Goal: Task Accomplishment & Management: Use online tool/utility

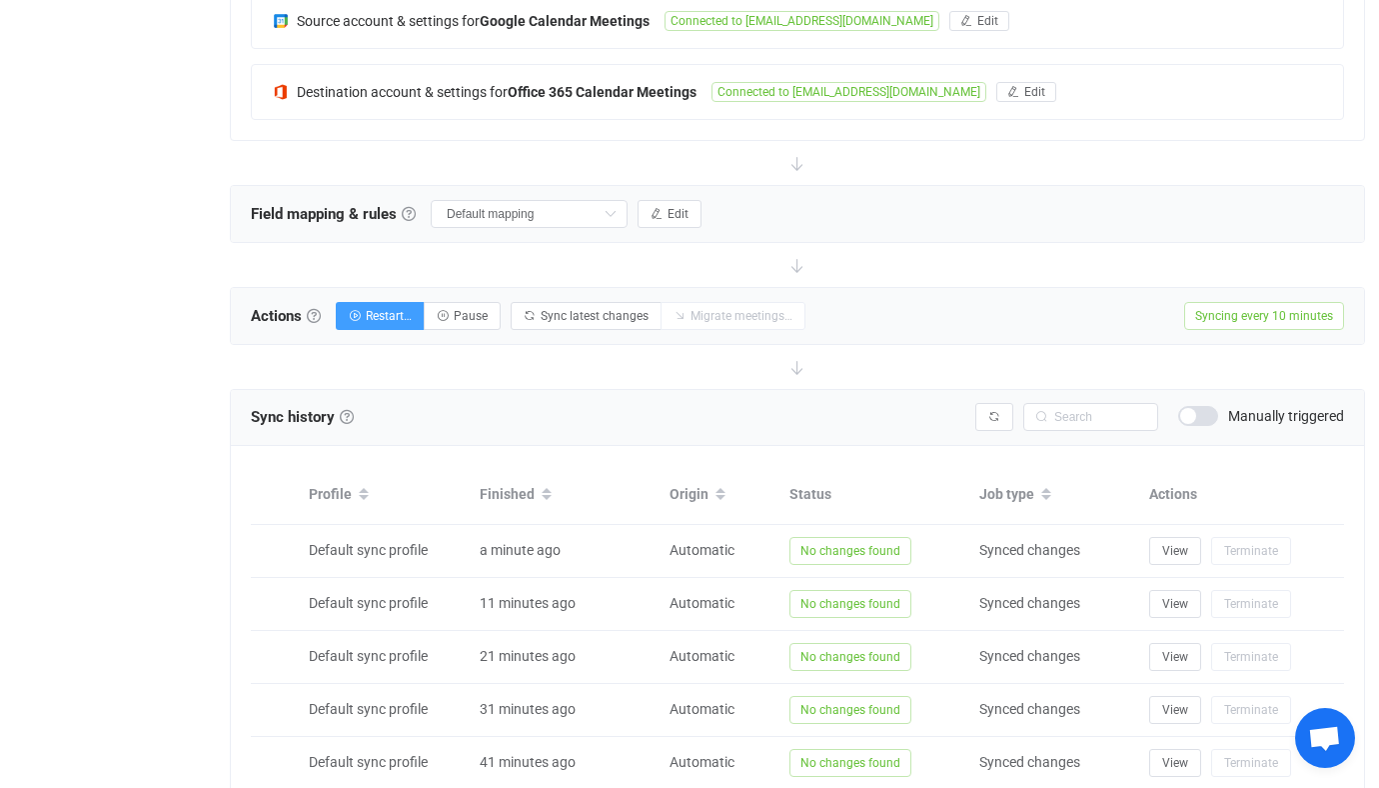
scroll to position [139, 0]
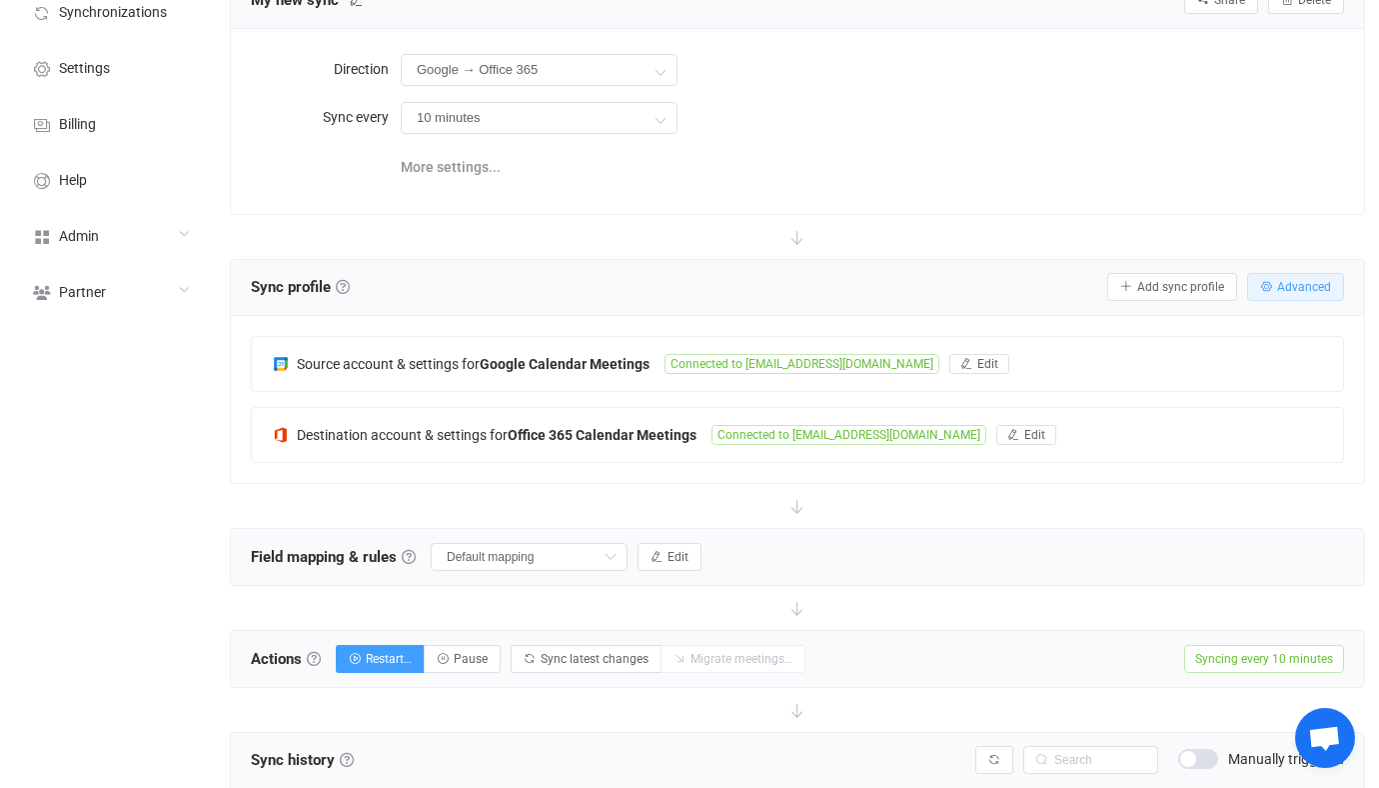
click at [1312, 289] on span "Advanced" at bounding box center [1304, 287] width 54 height 14
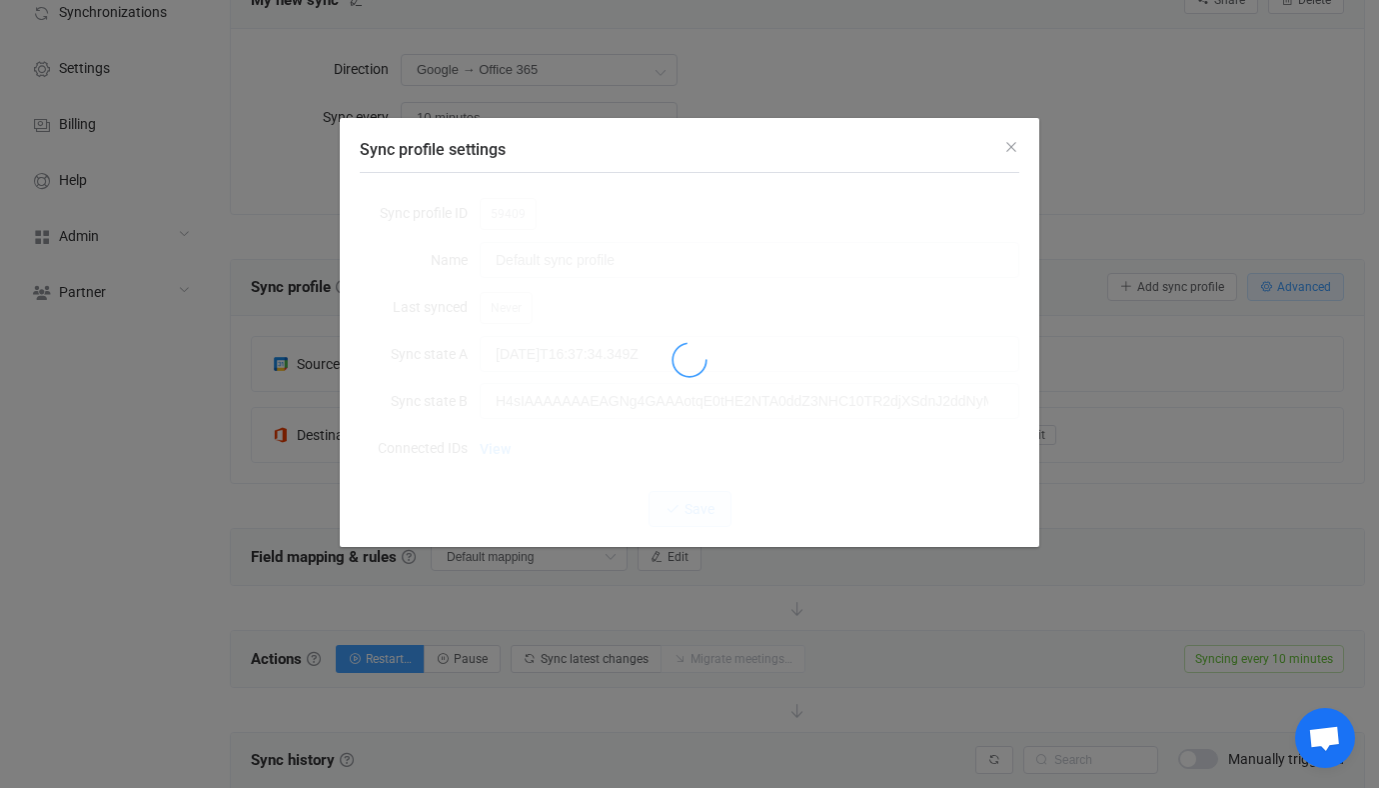
type input "2025-10-08T18:13:25.394Z"
type input "H4sIAAAAAAAEAGNg4GAAAotqE0tHE2NTA0ddZ3NHC10TR2djXSdnJ2ddNyMnC2cnczdLU1OD2vBgveD…"
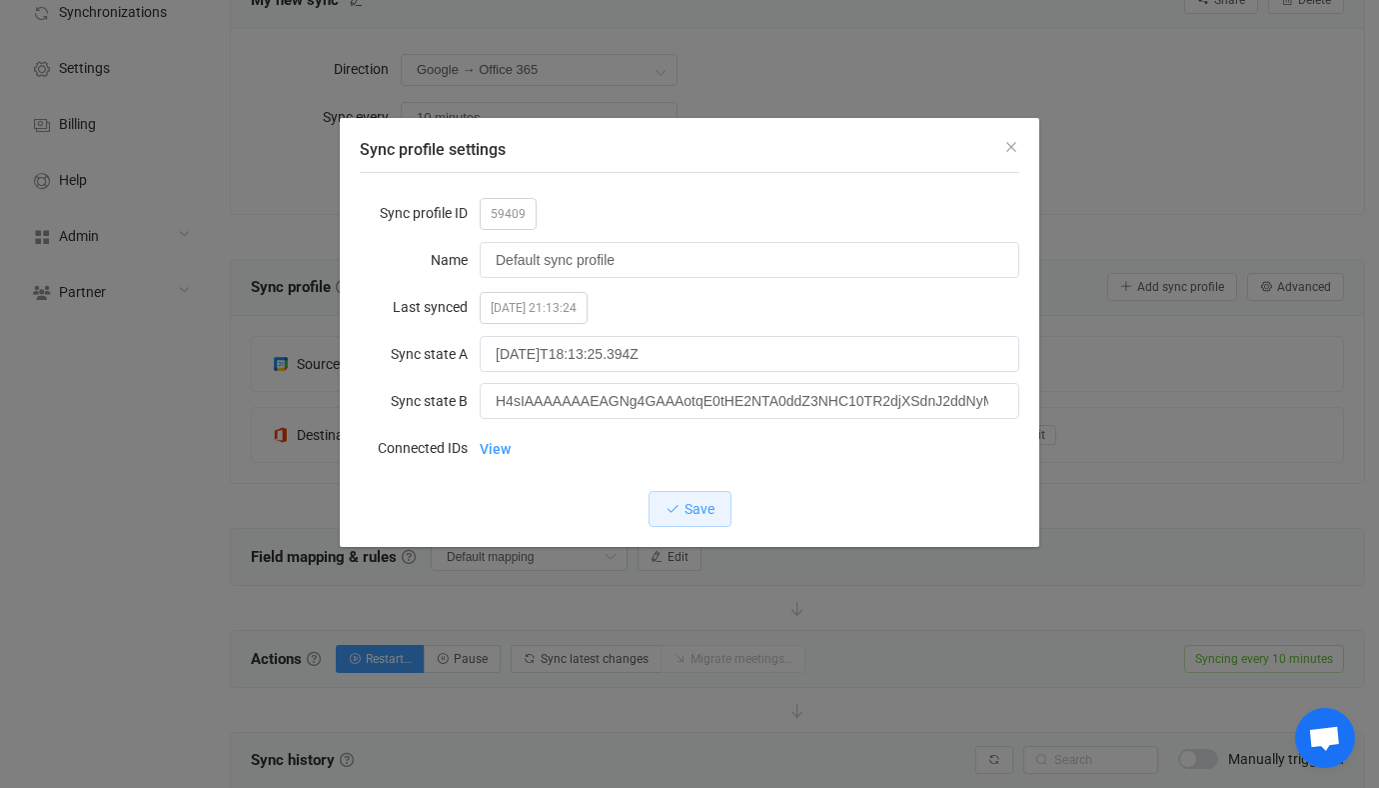
click at [501, 197] on div "59409" at bounding box center [750, 213] width 540 height 40
copy span "59409"
click at [189, 354] on div "Sync profile settings Sync profile ID 59409 Name Default sync profile Last sync…" at bounding box center [689, 394] width 1379 height 788
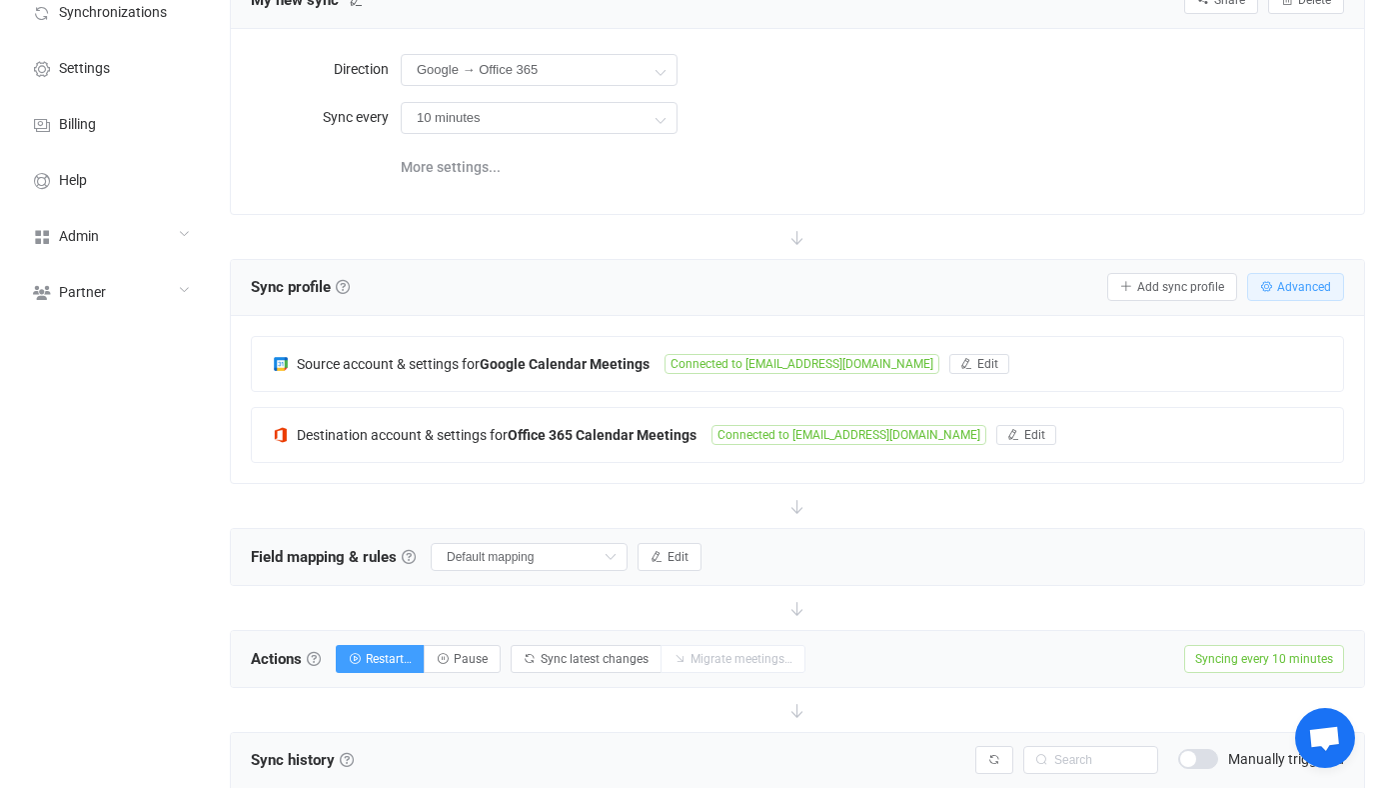
click at [1269, 281] on icon "button" at bounding box center [1266, 287] width 12 height 12
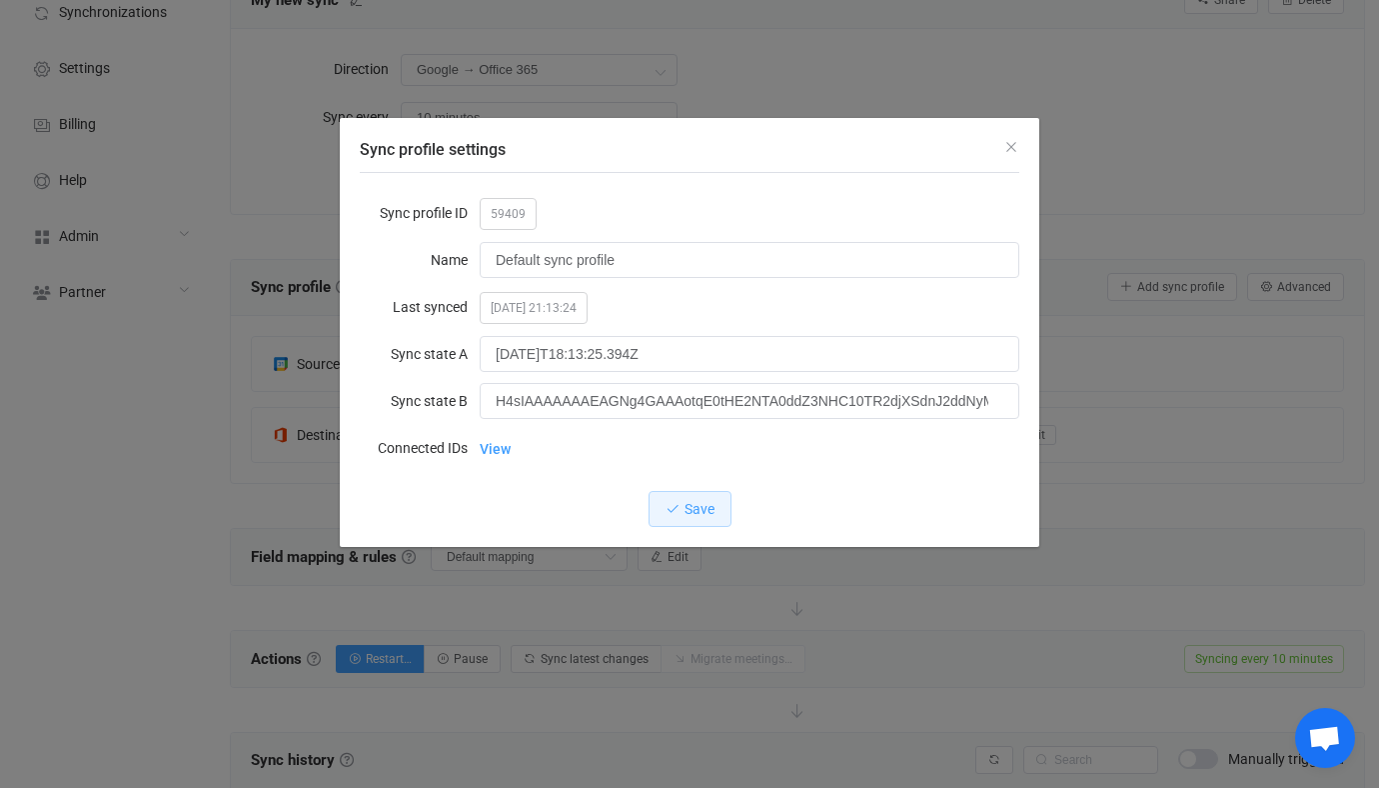
click at [1260, 307] on div "Sync profile settings Sync profile ID 59409 Name Default sync profile Last sync…" at bounding box center [689, 394] width 1379 height 788
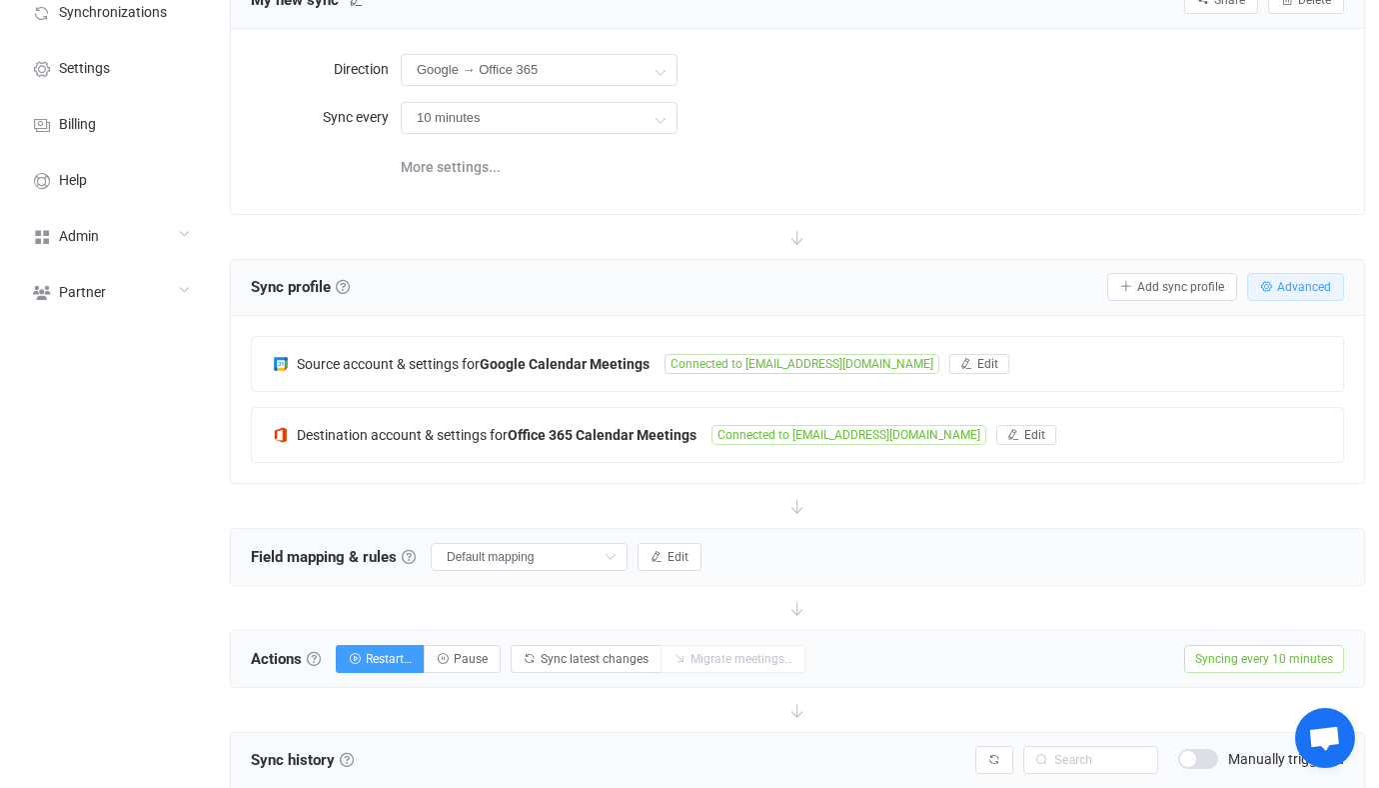
click at [1328, 289] on span "Advanced" at bounding box center [1304, 287] width 54 height 14
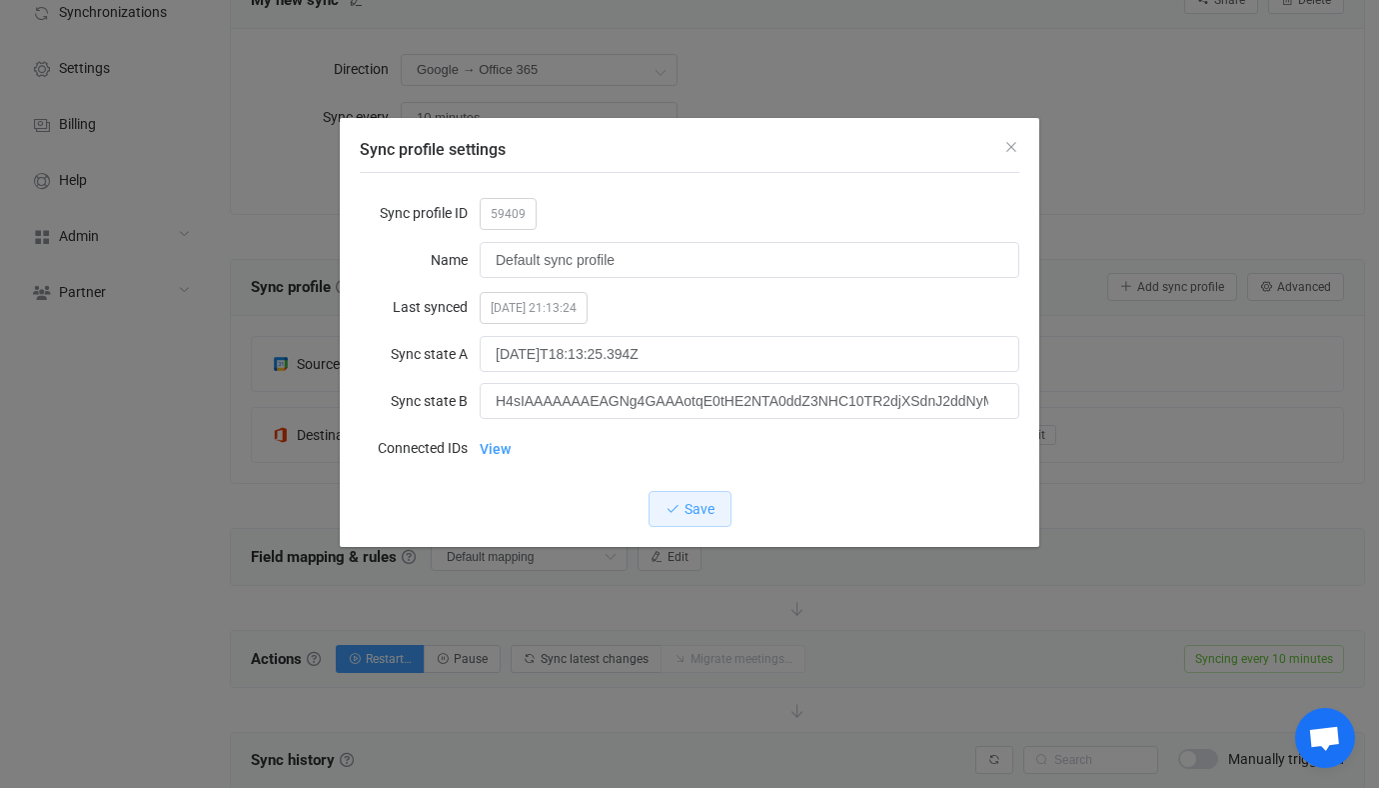
click at [266, 432] on div "Sync profile settings Sync profile ID 59409 Name Default sync profile Last sync…" at bounding box center [689, 394] width 1379 height 788
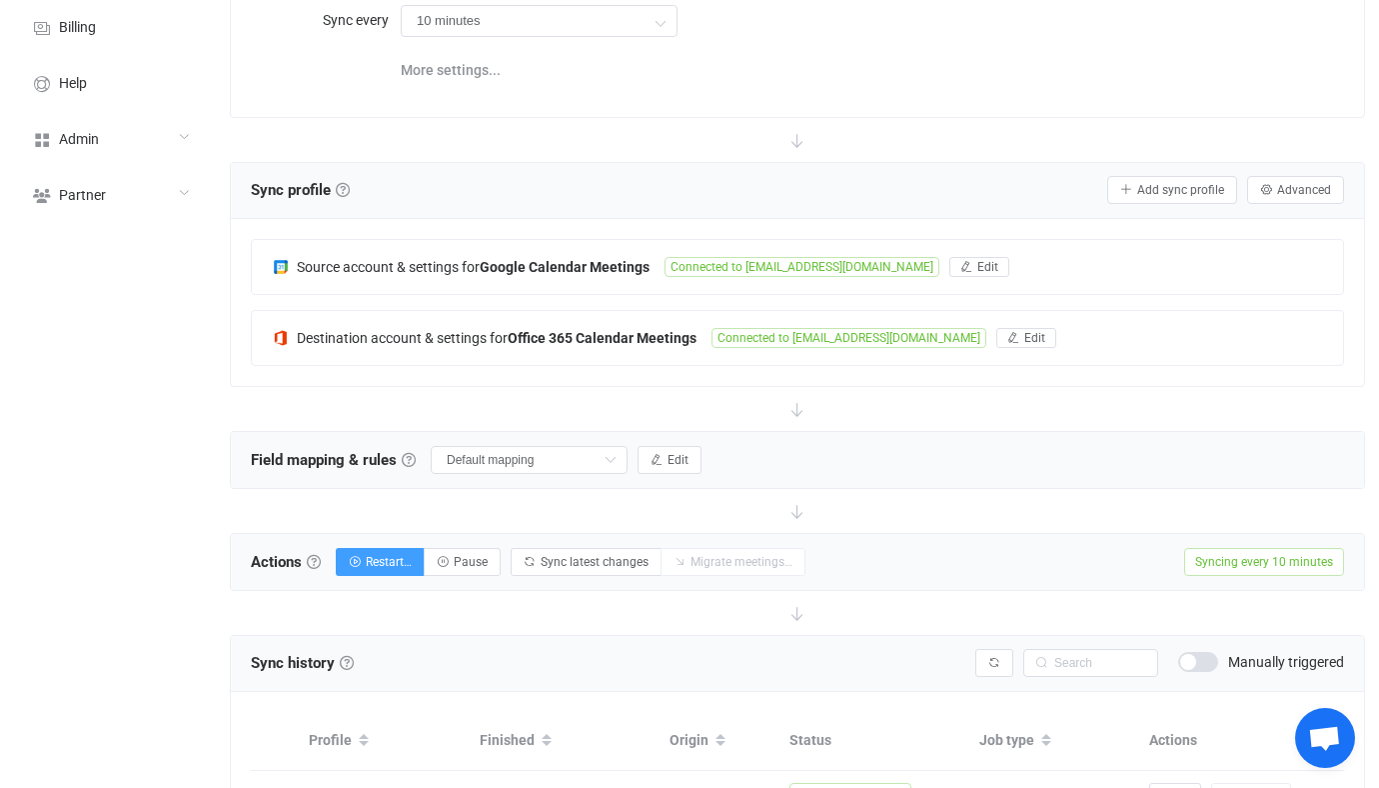
scroll to position [90, 0]
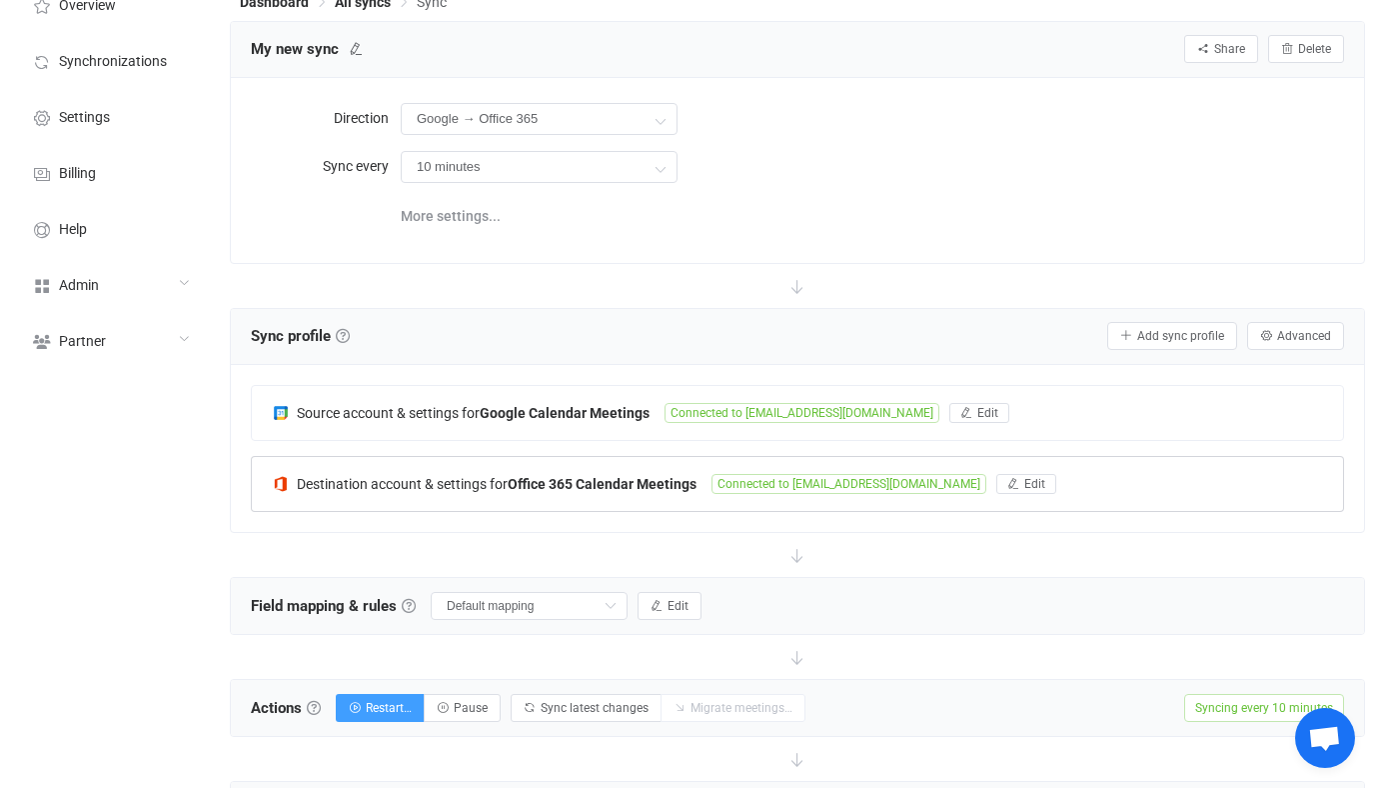
click at [846, 483] on span "Connected to vitaliiherasymiv@syncpenguinua.onmicrosoft.com" at bounding box center [849, 484] width 275 height 20
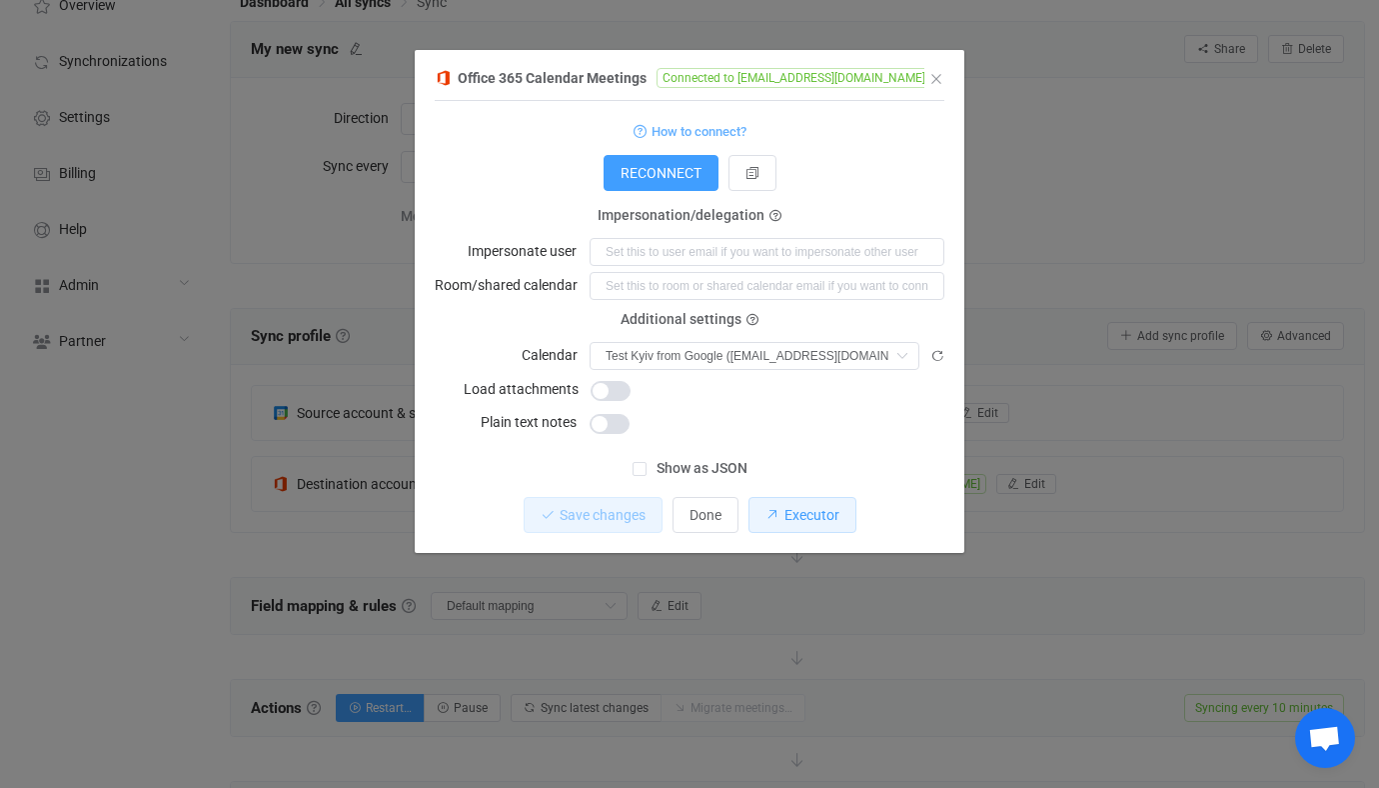
click at [812, 516] on span "Executor" at bounding box center [812, 515] width 55 height 16
click at [293, 503] on div "Office 365 Calendar Meetings Connected to vitaliiherasymiv@syncpenguinua.onmicr…" at bounding box center [689, 394] width 1379 height 788
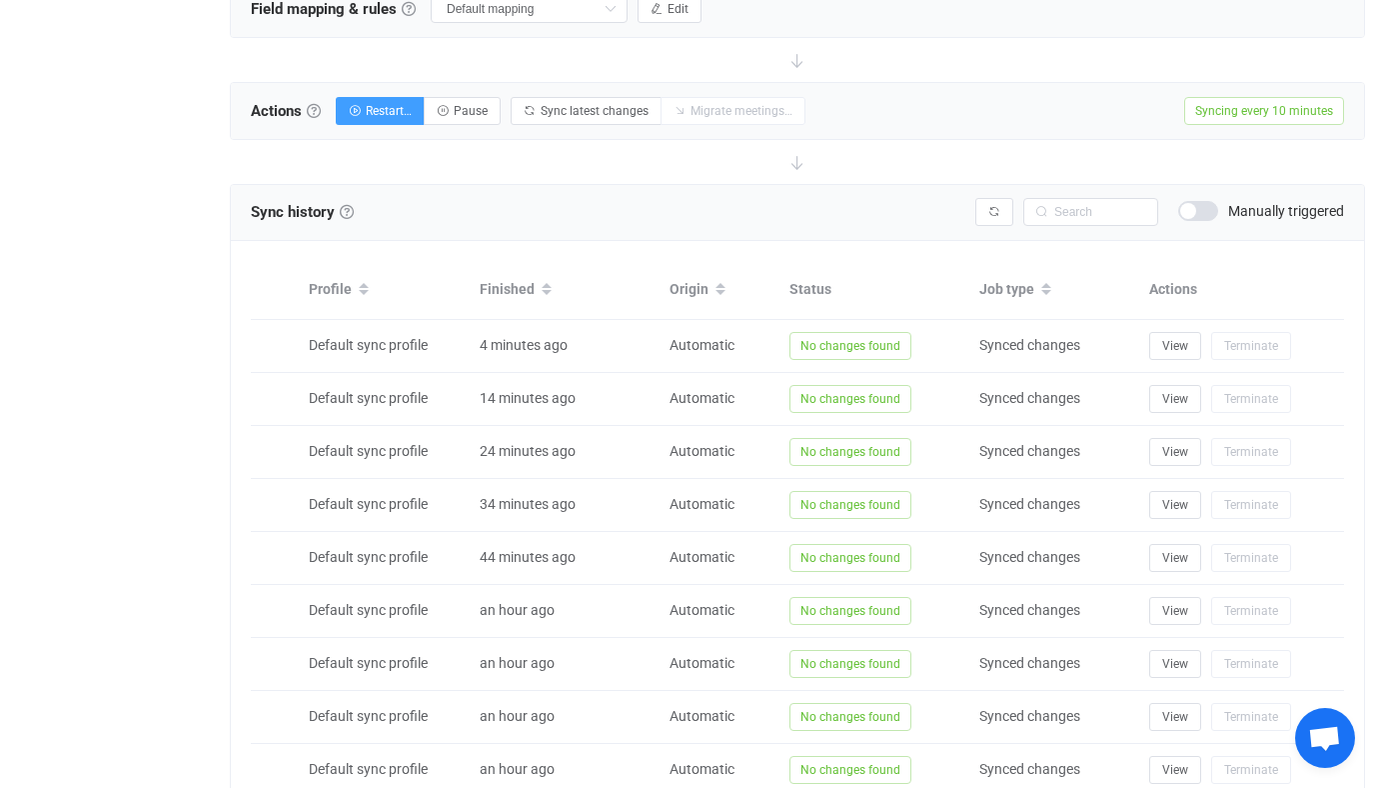
scroll to position [1237, 0]
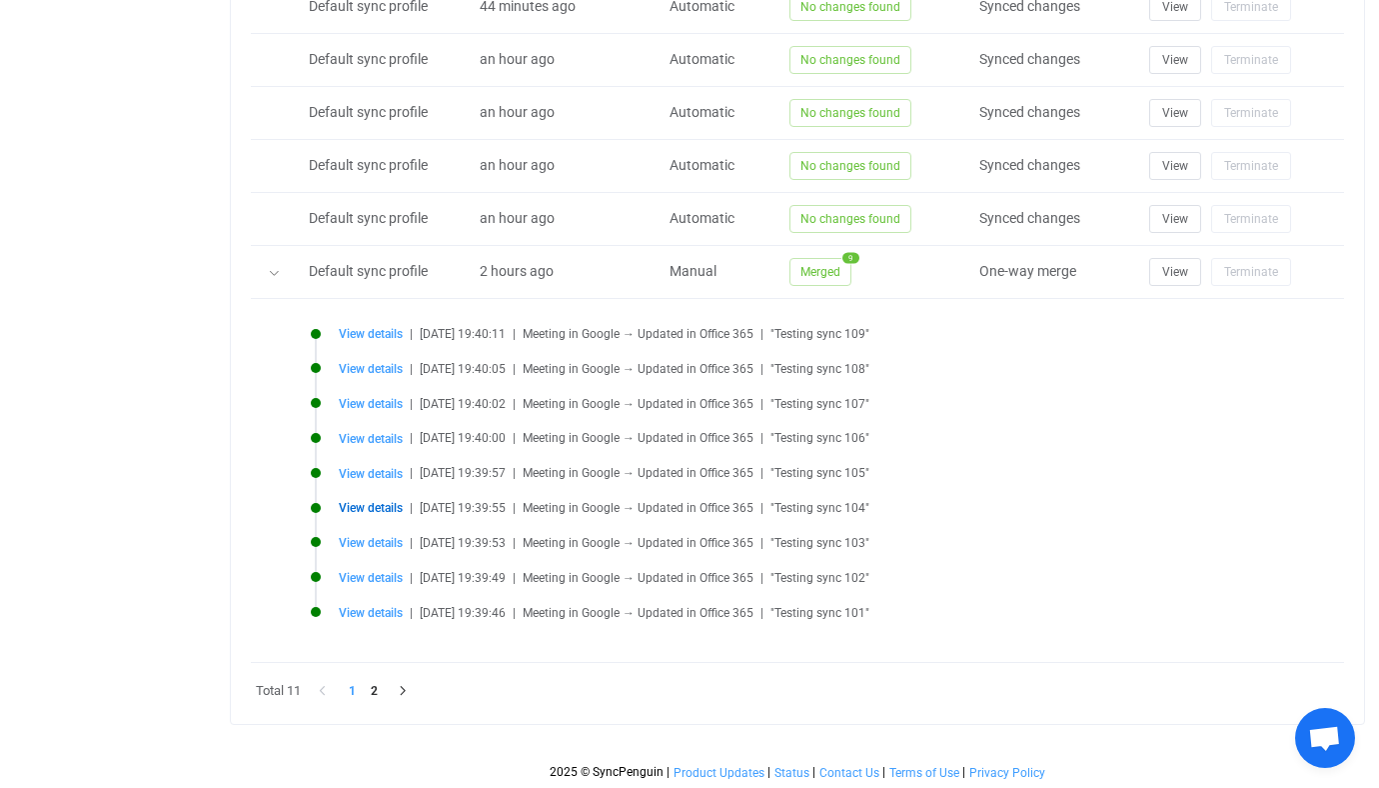
click at [372, 512] on span "View details" at bounding box center [371, 508] width 64 height 14
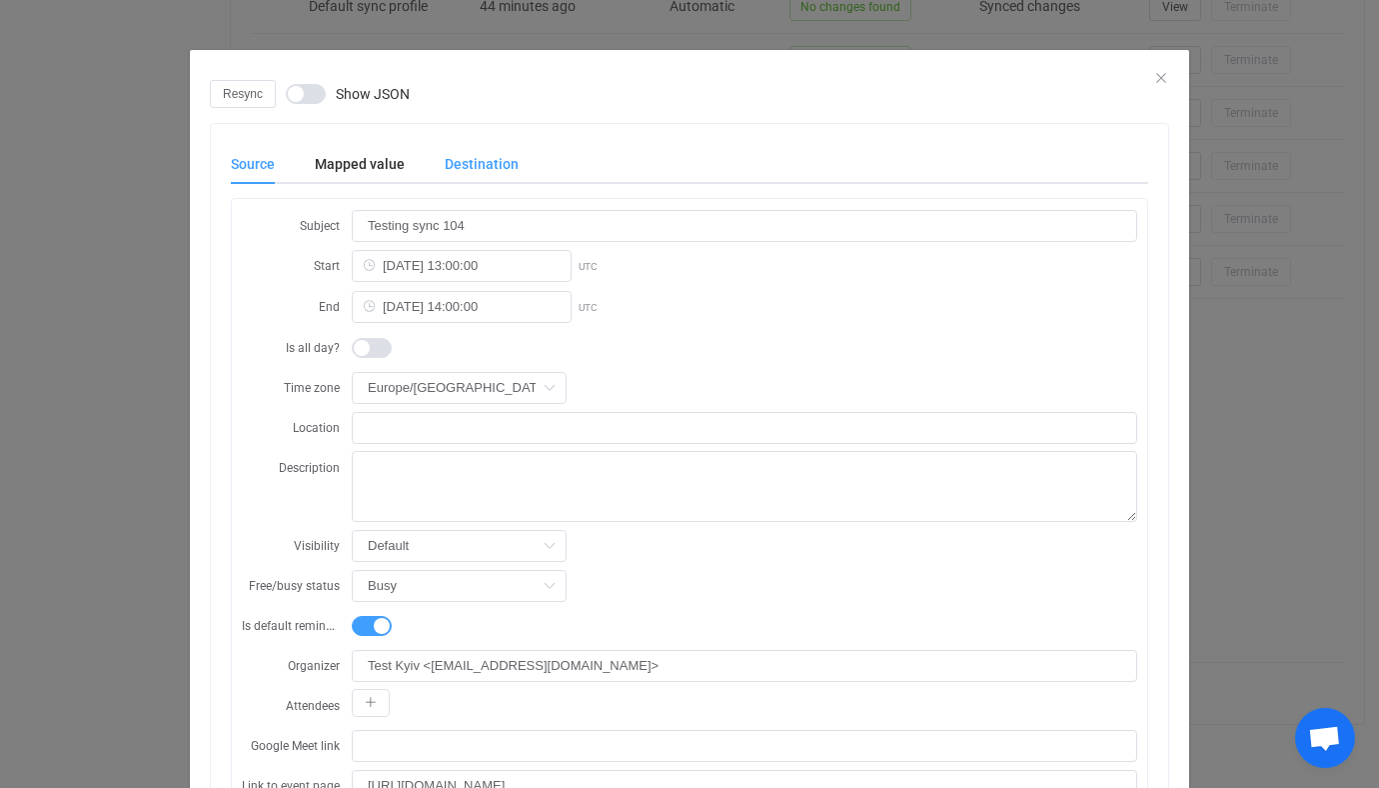
click at [443, 179] on div "Destination" at bounding box center [472, 164] width 94 height 40
click at [373, 161] on div "Mapped value" at bounding box center [360, 164] width 130 height 40
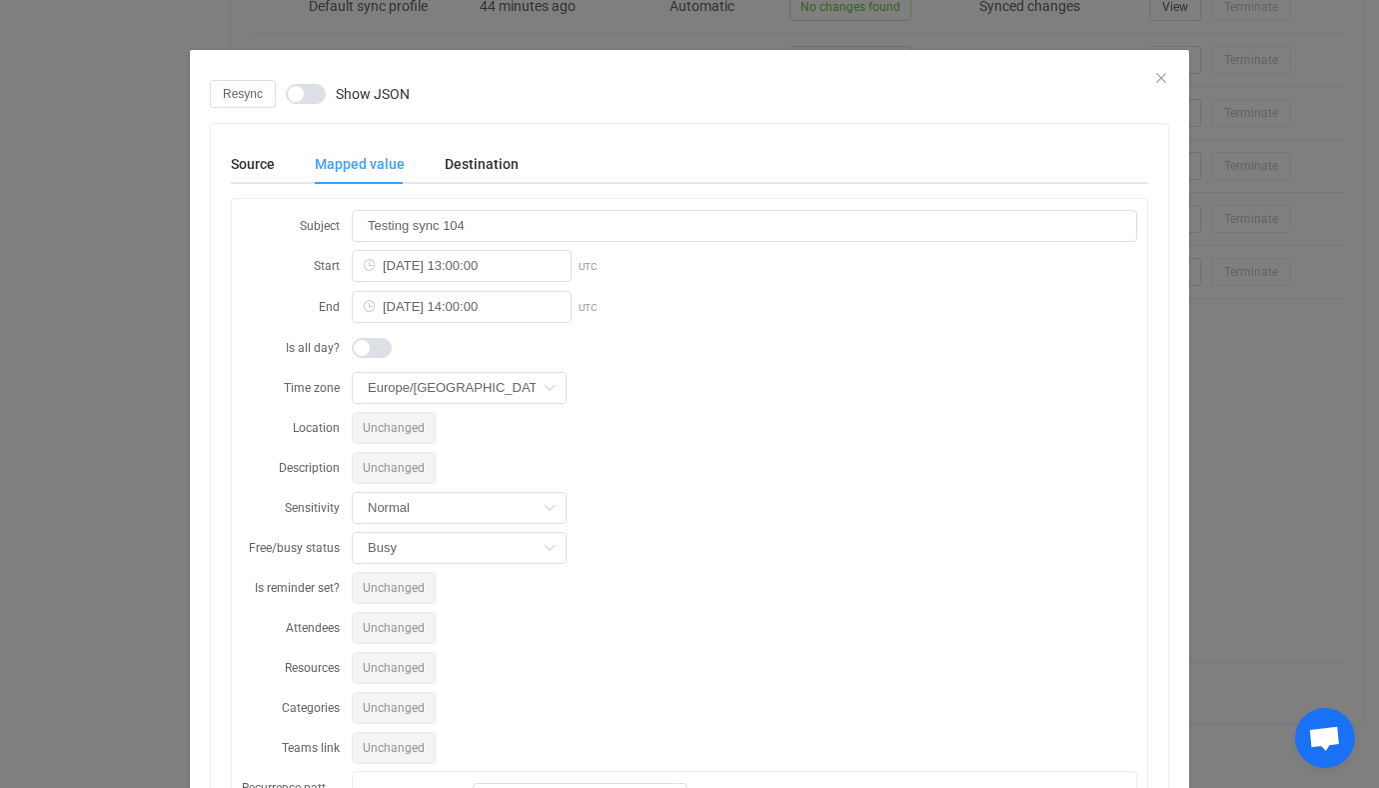
click at [375, 76] on div "dialog" at bounding box center [689, 65] width 999 height 30
click at [375, 97] on span "Show JSON" at bounding box center [373, 94] width 74 height 14
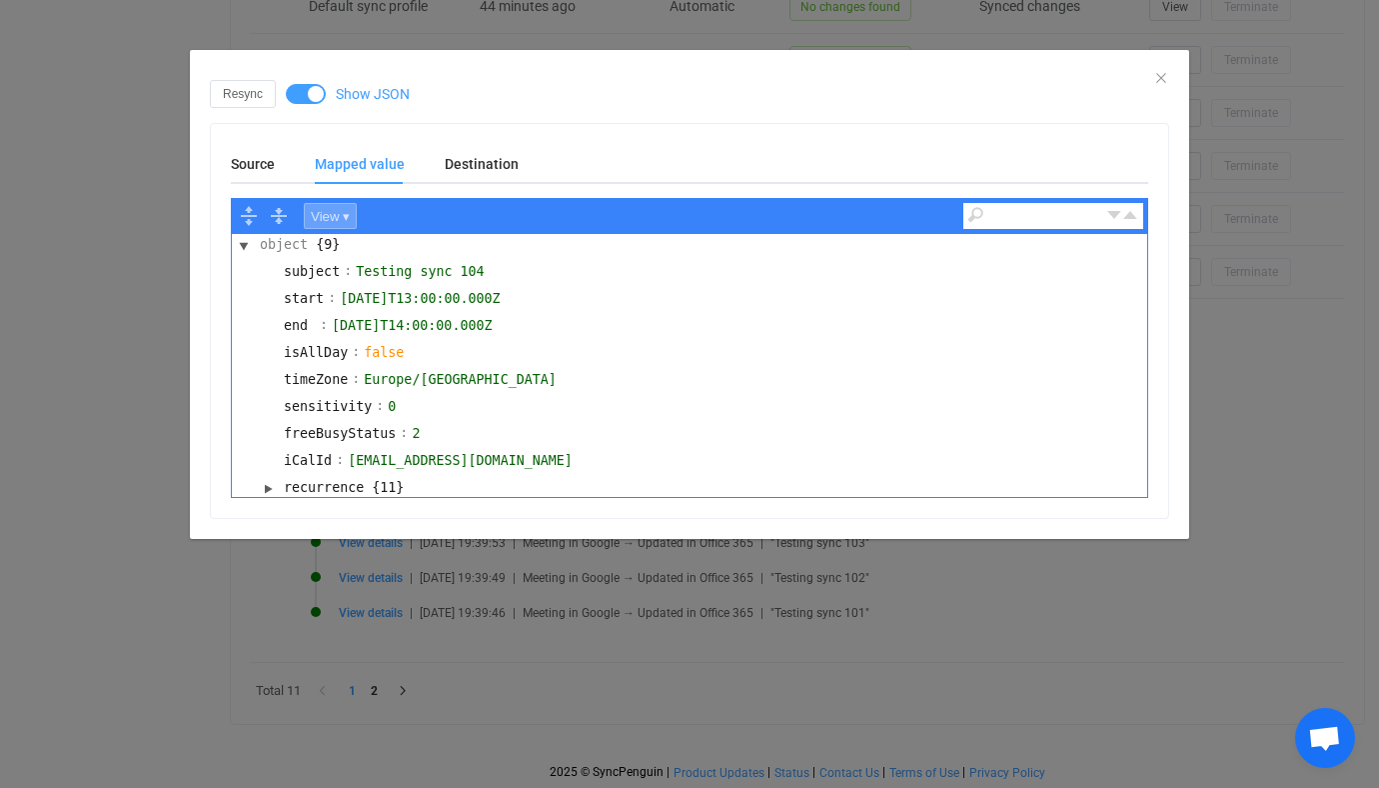
click at [342, 212] on button "View ▾" at bounding box center [330, 216] width 53 height 26
click at [350, 246] on div "Code" at bounding box center [367, 243] width 124 height 23
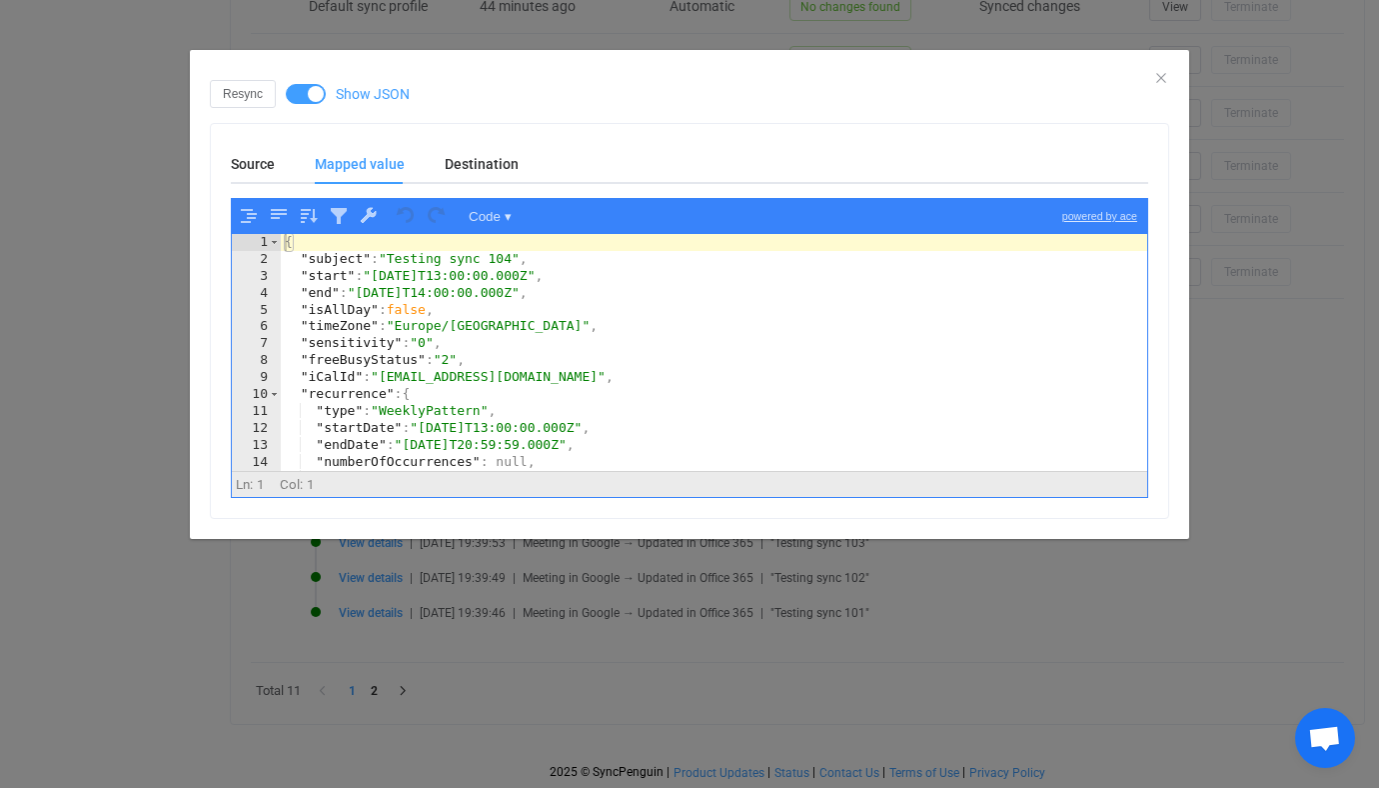
click at [400, 299] on div "{ "subject" : "Testing sync 104" , "start" : "2025-10-08T13:00:00.000Z" , "end"…" at bounding box center [714, 369] width 866 height 271
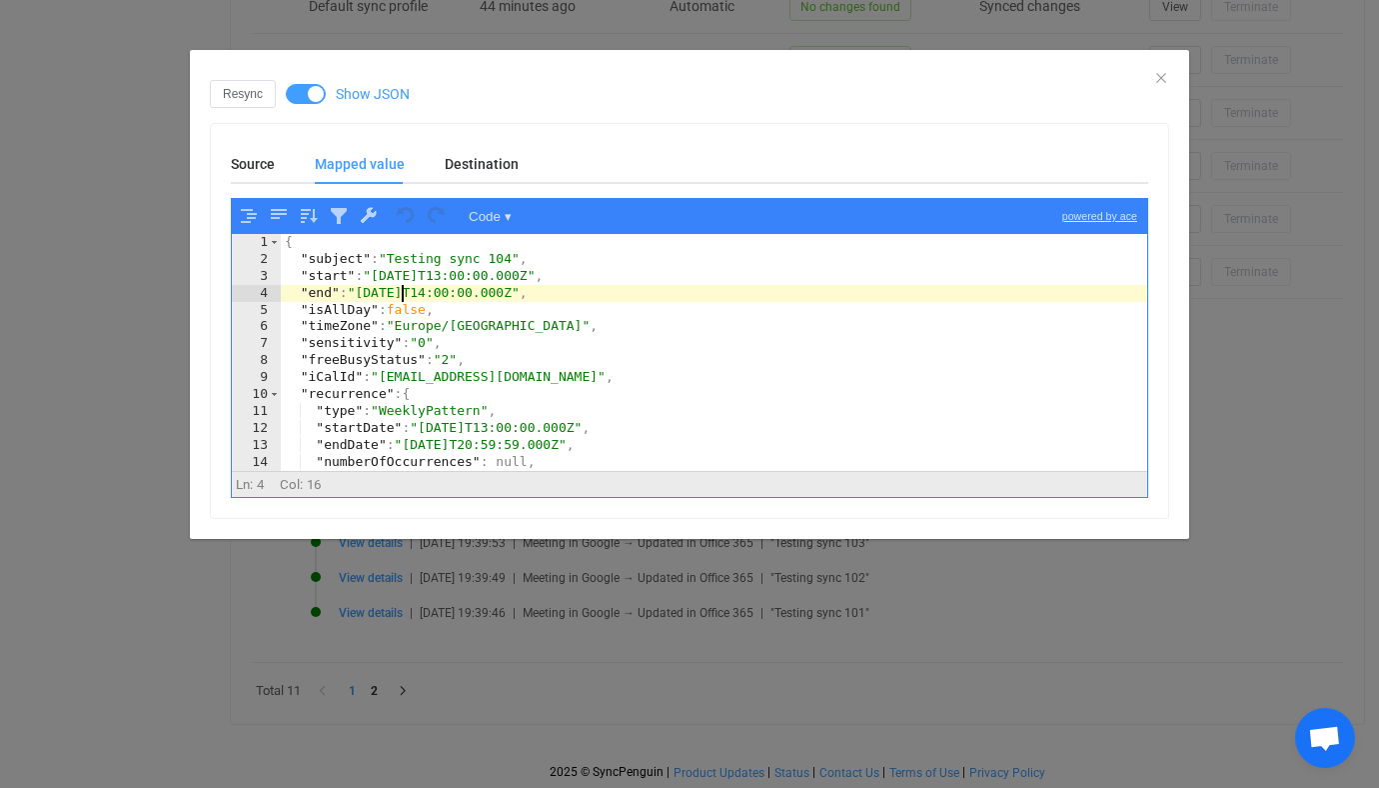
type textarea "} }"
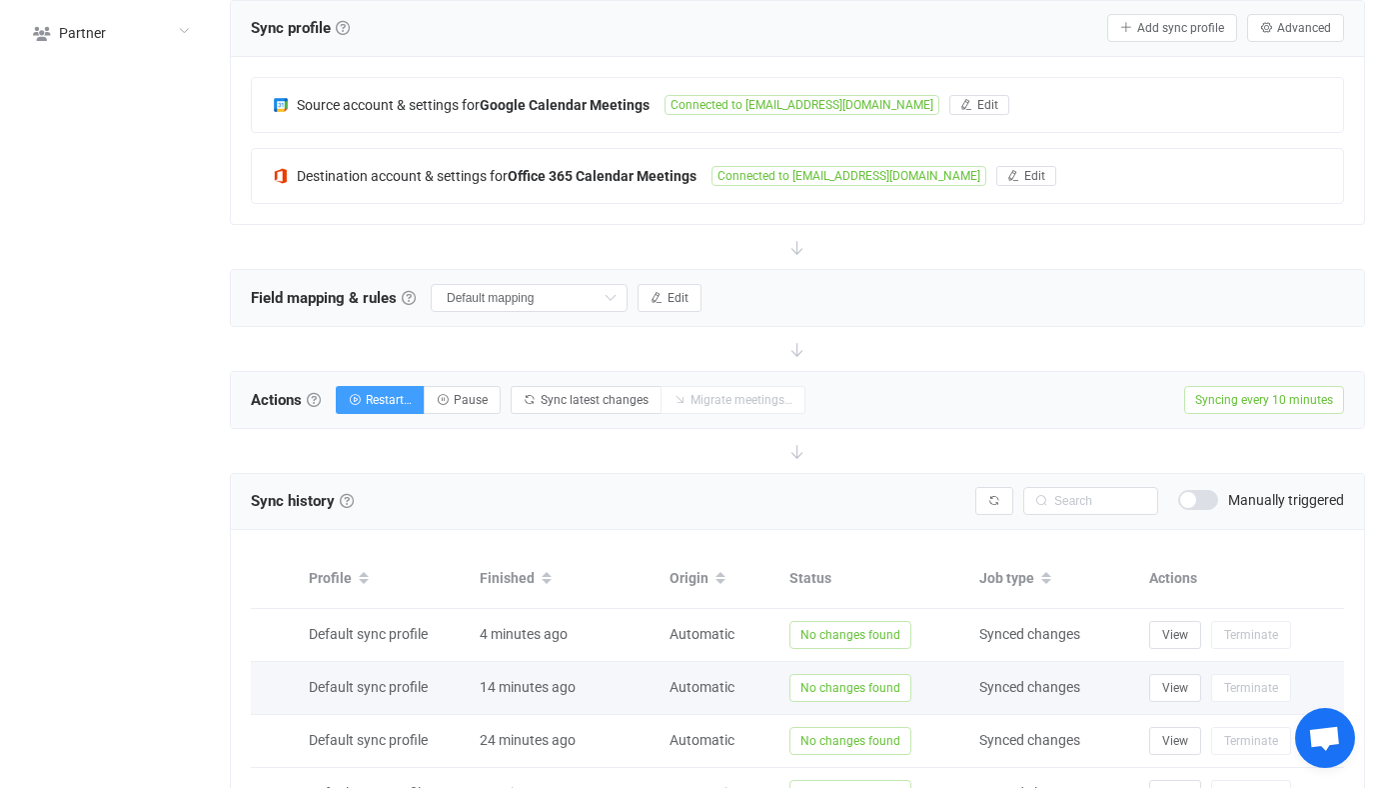
scroll to position [389, 0]
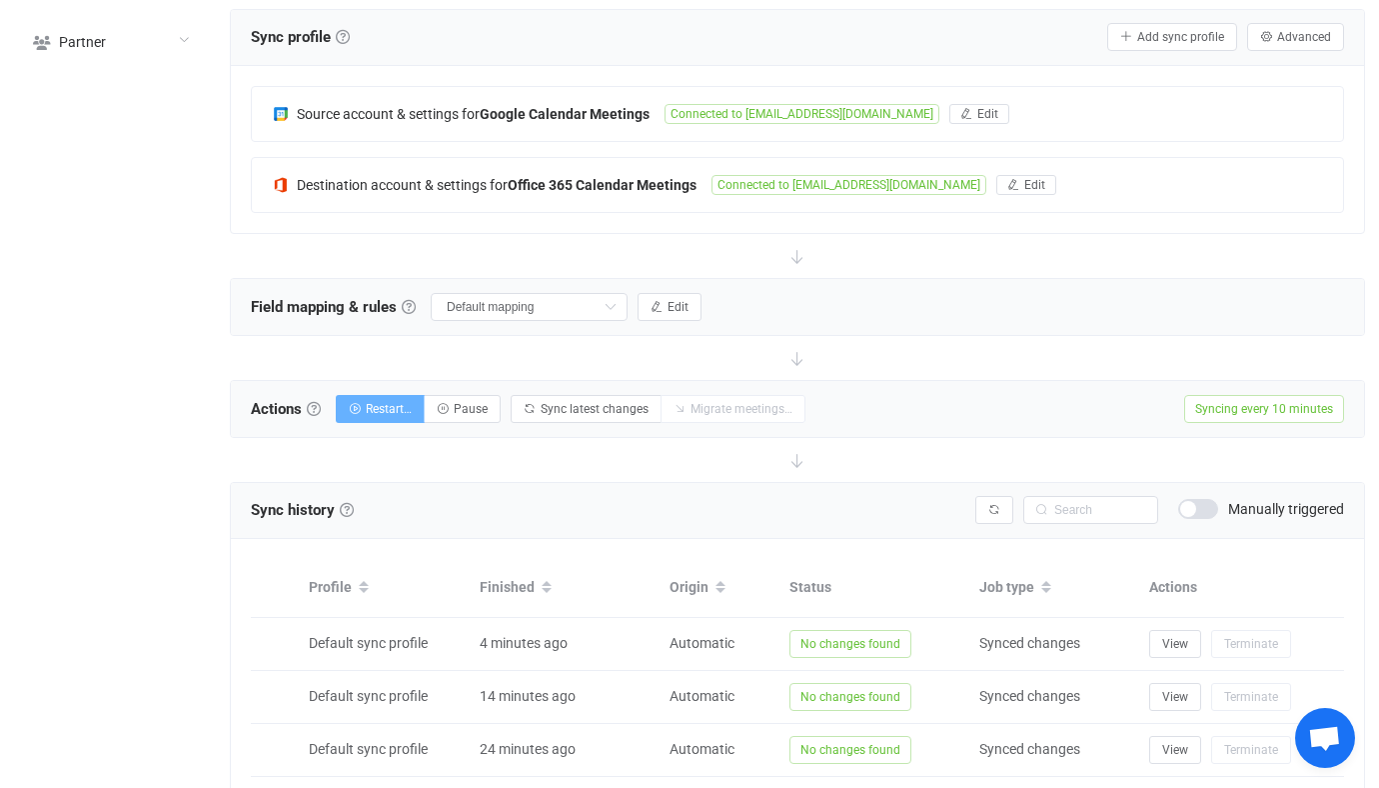
click at [382, 415] on button "Restart…" at bounding box center [380, 409] width 89 height 28
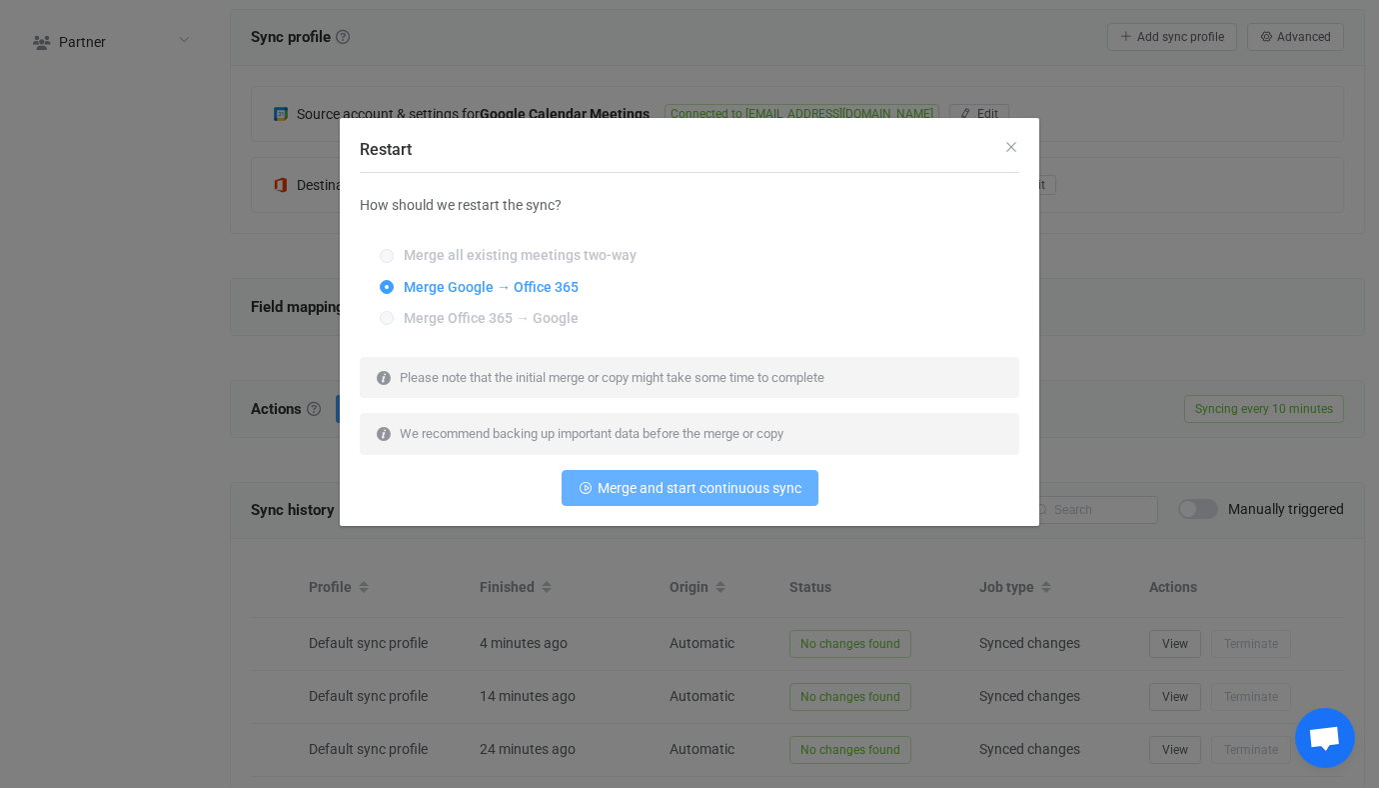
click at [718, 492] on span "Merge and start continuous sync" at bounding box center [700, 488] width 204 height 16
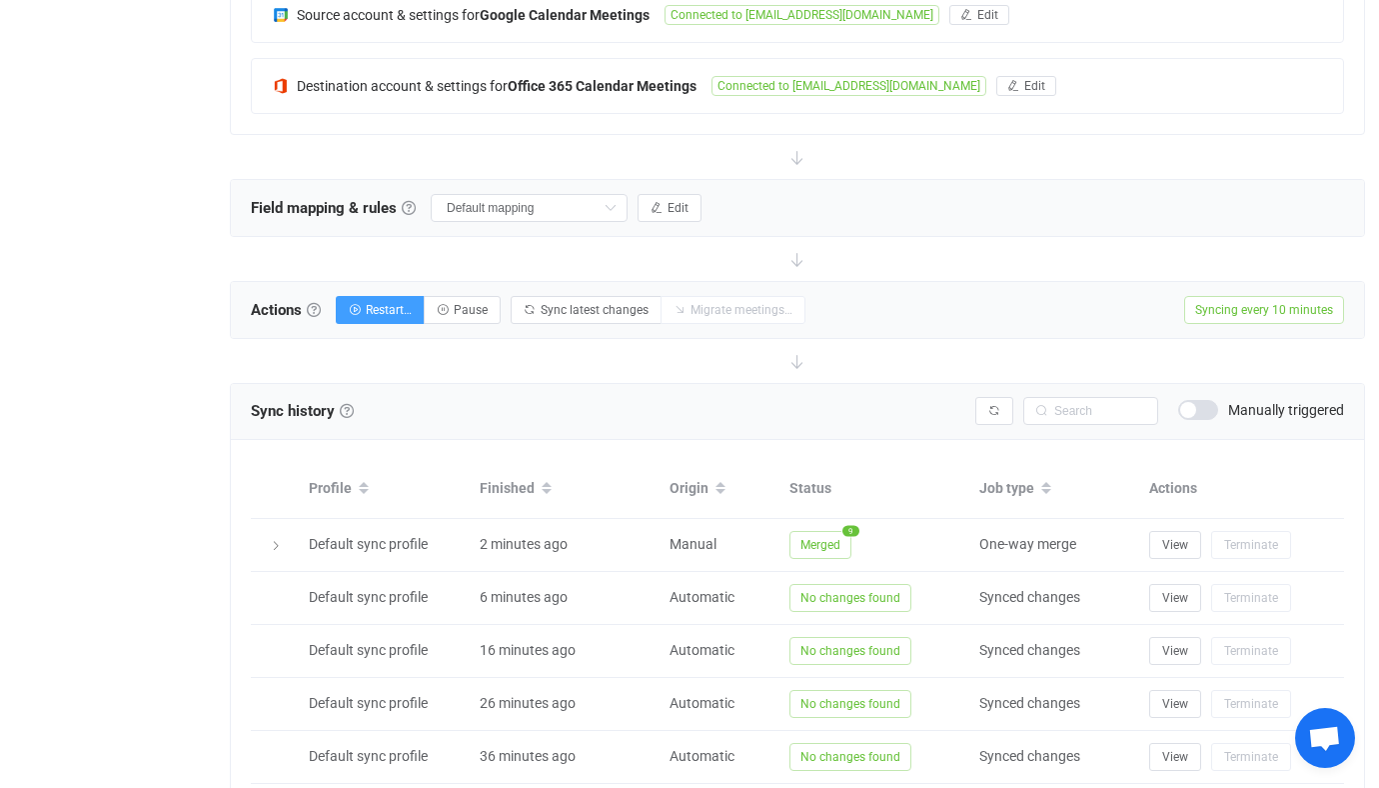
scroll to position [489, 0]
click at [484, 322] on div "Actions Actions To start syncing, click the Start syncing button. You'll be pro…" at bounding box center [797, 309] width 1133 height 56
click at [480, 318] on button "Pause" at bounding box center [462, 309] width 77 height 28
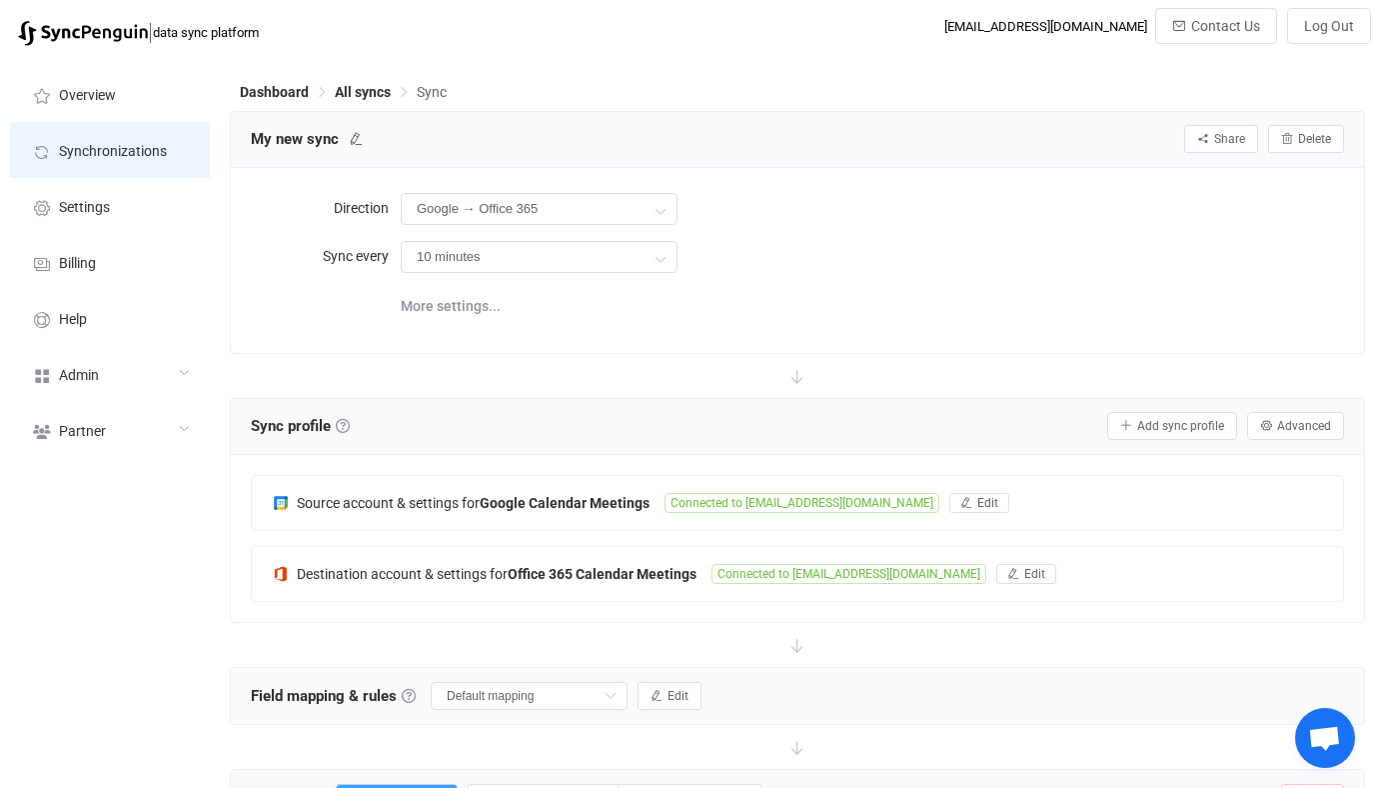
click at [125, 128] on li "Synchronizations" at bounding box center [110, 150] width 200 height 56
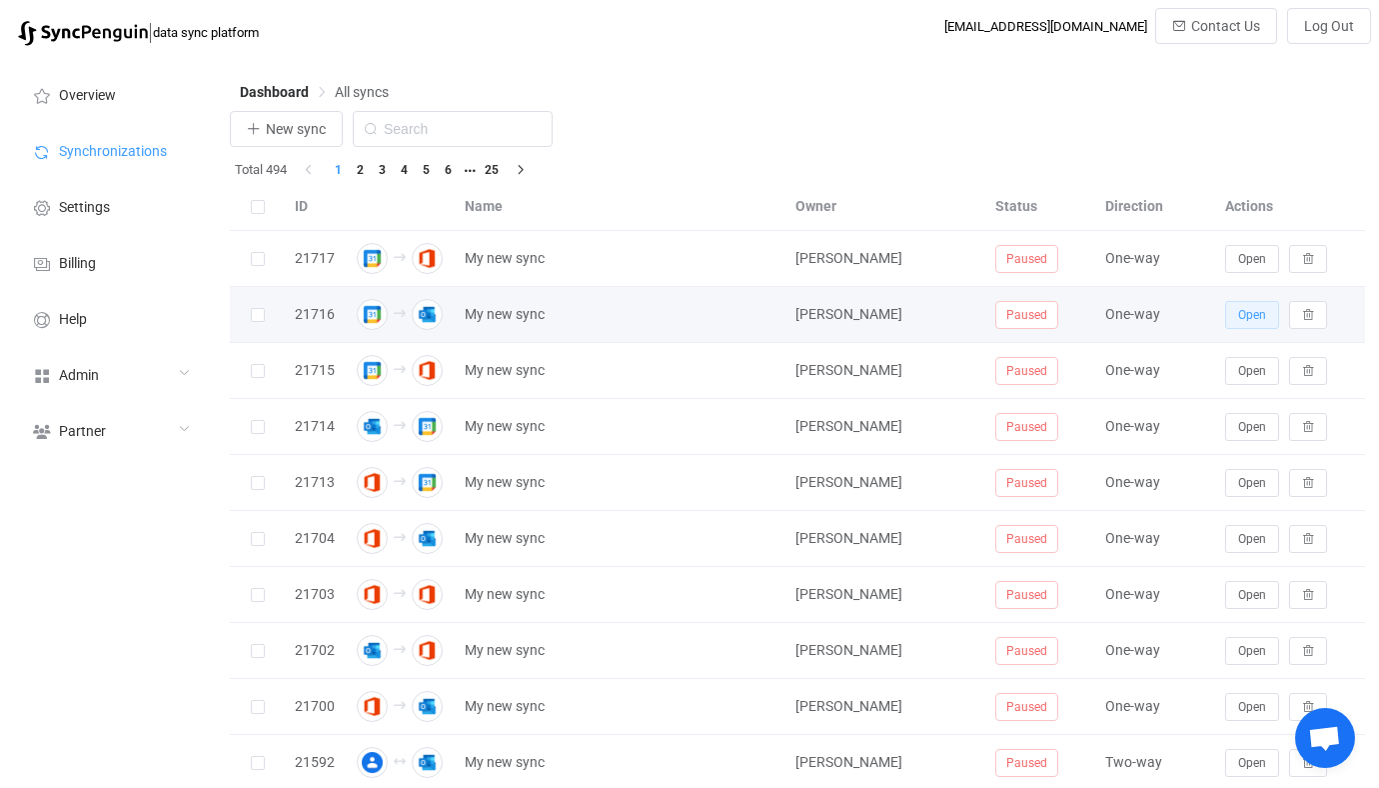
click at [1248, 310] on span "Open" at bounding box center [1252, 315] width 28 height 14
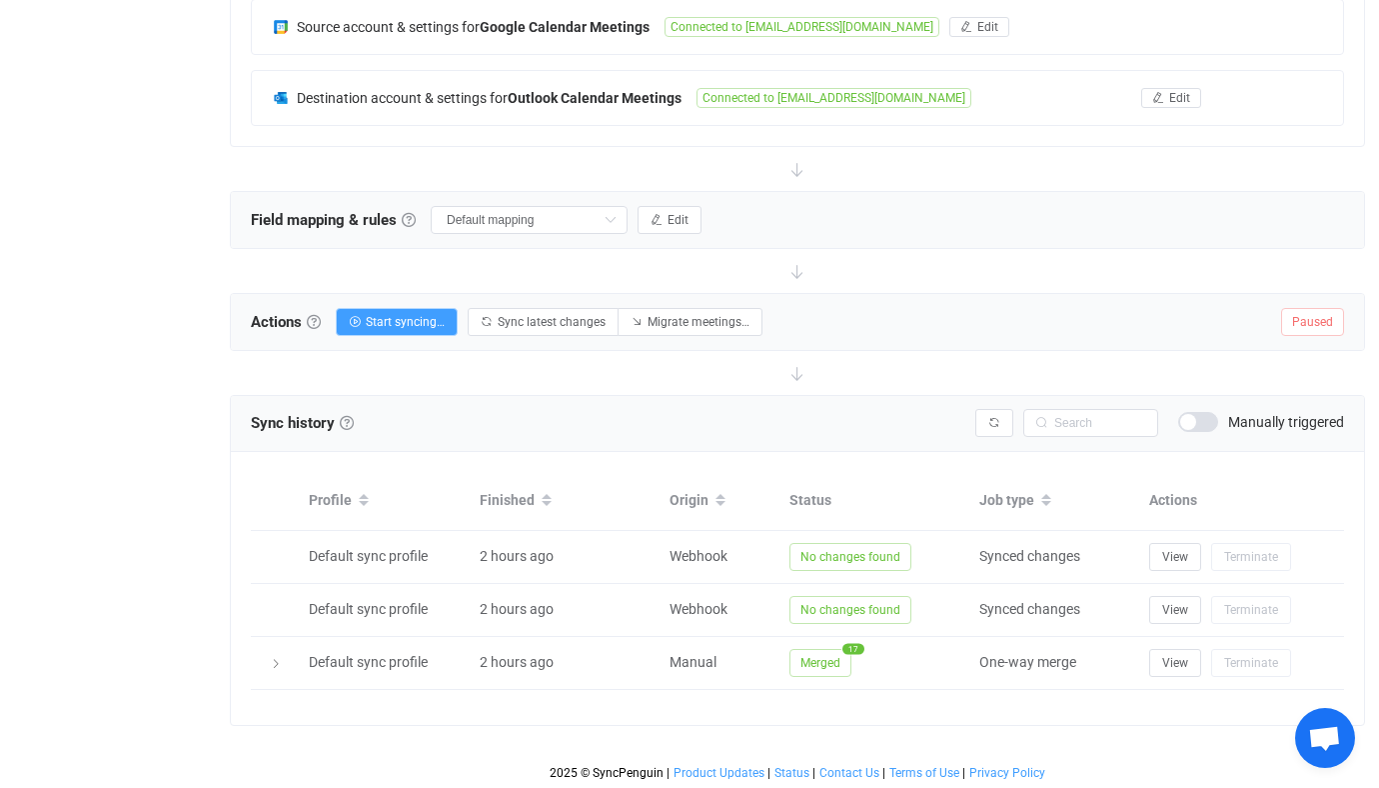
scroll to position [81, 0]
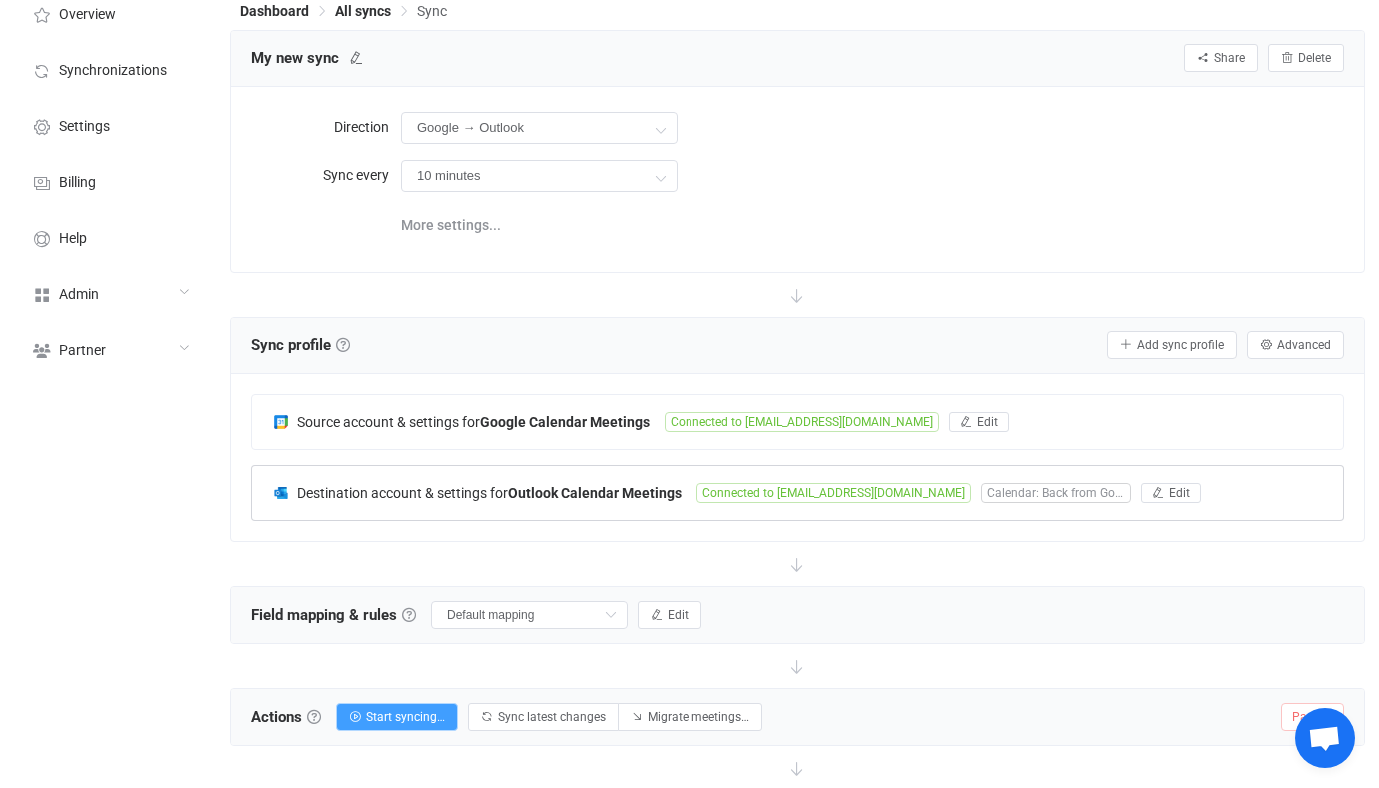
click at [523, 486] on b "Outlook Calendar Meetings" at bounding box center [595, 493] width 174 height 16
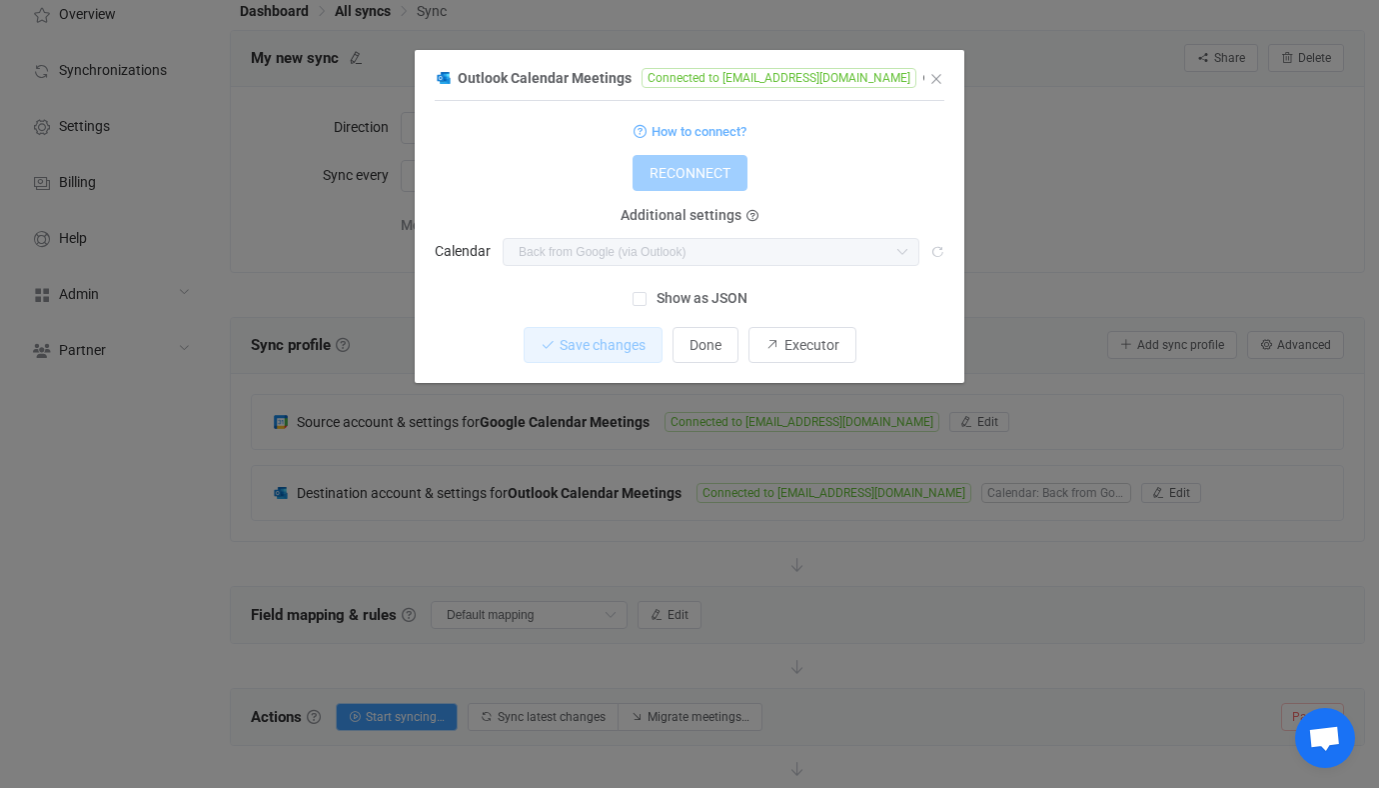
click at [342, 474] on div "Outlook Calendar Meetings Connected to vitaliiherasymiv@syncpenguinua.onmicroso…" at bounding box center [689, 394] width 1379 height 788
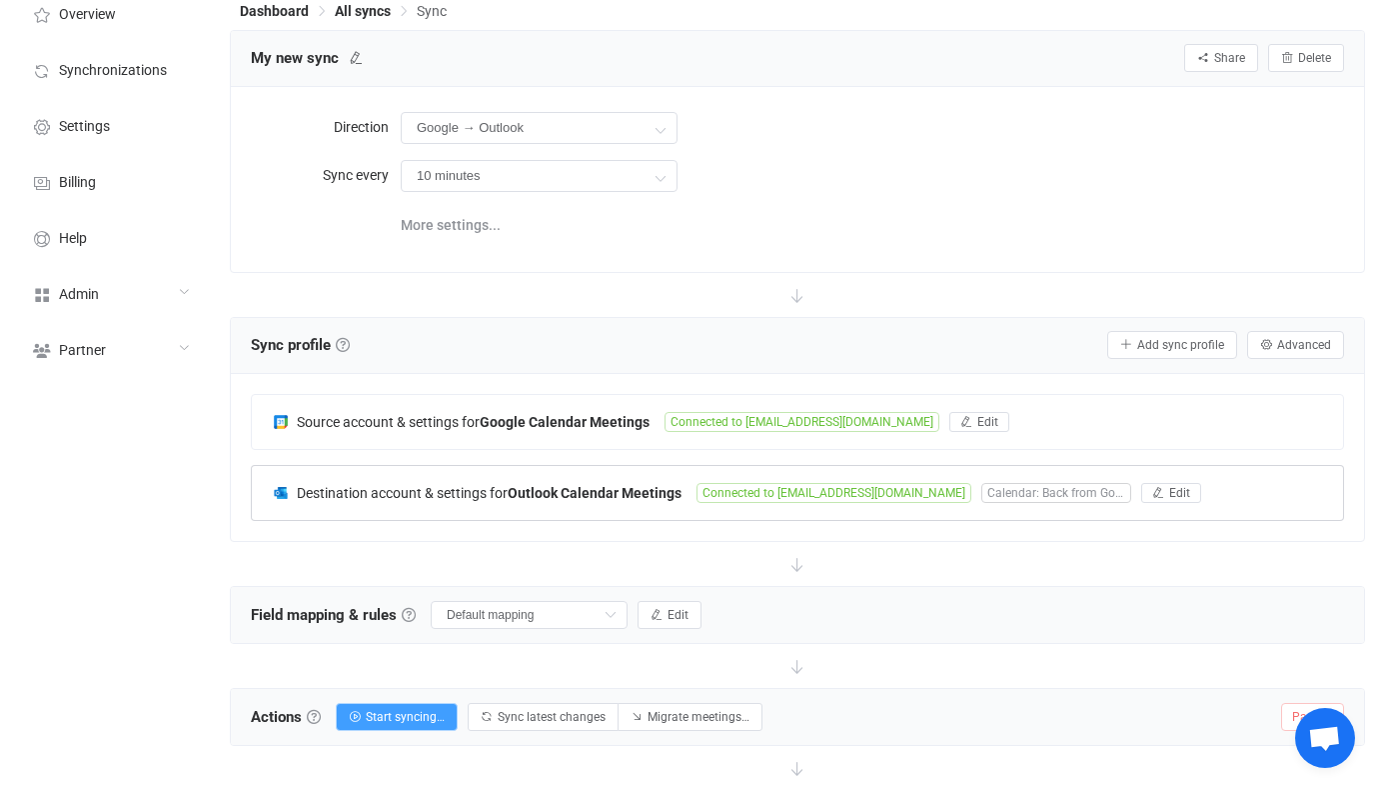
click at [621, 511] on div "Destination account & settings for Outlook Calendar Meetings Connected to vital…" at bounding box center [797, 493] width 1091 height 54
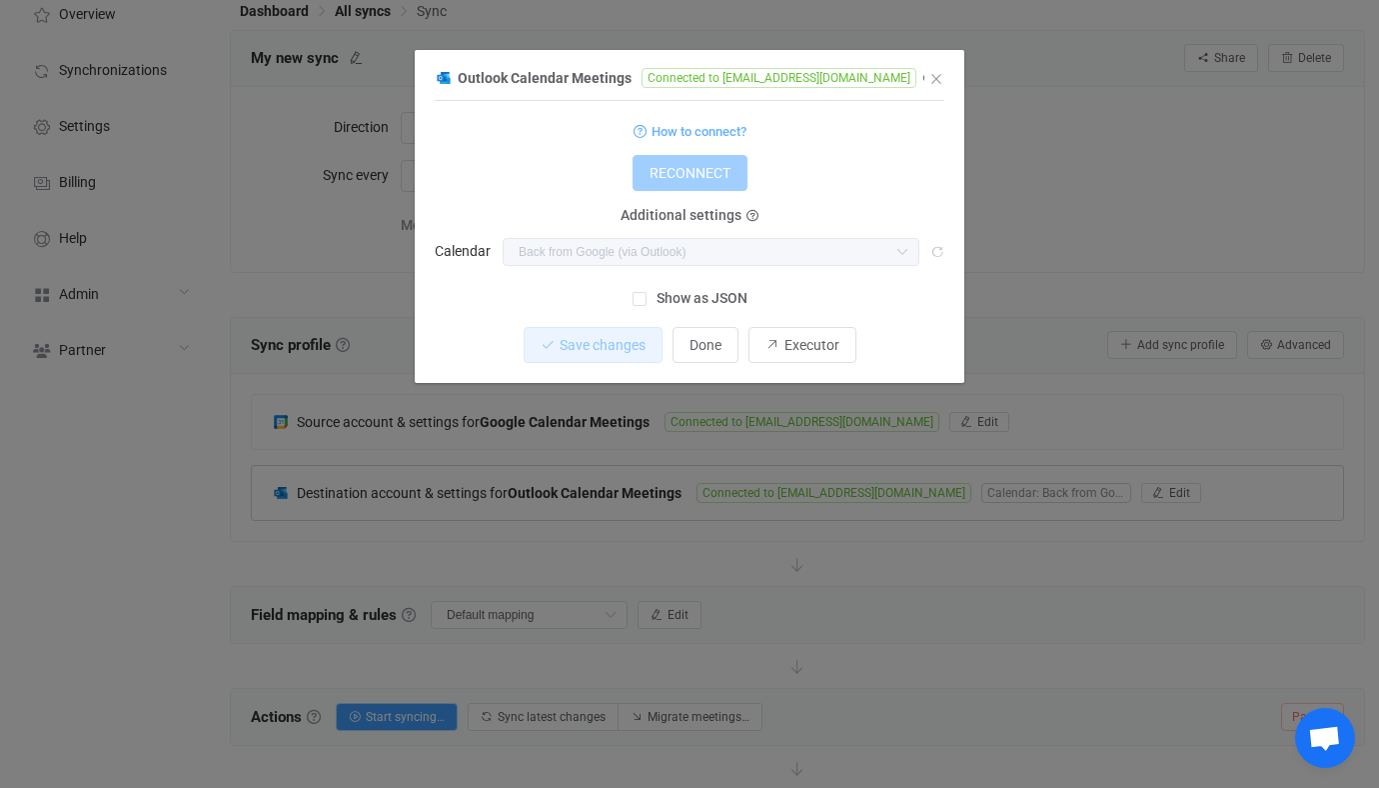
click at [621, 511] on div "Outlook Calendar Meetings Connected to vitaliiherasymiv@syncpenguinua.onmicroso…" at bounding box center [689, 394] width 1379 height 788
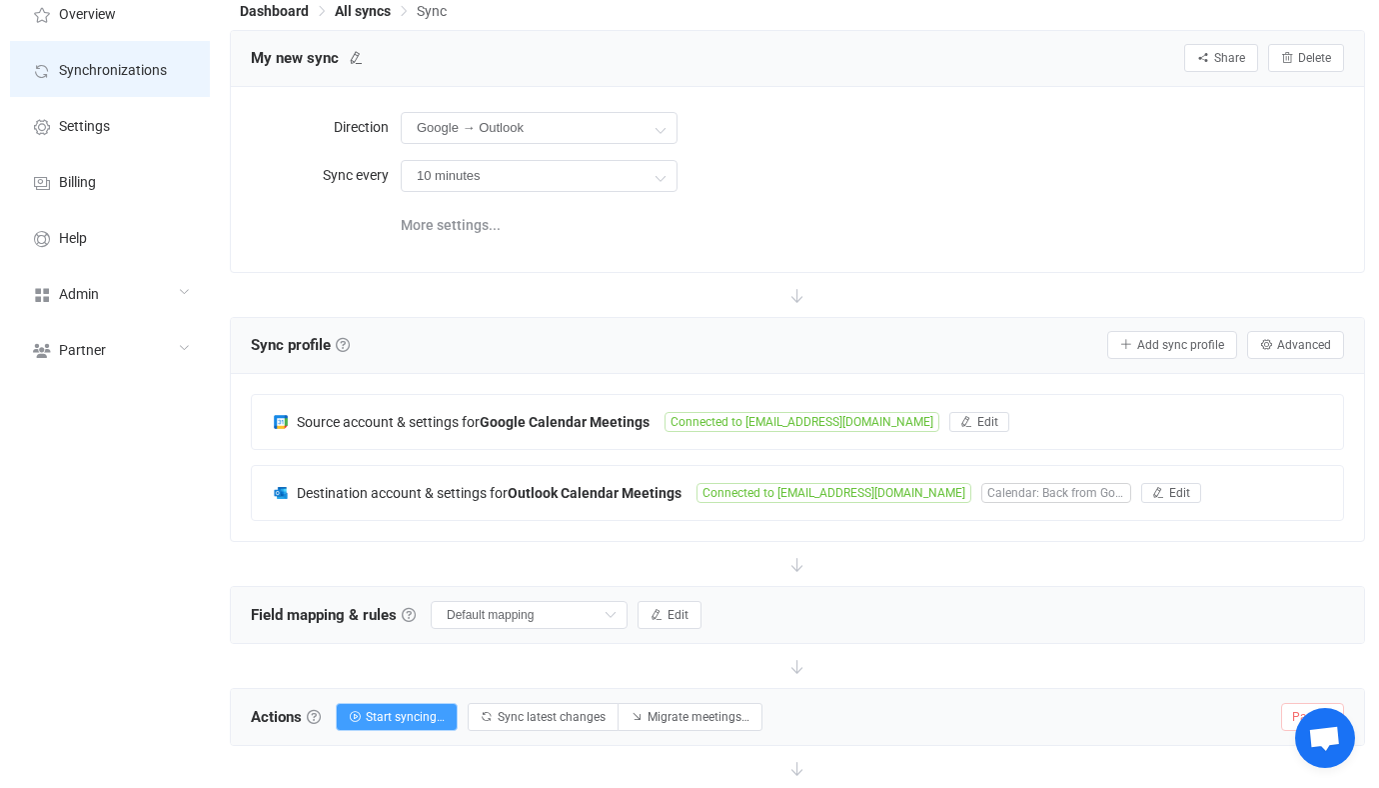
click at [145, 74] on span "Synchronizations" at bounding box center [113, 71] width 108 height 16
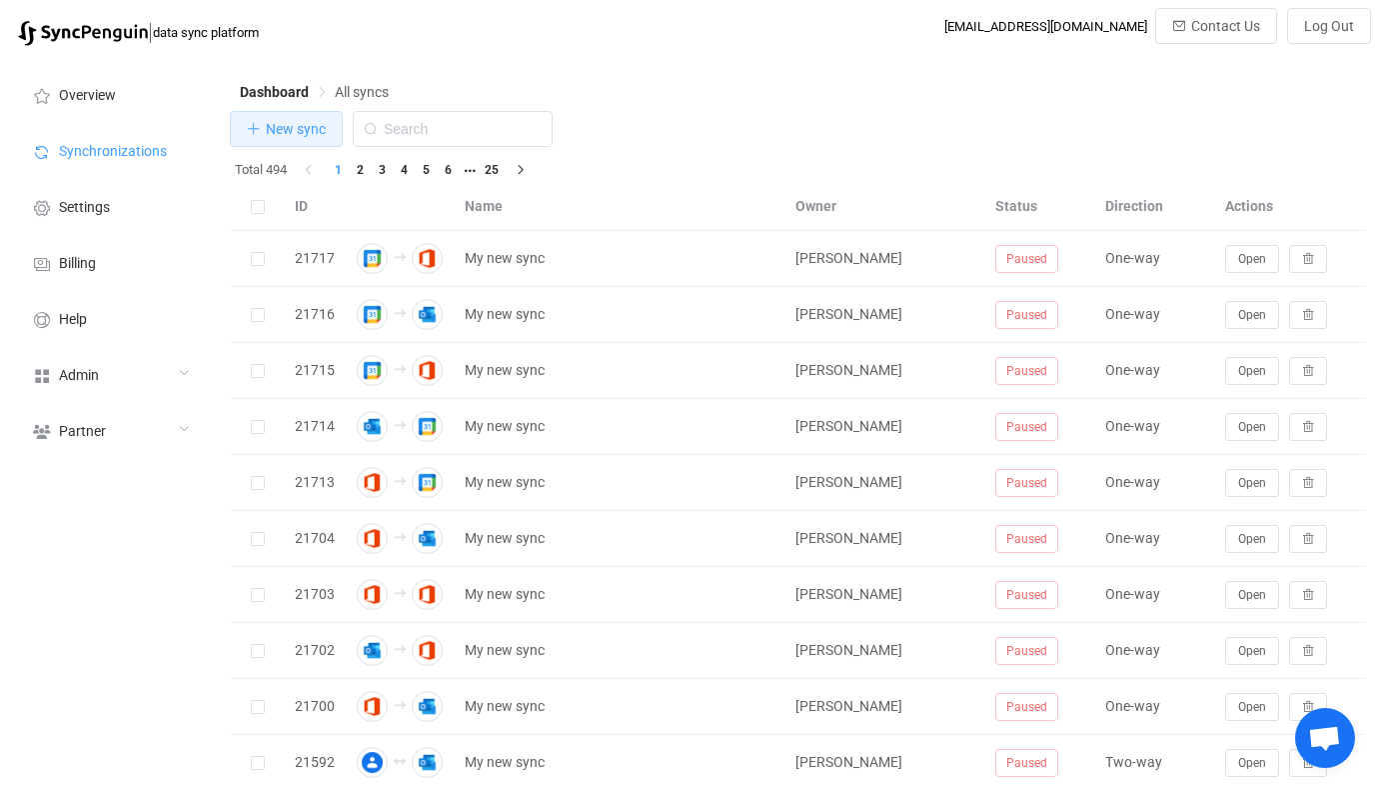
click at [299, 147] on button "New sync" at bounding box center [286, 129] width 113 height 36
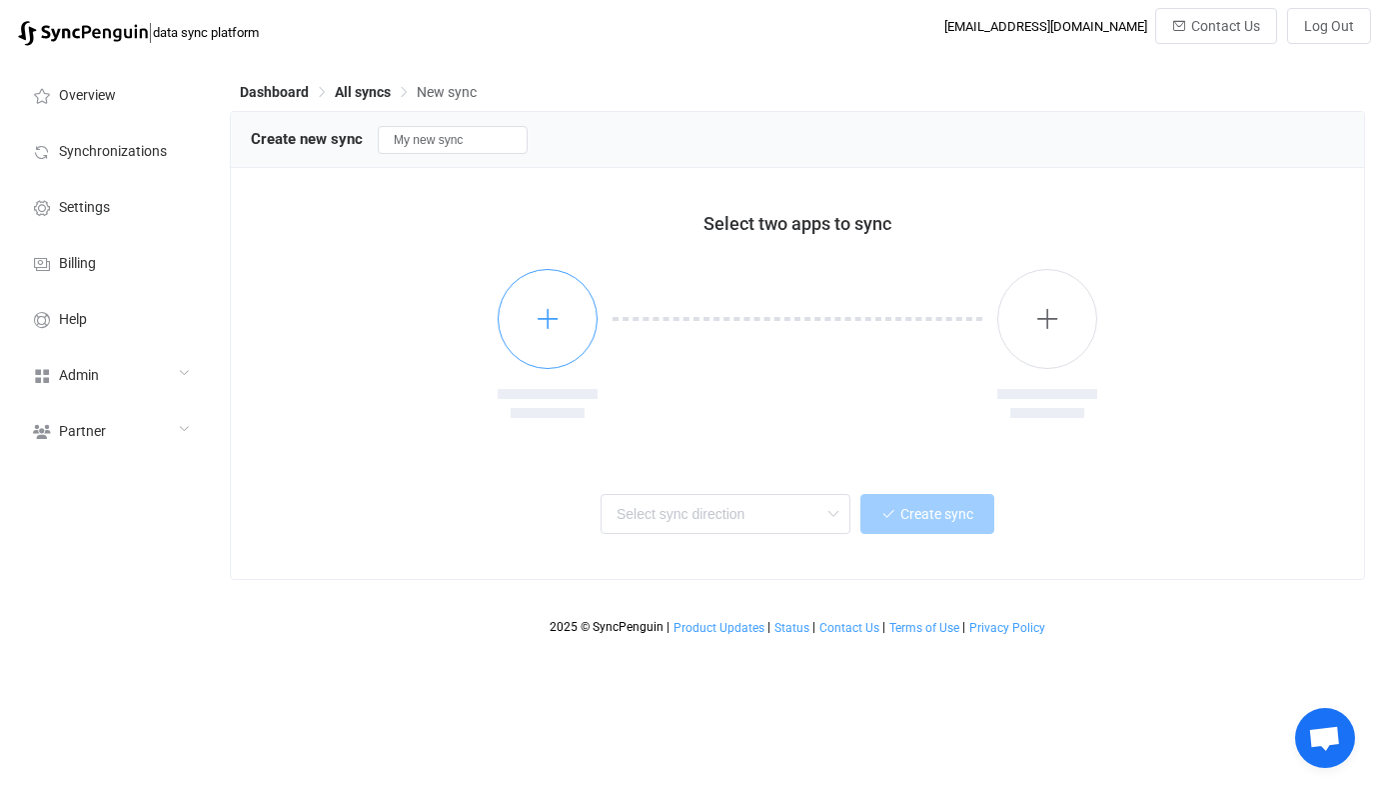
click at [536, 272] on button "button" at bounding box center [548, 319] width 100 height 100
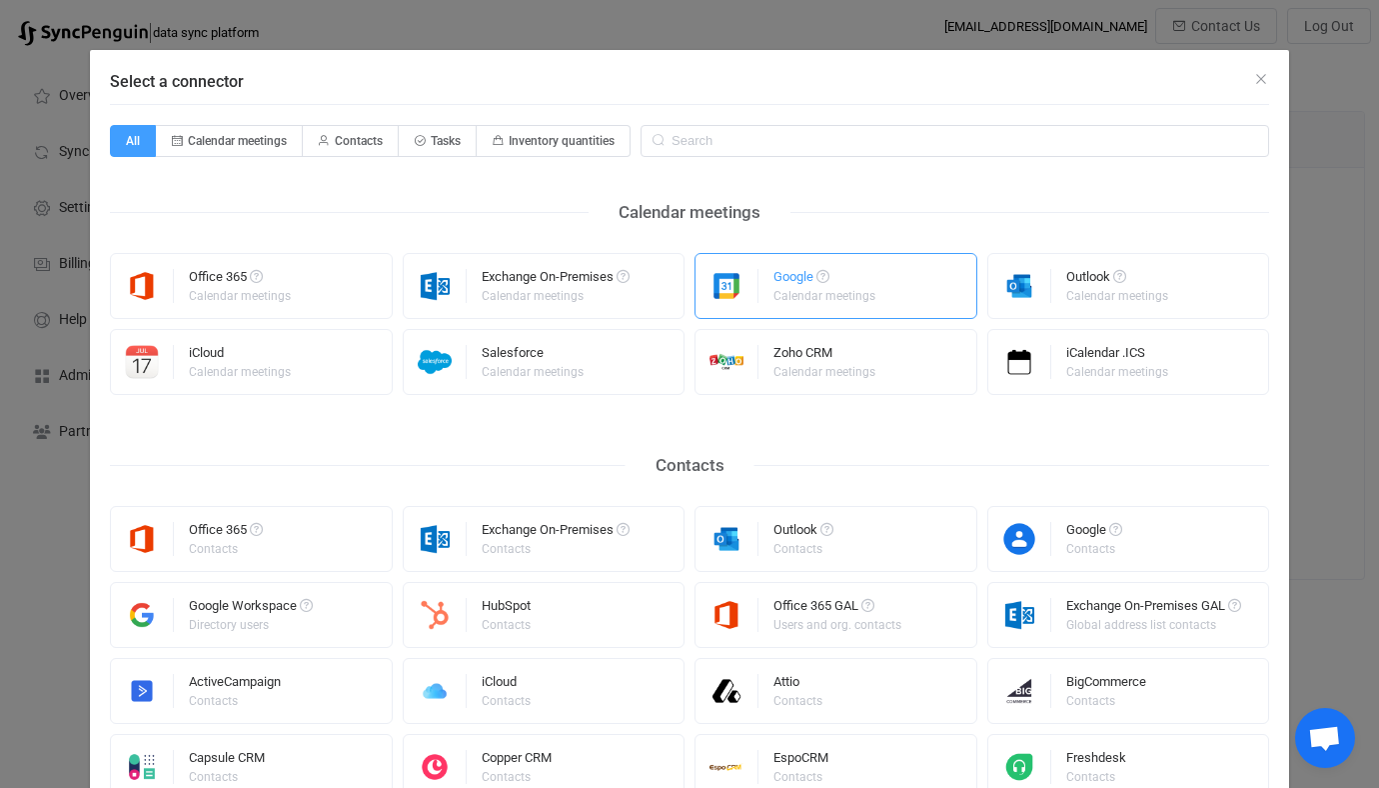
click at [789, 305] on div "Google Calendar meetings" at bounding box center [826, 286] width 105 height 52
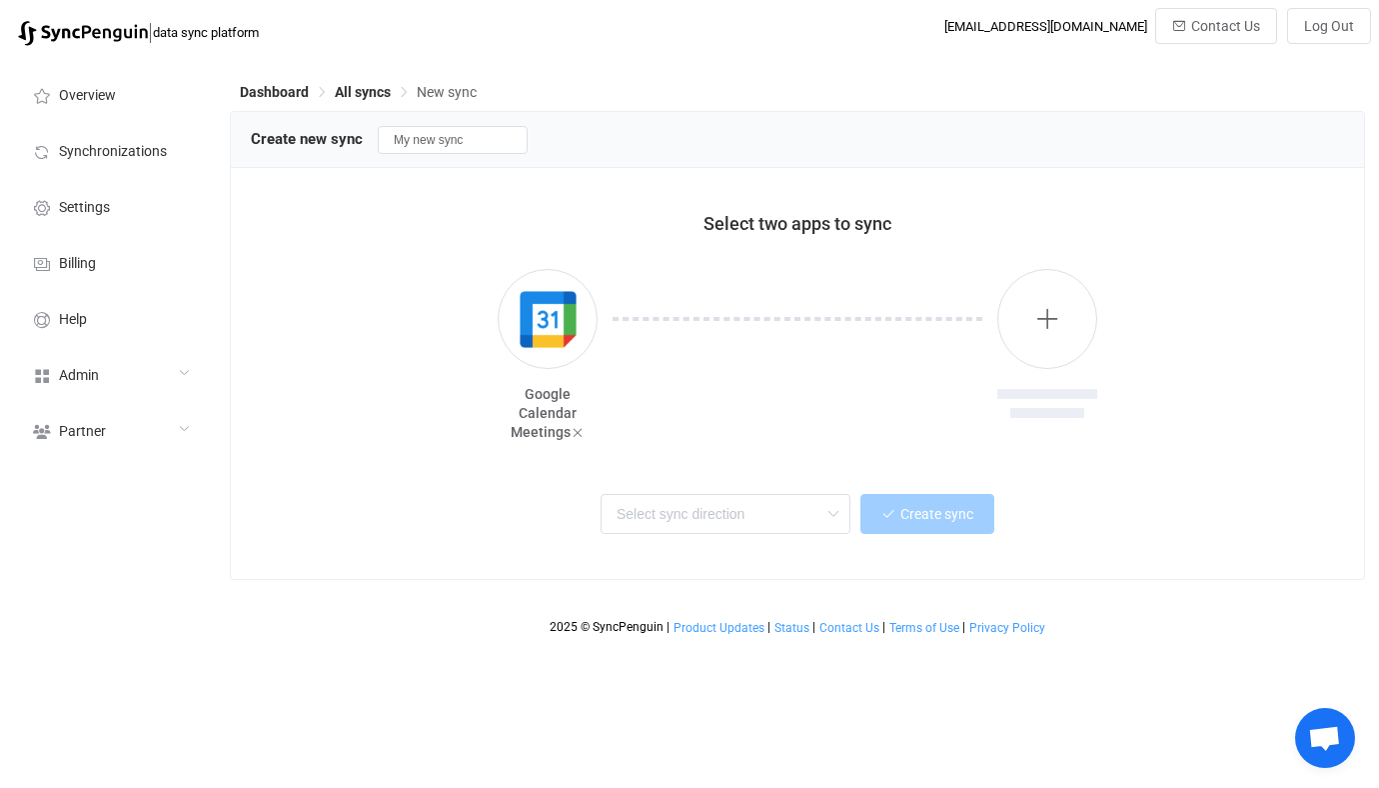
click at [1017, 263] on div "Google Calendar Meetings" at bounding box center [797, 346] width 1093 height 205
click at [1023, 320] on button "button" at bounding box center [1047, 319] width 100 height 100
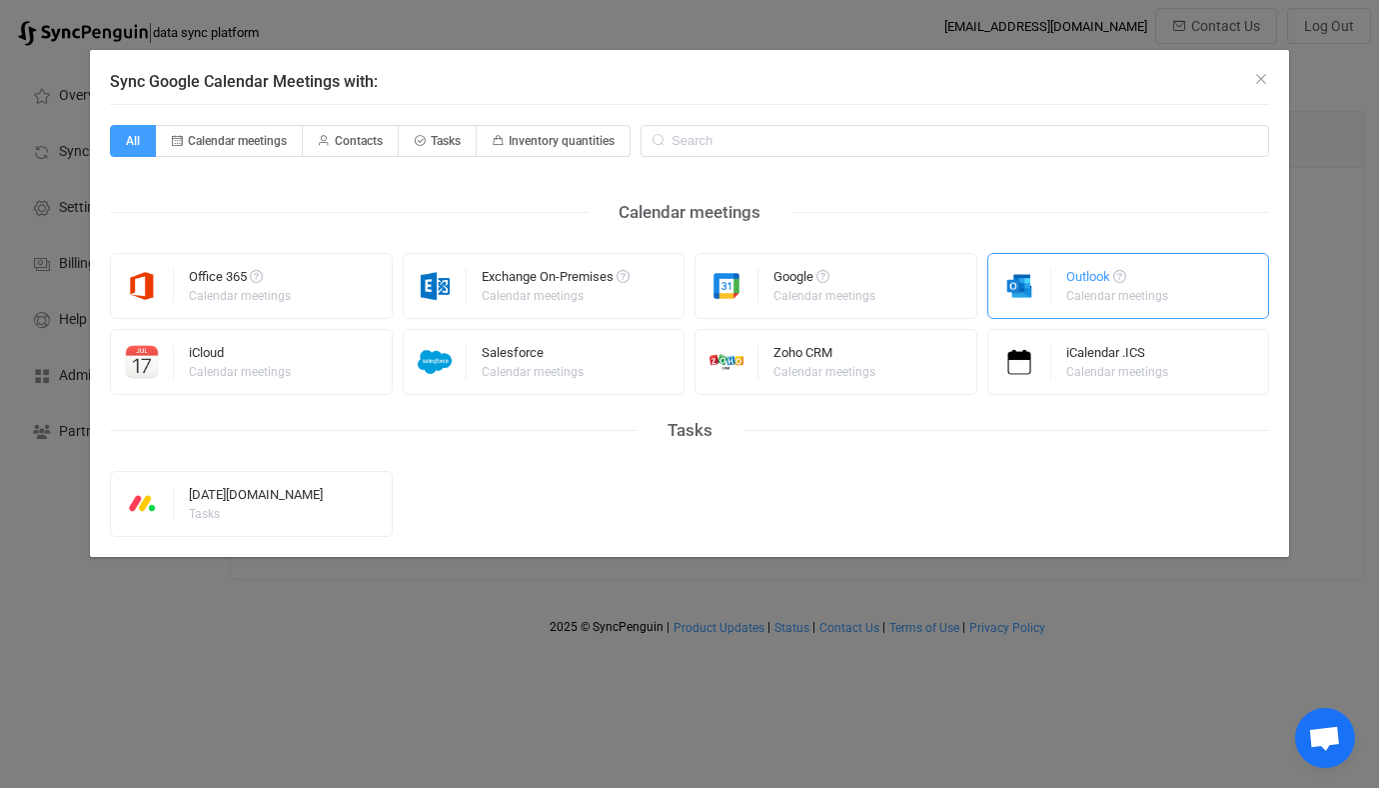
click at [1039, 287] on img "Sync Google Calendar Meetings with:" at bounding box center [1019, 286] width 63 height 34
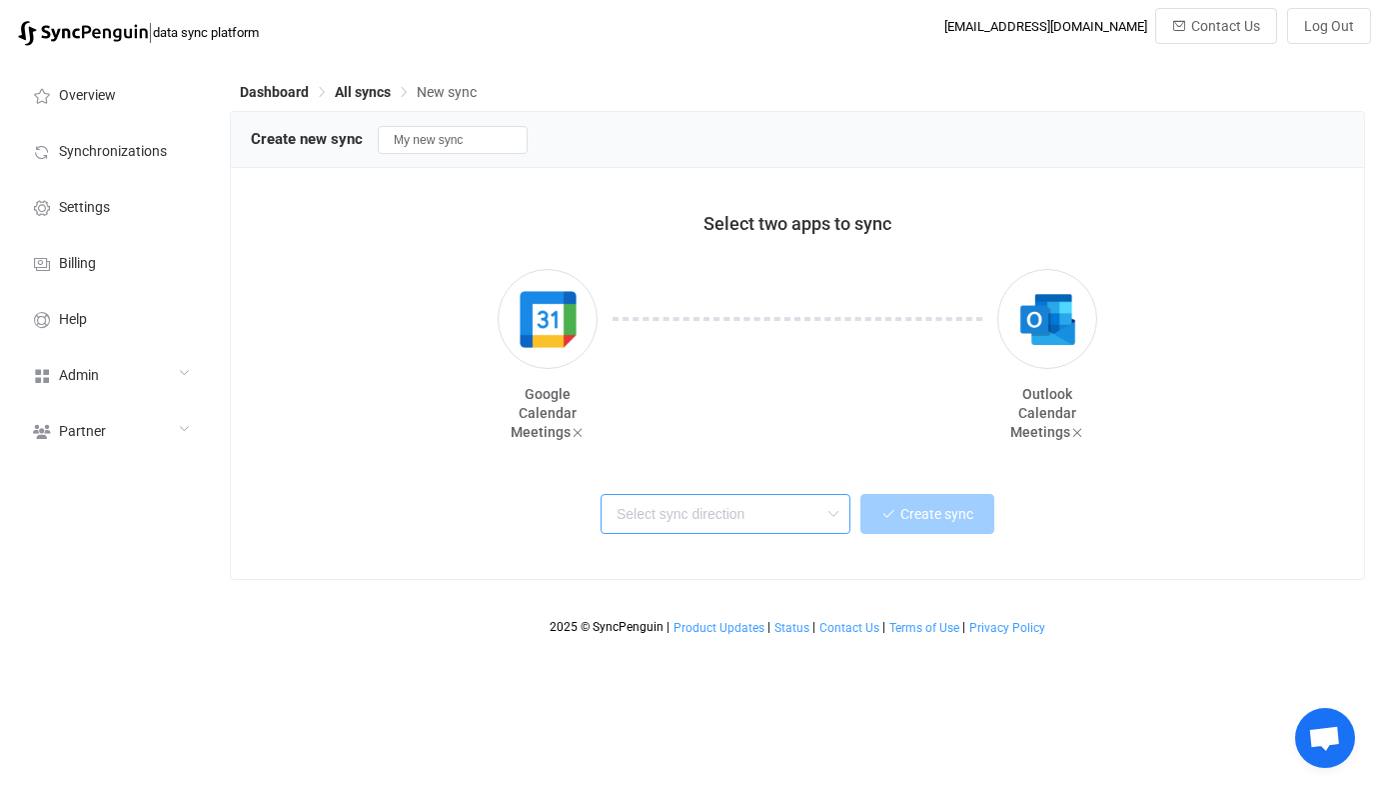
click at [631, 507] on input "text" at bounding box center [726, 514] width 250 height 40
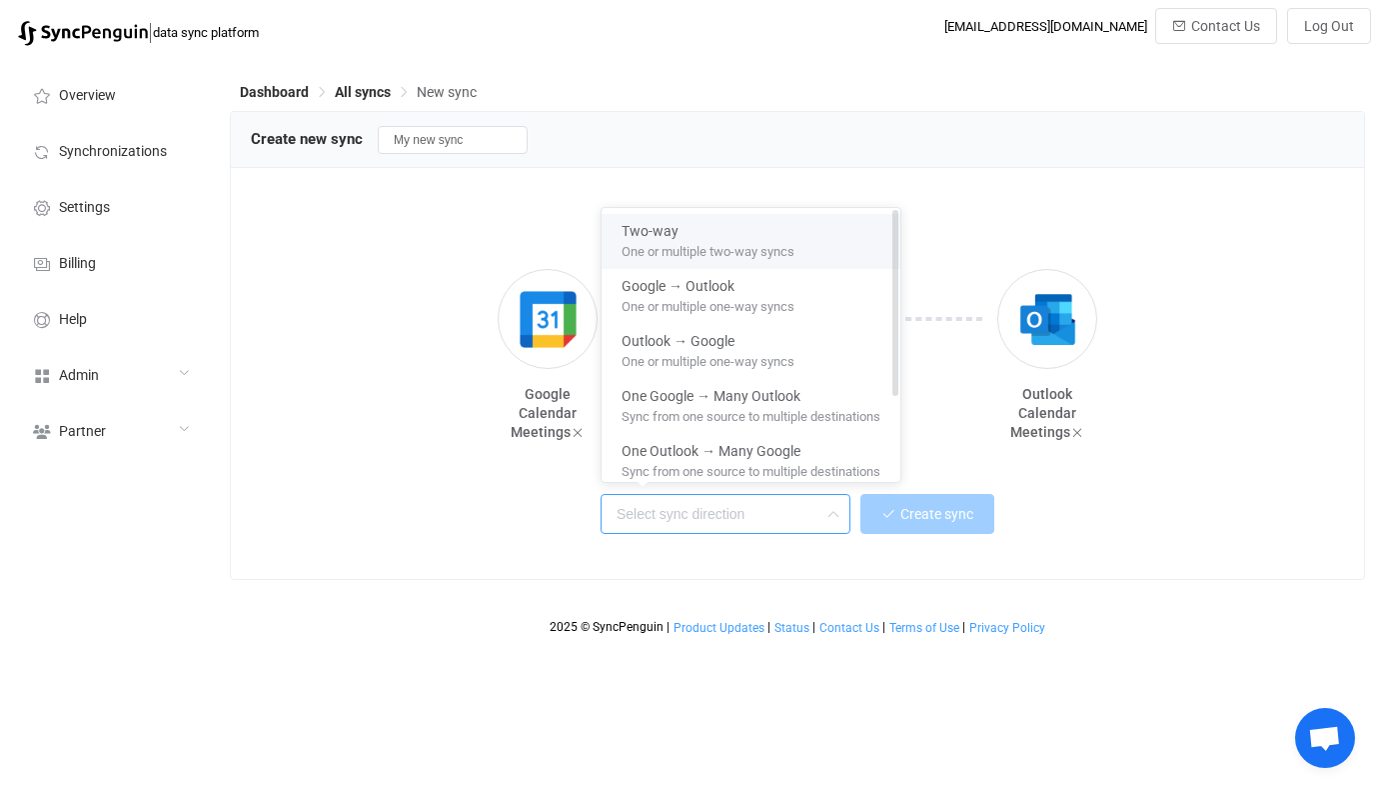
click at [739, 229] on div "Two-way" at bounding box center [751, 227] width 259 height 27
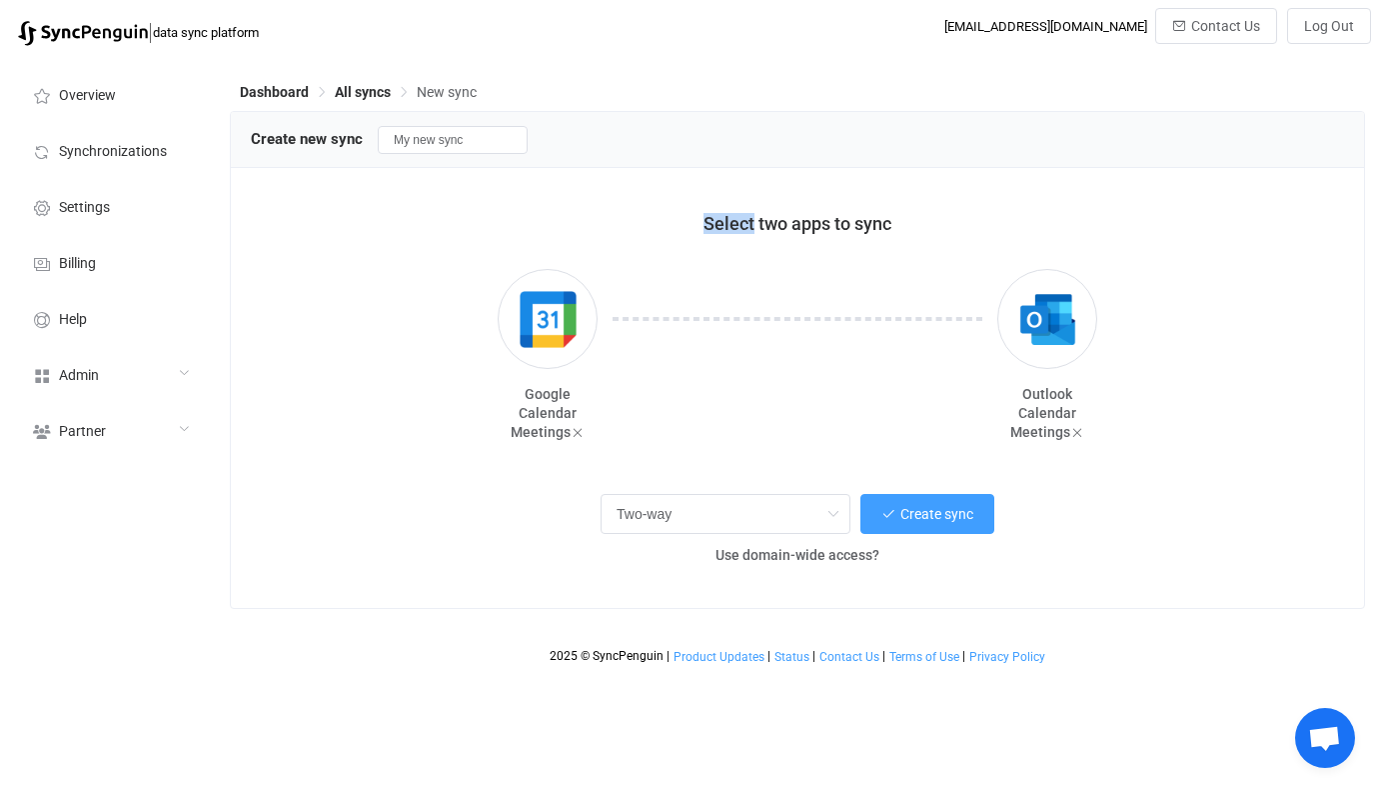
click at [739, 229] on span "Select two apps to sync" at bounding box center [798, 223] width 188 height 21
click at [695, 473] on div "Select two apps to sync Google Calendar Meetings Outlook Calendar Meetings Two-…" at bounding box center [797, 388] width 1133 height 440
click at [695, 505] on input "Two-way" at bounding box center [726, 514] width 250 height 40
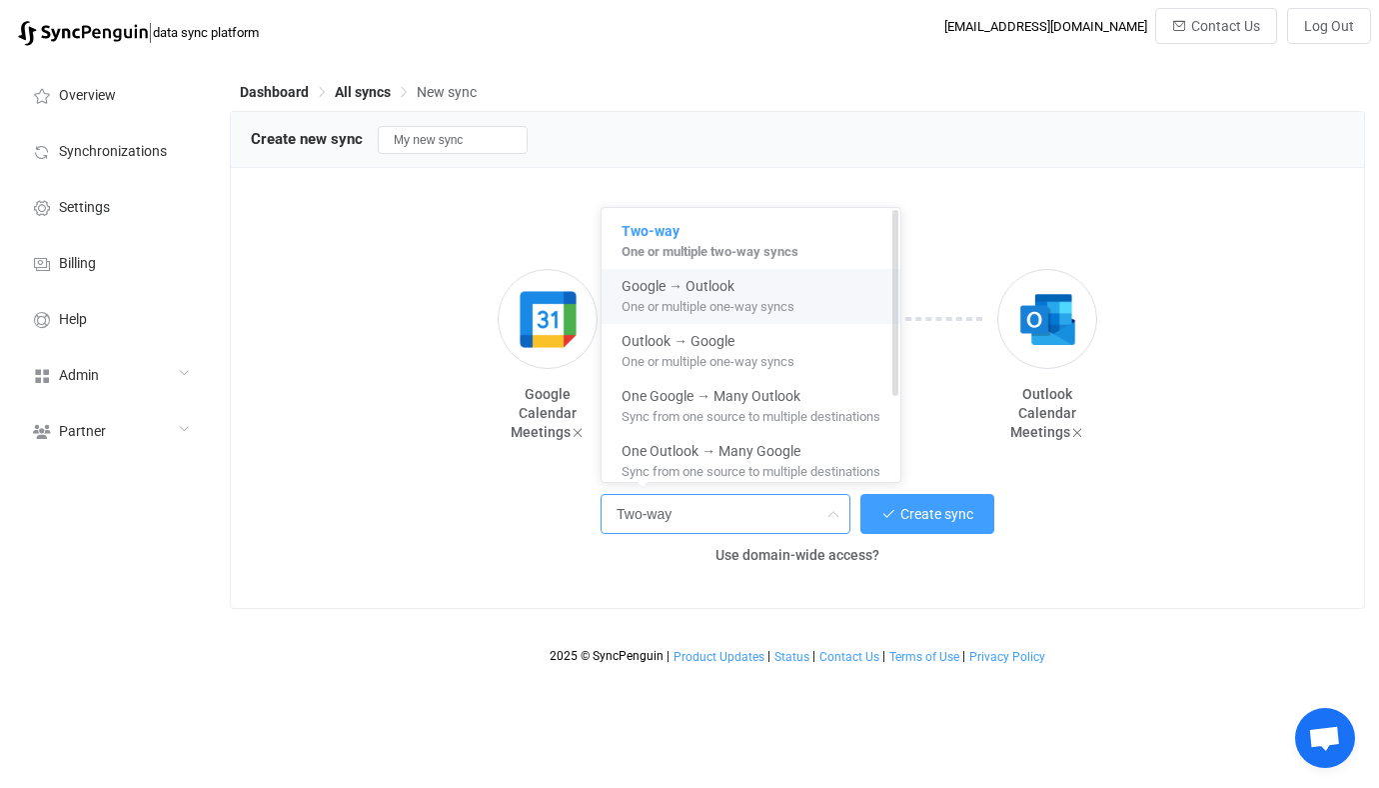
click at [746, 290] on div "Google → Outlook" at bounding box center [751, 282] width 259 height 27
type input "Google → Outlook"
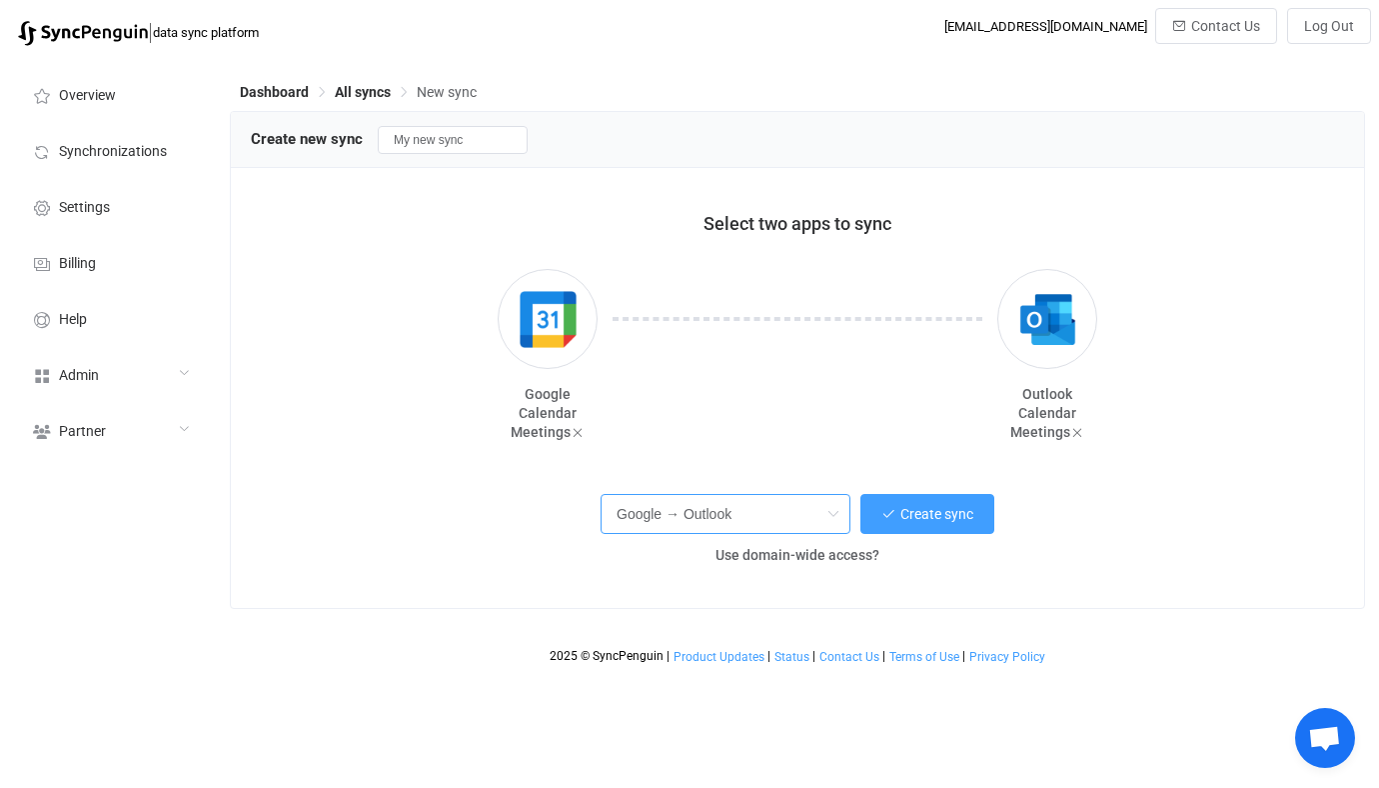
click at [771, 508] on input "Google → Outlook" at bounding box center [726, 514] width 250 height 40
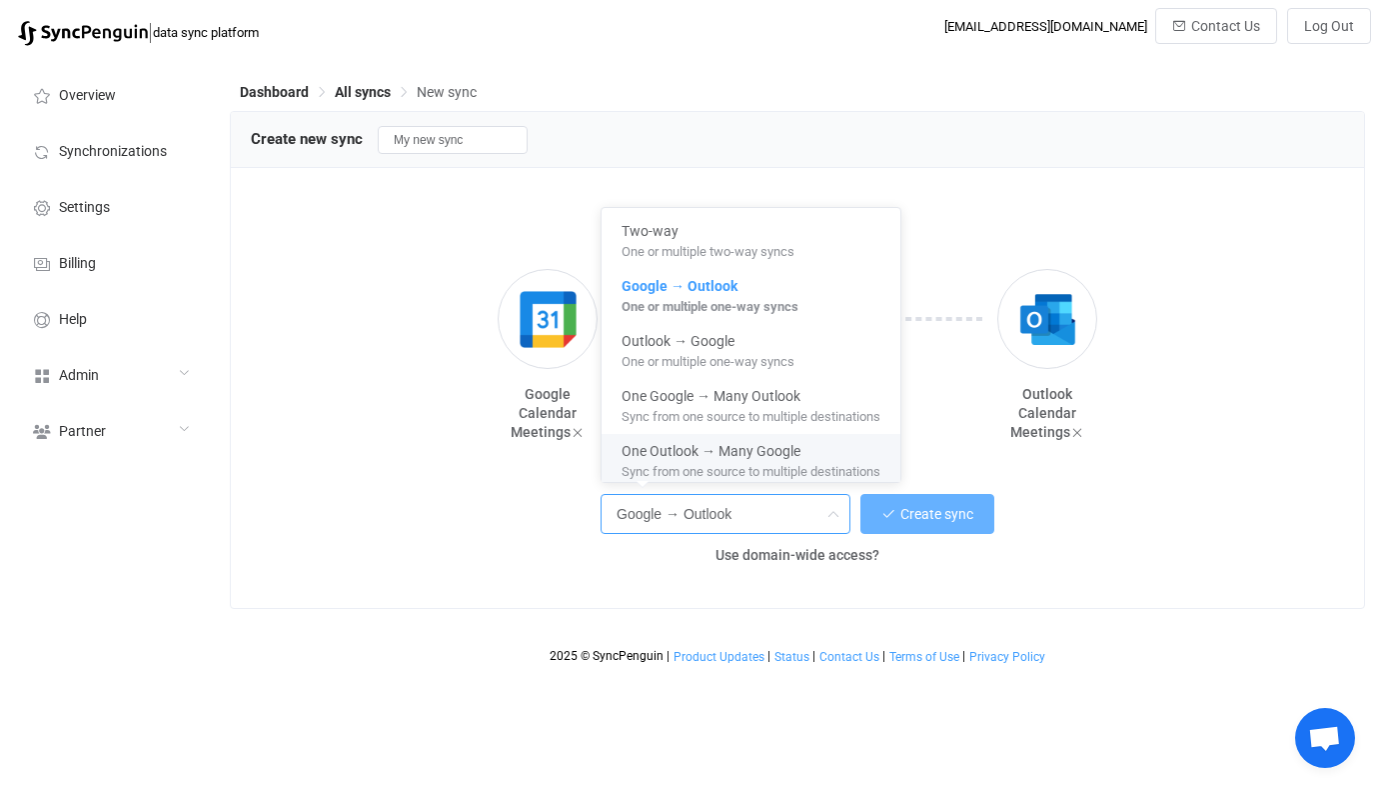
click at [952, 523] on button "Create sync" at bounding box center [927, 514] width 134 height 40
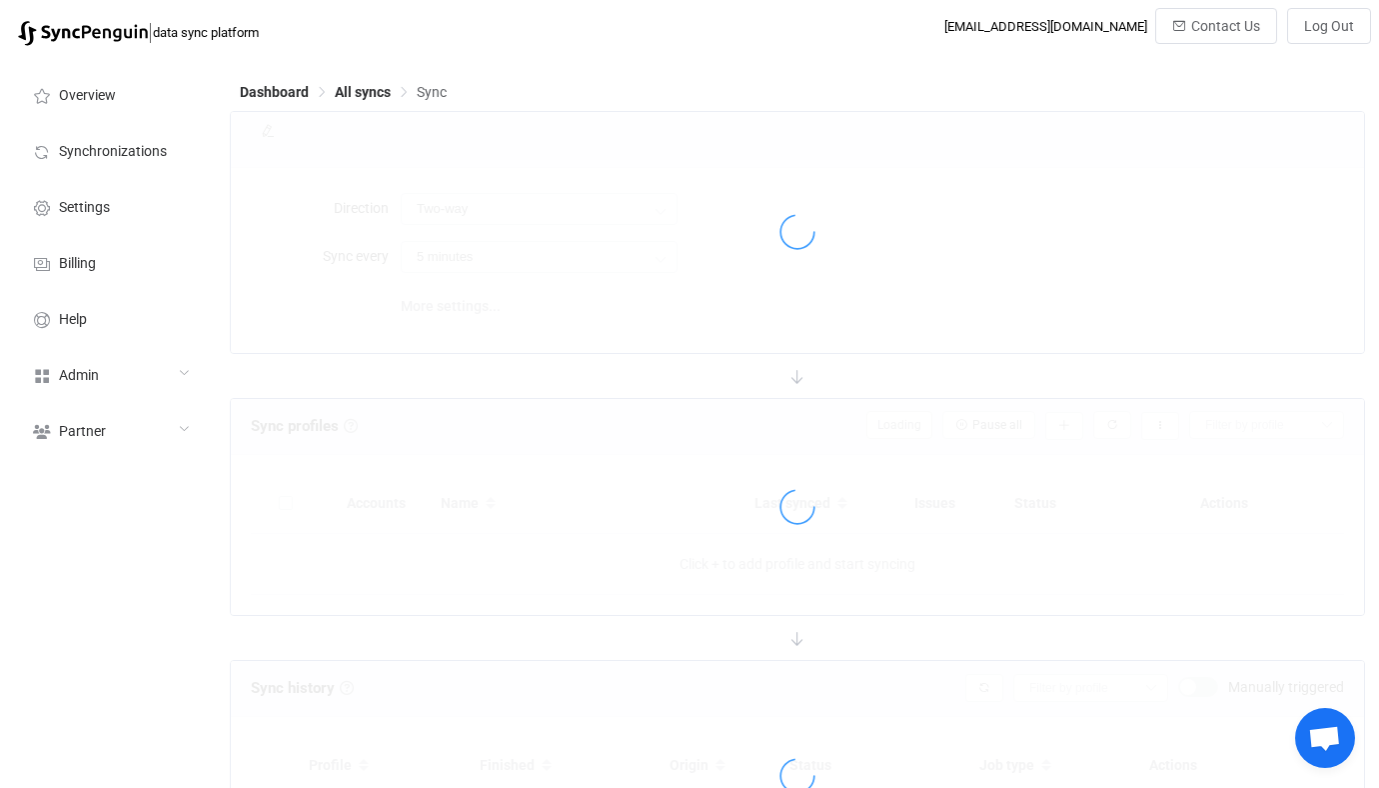
type input "Google → Outlook"
type input "10 minutes"
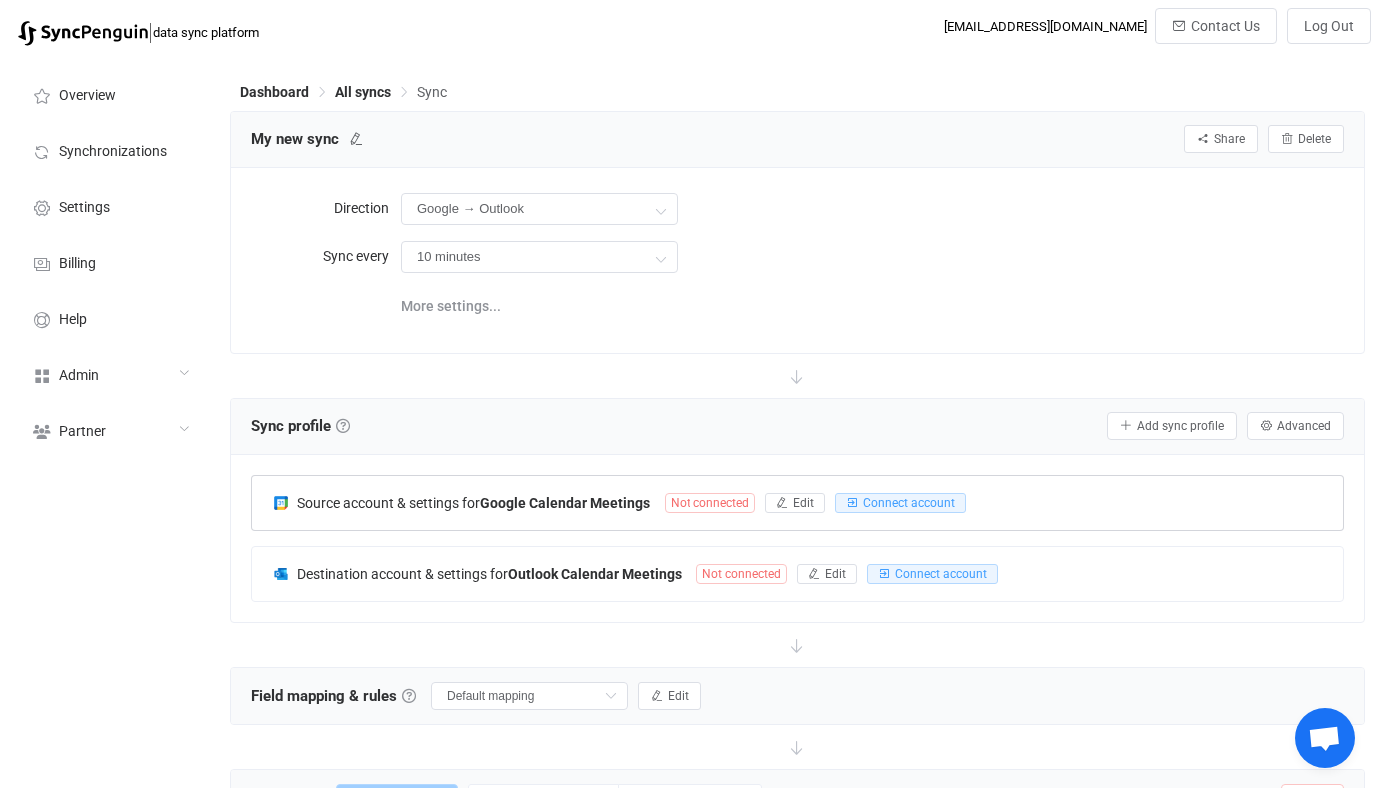
click at [663, 490] on div "Source account & settings for Google Calendar Meetings Not connected Edit Conne…" at bounding box center [797, 503] width 1091 height 54
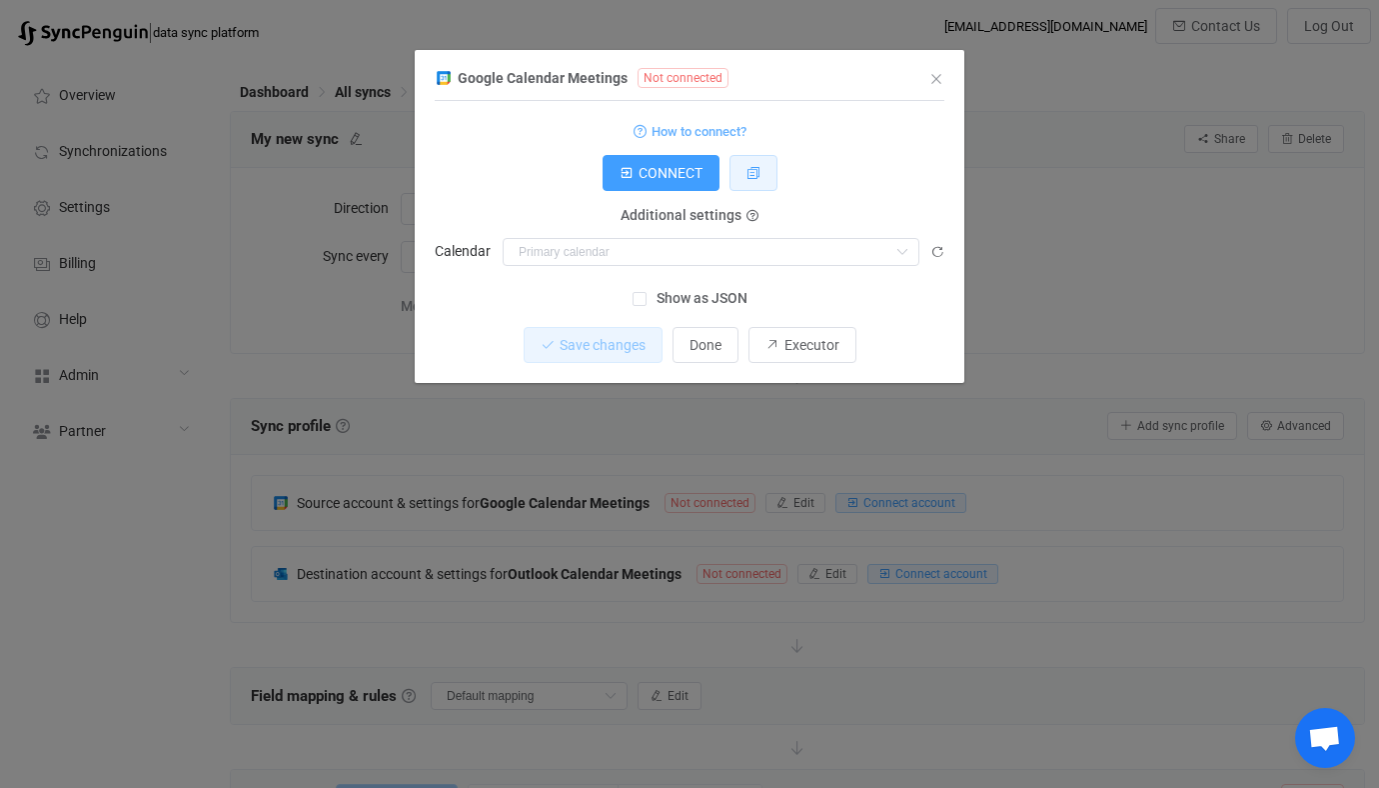
click at [745, 167] on button "dialog" at bounding box center [754, 173] width 48 height 36
click at [600, 543] on div "Google Calendar Meetings Not connected 1 Standard output: Output saved to the f…" at bounding box center [689, 394] width 1379 height 788
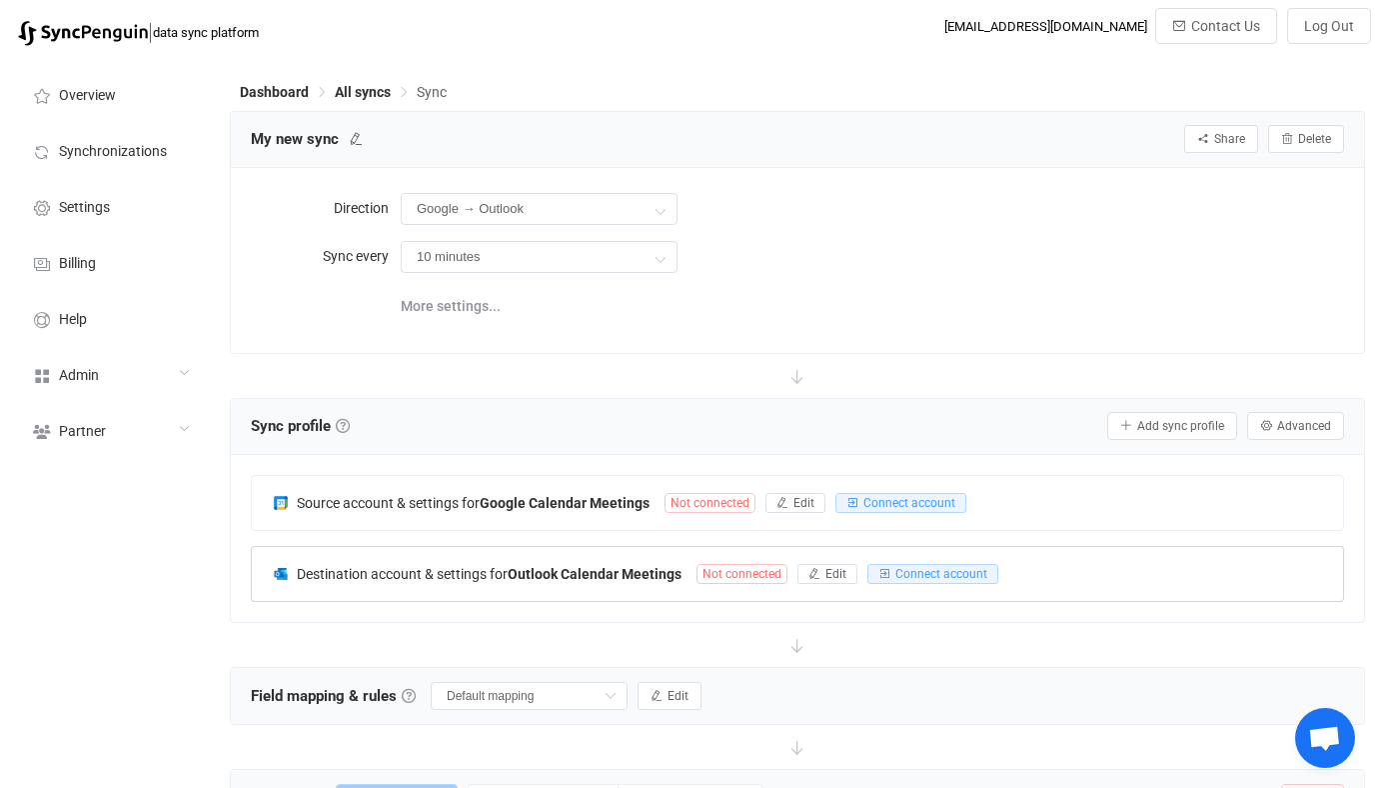
click at [619, 570] on b "Outlook Calendar Meetings" at bounding box center [595, 574] width 174 height 16
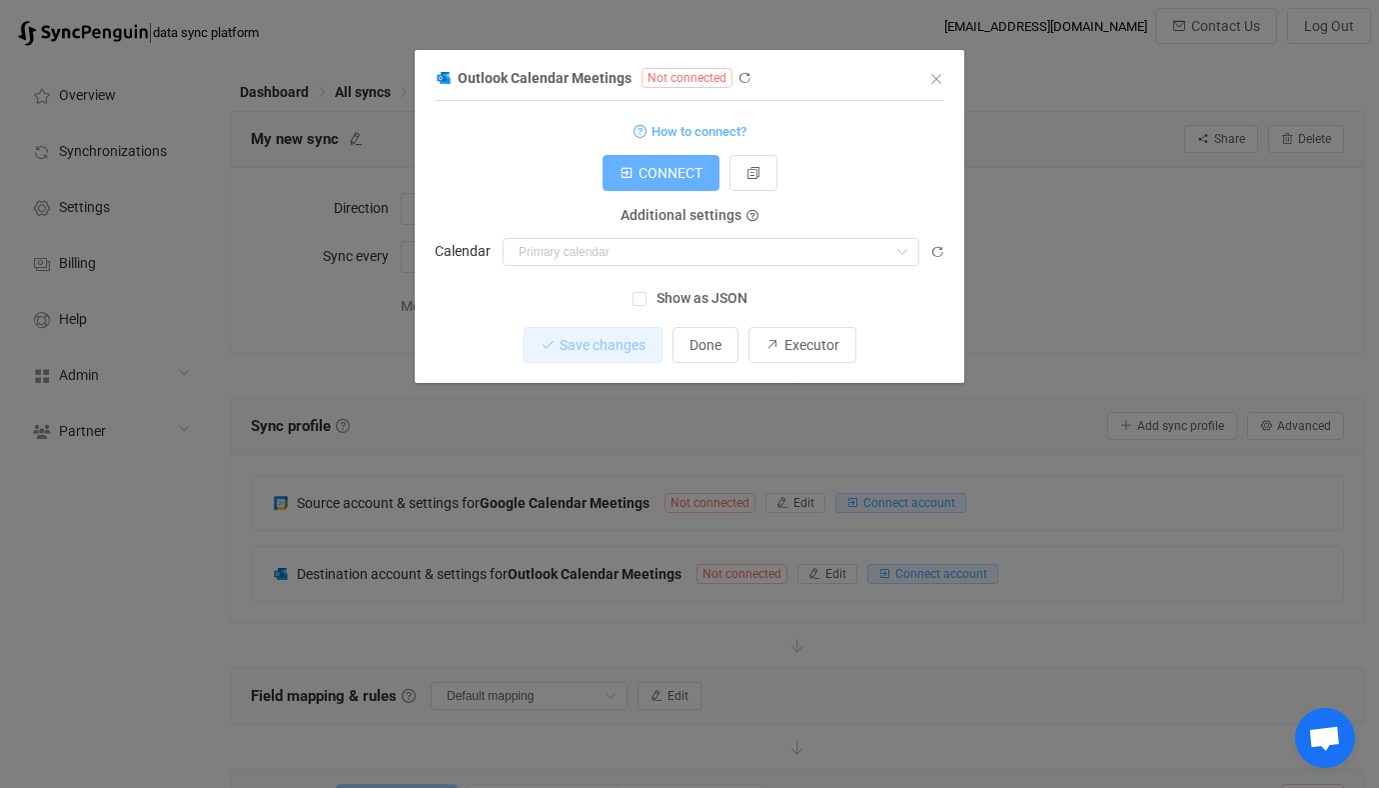
click at [654, 188] on button "CONNECT" at bounding box center [661, 173] width 117 height 36
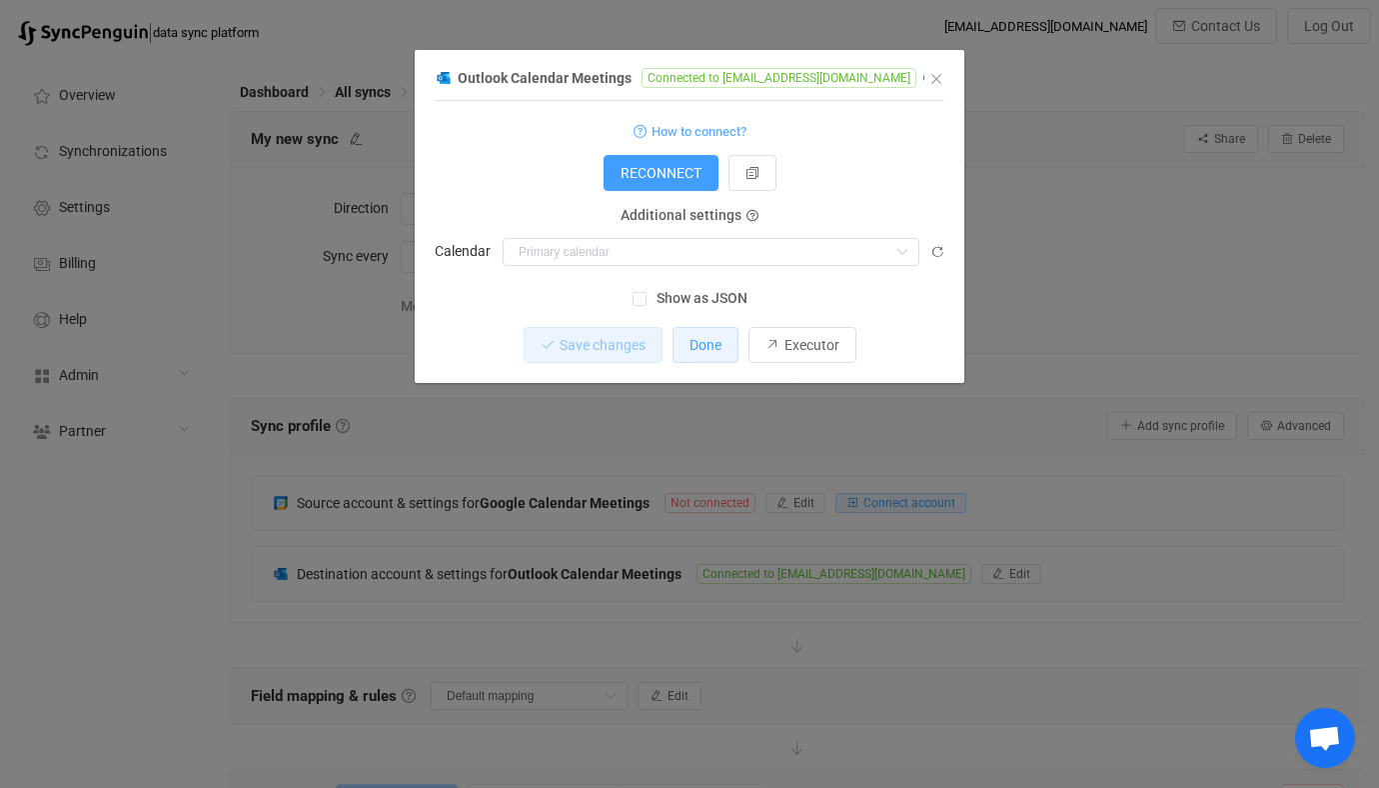
click at [713, 359] on button "Done" at bounding box center [706, 345] width 66 height 36
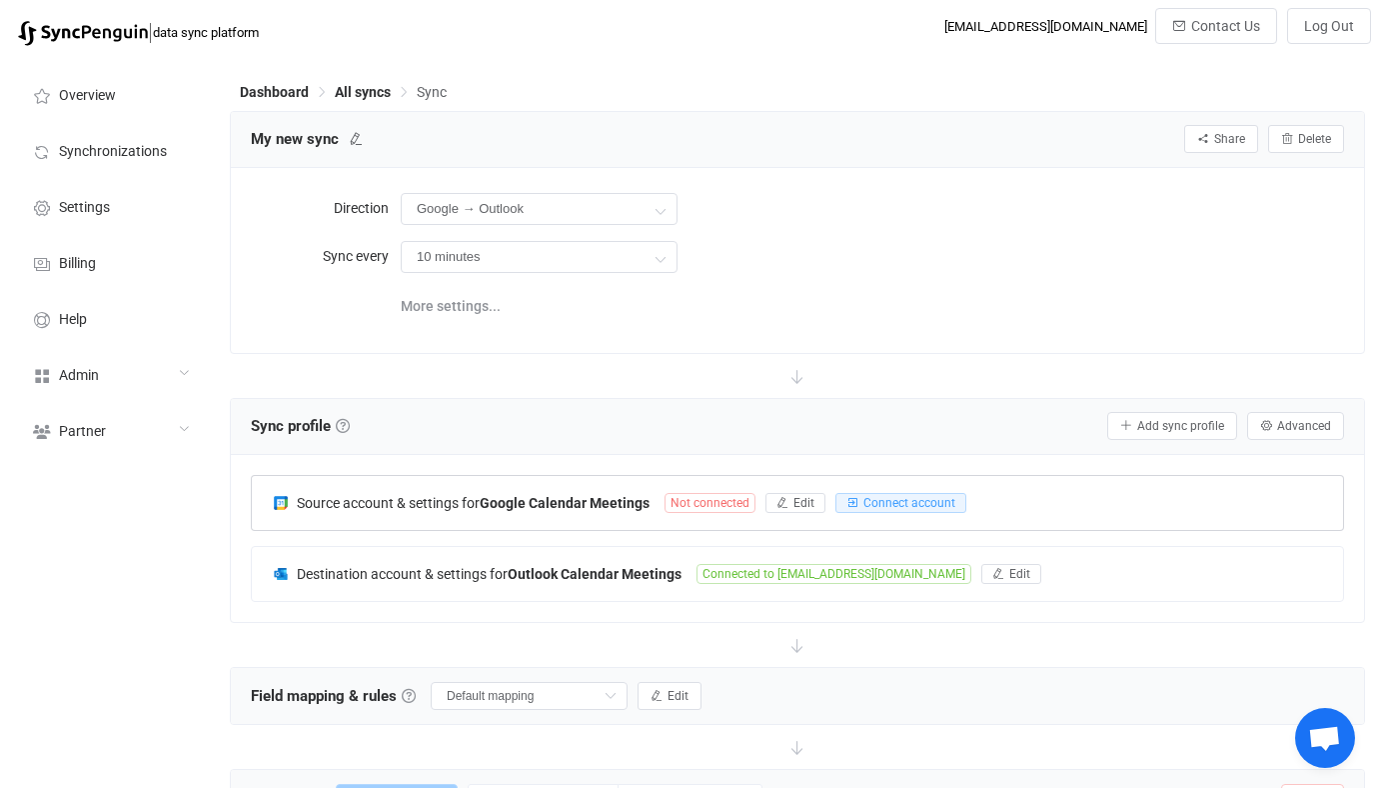
click at [566, 496] on b "Google Calendar Meetings" at bounding box center [565, 503] width 170 height 16
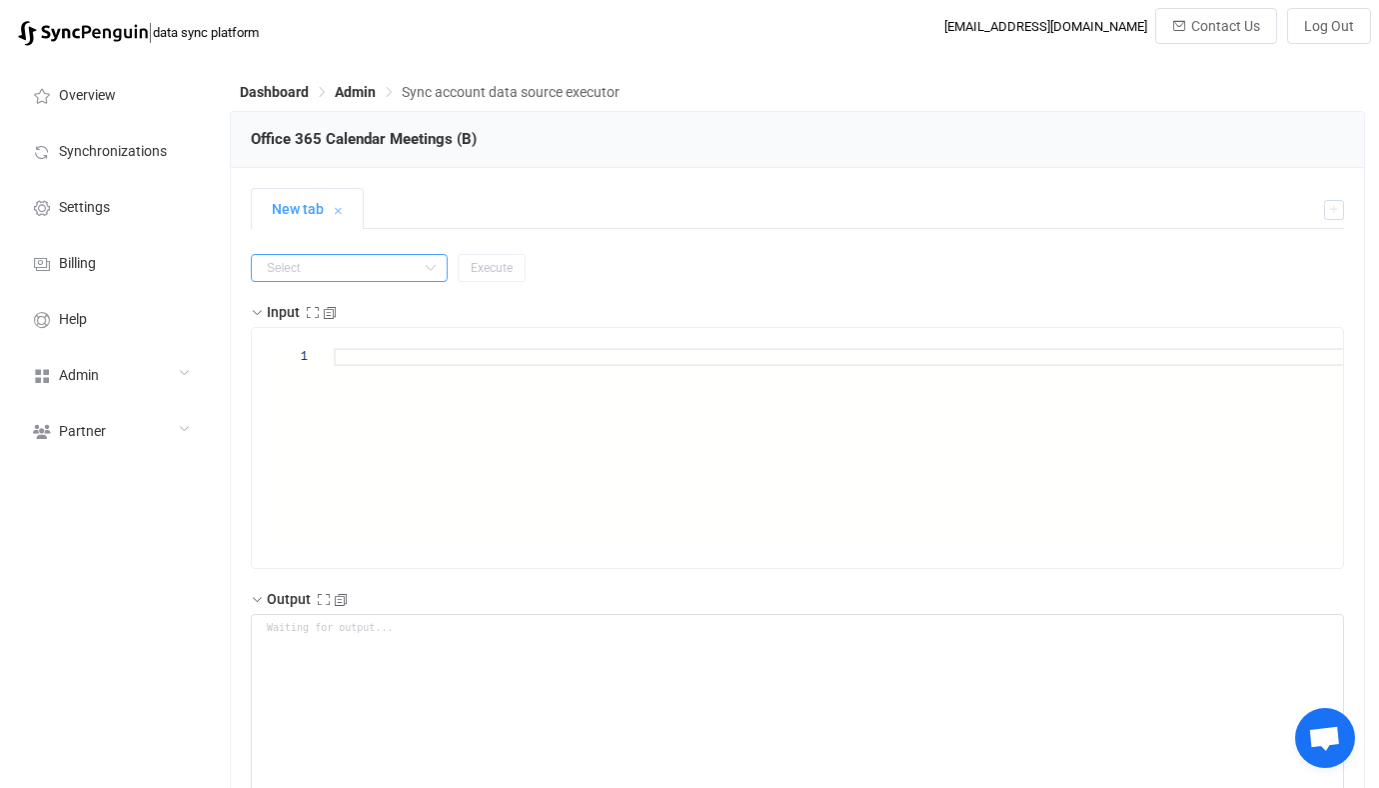
click at [378, 274] on input "text" at bounding box center [349, 268] width 197 height 28
click at [346, 392] on li "getAll" at bounding box center [337, 386] width 170 height 34
type input "getAll"
click at [484, 271] on span "Execute" at bounding box center [492, 268] width 42 height 14
type textarea "{ "nextSync": null, "entries": [ { "type": "upsert", "id": "AAMkADFhMmU2ODEwLTc…"
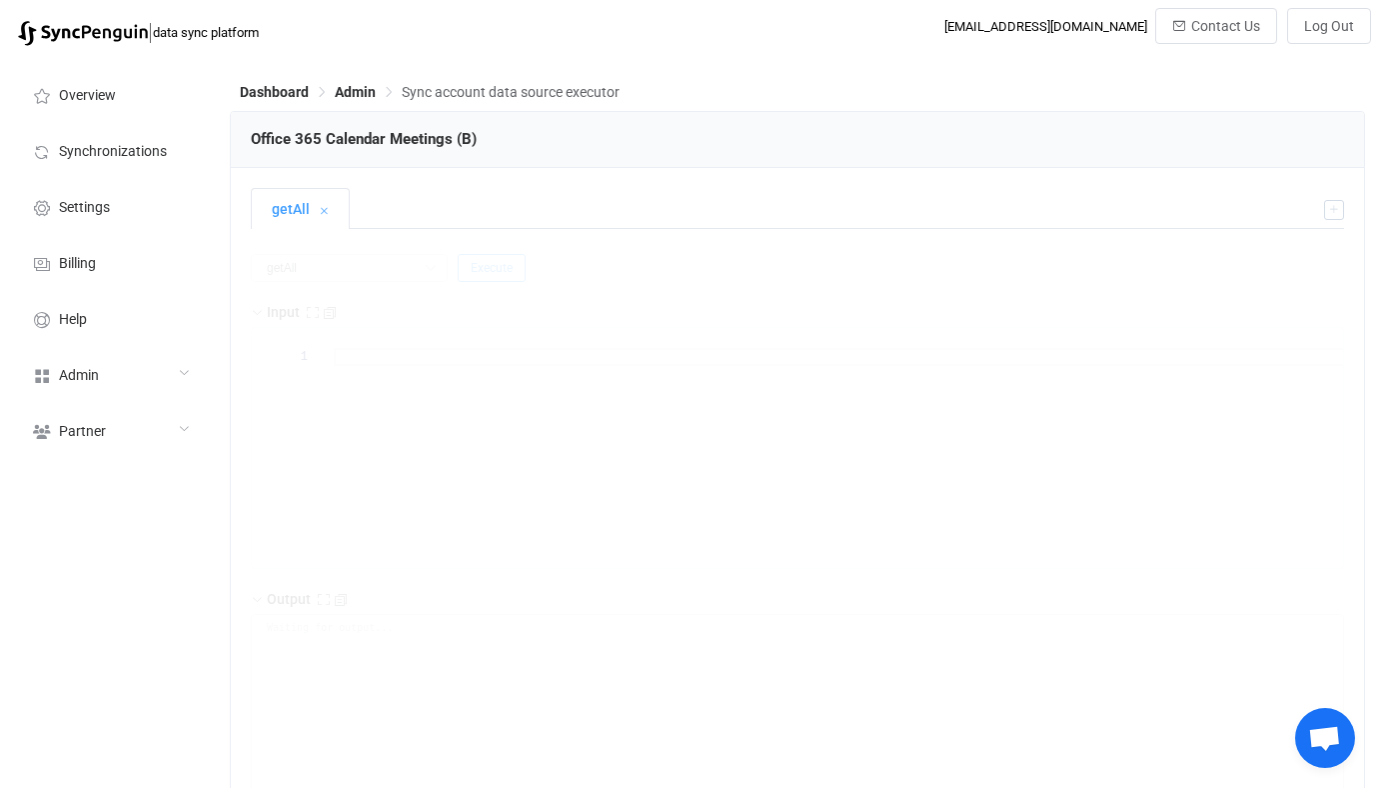
type textarea "Output saved to the file"
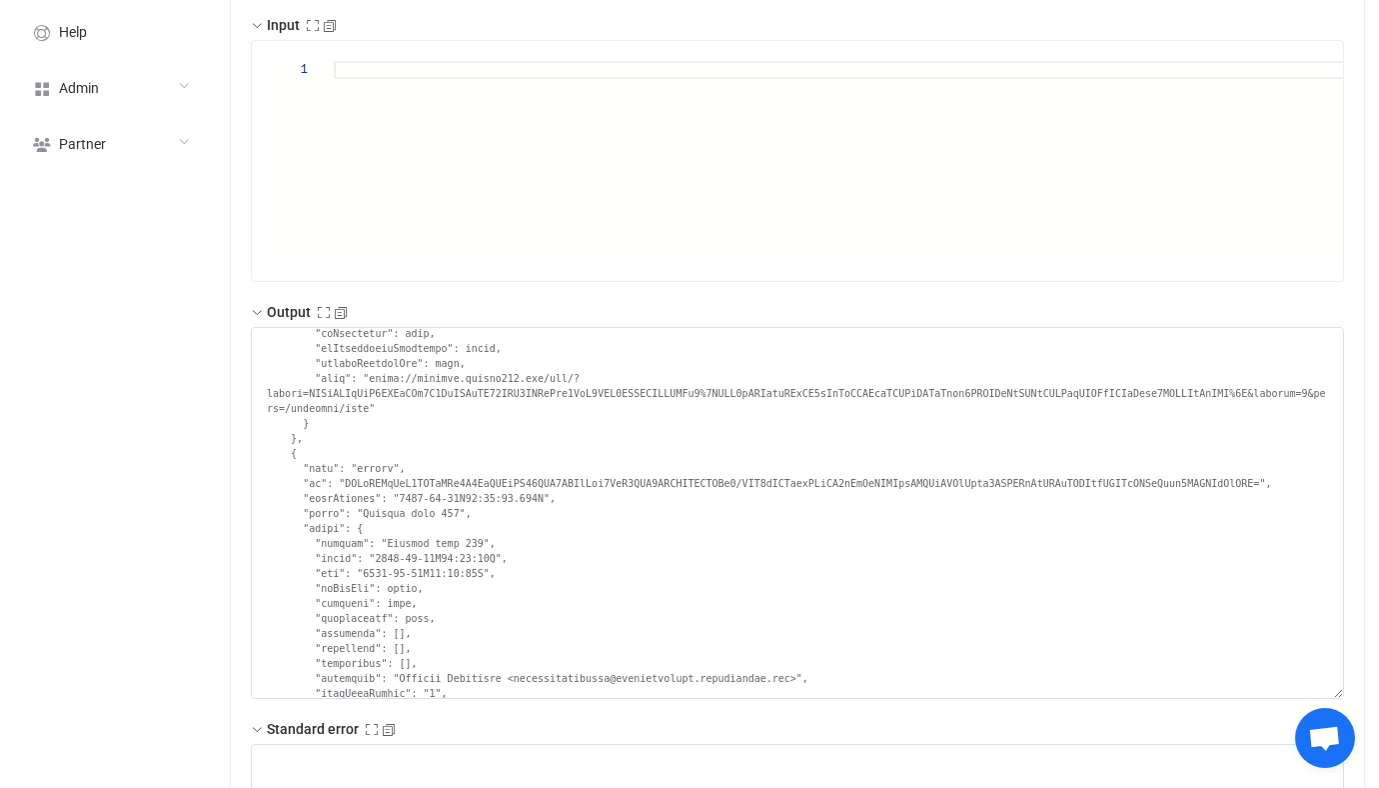
scroll to position [346, 0]
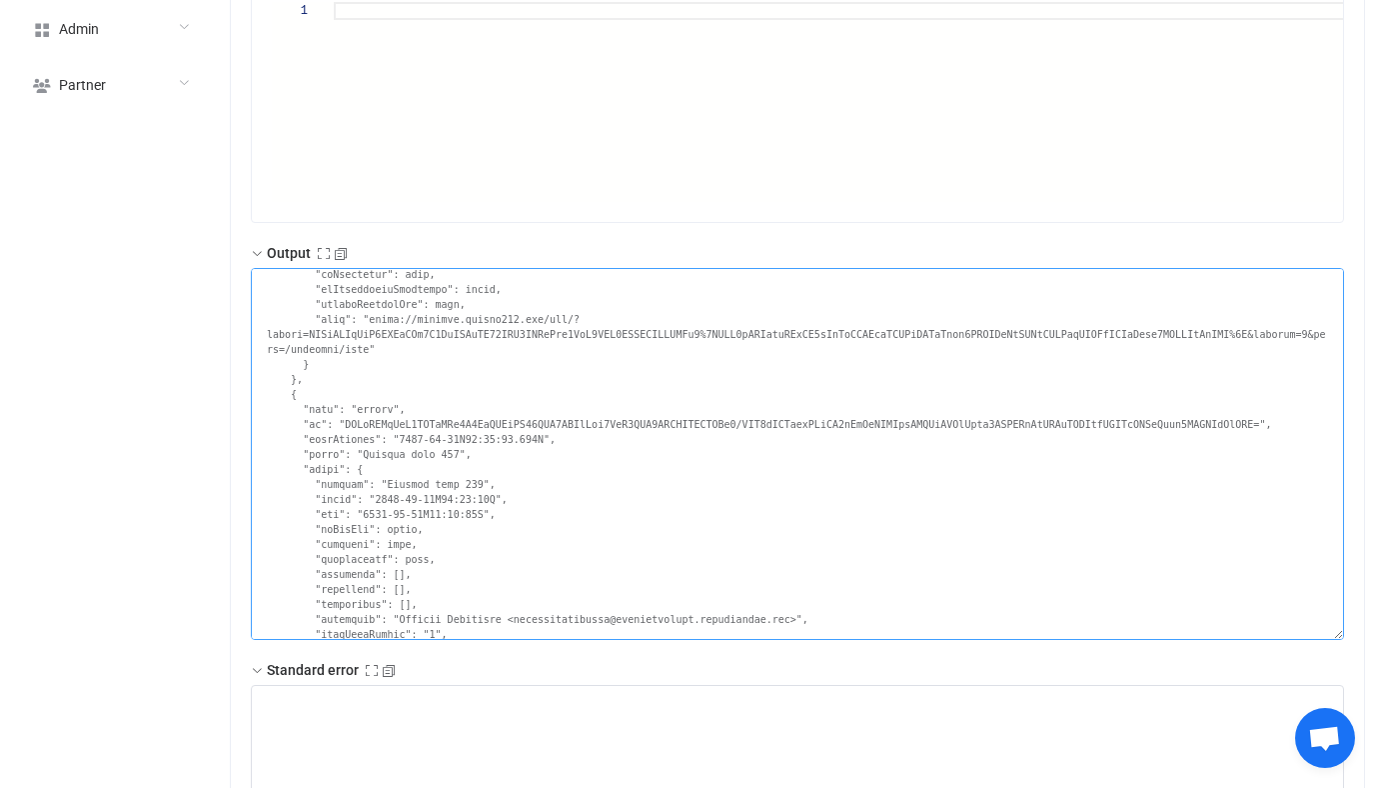
click at [389, 422] on textarea at bounding box center [797, 454] width 1093 height 372
drag, startPoint x: 389, startPoint y: 422, endPoint x: 1252, endPoint y: 421, distance: 863.5
click at [1252, 421] on textarea at bounding box center [797, 454] width 1093 height 372
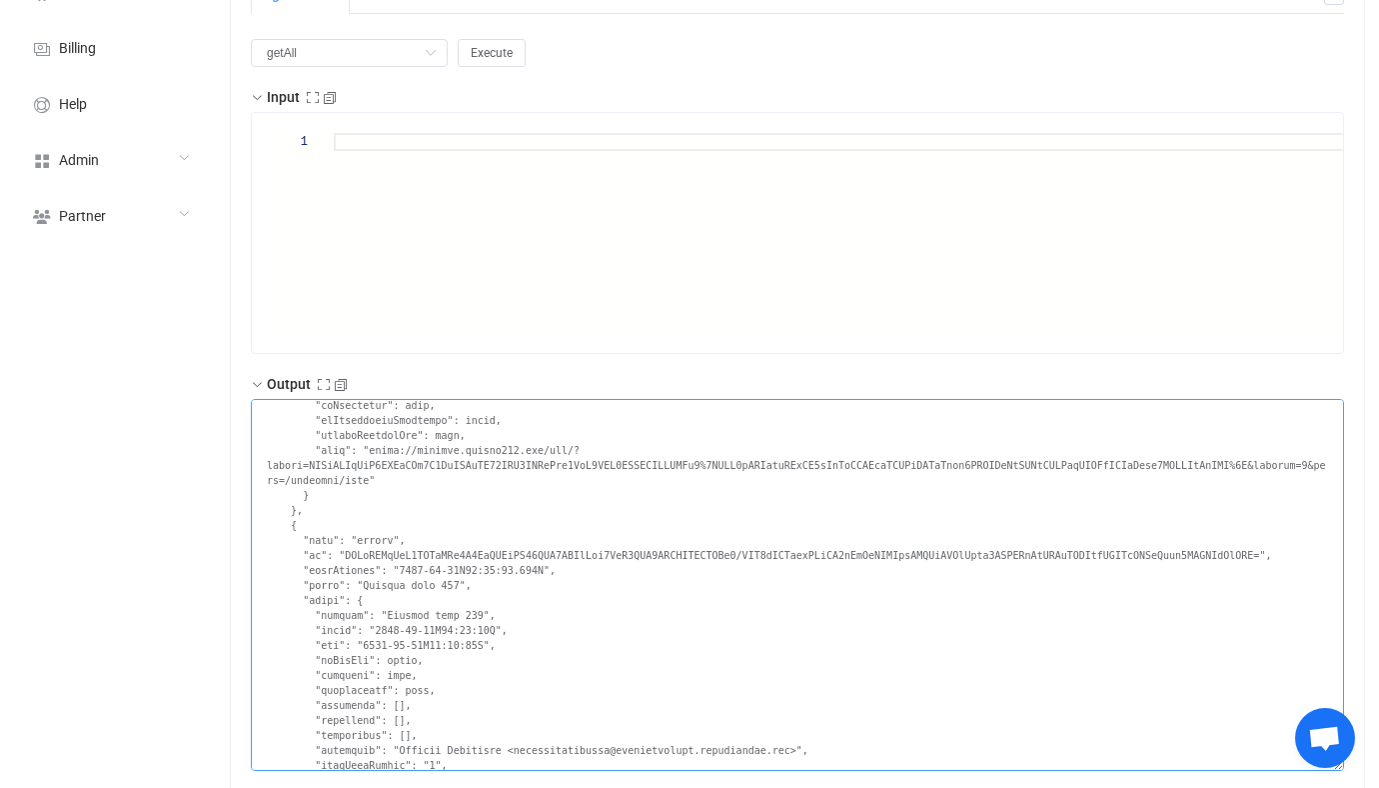
scroll to position [132, 0]
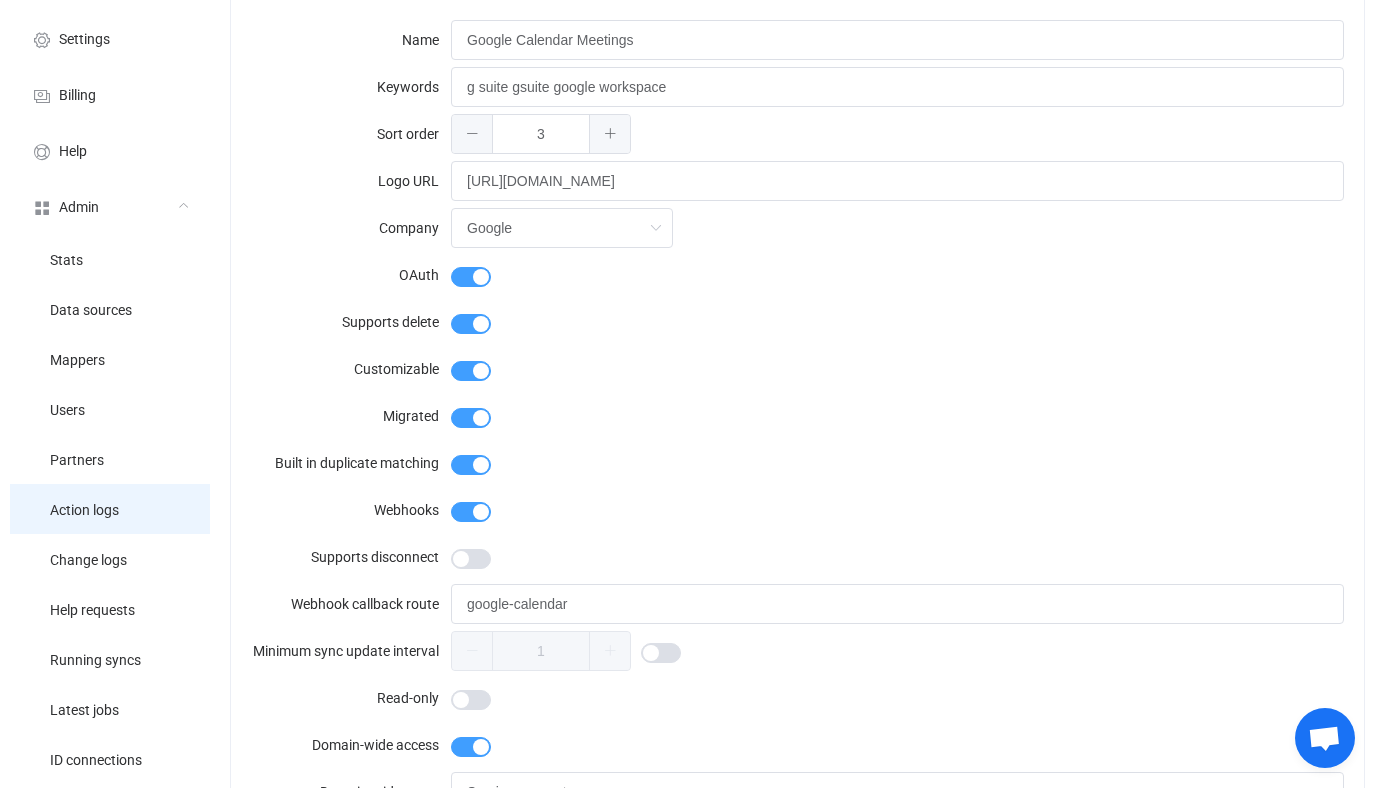
scroll to position [145, 0]
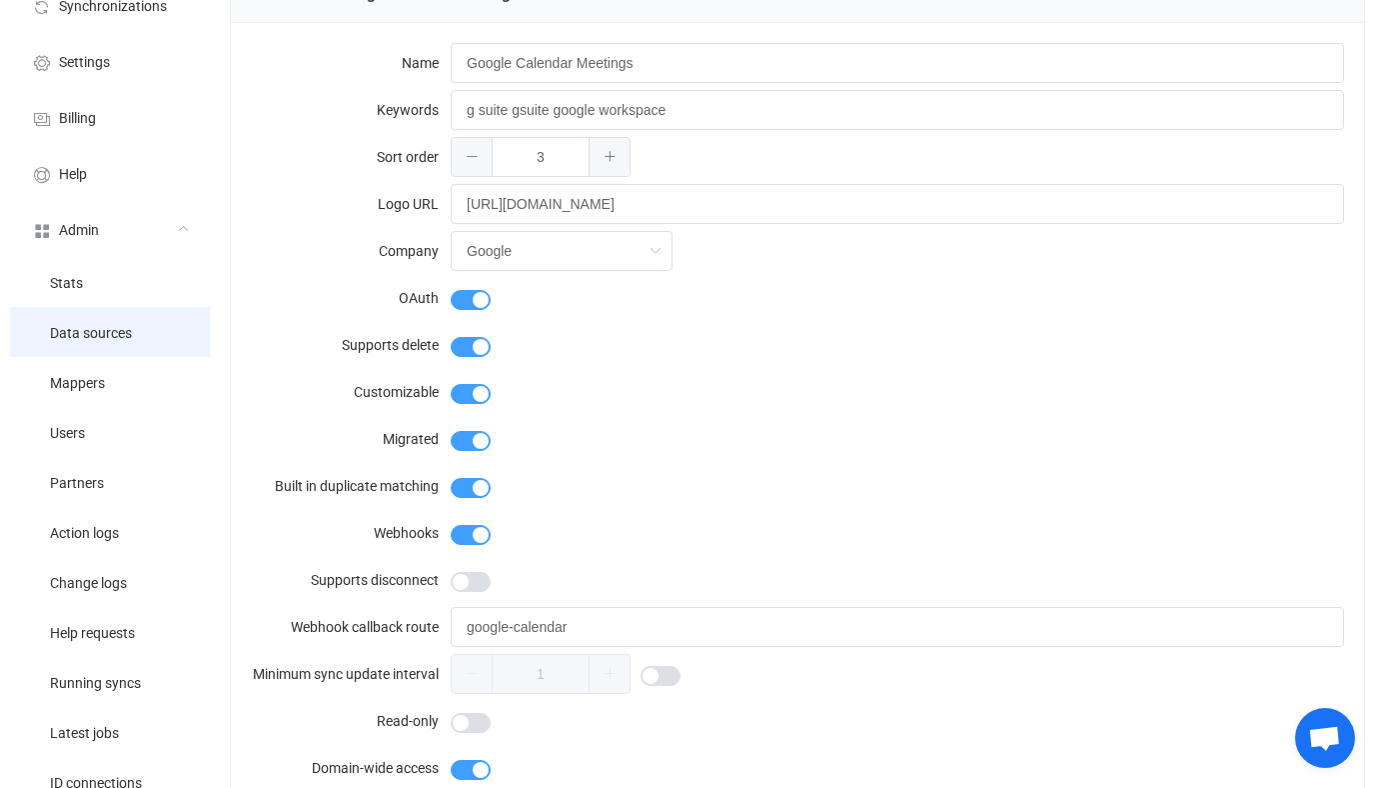
click at [82, 344] on li "Data sources" at bounding box center [110, 332] width 200 height 50
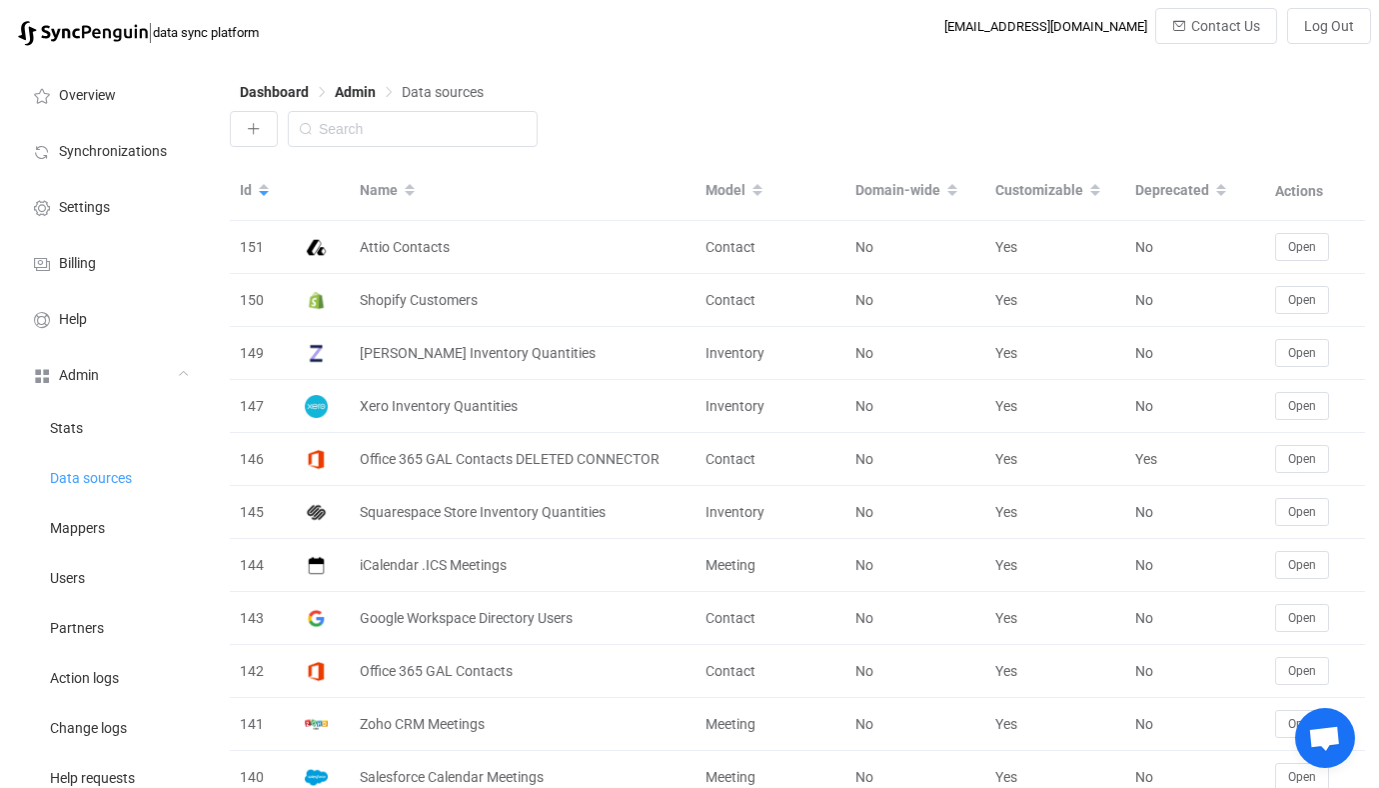
scroll to position [1337, 0]
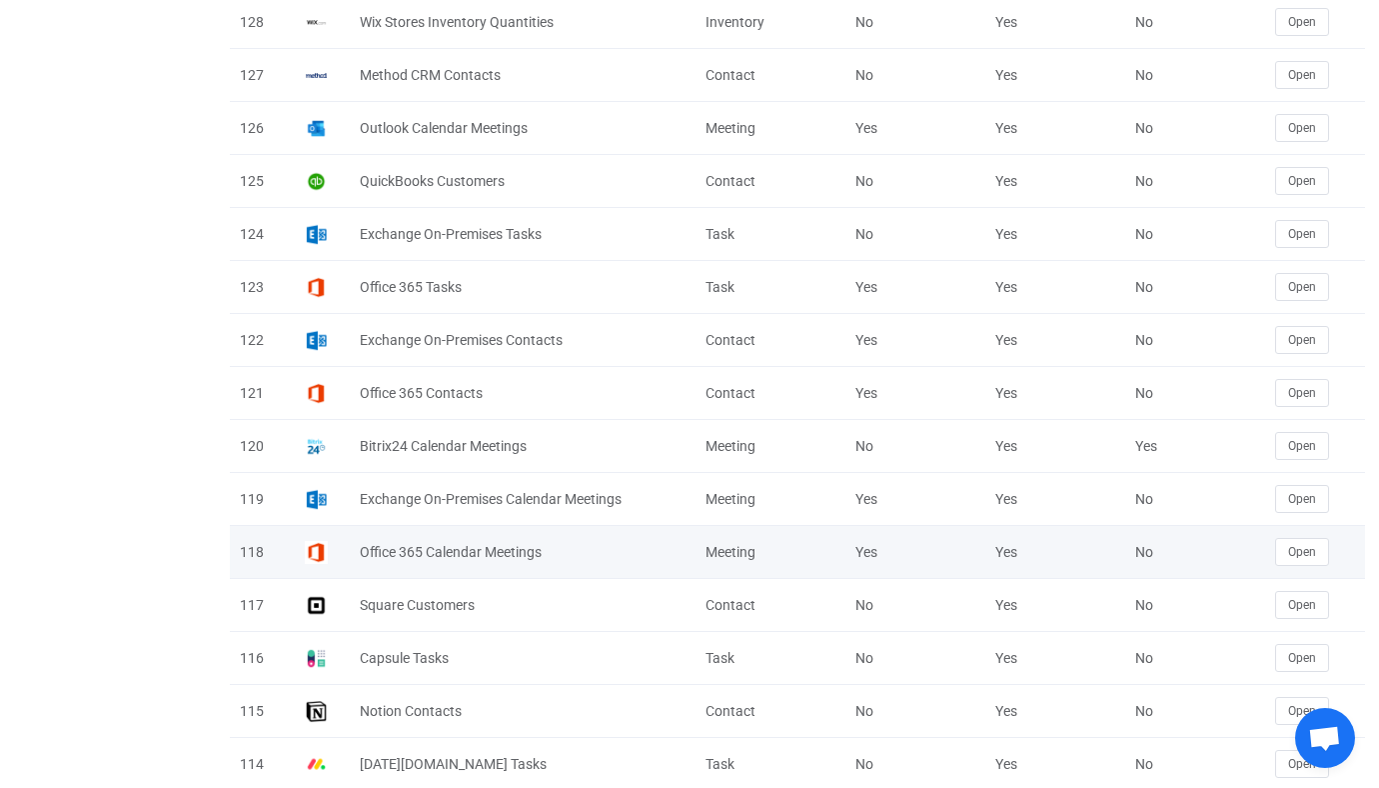
click at [1310, 566] on div "Open" at bounding box center [1315, 552] width 100 height 28
click at [1304, 563] on button "Open" at bounding box center [1302, 552] width 54 height 28
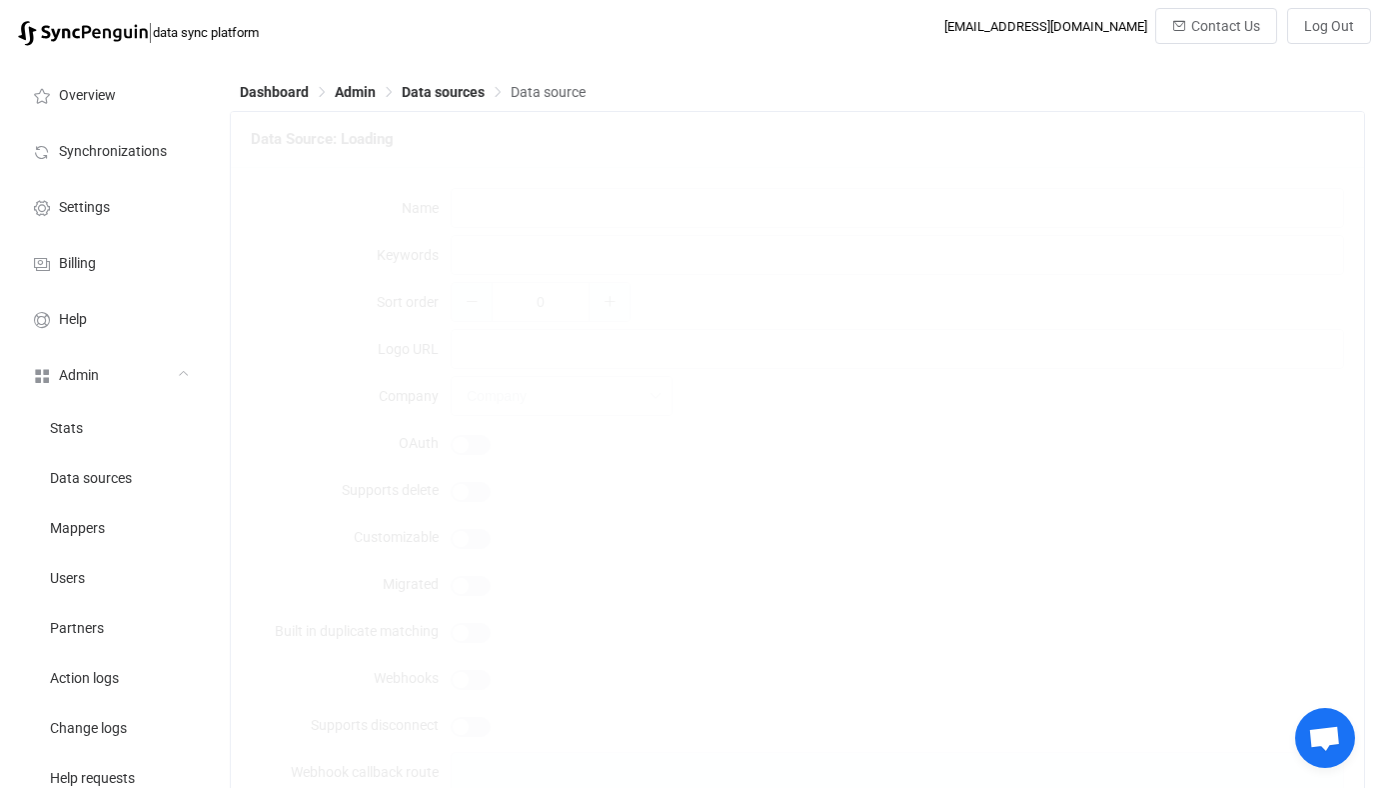
type input "Office 365 Calendar Meetings"
type input "exchange microsoft 365 ms365 outlook"
type input "1"
type input "https://api.syncpenguin.com/images/microsoft365.png"
type input "42"
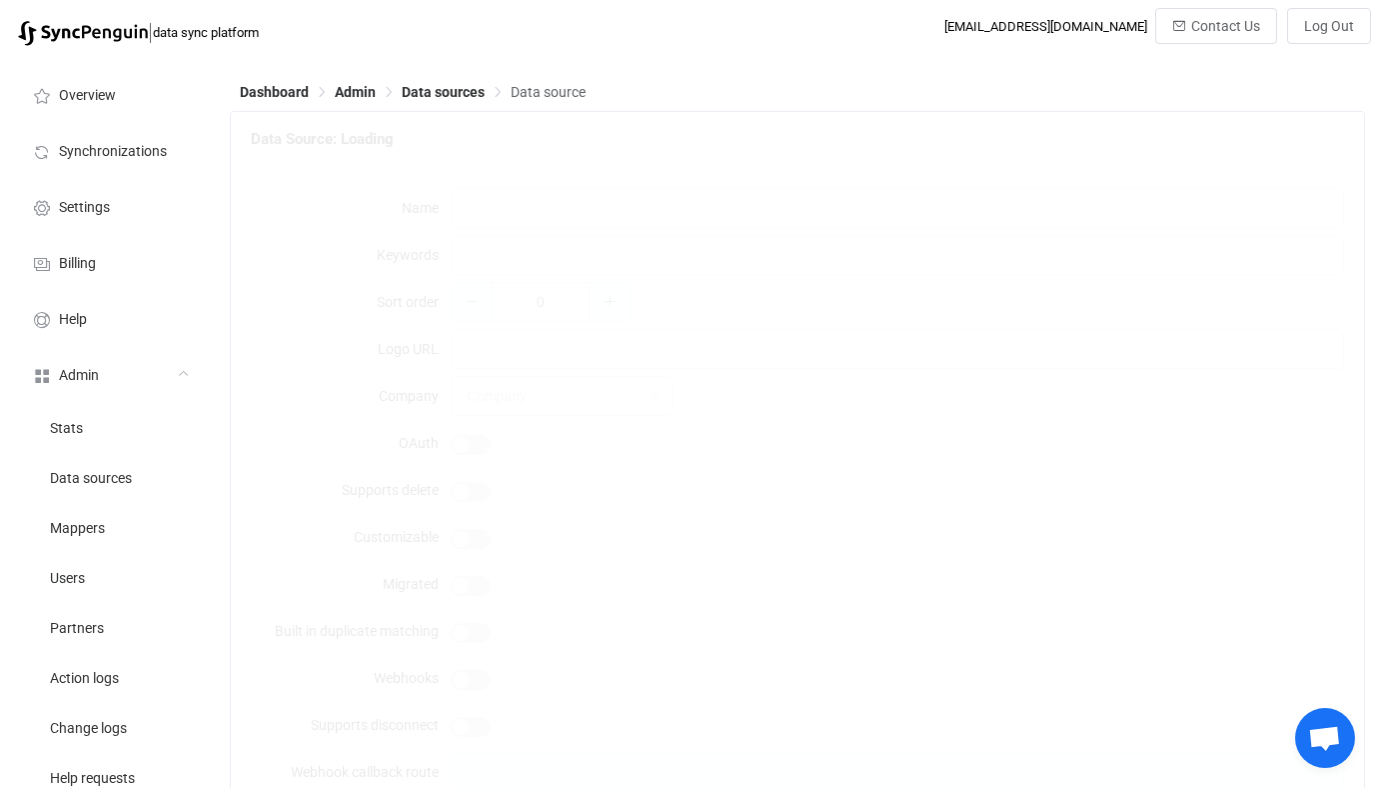
type input "Global account"
type textarea "Can be used to sync: <br/> <br/> • Personal user calendars (primary or addition…"
type input "Meeting"
type input "Calendar meetings"
type textarea "{ "type": "object", "additionalProperties": false, "required": [], "properties"…"
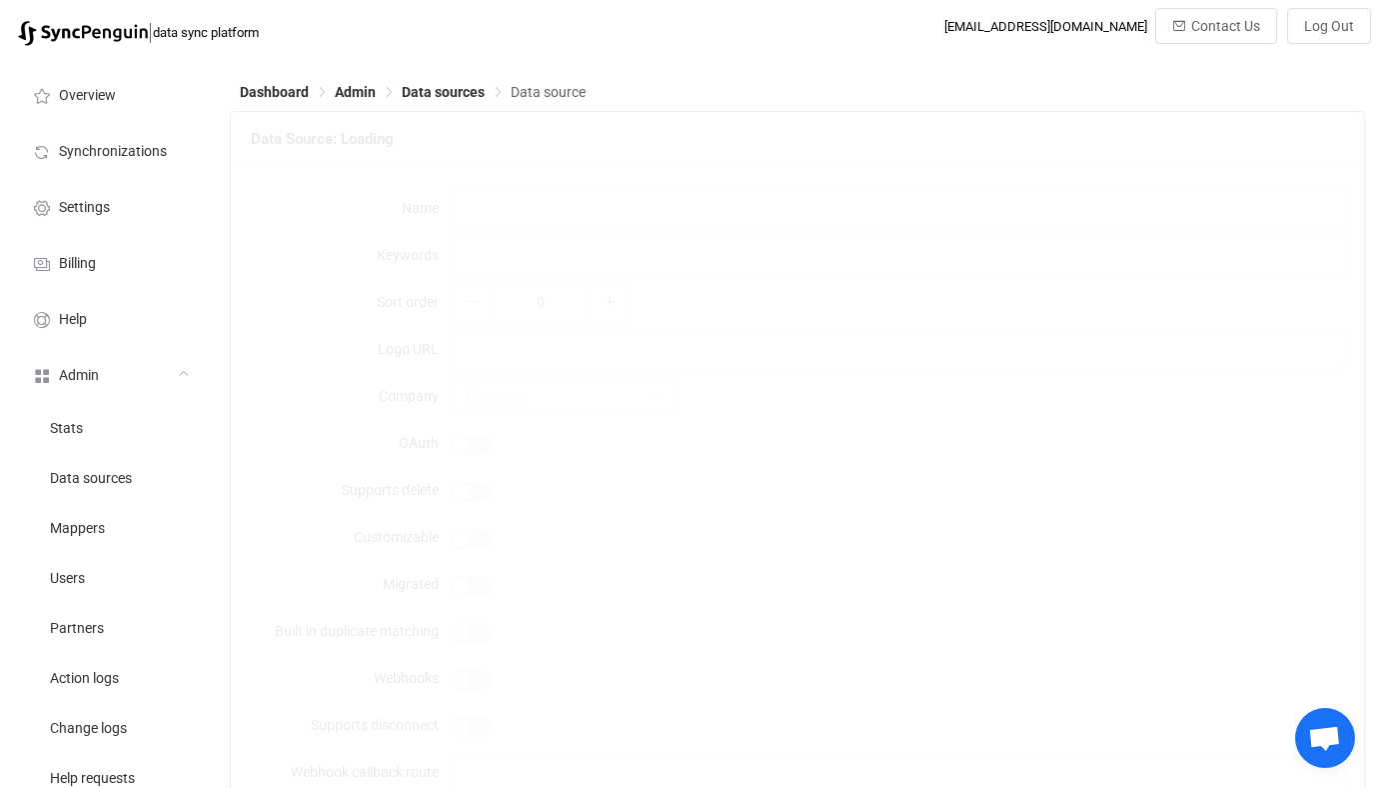
type textarea "To connect a Microsoft 365 account just click the Connect button. You can also …"
type textarea "<div style="color:red; font-weight: 800">We are in the process of deprecating i…"
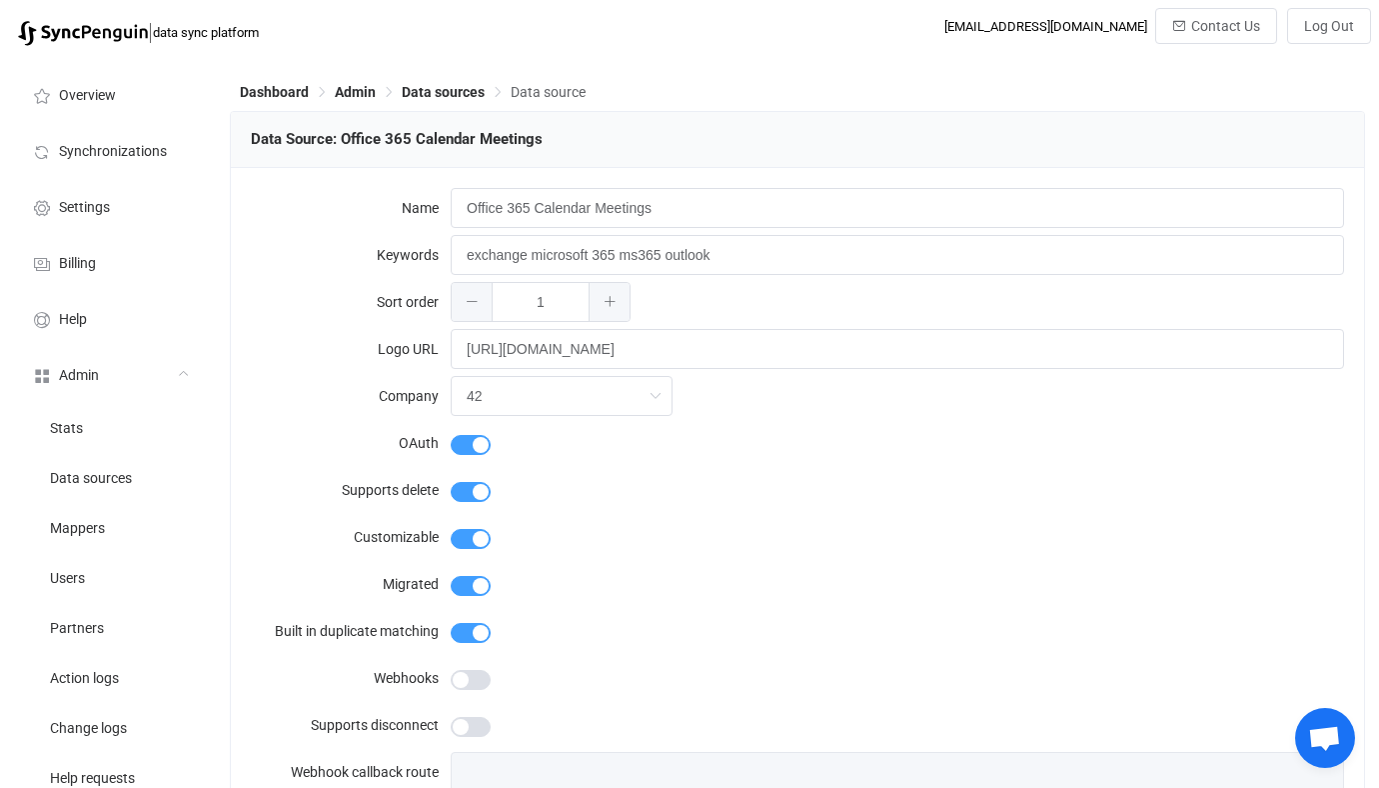
type input "Office 365"
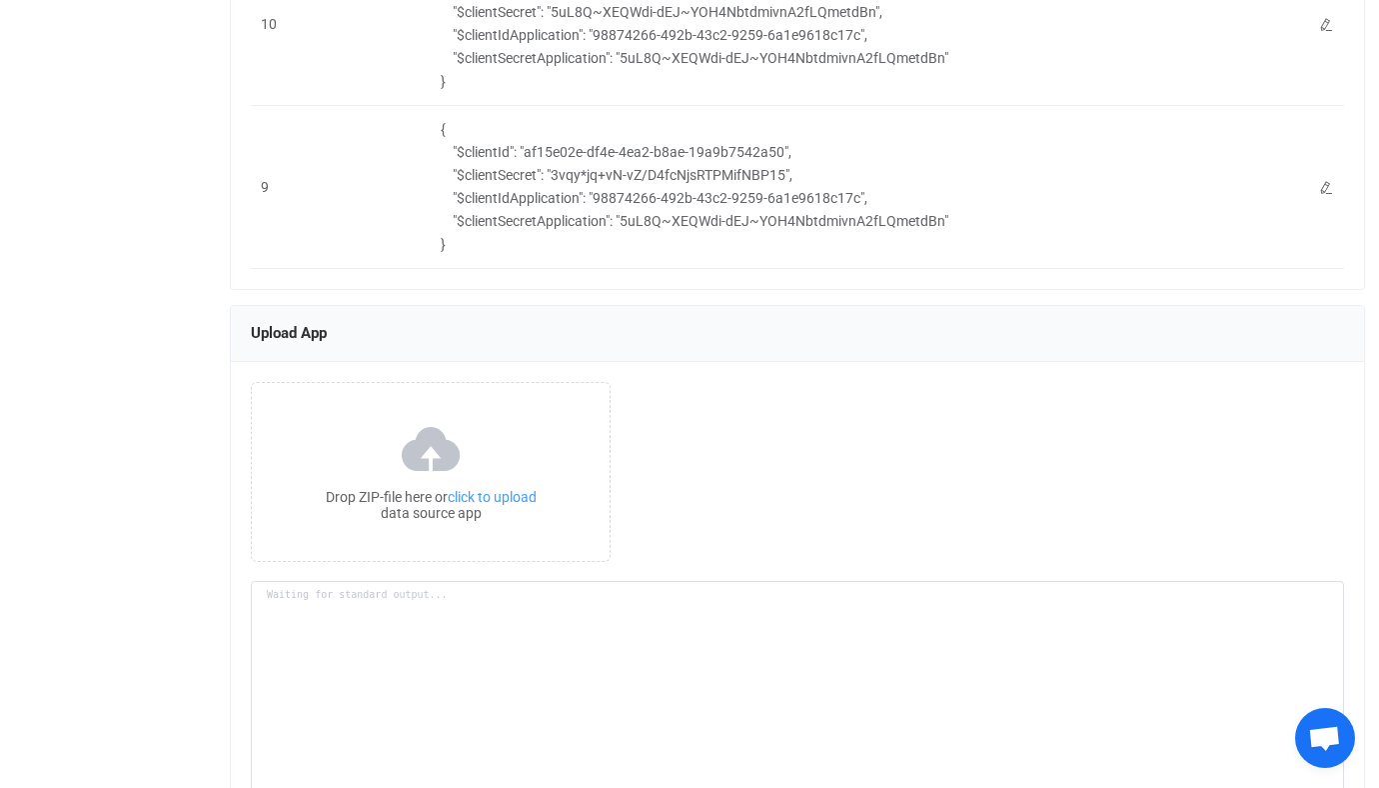
scroll to position [3131, 0]
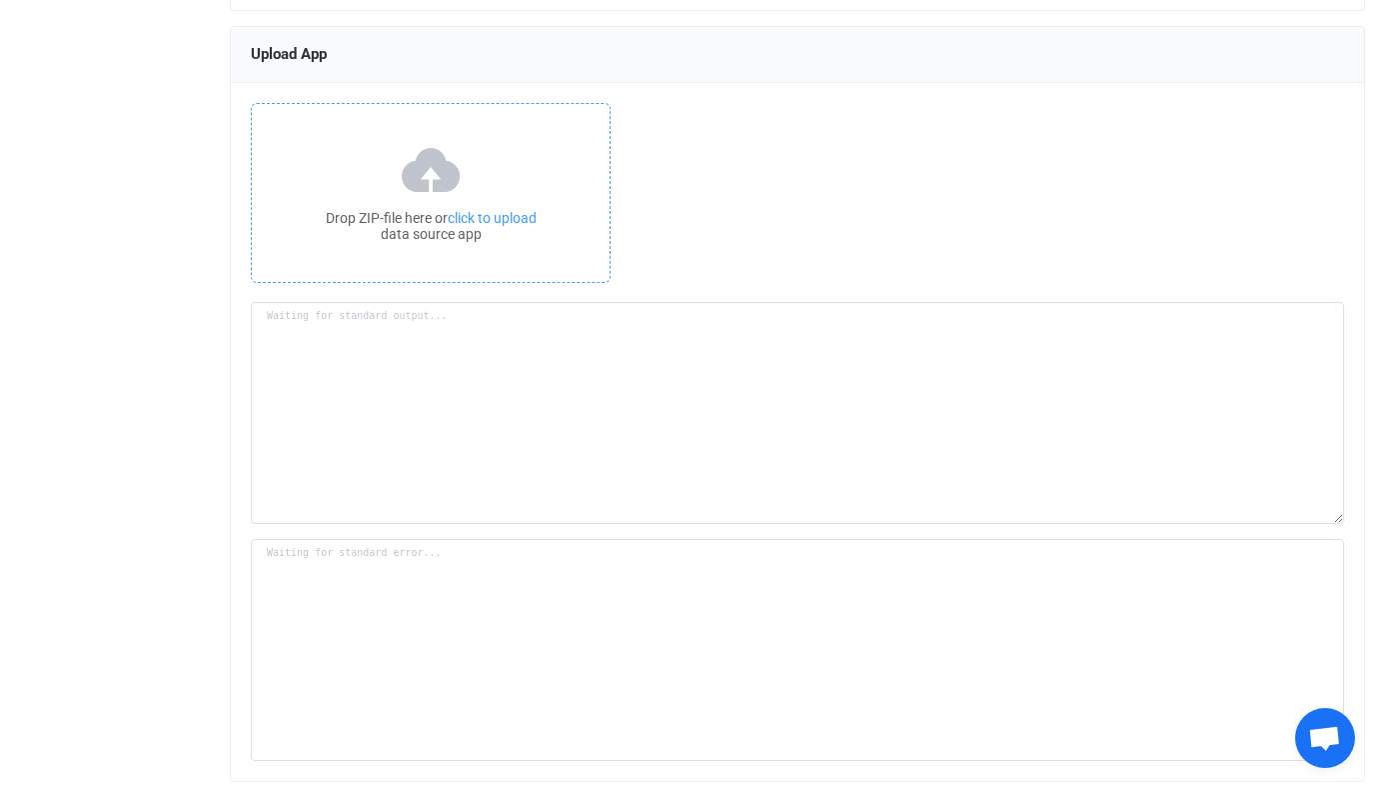
click at [413, 240] on div "Drop ZIP-file here or click to upload data source app" at bounding box center [431, 226] width 358 height 32
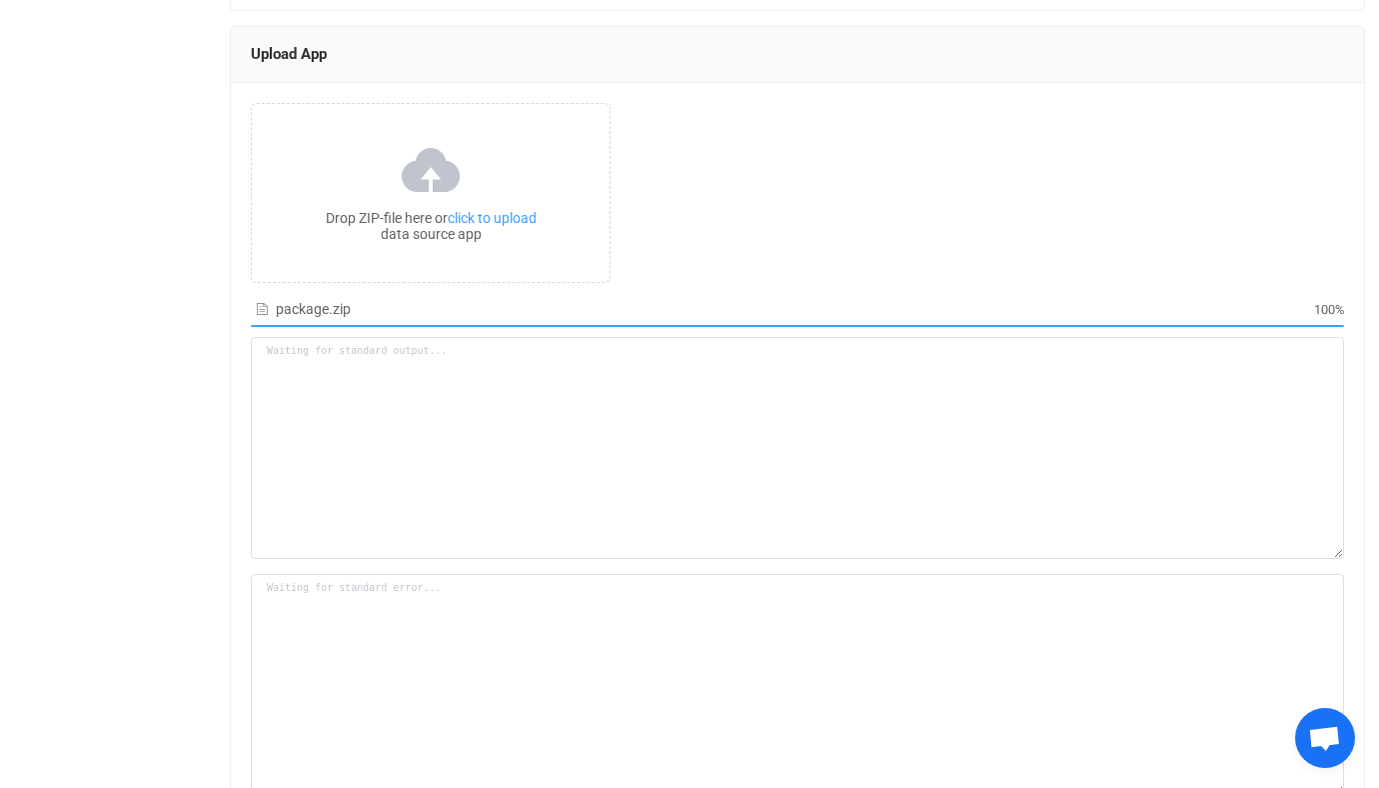
type textarea "Building resource app... /srv/www/syncpenguin-api/Env/Temp/b3d46c9f-4df0-4ded-b…"
type textarea "npm WARN deprecated har-validator@5.1.5: this library is no longer supported np…"
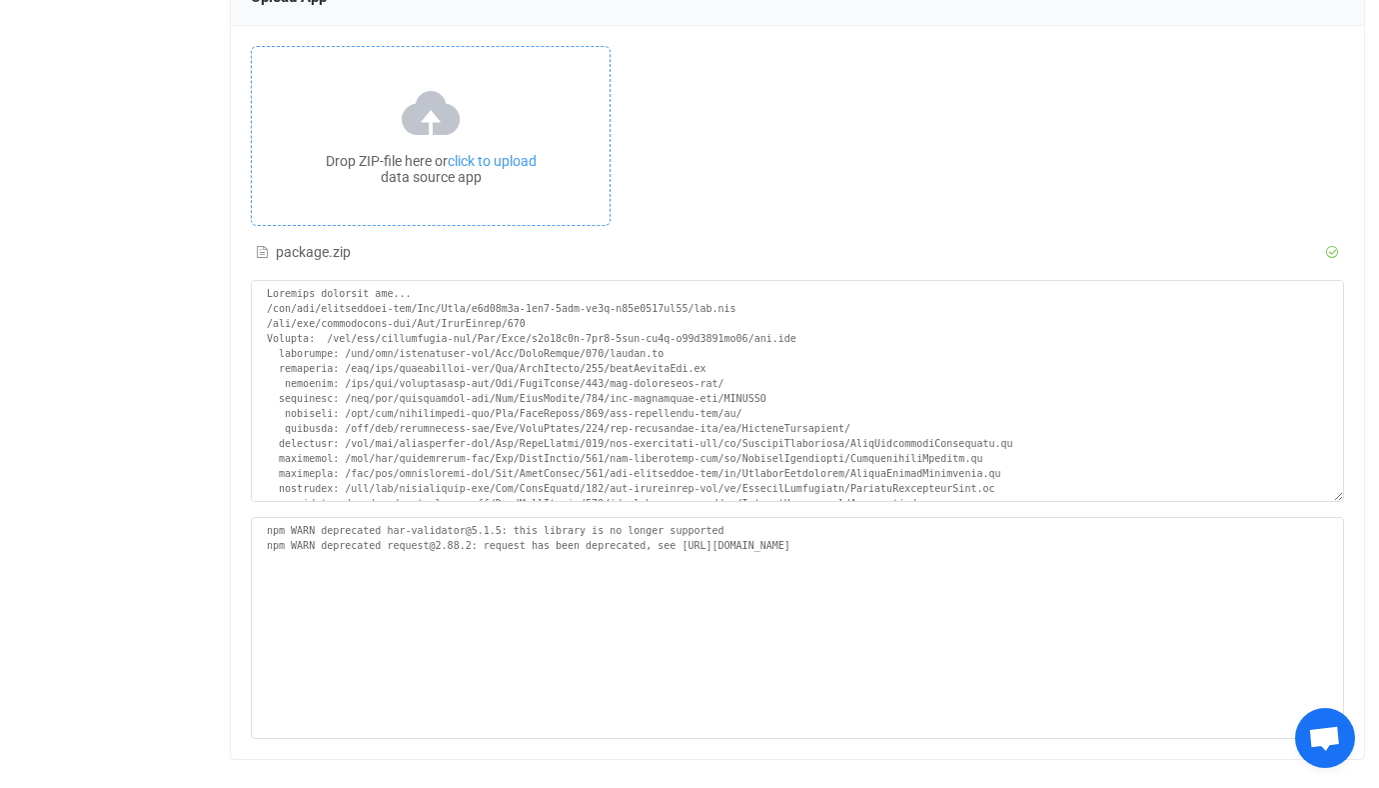
scroll to position [3197, 0]
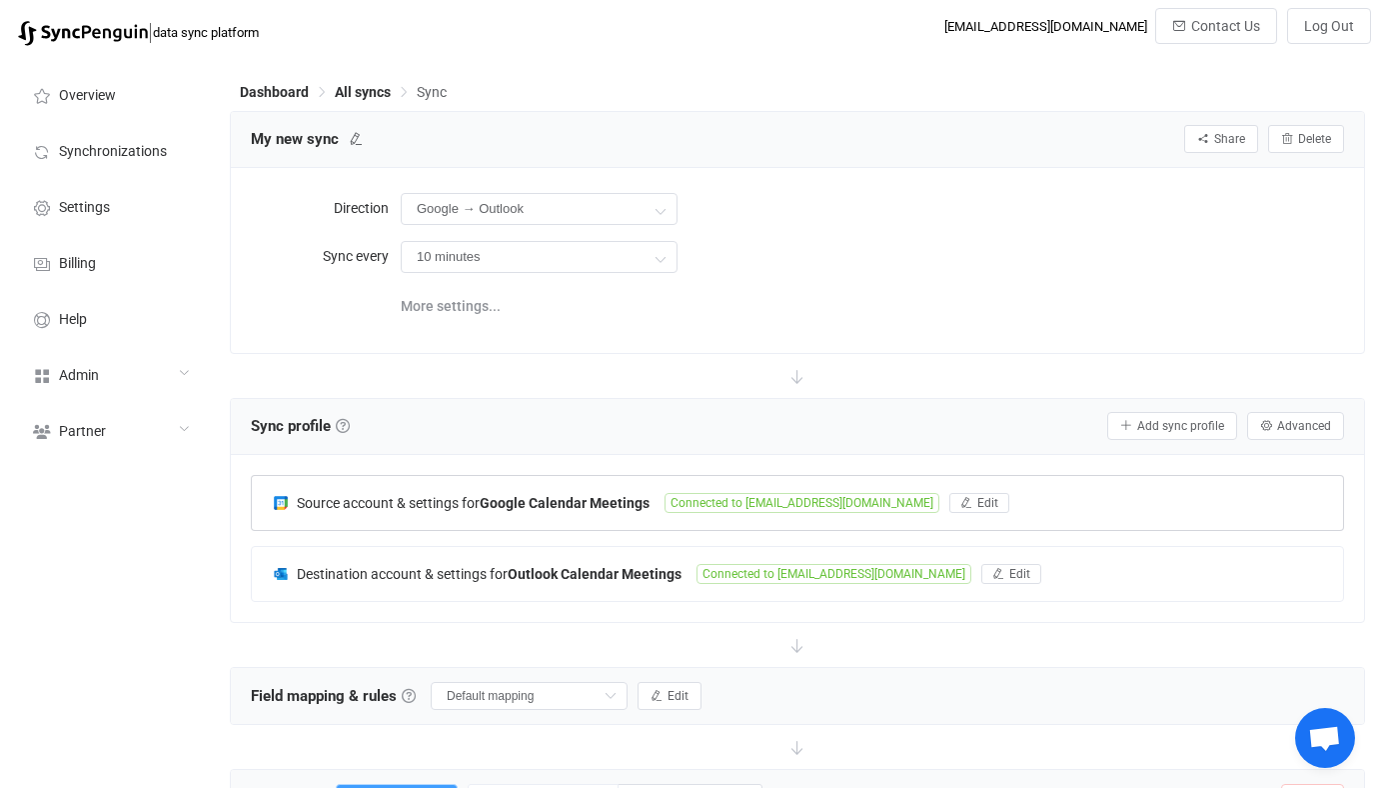
click at [522, 493] on div "Source account & settings for Google Calendar Meetings" at bounding box center [468, 502] width 393 height 18
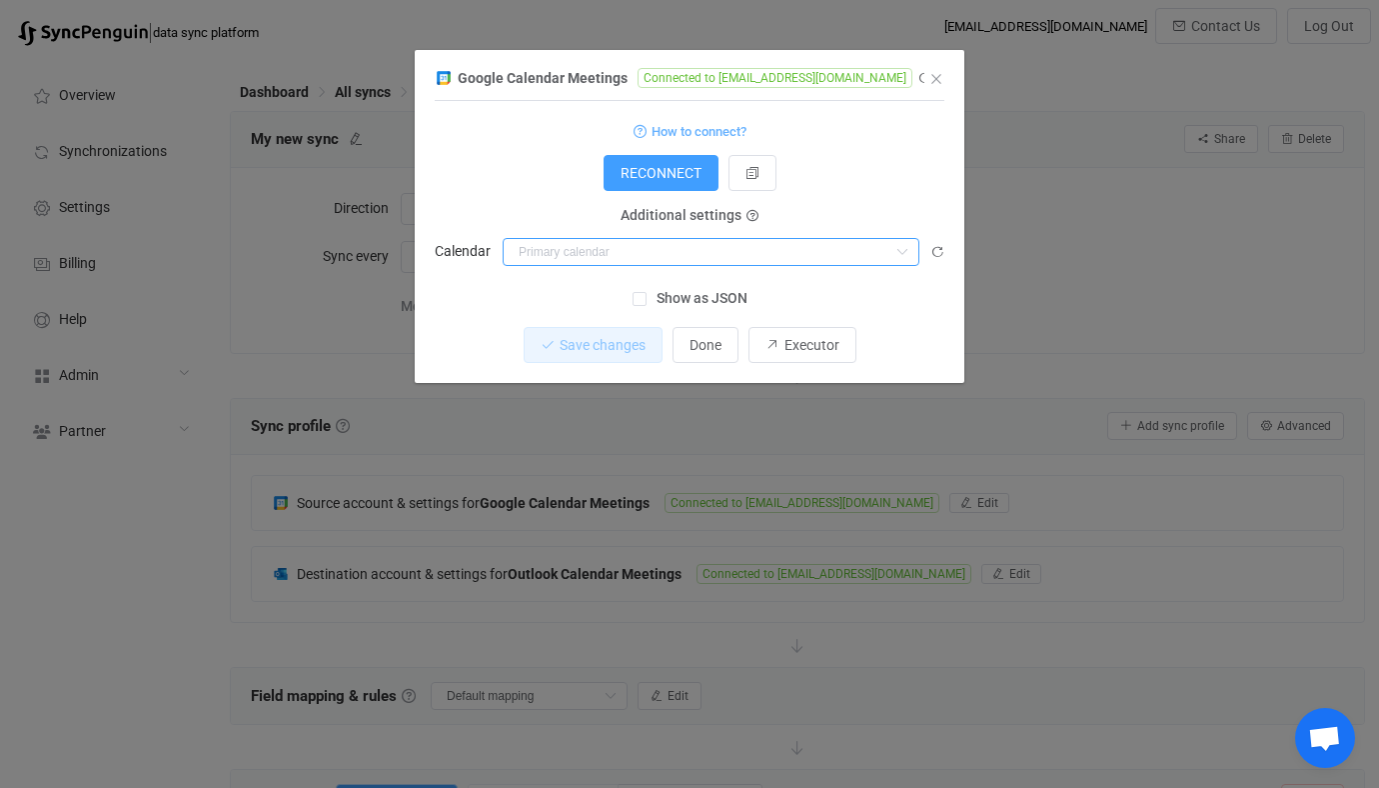
click at [623, 250] on input "dialog" at bounding box center [711, 252] width 417 height 28
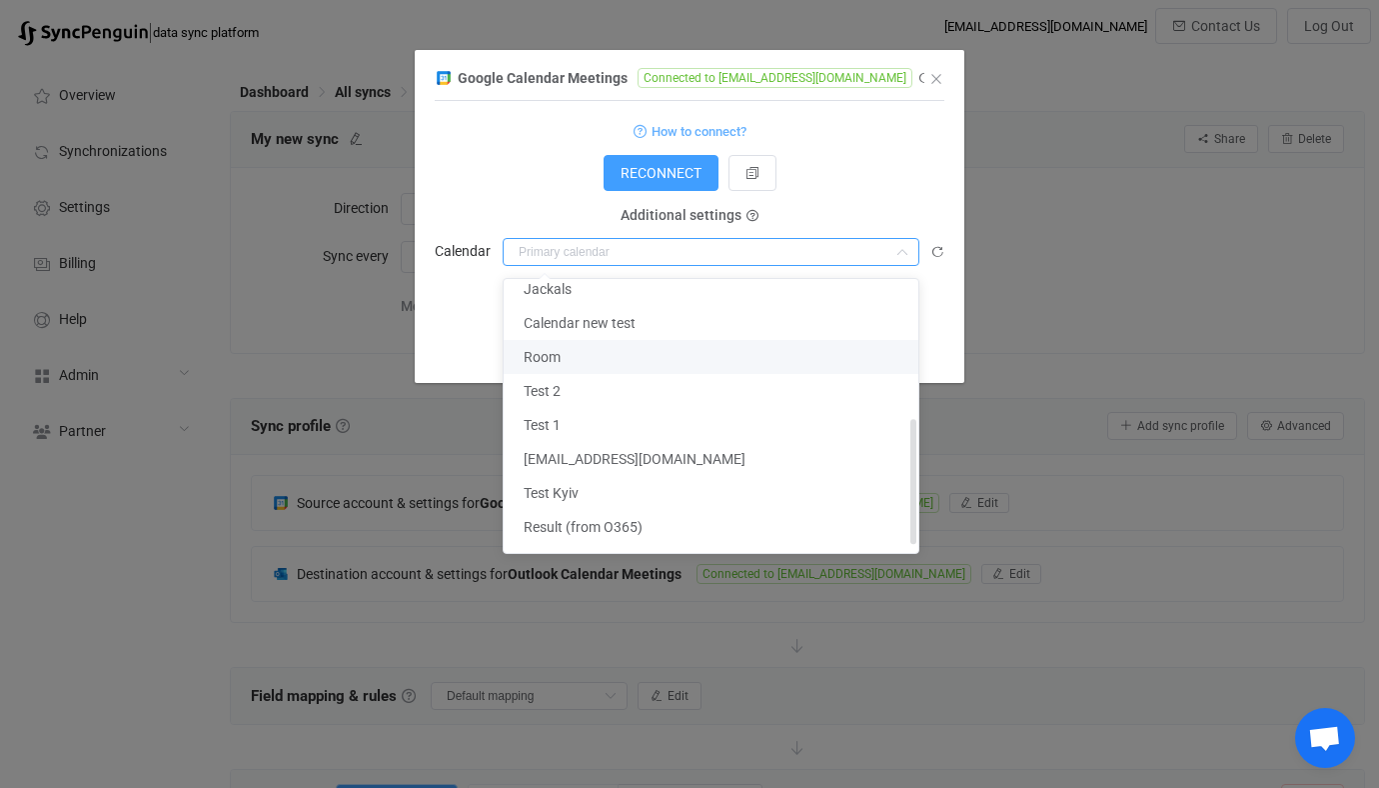
scroll to position [316, 0]
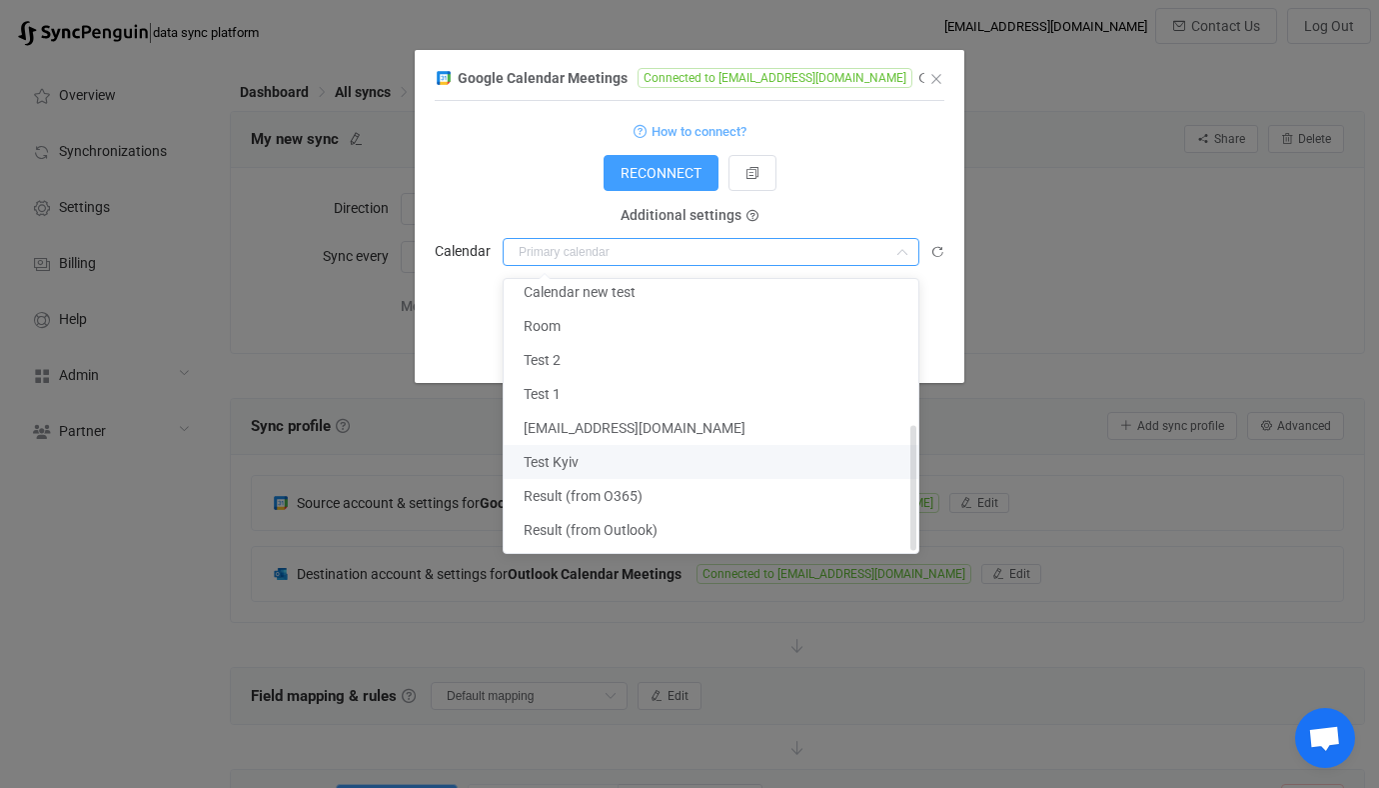
click at [556, 457] on span "Test Kyiv" at bounding box center [551, 462] width 55 height 16
type input "Test Kyiv"
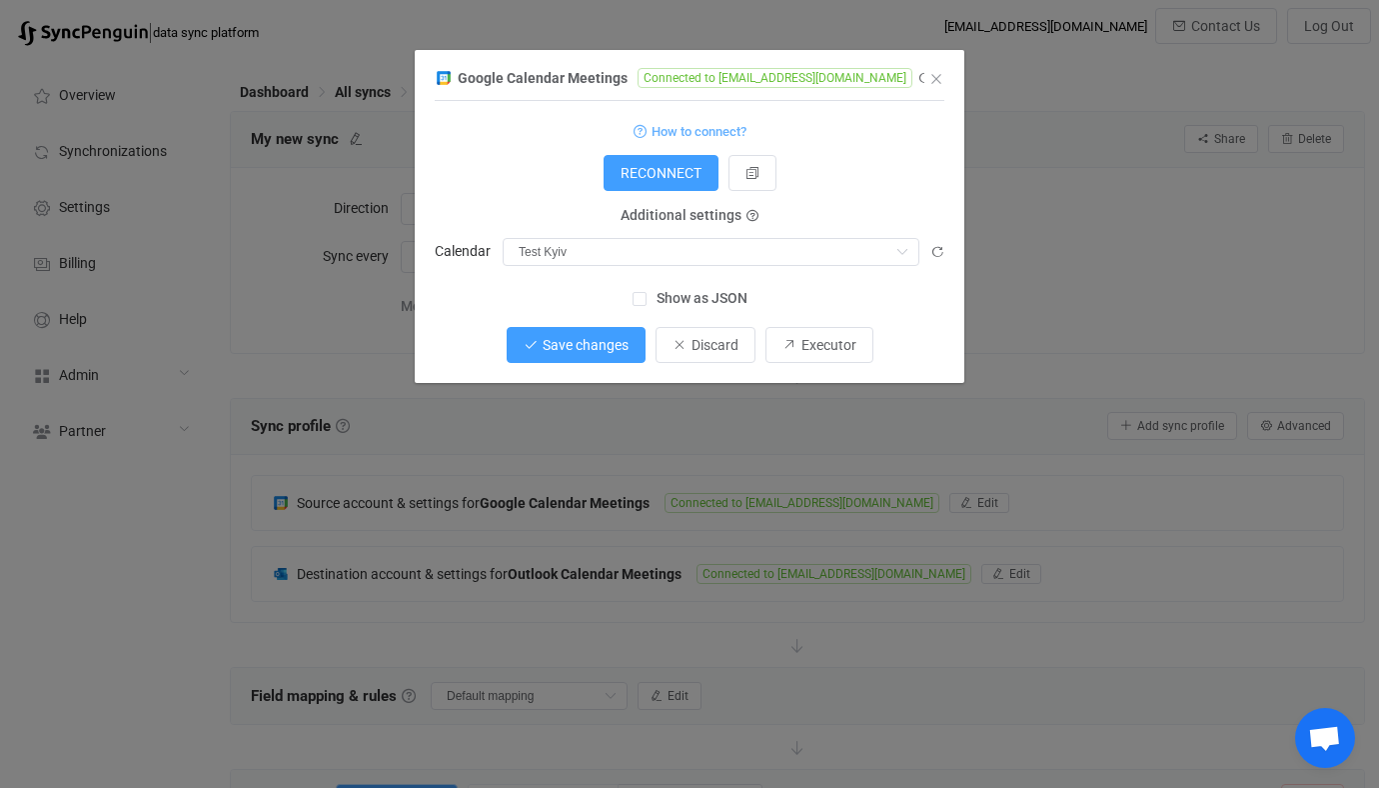
click at [602, 353] on button "Save changes" at bounding box center [576, 345] width 139 height 36
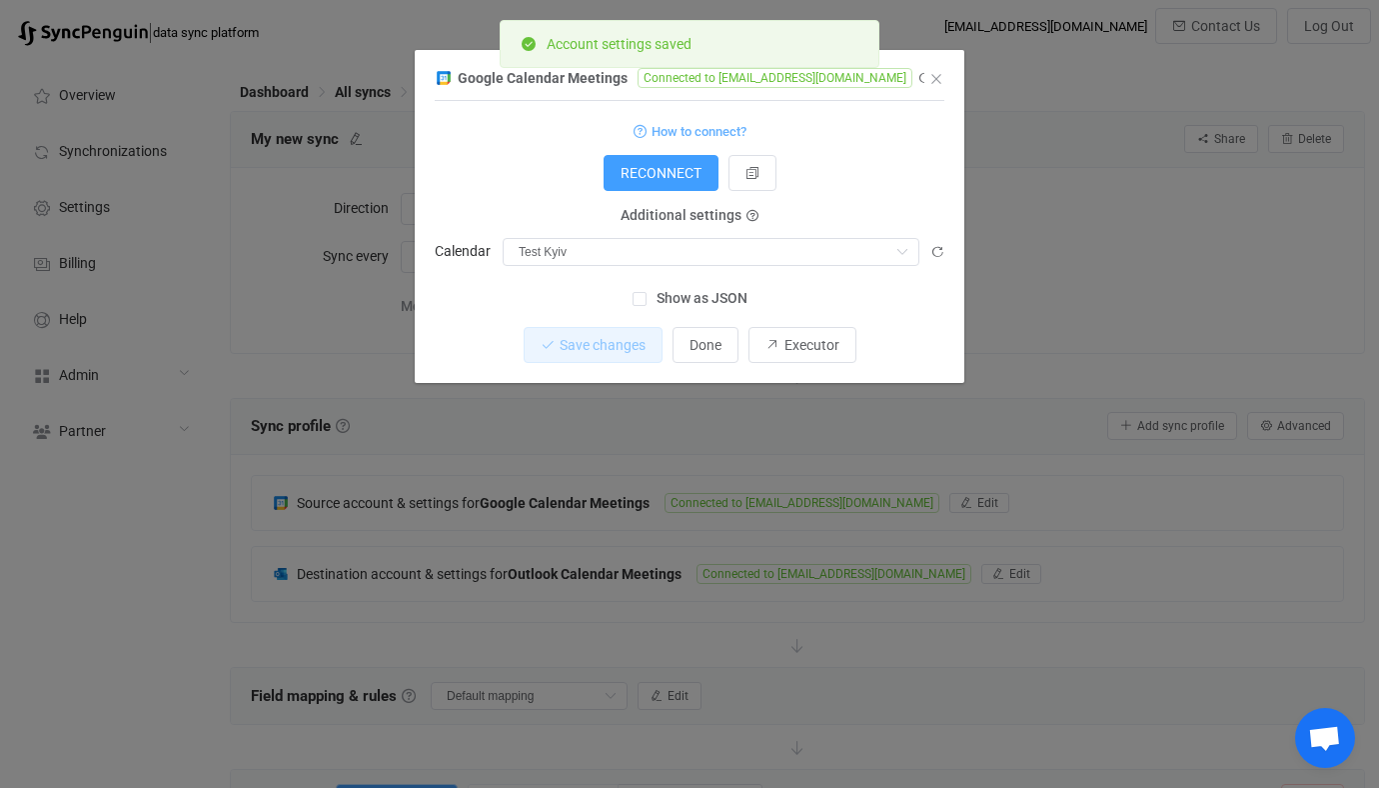
click at [570, 550] on div "Google Calendar Meetings Connected to vitaliyherasymiv@gmail.com 1 { { "refresh…" at bounding box center [689, 394] width 1379 height 788
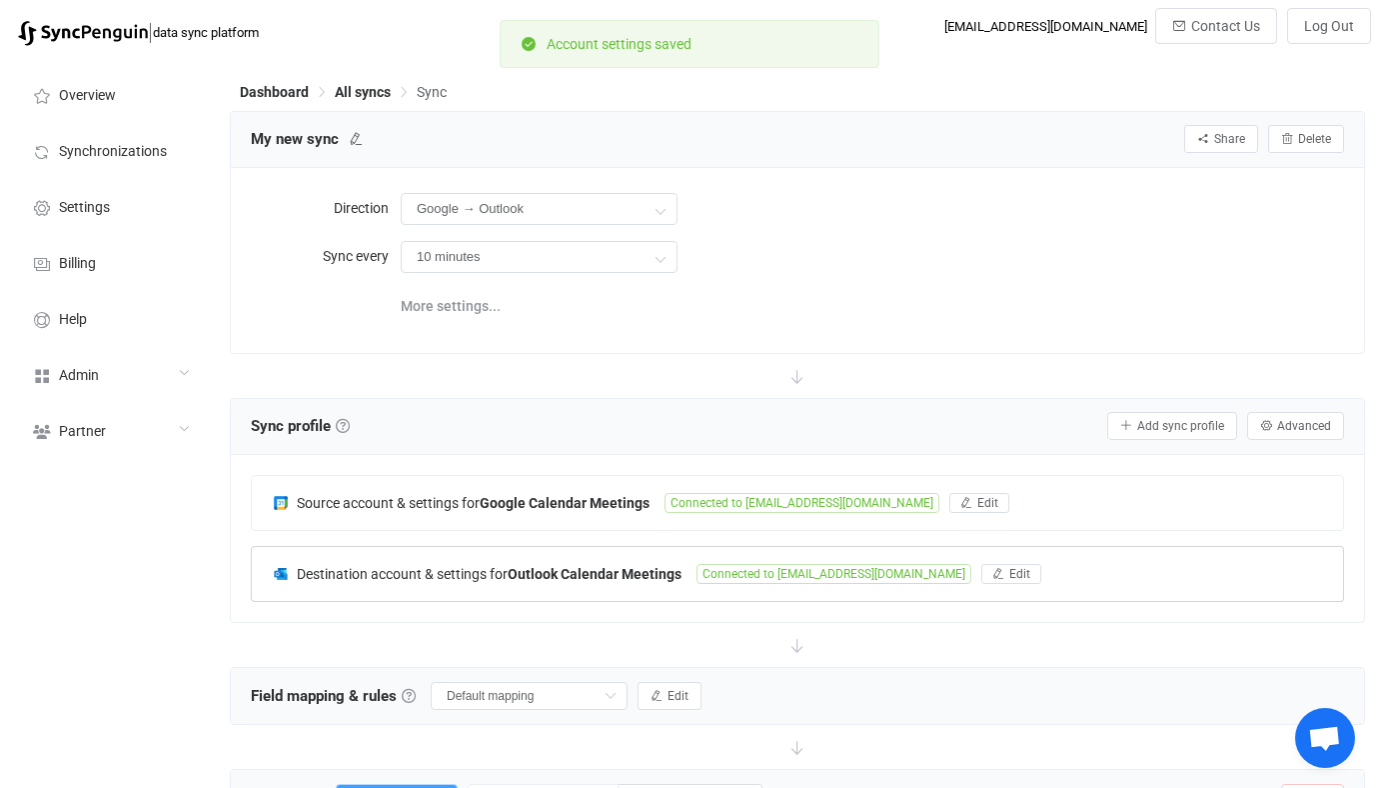
click at [620, 582] on div "Destination account & settings for Outlook Calendar Meetings Connected to vital…" at bounding box center [797, 574] width 1091 height 54
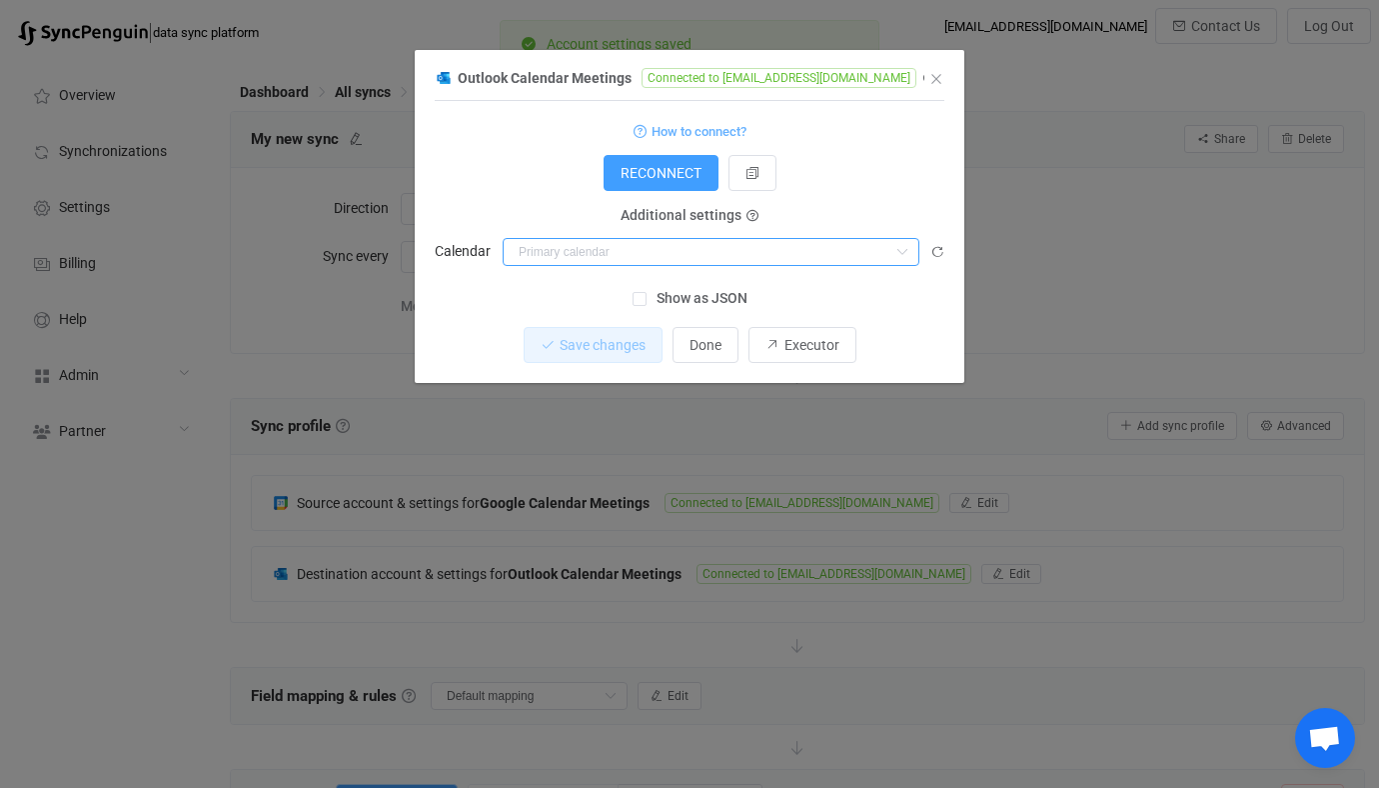
click at [647, 249] on input "dialog" at bounding box center [711, 252] width 417 height 28
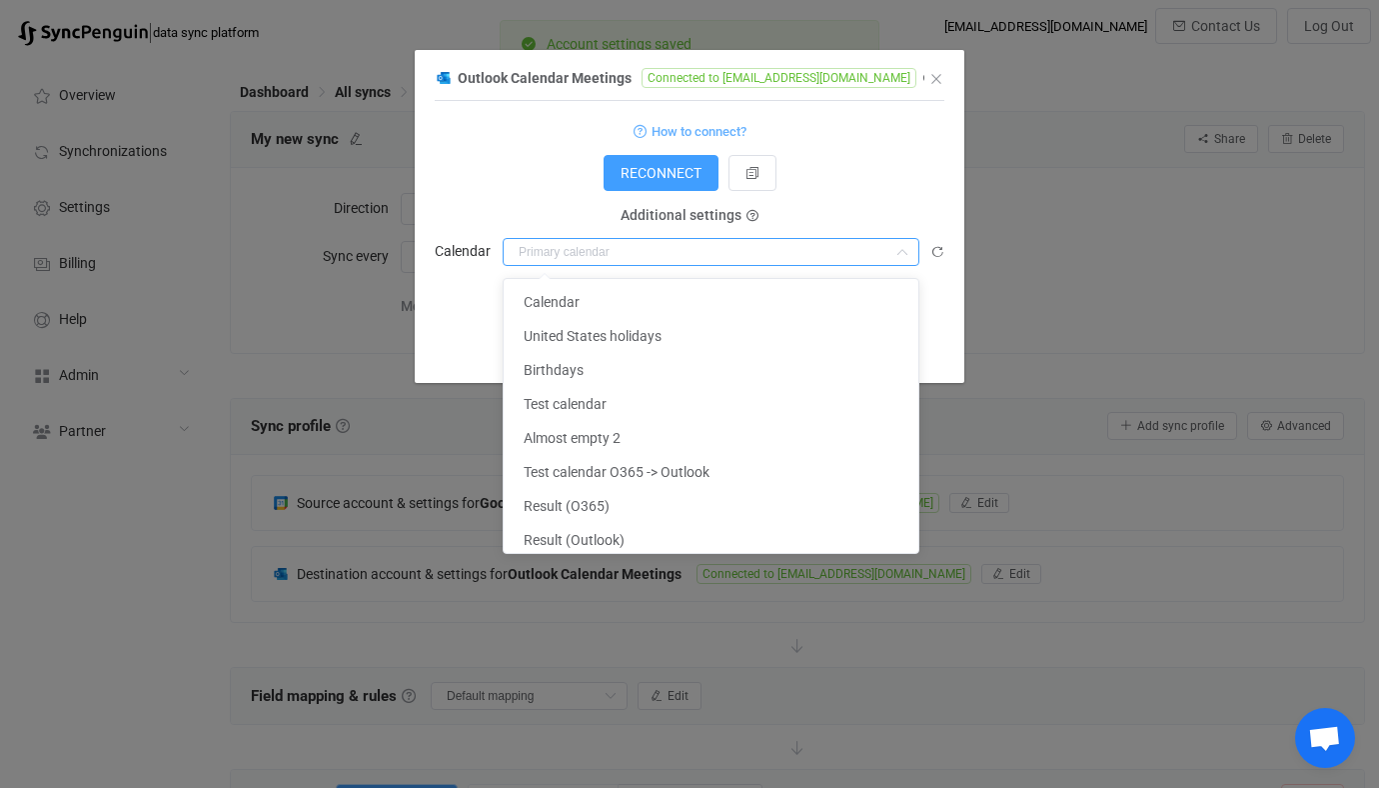
click at [647, 249] on input "dialog" at bounding box center [711, 252] width 417 height 28
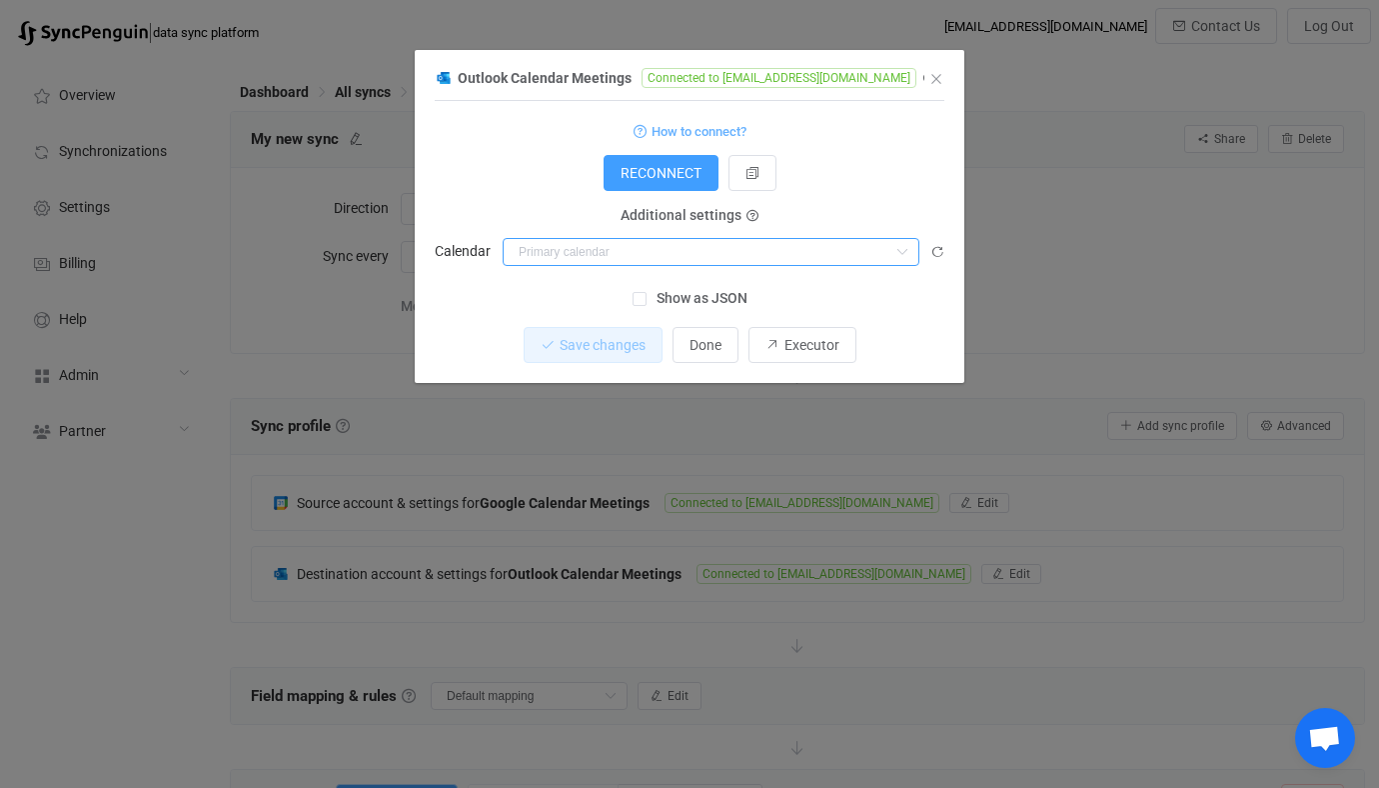
click at [647, 249] on input "dialog" at bounding box center [711, 252] width 417 height 28
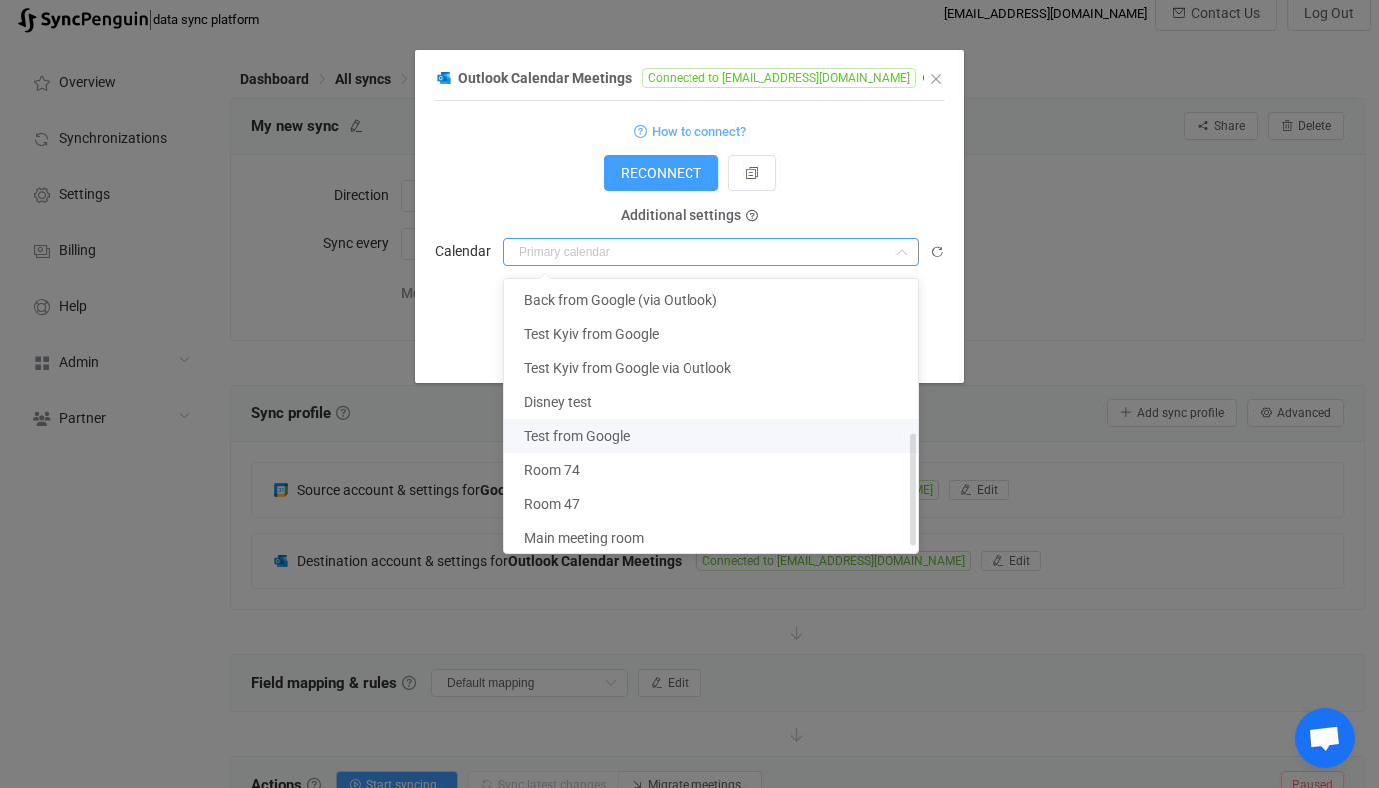
scroll to position [369, 0]
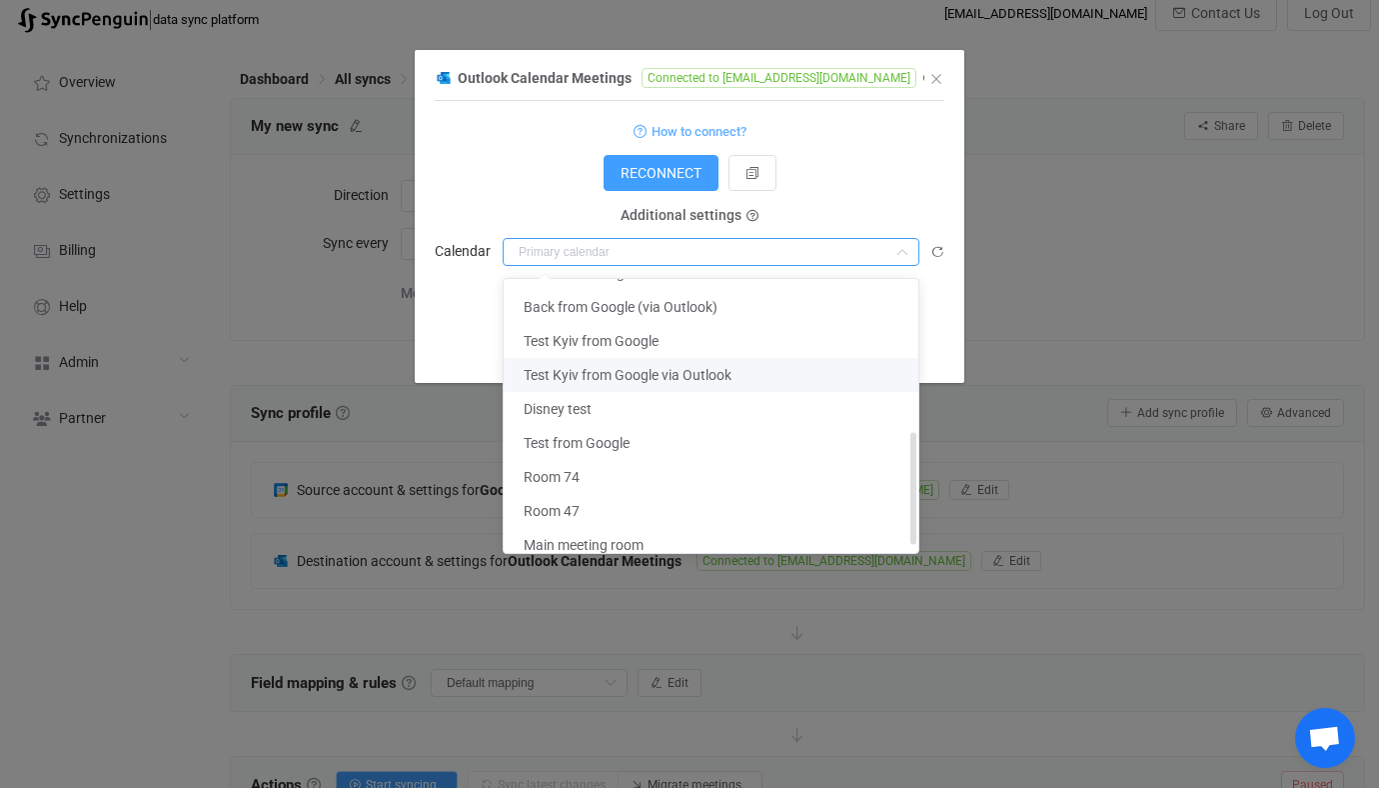
click at [690, 374] on span "Test Kyiv from Google via Outlook" at bounding box center [628, 375] width 208 height 16
type input "Test Kyiv from Google via Outlook"
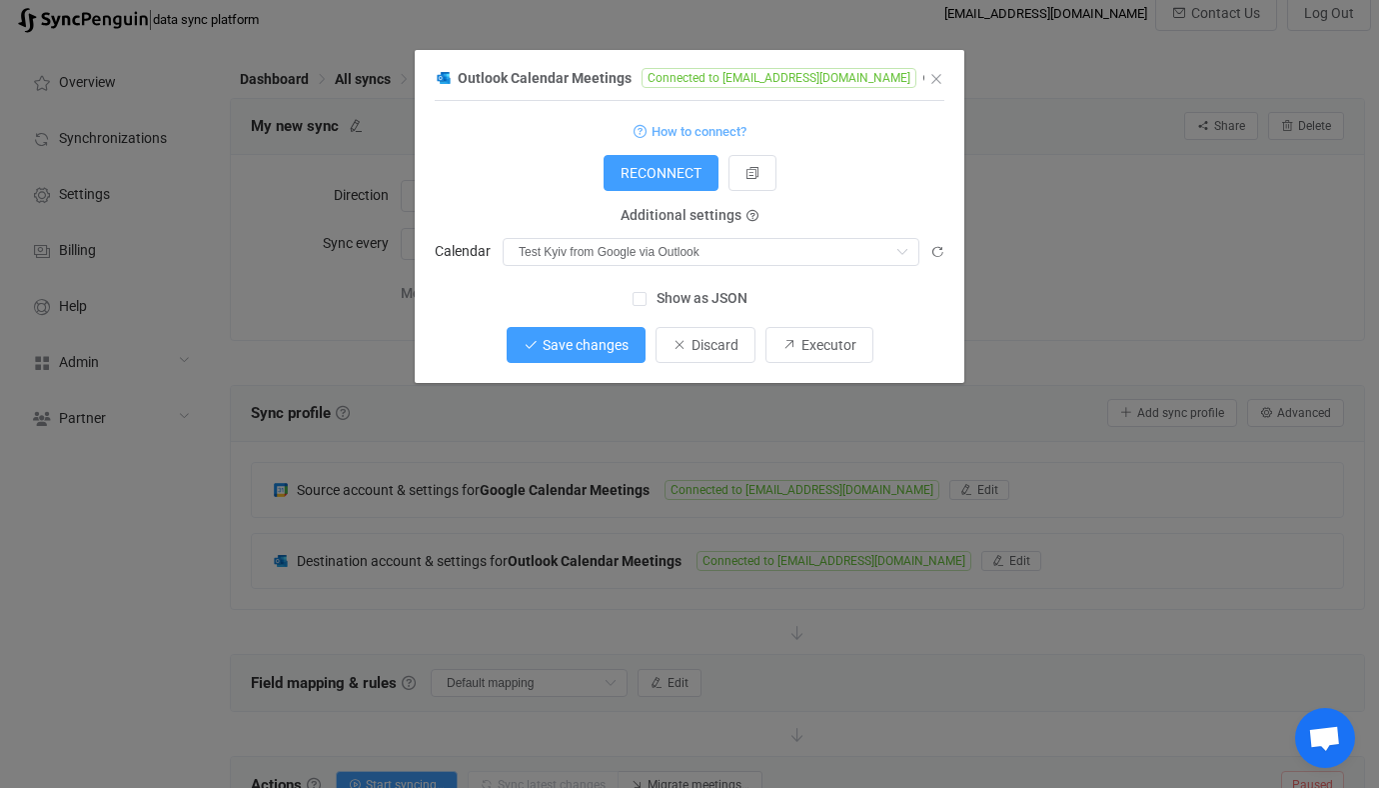
click at [607, 358] on button "Save changes" at bounding box center [576, 345] width 139 height 36
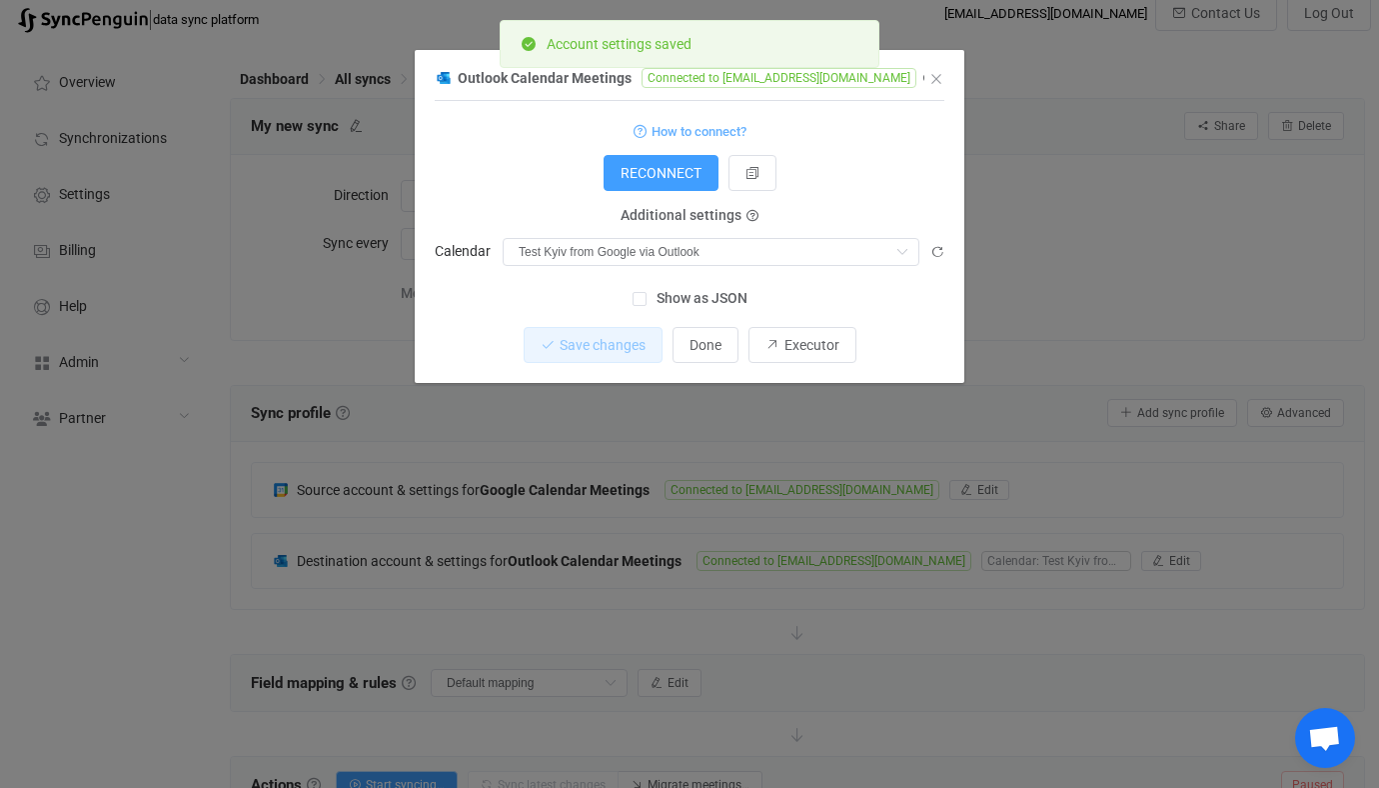
click at [551, 454] on div "Outlook Calendar Meetings Connected to vitaliiherasymiv@syncpenguinua.onmicroso…" at bounding box center [689, 394] width 1379 height 788
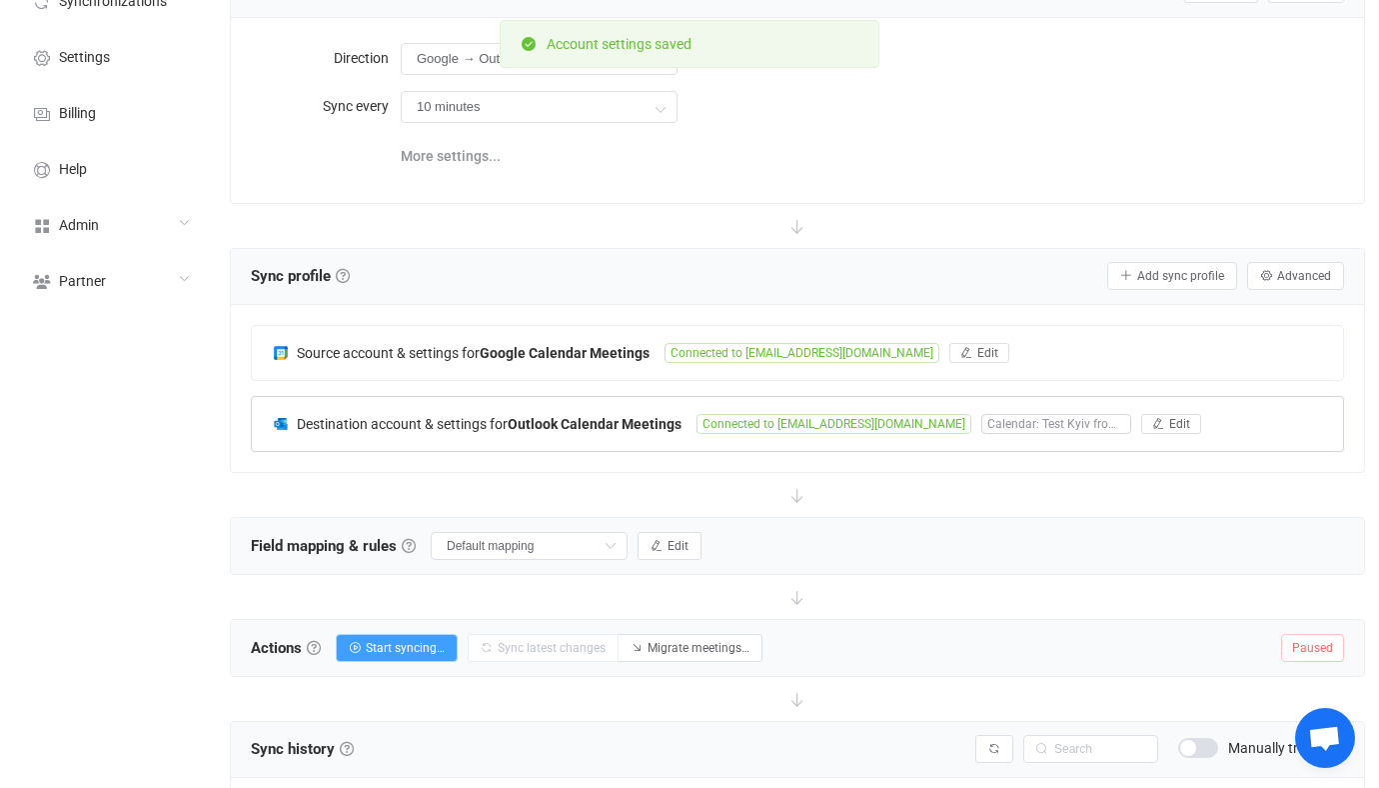
scroll to position [197, 0]
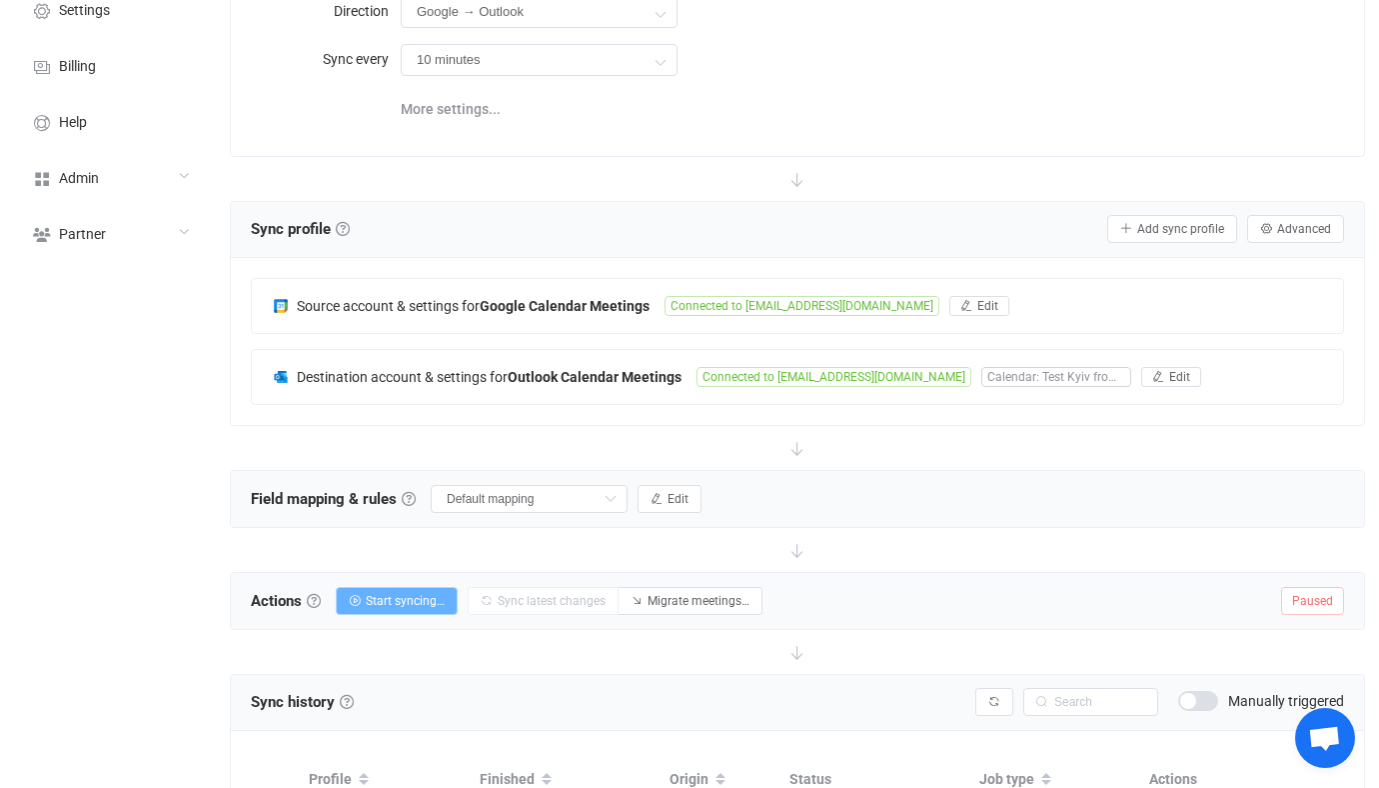
click at [417, 591] on button "Start syncing…" at bounding box center [397, 601] width 122 height 28
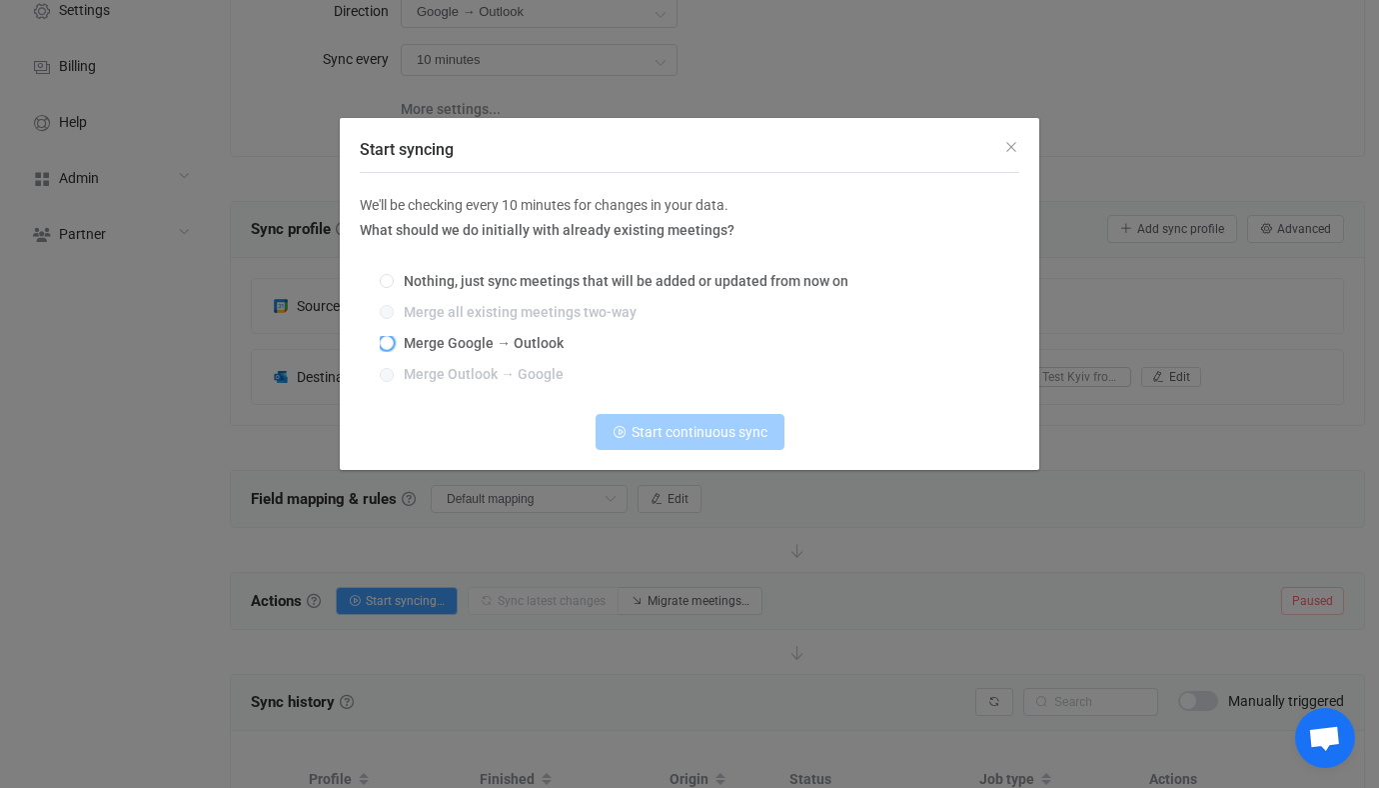
click at [477, 352] on label "Merge Google → Outlook" at bounding box center [685, 344] width 610 height 16
click at [394, 352] on input "Merge Google → Outlook" at bounding box center [387, 344] width 14 height 16
radio input "true"
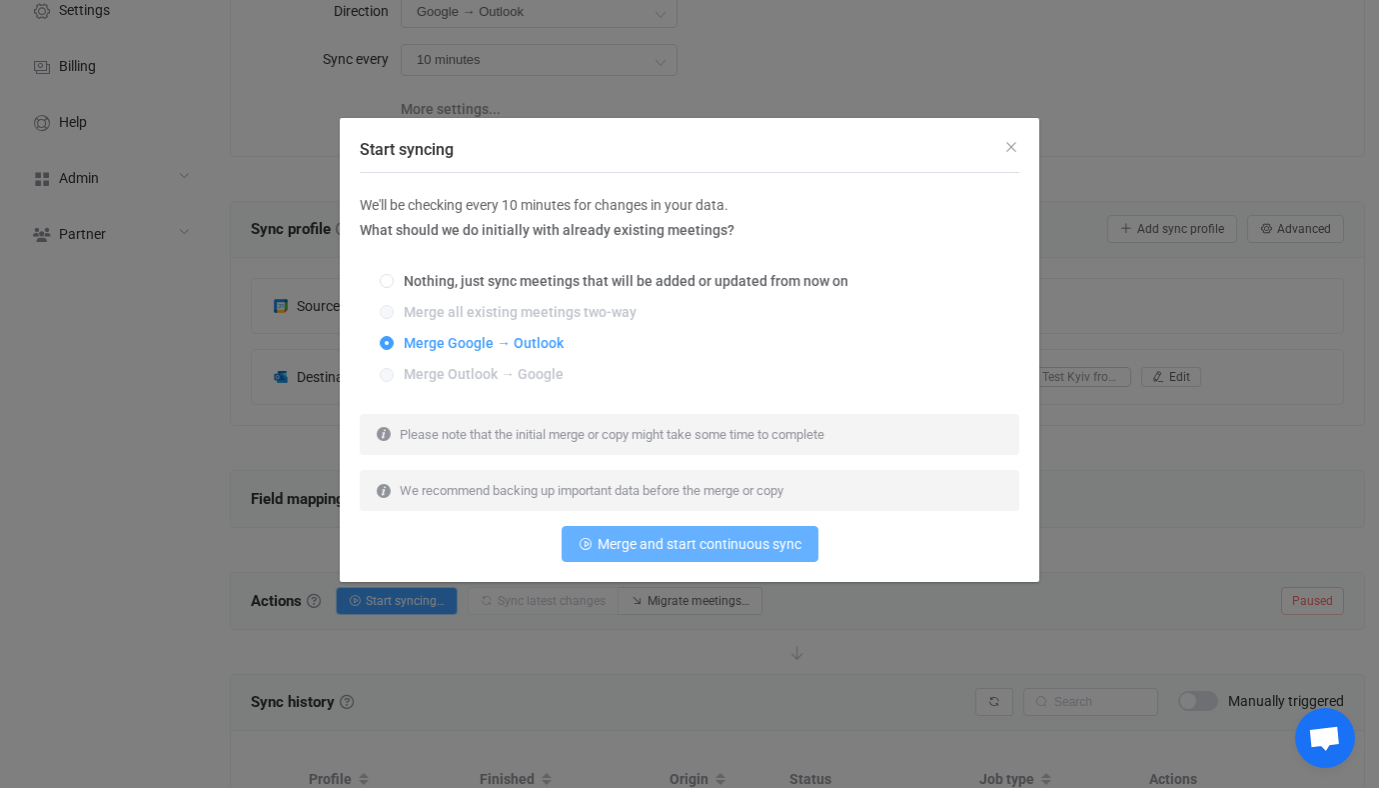
click at [659, 551] on span "Merge and start continuous sync" at bounding box center [700, 544] width 204 height 16
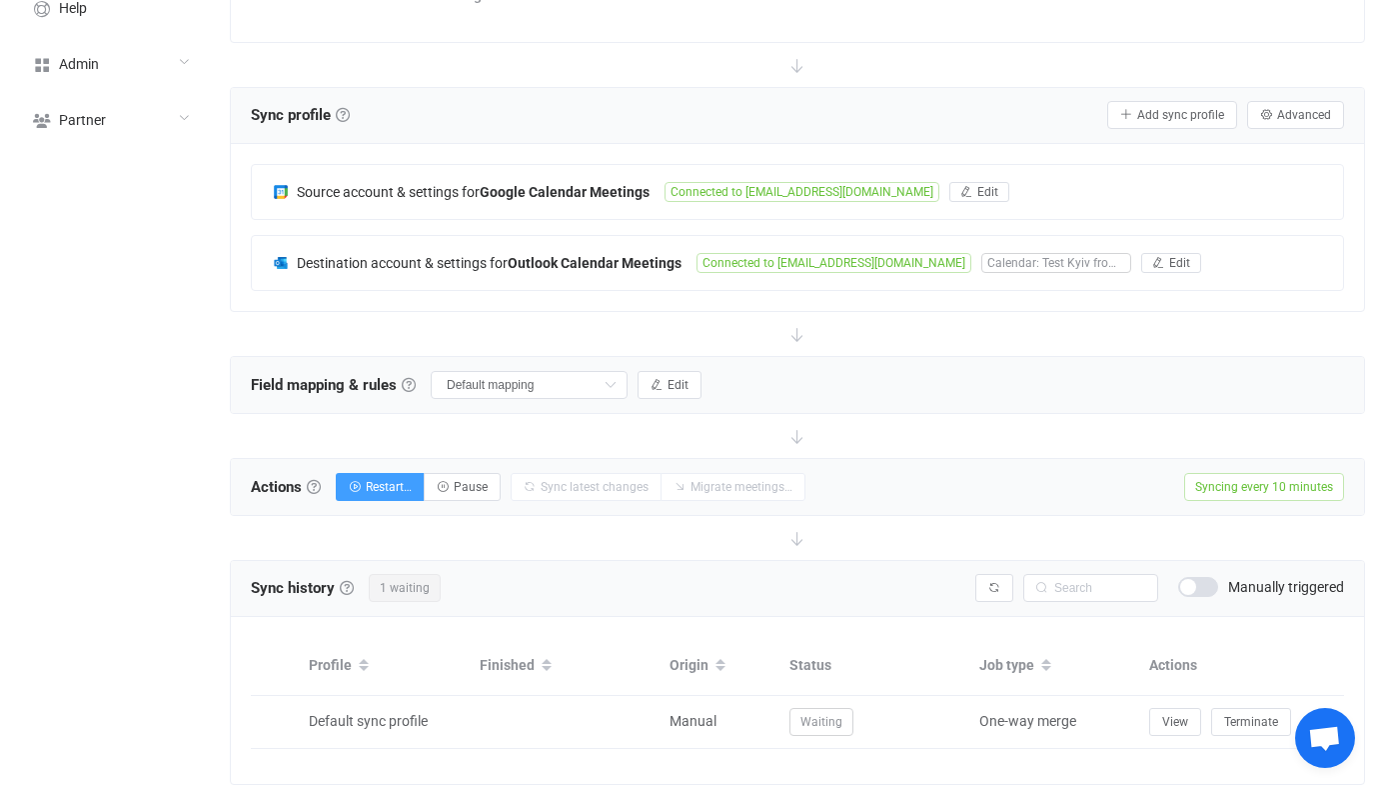
scroll to position [370, 0]
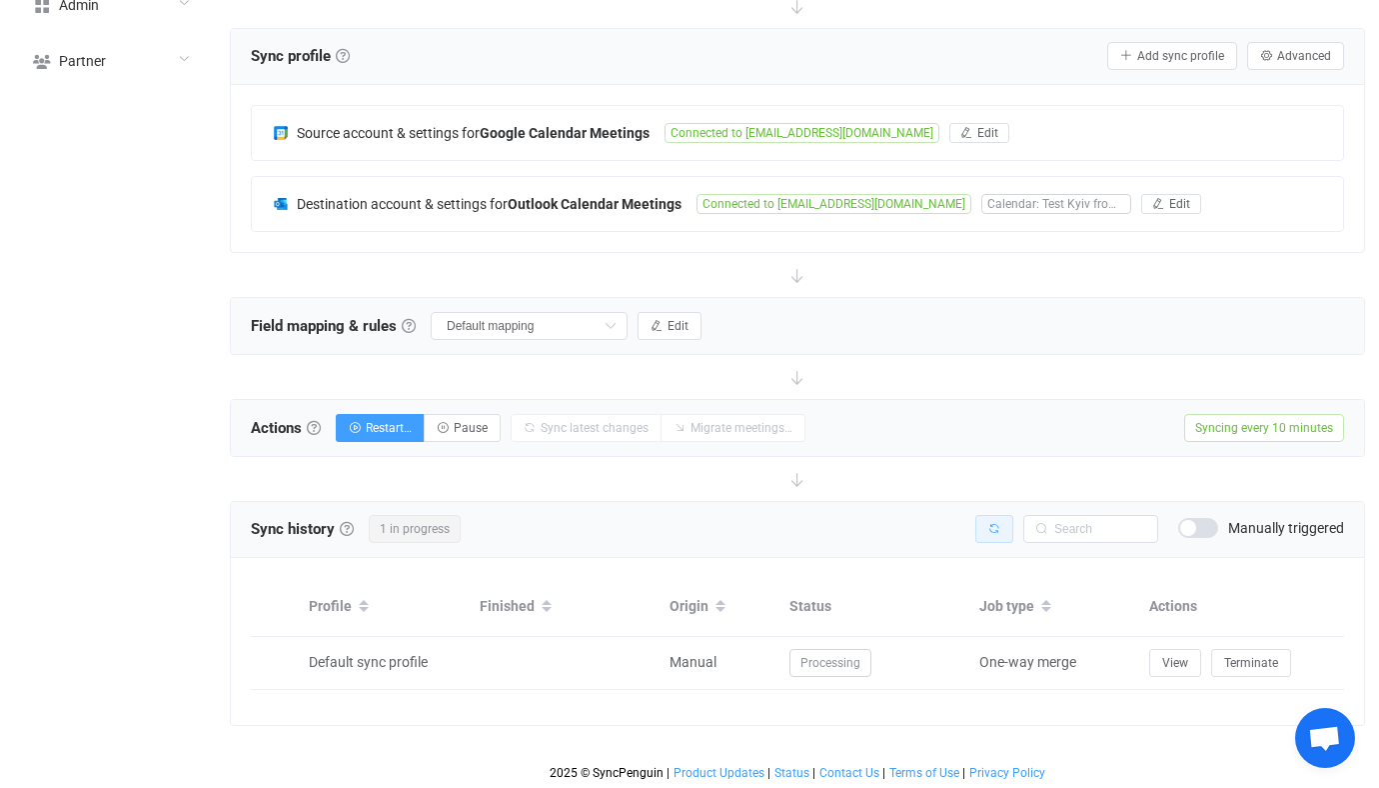
click at [1011, 525] on button "button" at bounding box center [994, 529] width 38 height 28
click at [667, 213] on div "Destination account & settings for Outlook Calendar Meetings Connected to vital…" at bounding box center [797, 204] width 1091 height 54
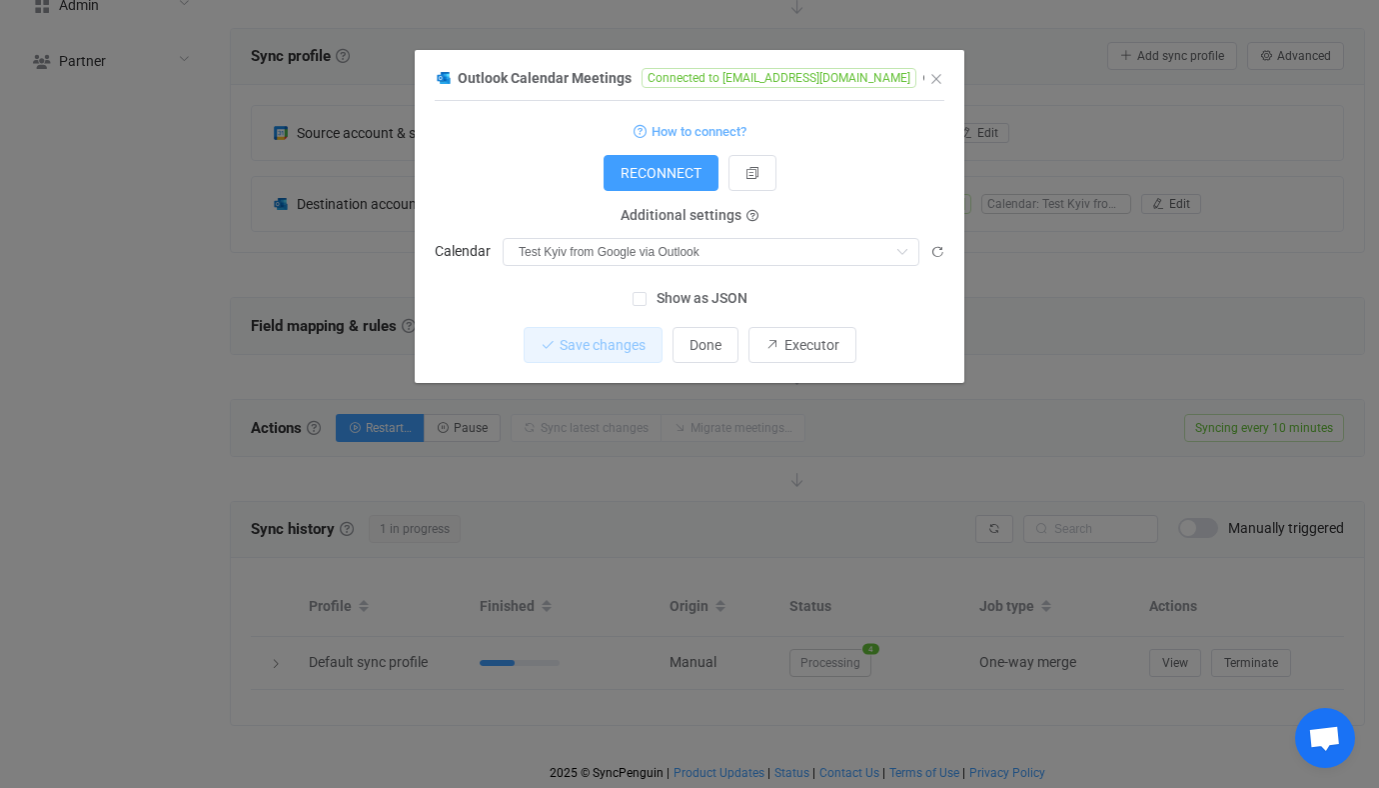
drag, startPoint x: 296, startPoint y: 242, endPoint x: 280, endPoint y: 243, distance: 16.0
click at [280, 243] on div "Outlook Calendar Meetings Connected to vitaliiherasymiv@syncpenguinua.onmicroso…" at bounding box center [689, 394] width 1379 height 788
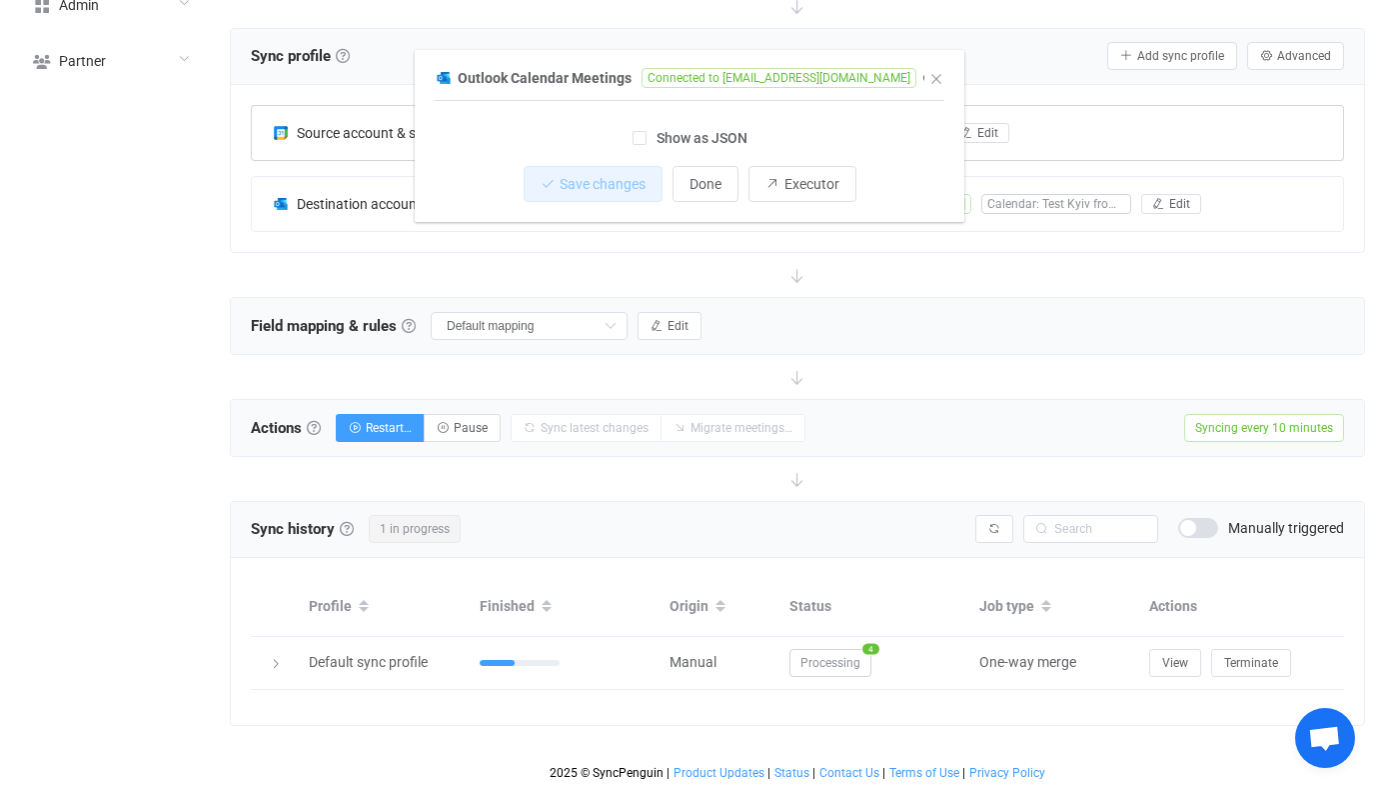
click at [530, 144] on div "Source account & settings for Google Calendar Meetings Connected to vitaliyhera…" at bounding box center [797, 133] width 1091 height 54
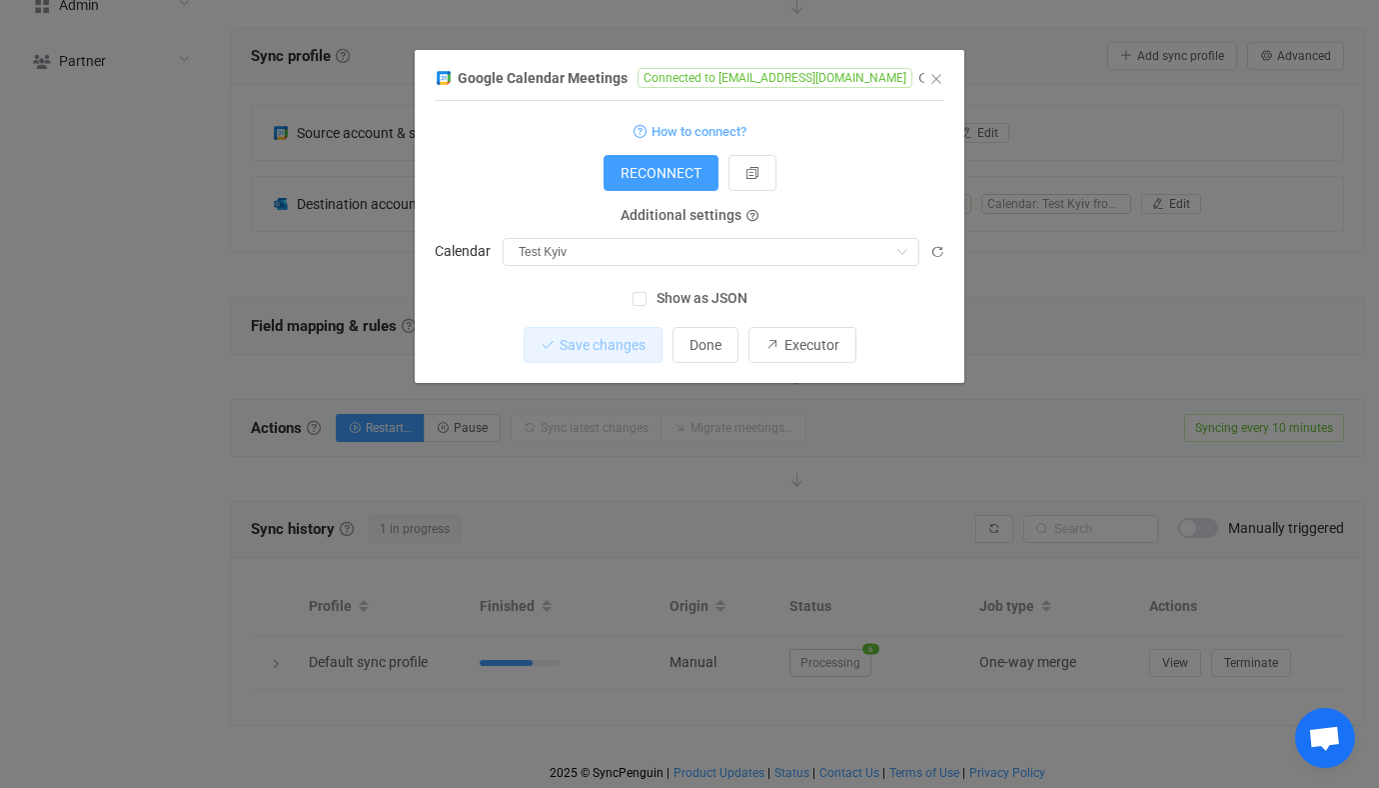
click at [270, 240] on div "Google Calendar Meetings Connected to vitaliyherasymiv@gmail.com 1 { { "refresh…" at bounding box center [689, 394] width 1379 height 788
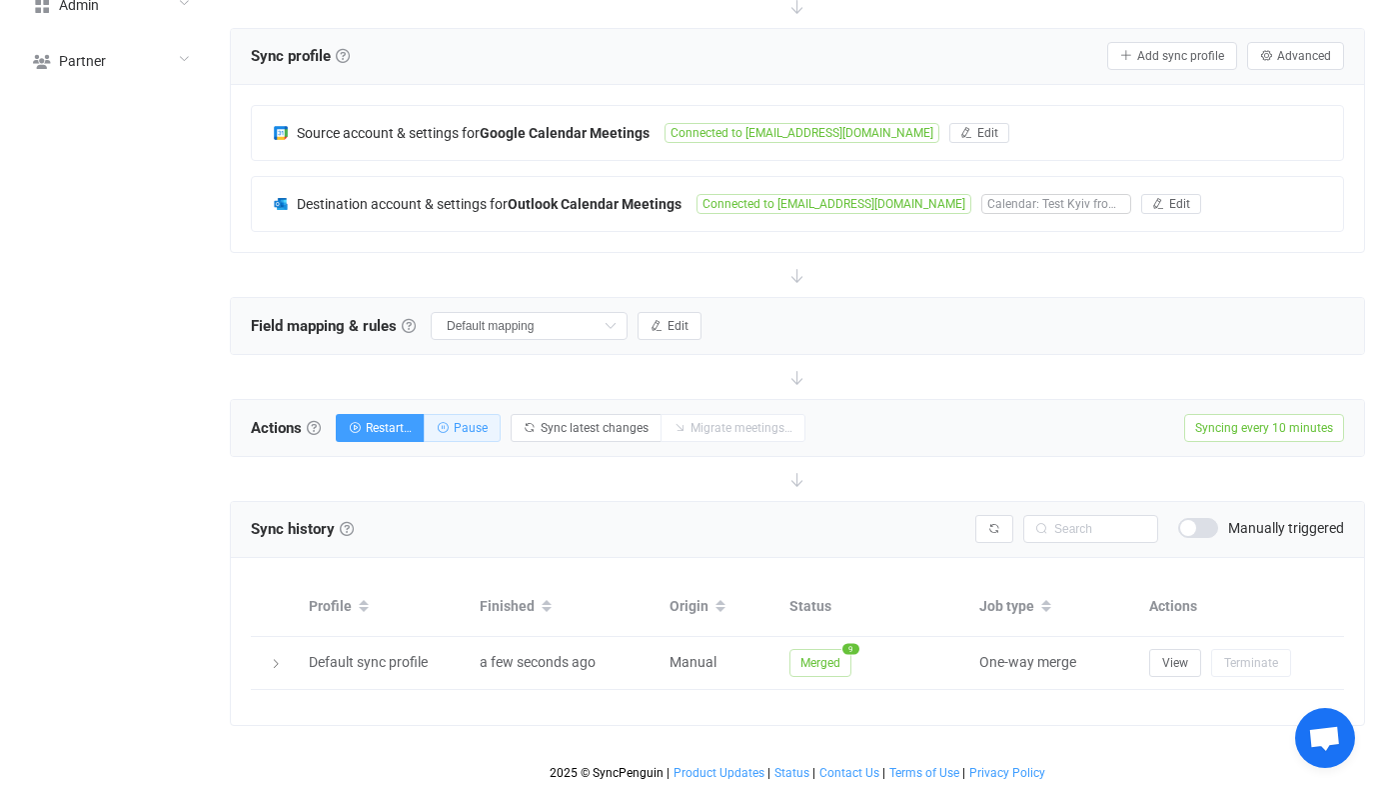
click at [494, 432] on button "Pause" at bounding box center [462, 428] width 77 height 28
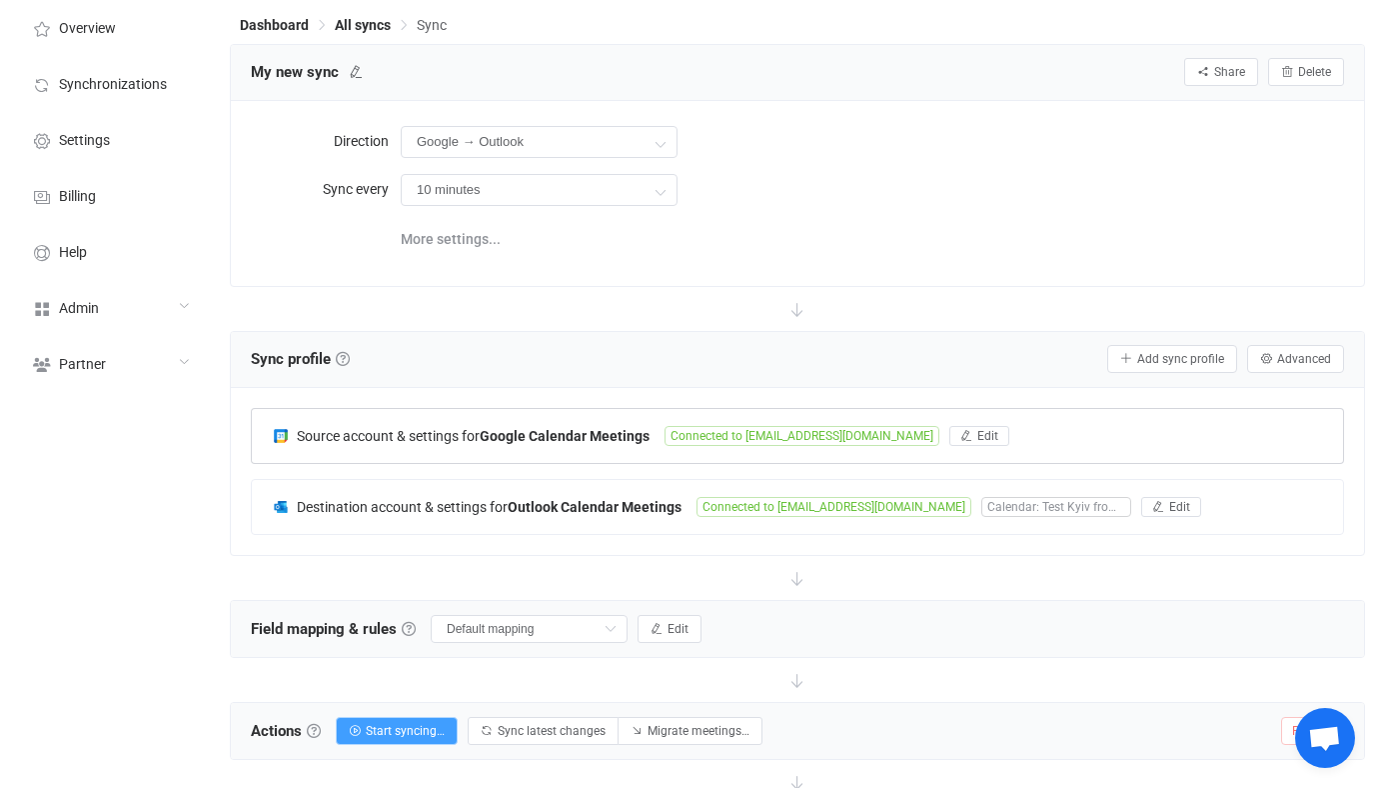
scroll to position [0, 0]
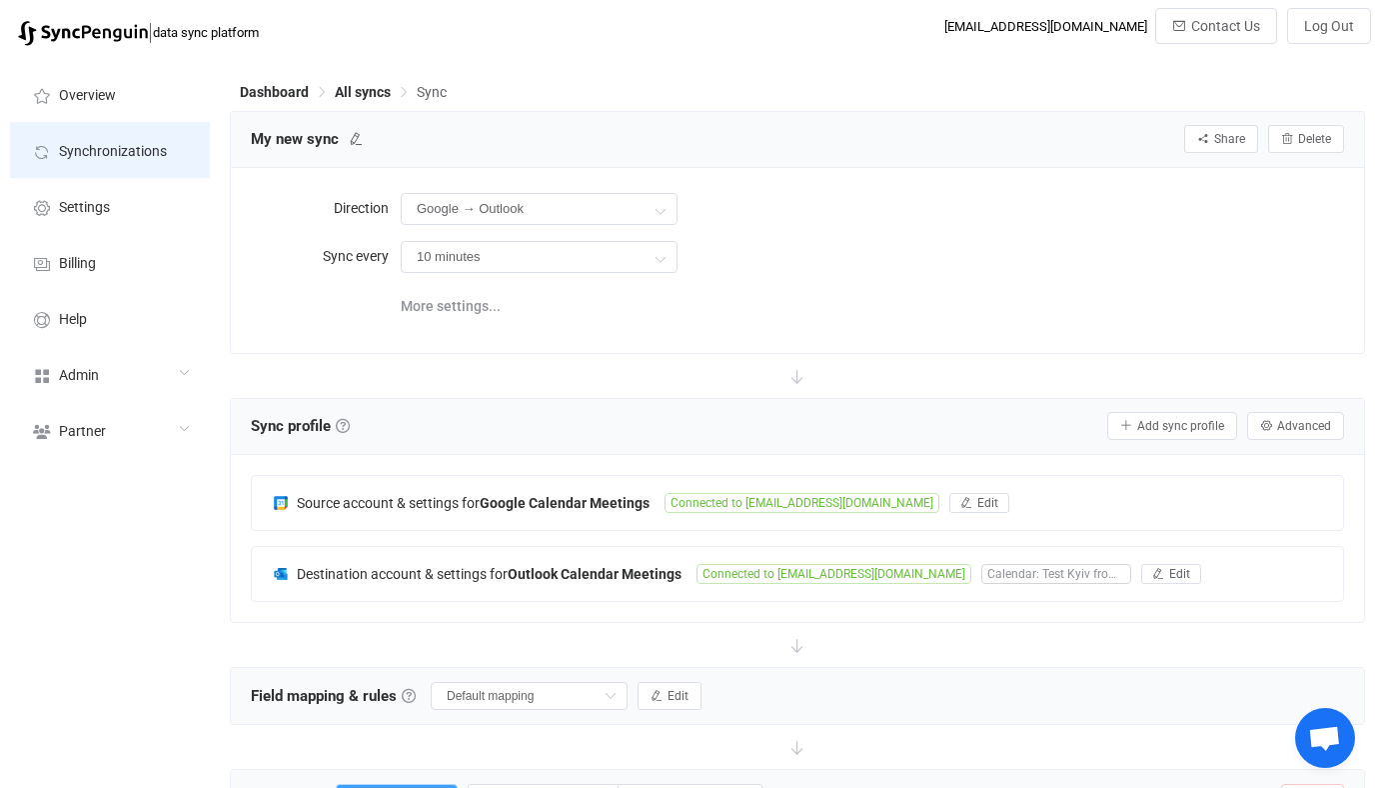
click at [181, 133] on li "Synchronizations" at bounding box center [110, 150] width 200 height 56
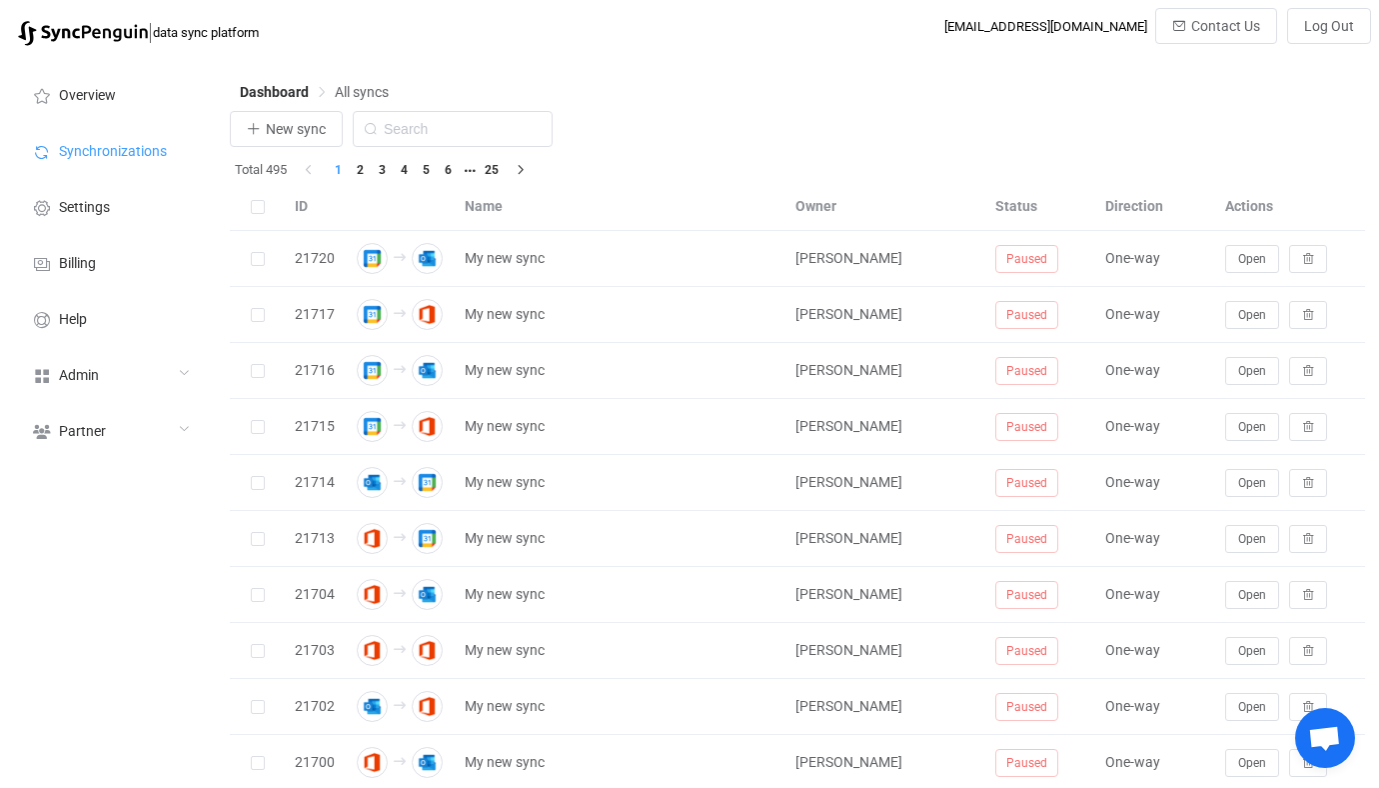
click at [306, 150] on div "New sync" at bounding box center [797, 134] width 1135 height 46
click at [334, 127] on button "New sync" at bounding box center [286, 129] width 113 height 36
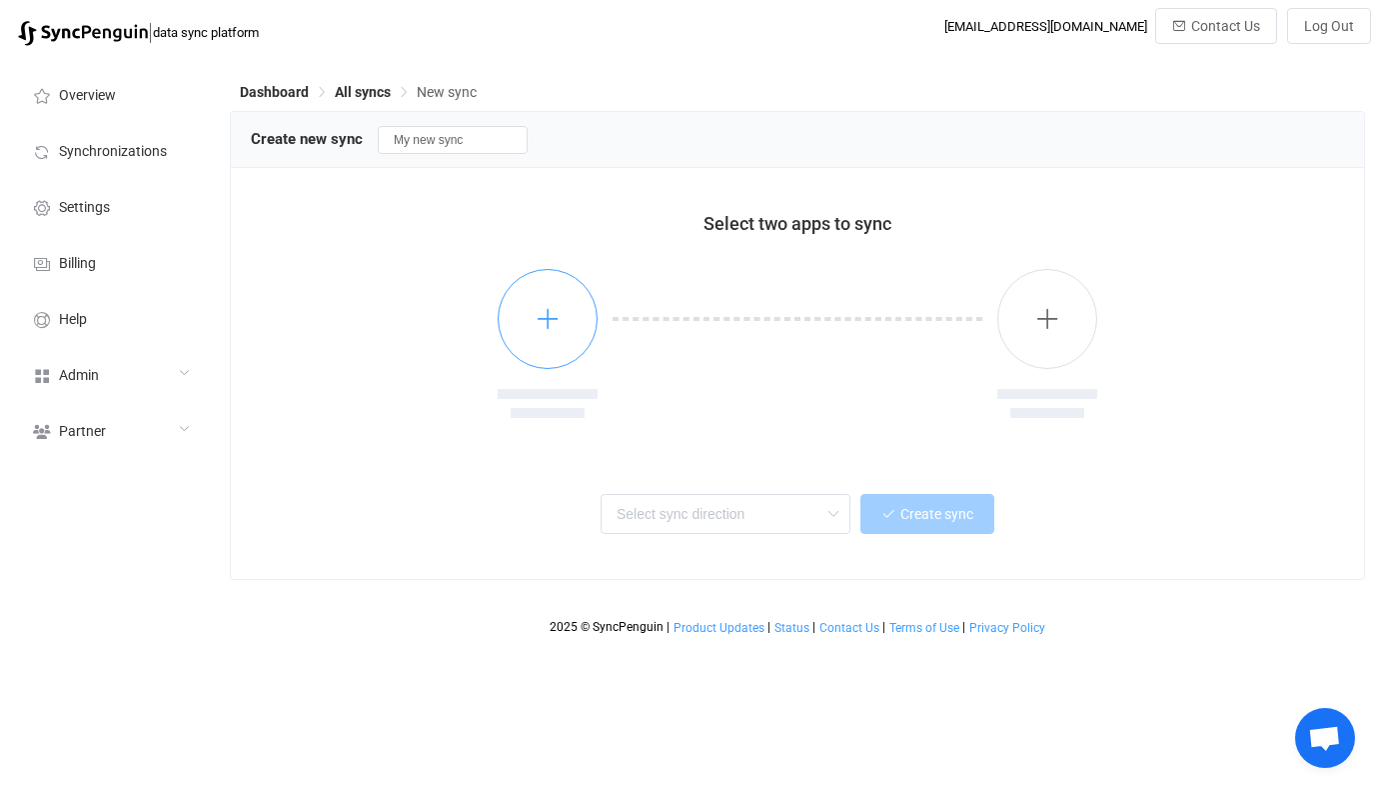
click at [585, 312] on button "button" at bounding box center [548, 319] width 100 height 100
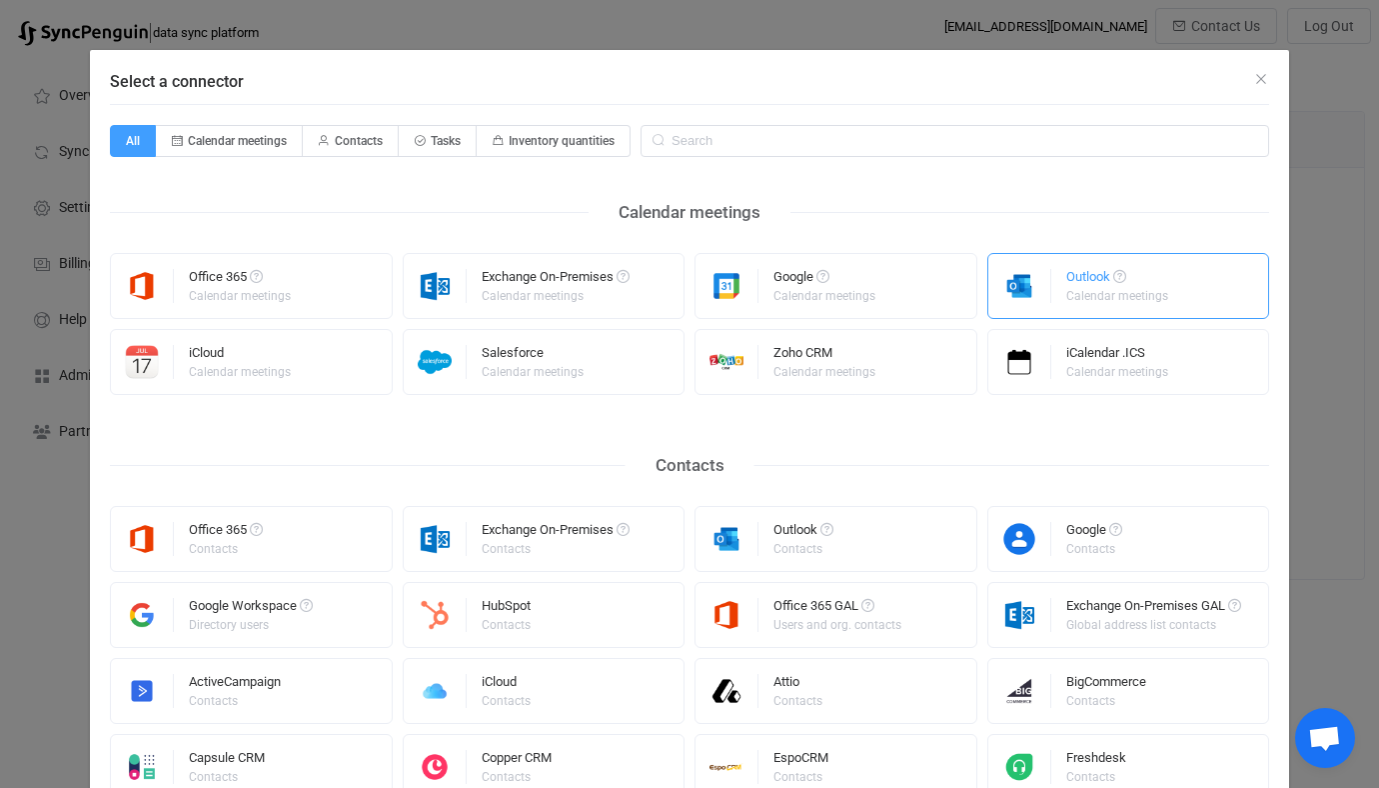
click at [1051, 285] on div "Outlook Calendar meetings" at bounding box center [1128, 286] width 283 height 66
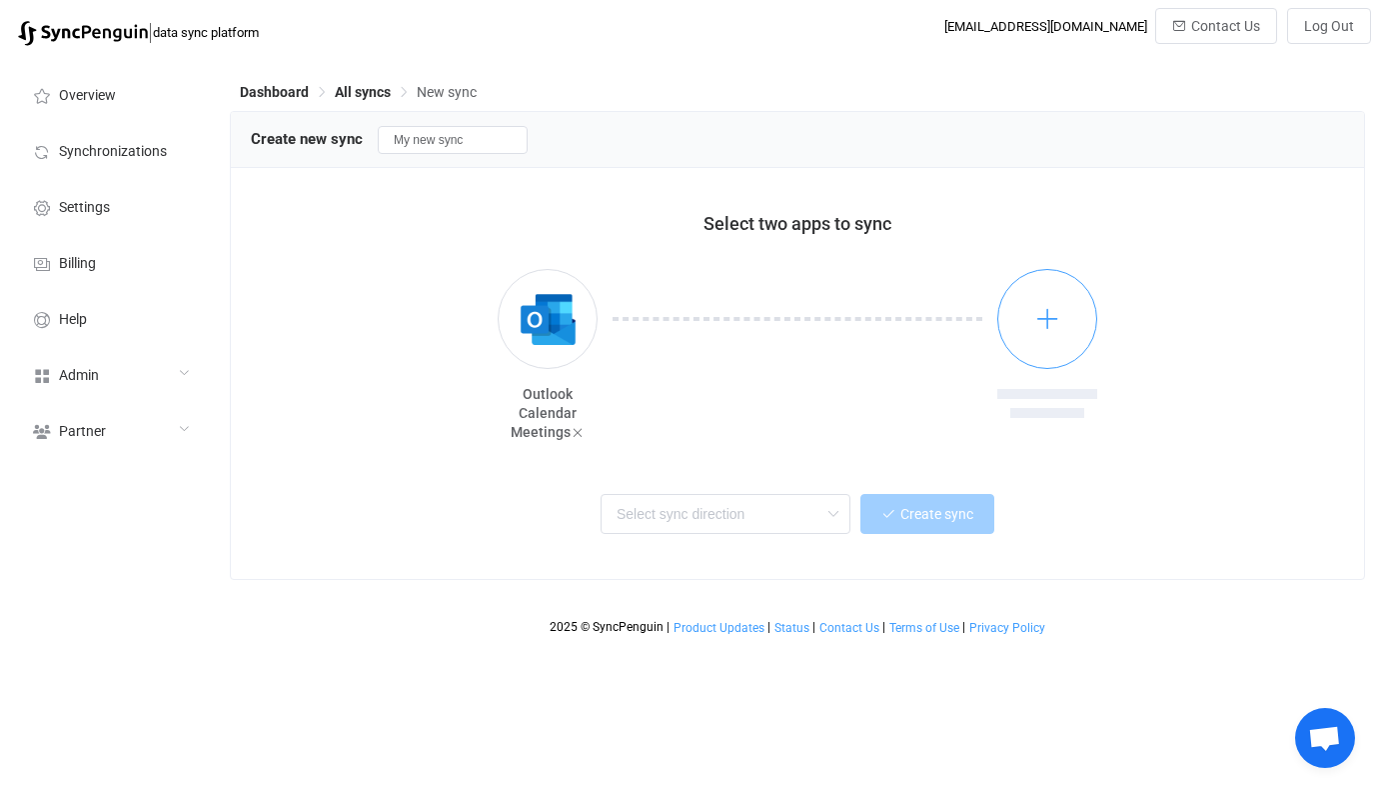
click at [1053, 308] on icon "button" at bounding box center [1047, 318] width 25 height 25
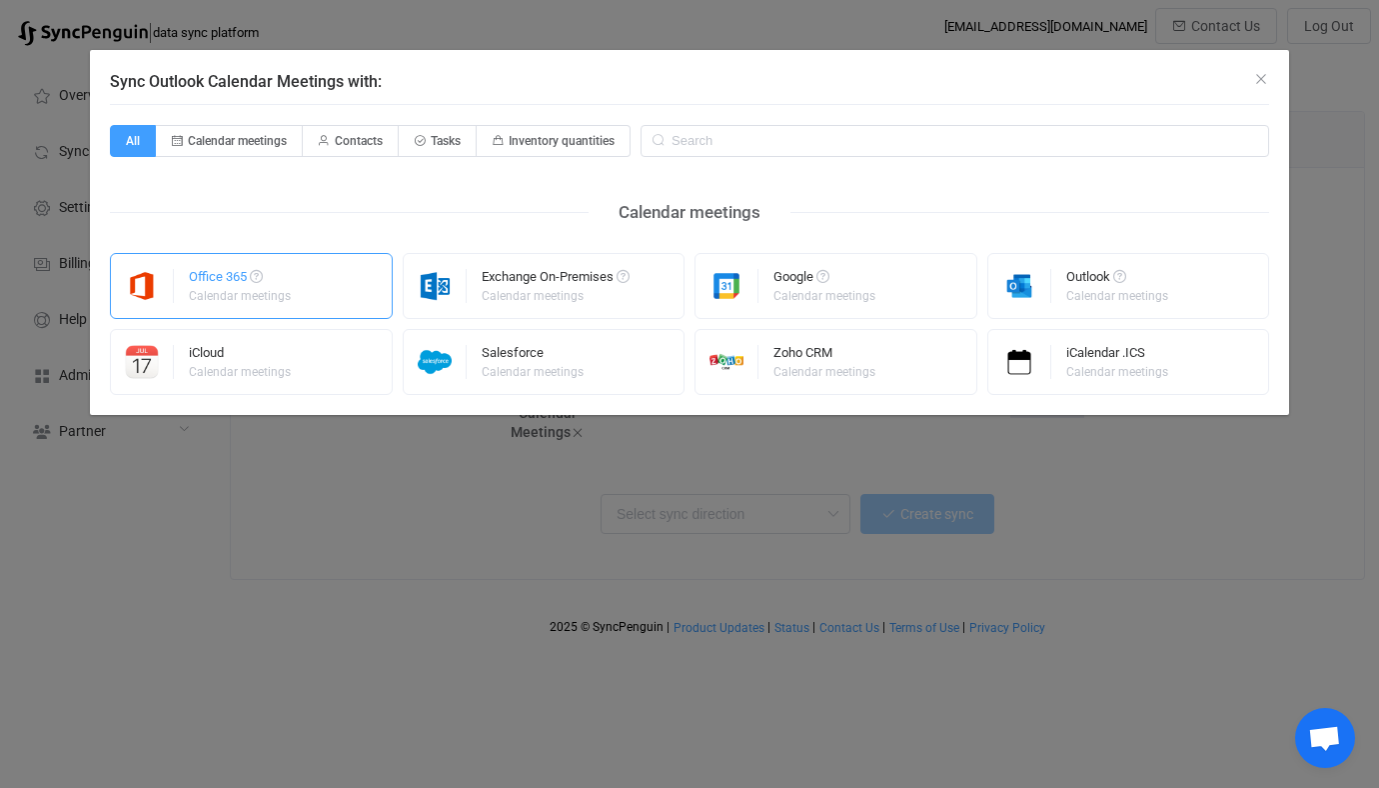
click at [308, 313] on div "Office 365 Calendar meetings" at bounding box center [251, 286] width 283 height 66
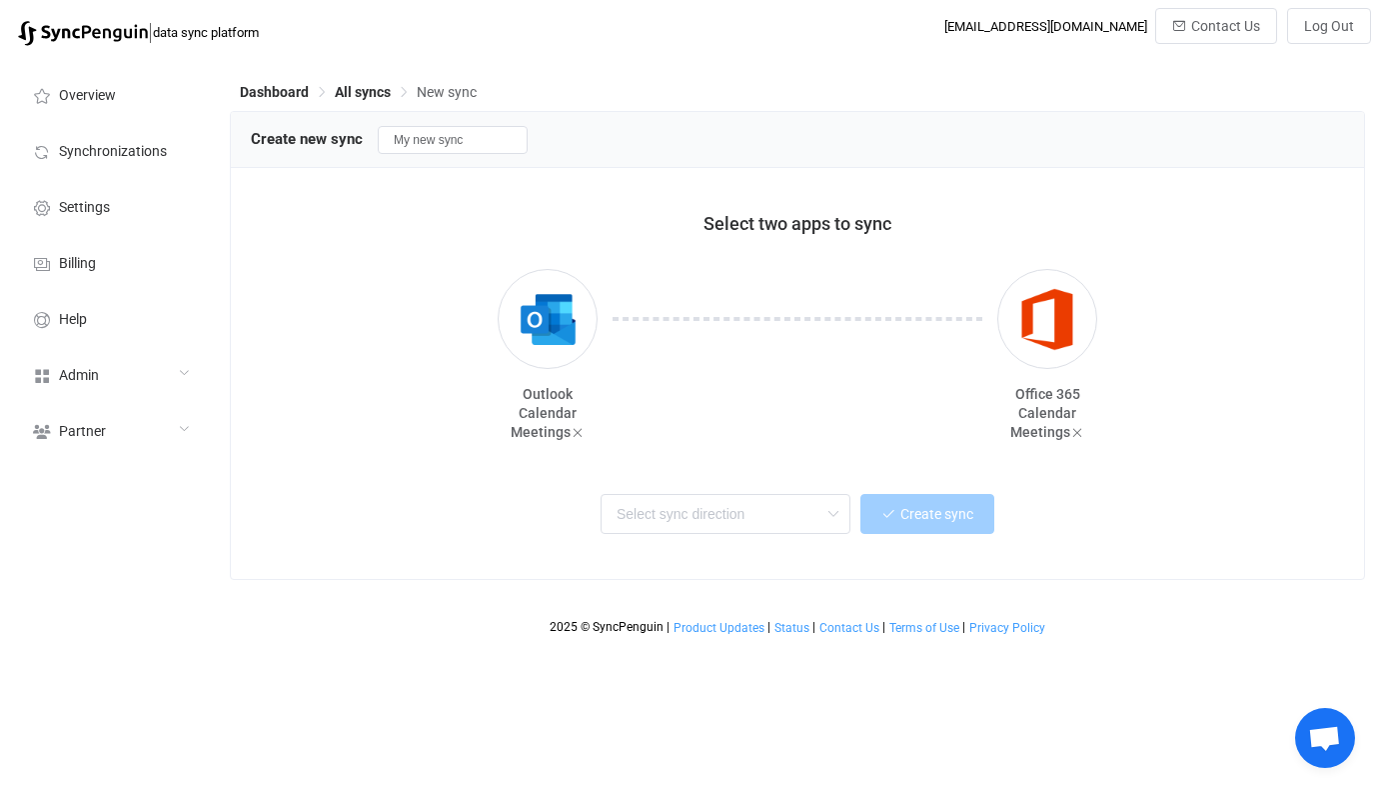
click at [878, 574] on div "Select two apps to sync Outlook Calendar Meetings Office 365 Calendar Meetings …" at bounding box center [797, 373] width 1133 height 411
click at [776, 524] on input "text" at bounding box center [726, 514] width 250 height 40
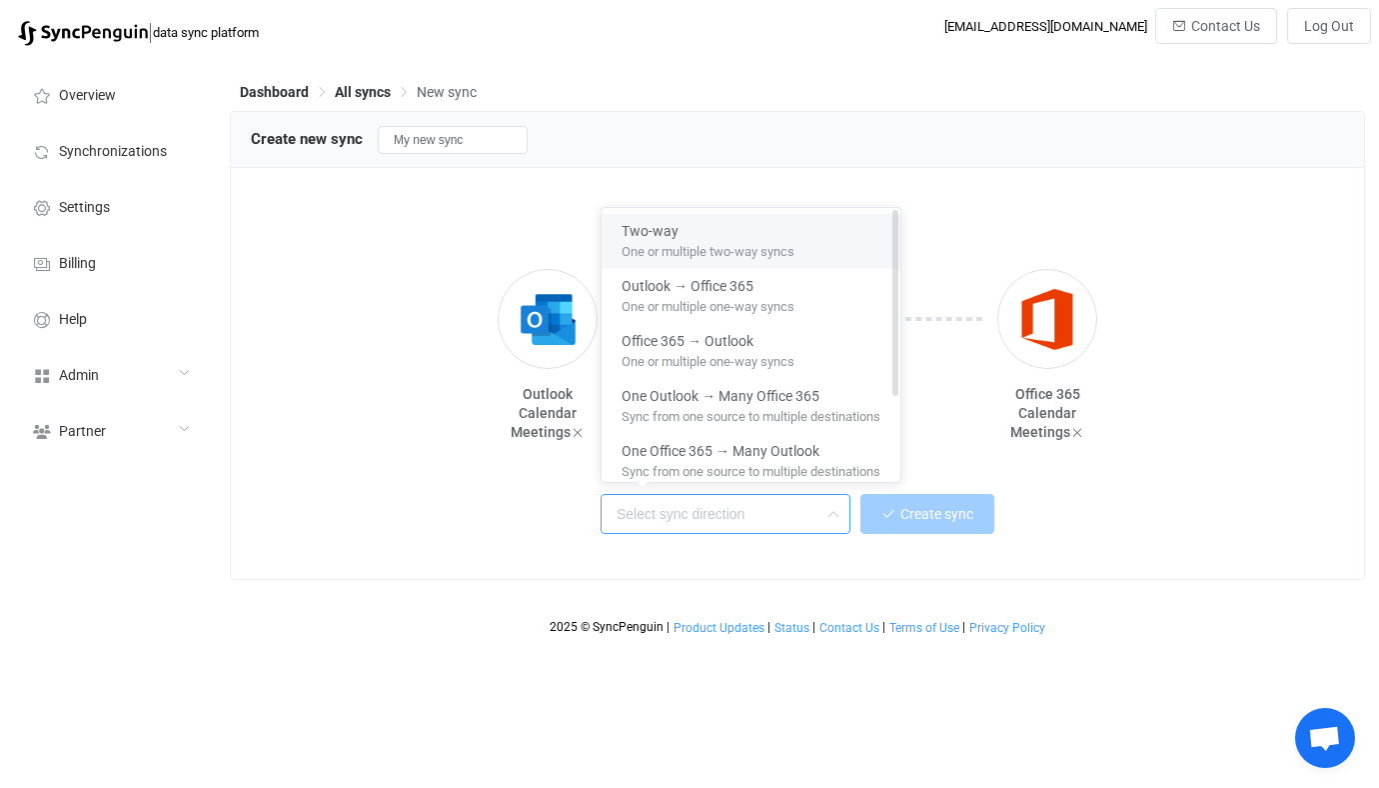
click at [724, 231] on div "Two-way" at bounding box center [751, 227] width 259 height 27
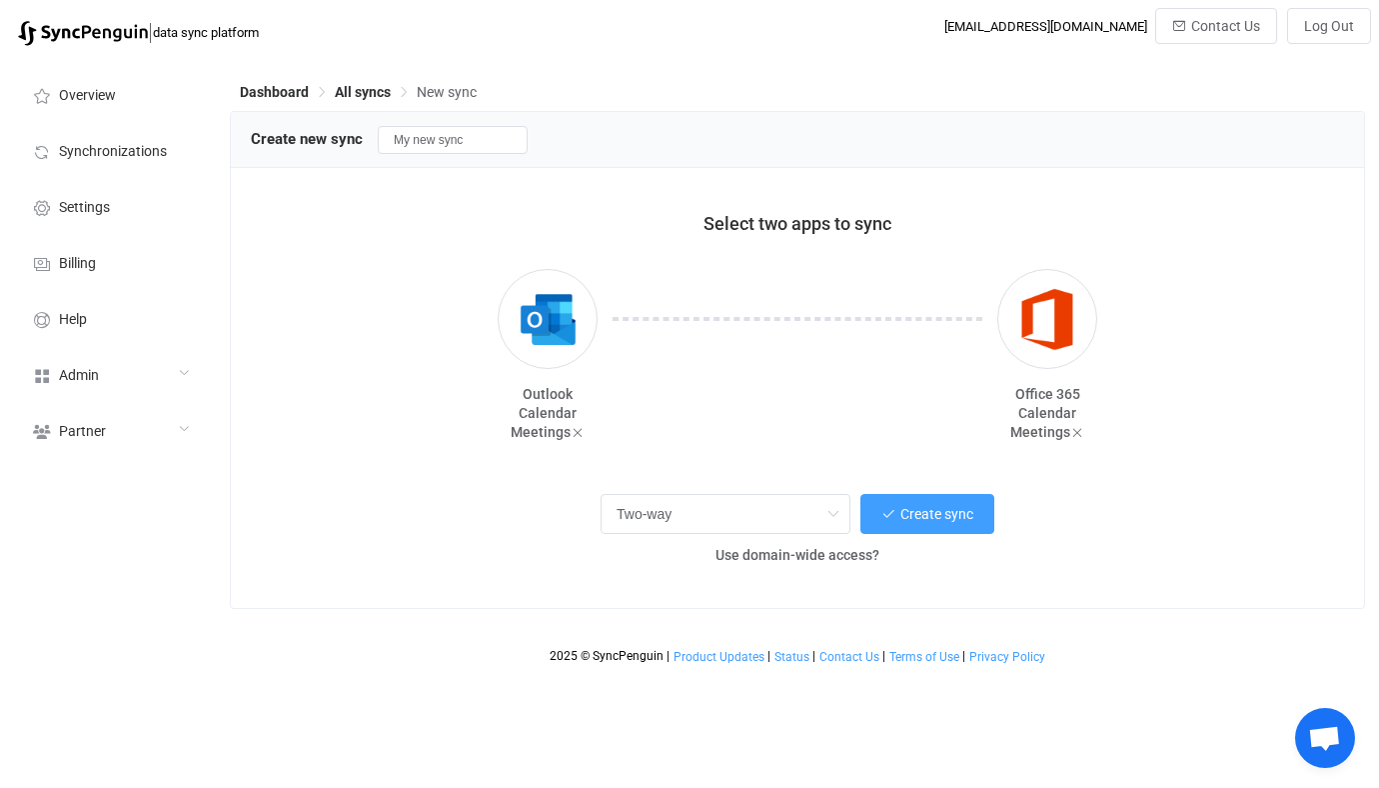
click at [722, 479] on div "Two-way Create sync Use domain-wide access?" at bounding box center [797, 533] width 1093 height 109
click at [724, 495] on input "Two-way" at bounding box center [726, 514] width 250 height 40
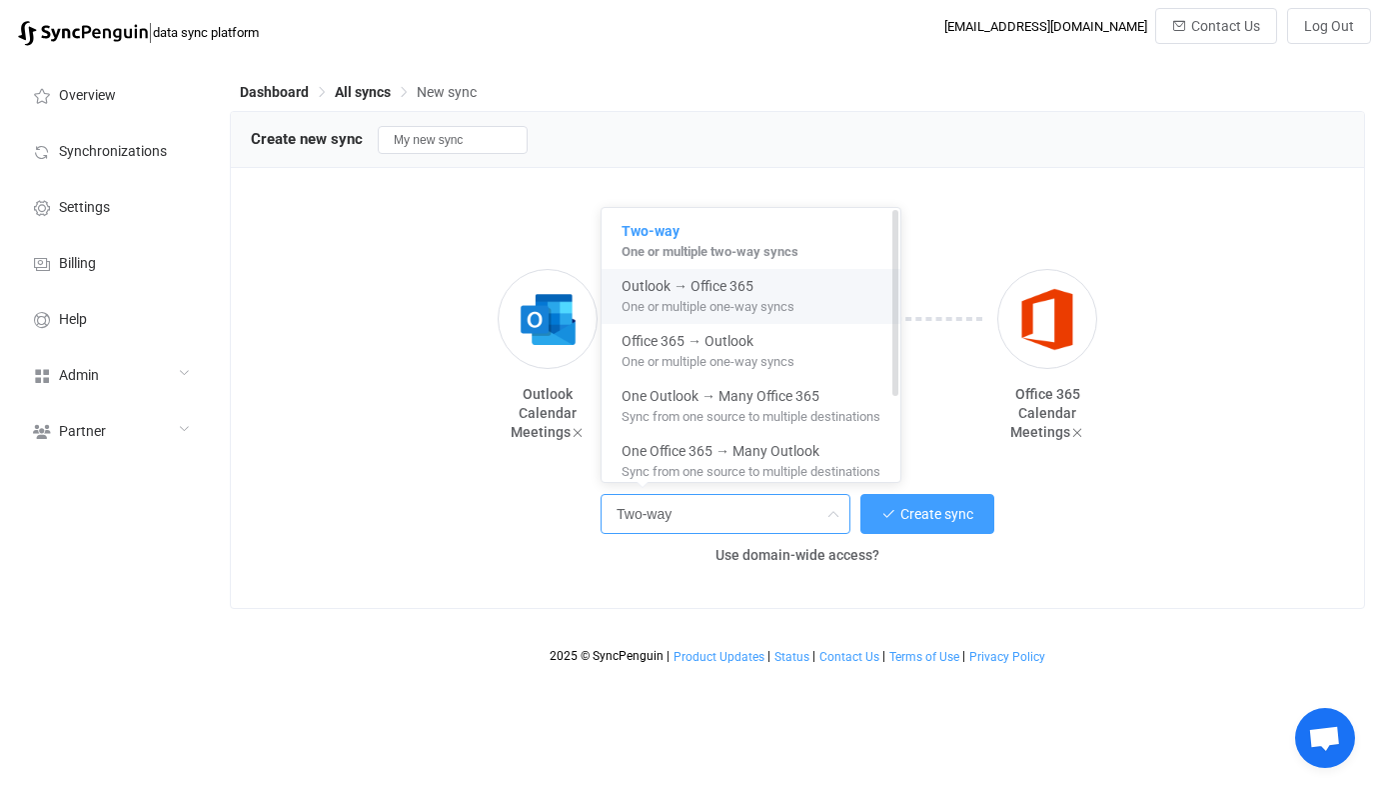
click at [773, 307] on span "One or multiple one-way syncs" at bounding box center [708, 303] width 173 height 22
type input "Outlook → Office 365"
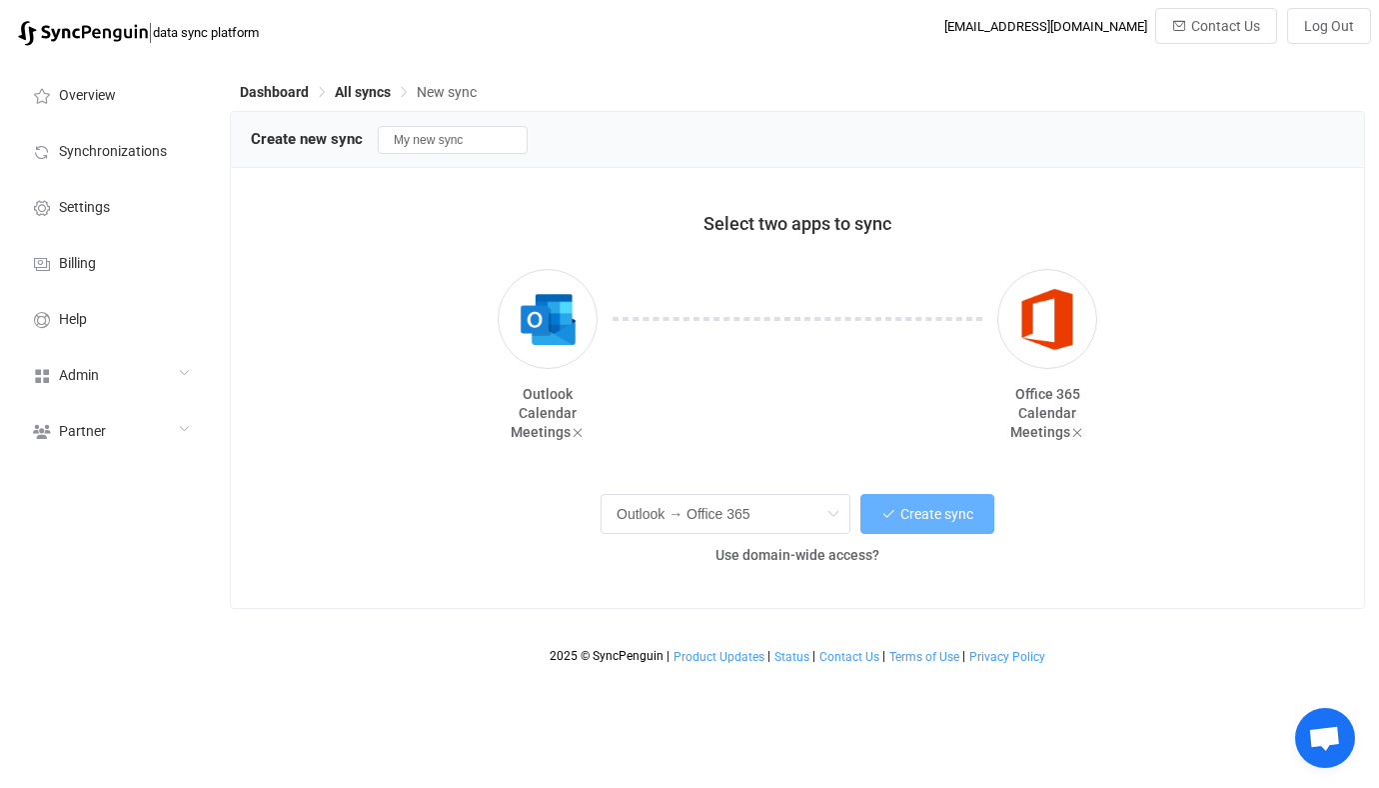
click at [871, 505] on button "Create sync" at bounding box center [927, 514] width 134 height 40
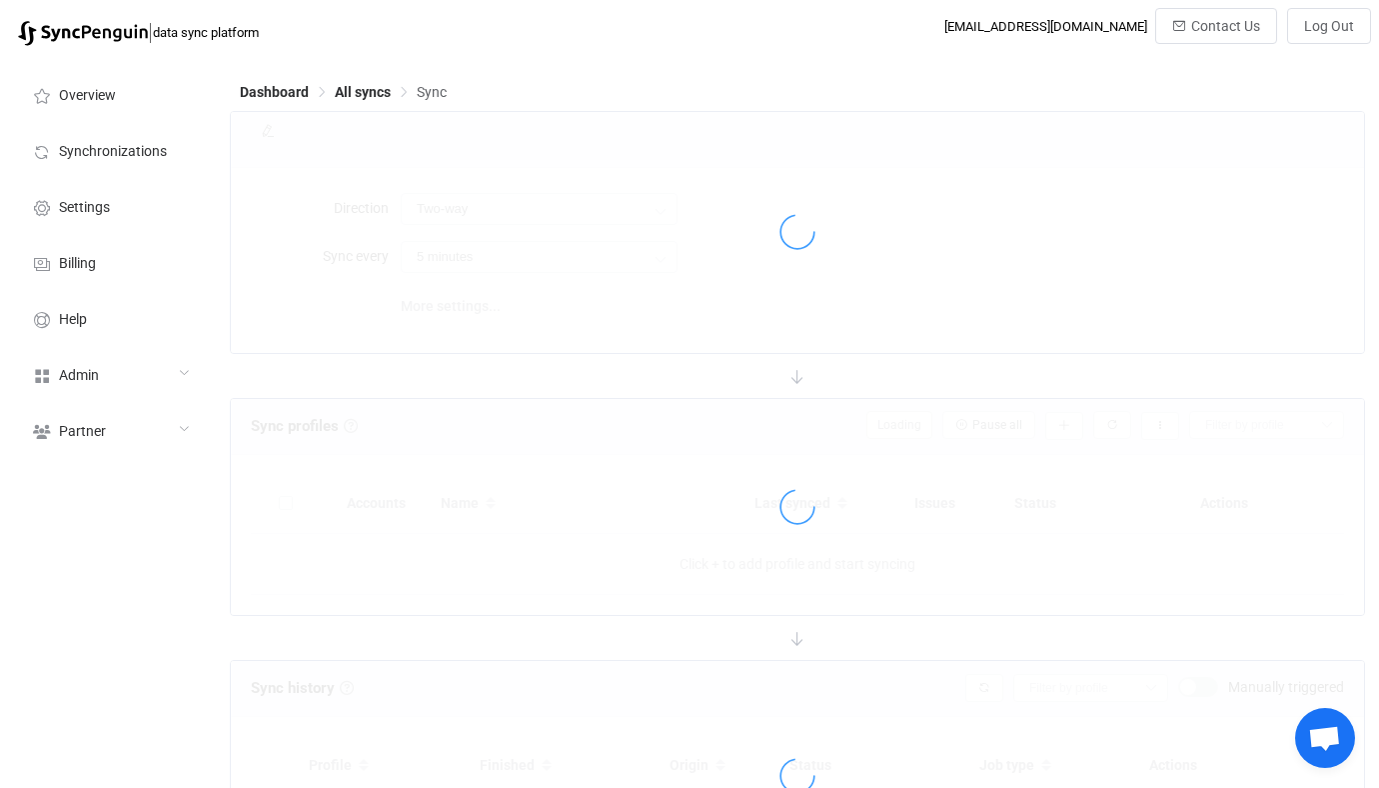
type input "Outlook → Office 365"
type input "10 minutes"
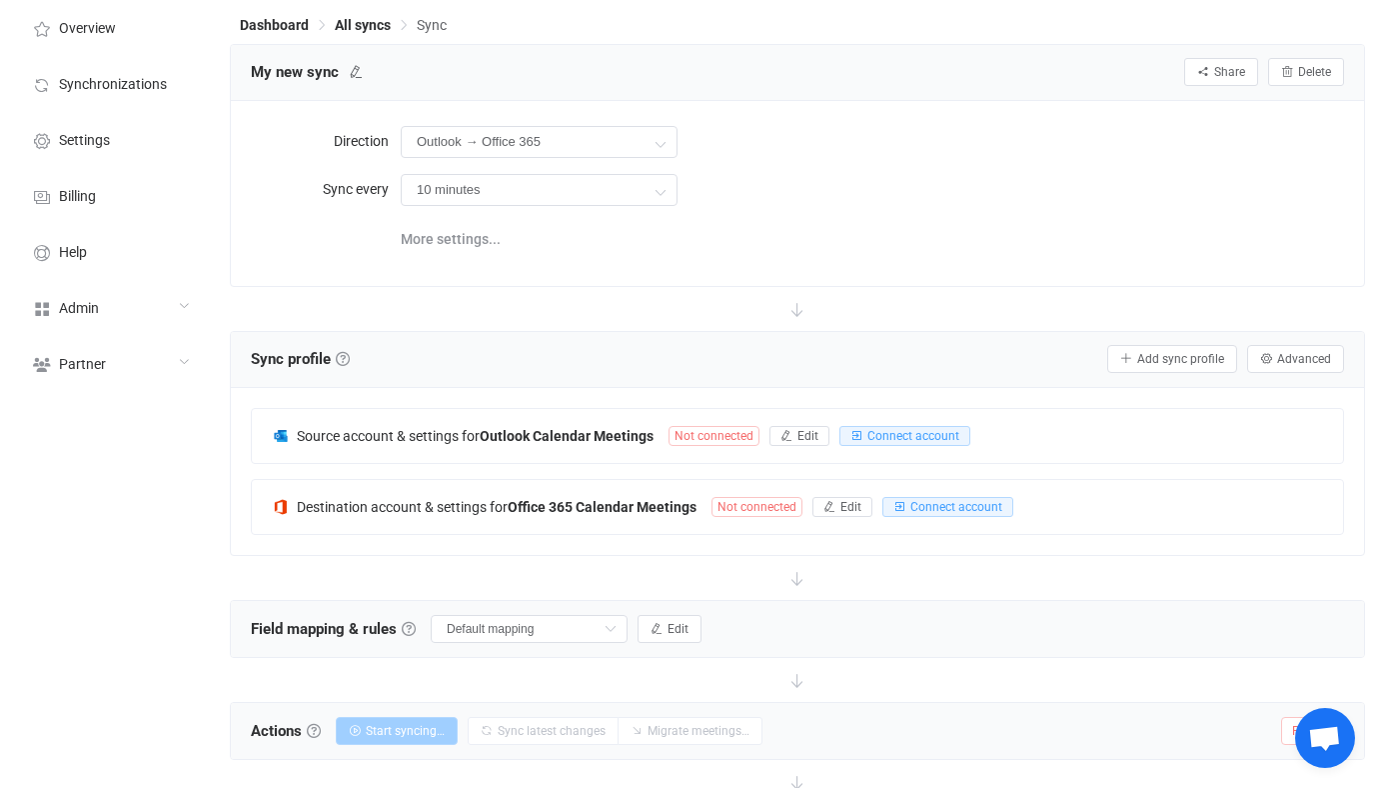
scroll to position [187, 0]
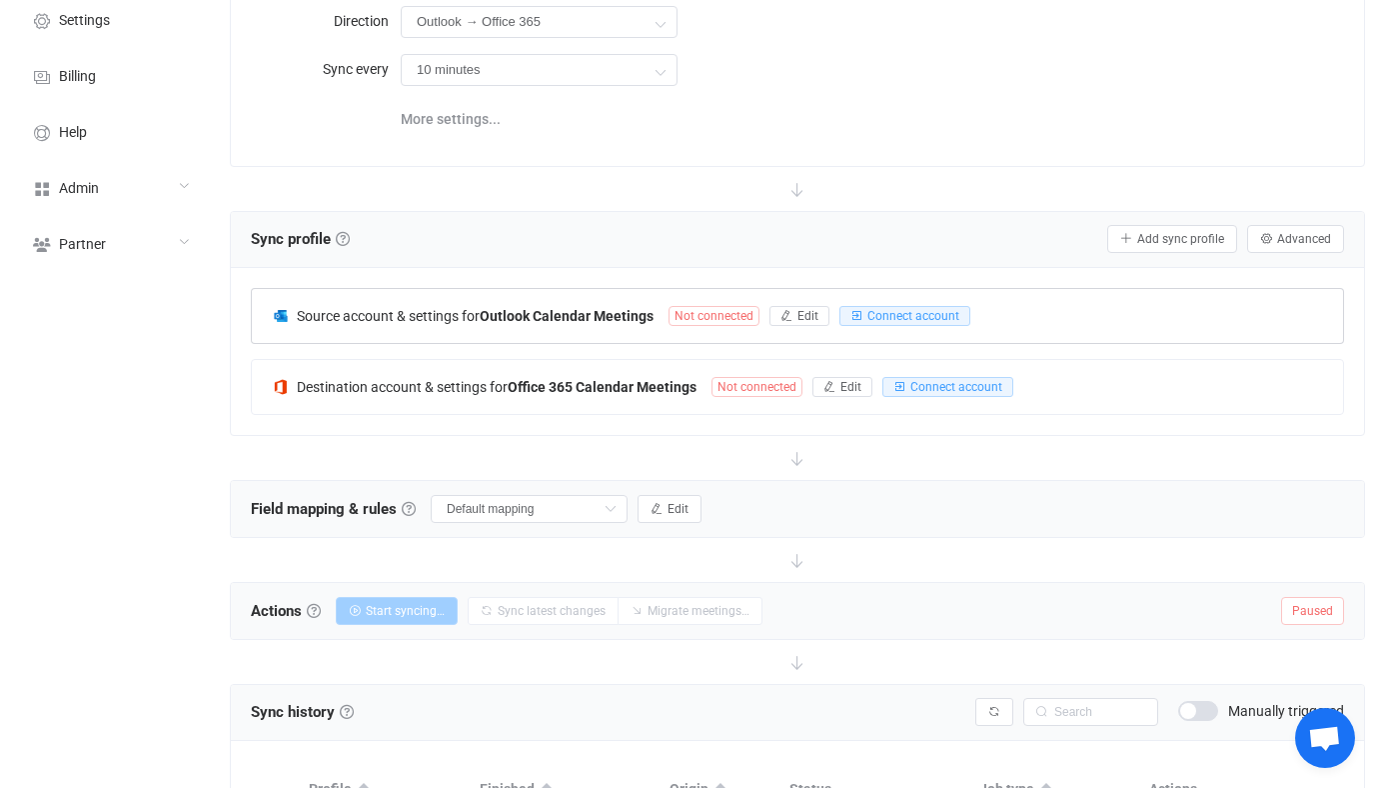
click at [595, 309] on b "Outlook Calendar Meetings" at bounding box center [567, 316] width 174 height 16
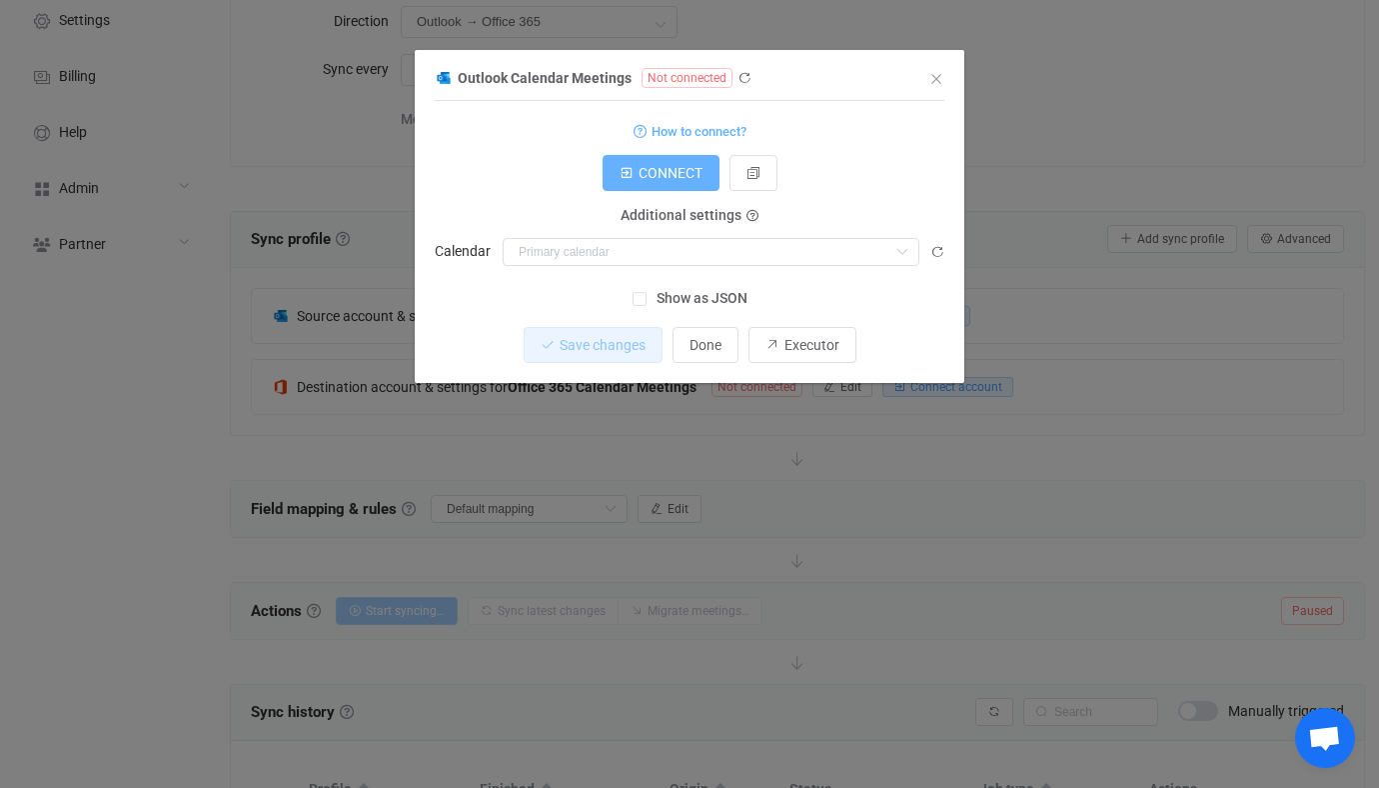
click at [674, 181] on button "CONNECT" at bounding box center [661, 173] width 117 height 36
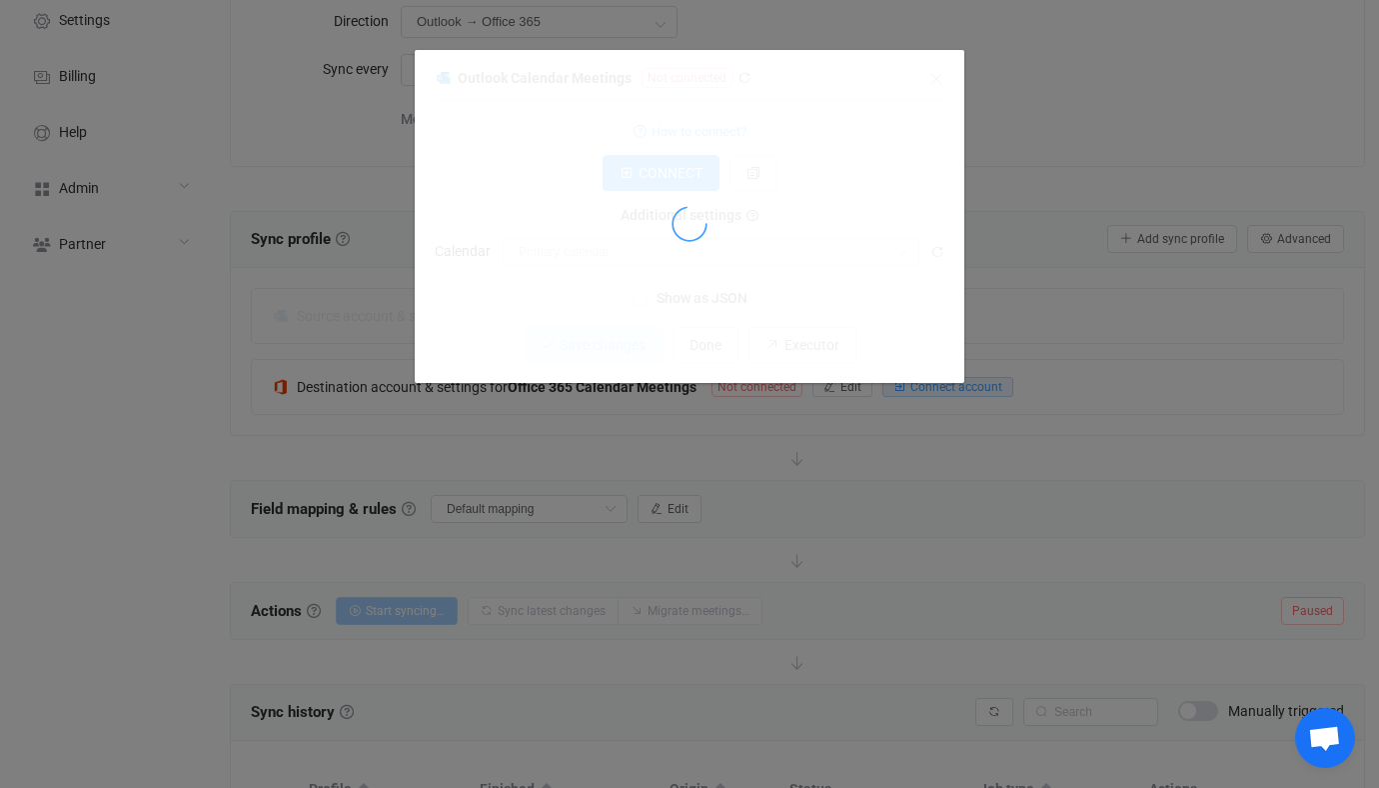
click at [674, 259] on div "dialog" at bounding box center [690, 224] width 510 height 318
click at [655, 264] on div "dialog" at bounding box center [690, 224] width 510 height 318
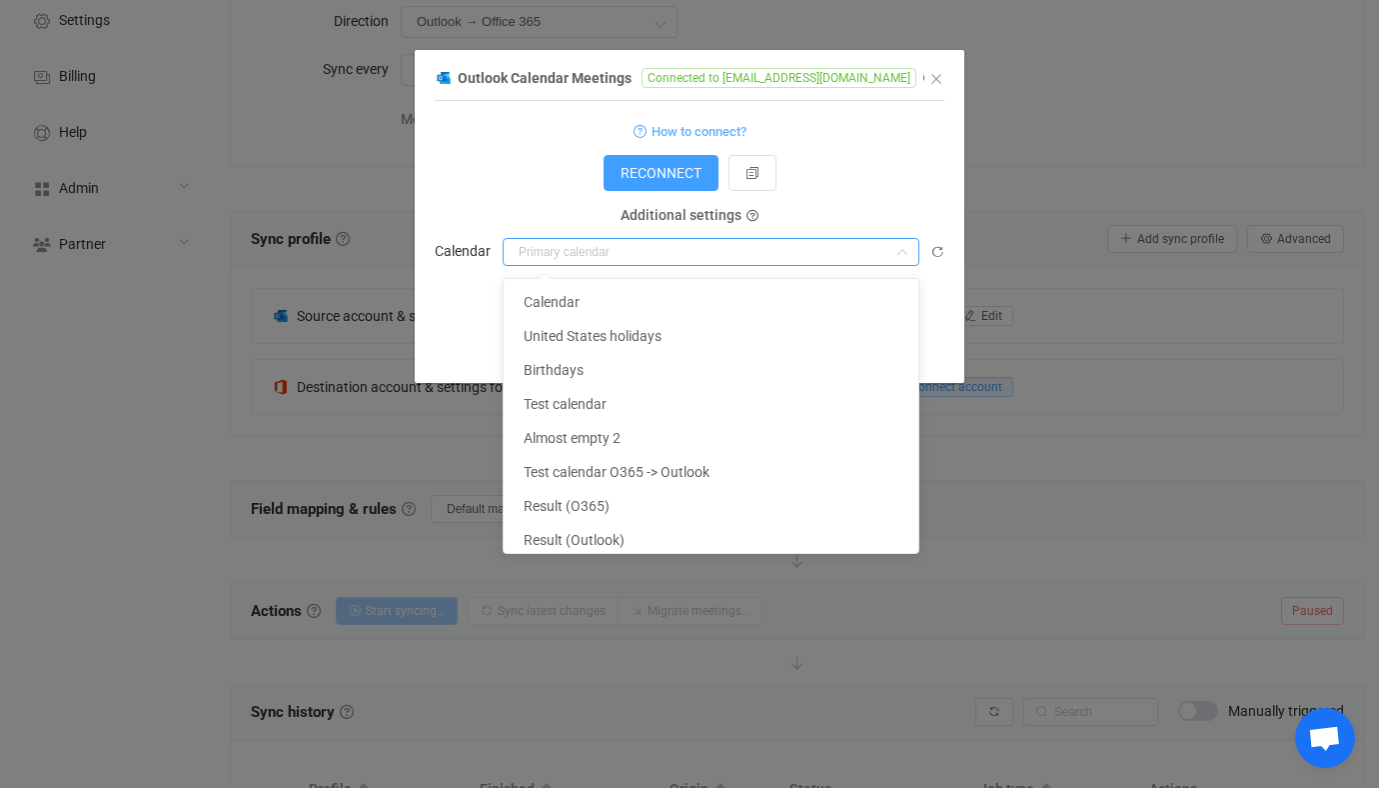
click at [643, 264] on input "dialog" at bounding box center [711, 252] width 417 height 28
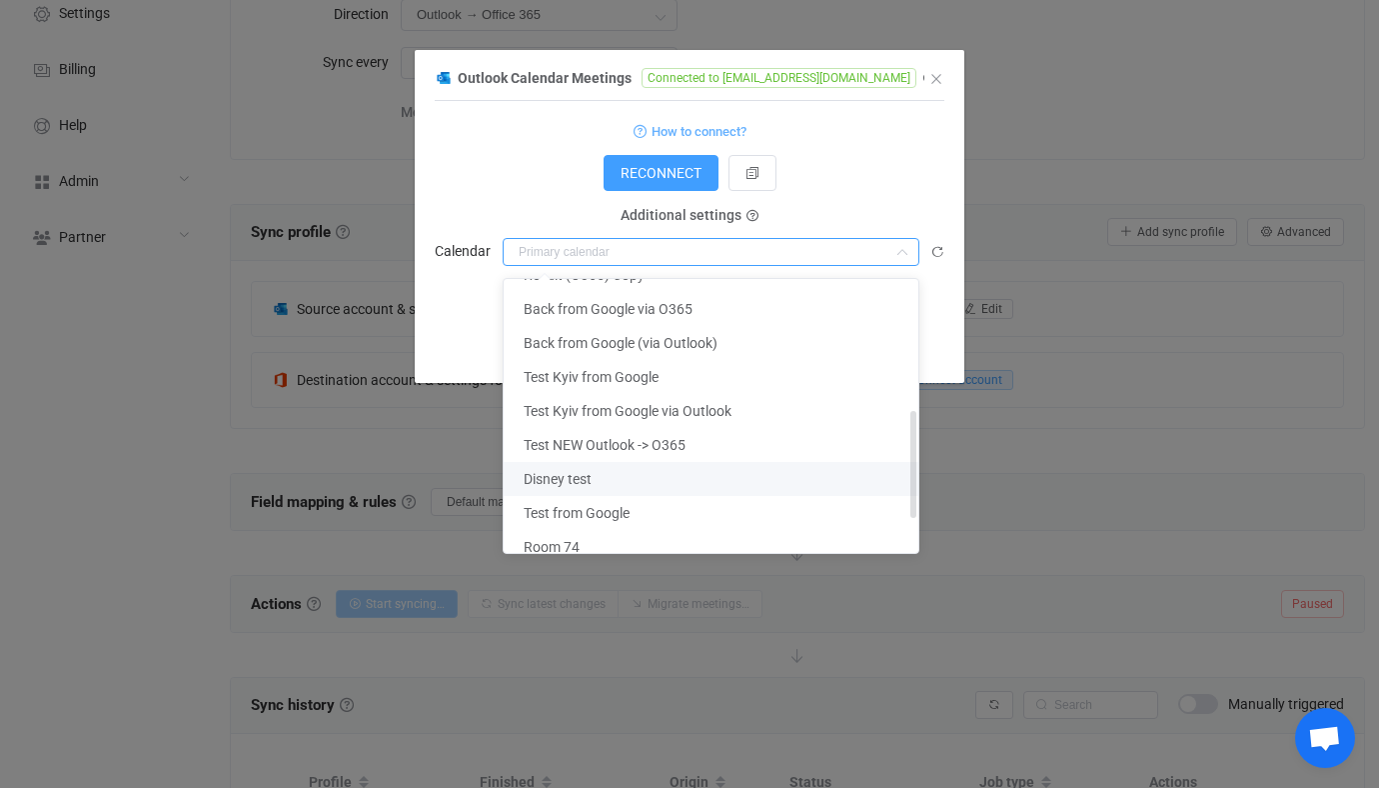
scroll to position [331, 0]
click at [708, 405] on span "Test Kyiv from Google via Outlook" at bounding box center [628, 413] width 208 height 16
type input "Test Kyiv from Google via Outlook"
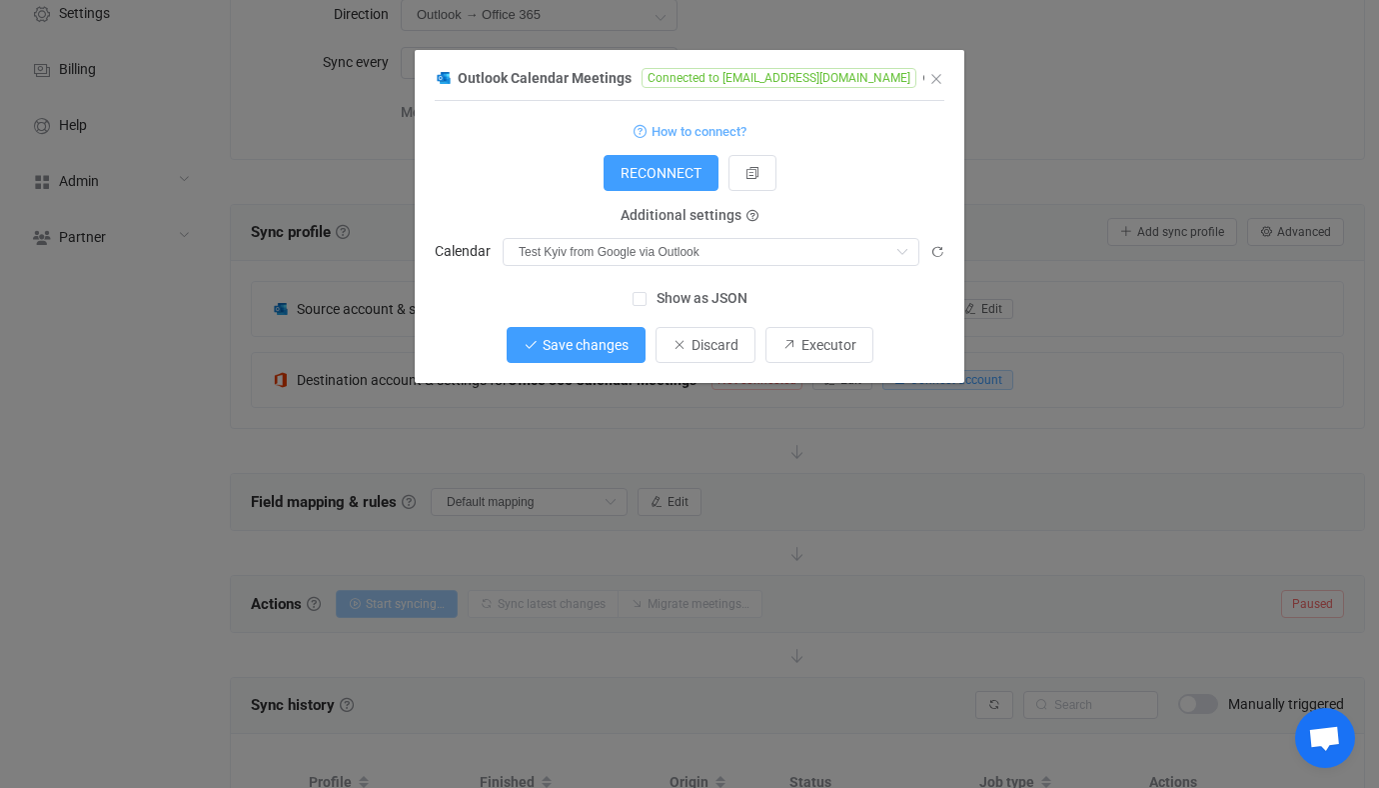
click at [606, 343] on span "Save changes" at bounding box center [586, 345] width 86 height 16
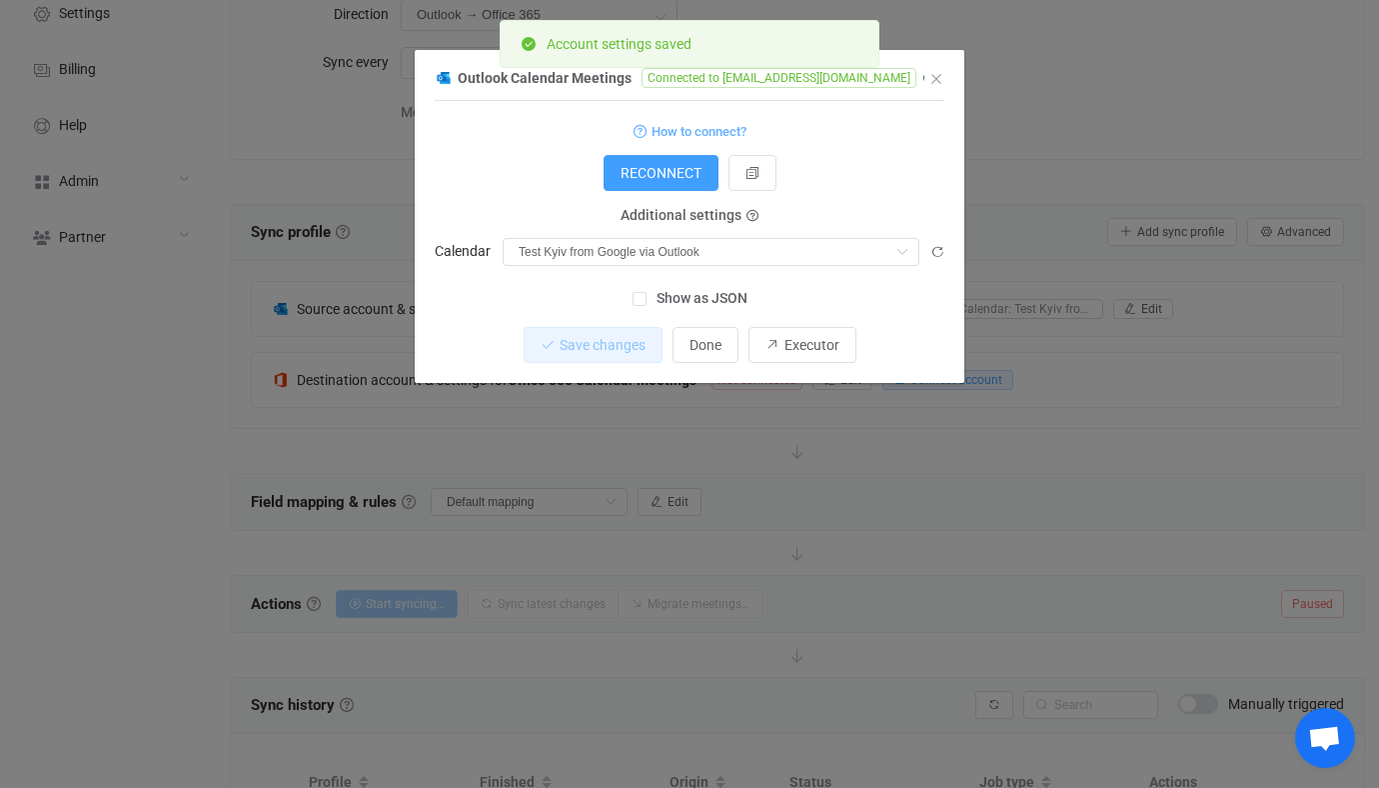
click at [864, 423] on div "Outlook Calendar Meetings Connected to vitaliiherasymiv@syncpenguinua.onmicroso…" at bounding box center [689, 394] width 1379 height 788
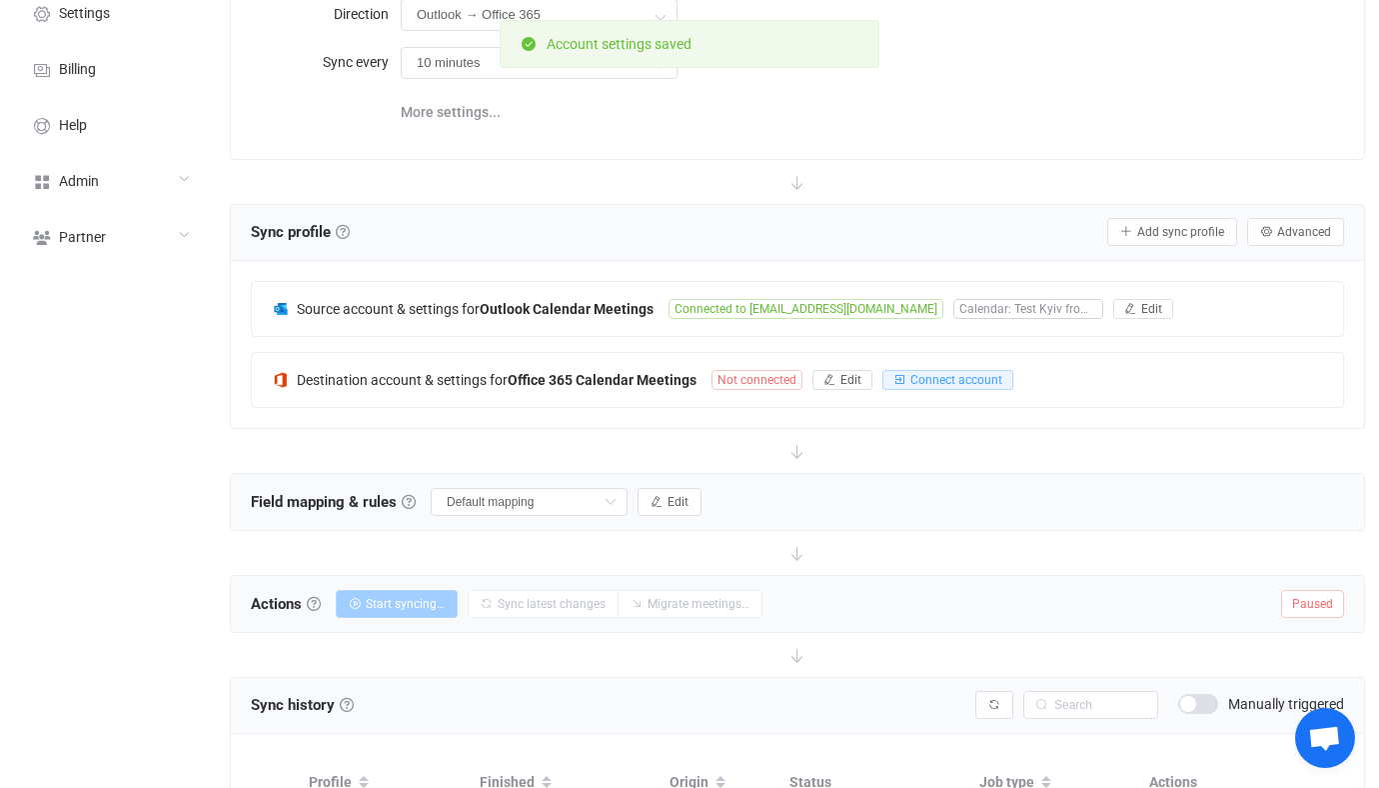
click at [644, 335] on div "Source account & settings for Outlook Calendar Meetings Connected to vitaliiher…" at bounding box center [797, 344] width 1093 height 127
click at [644, 383] on b "Office 365 Calendar Meetings" at bounding box center [602, 380] width 189 height 16
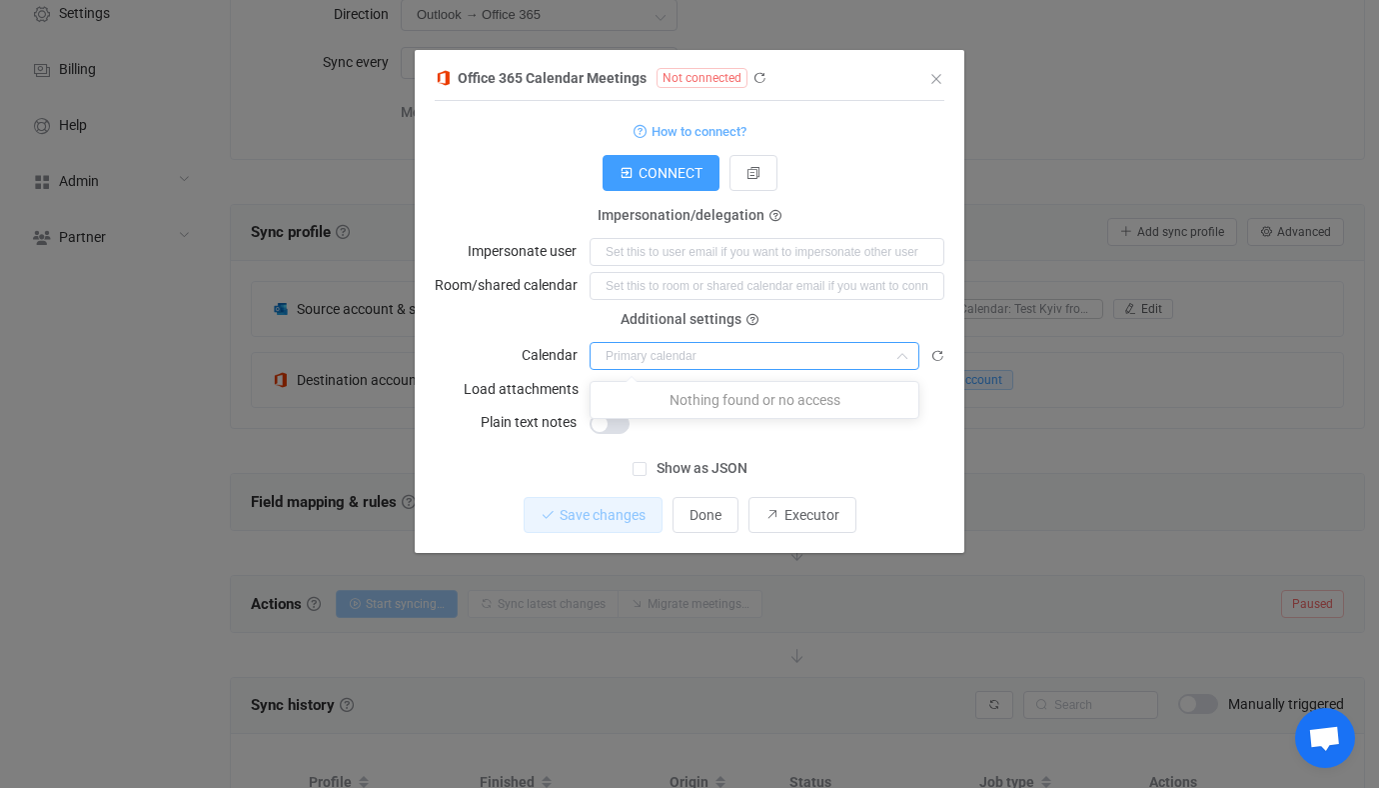
click at [755, 367] on input "dialog" at bounding box center [755, 356] width 330 height 28
click at [612, 147] on form "How to connect? Connection type Connection type As an application Using an impe…" at bounding box center [690, 277] width 510 height 318
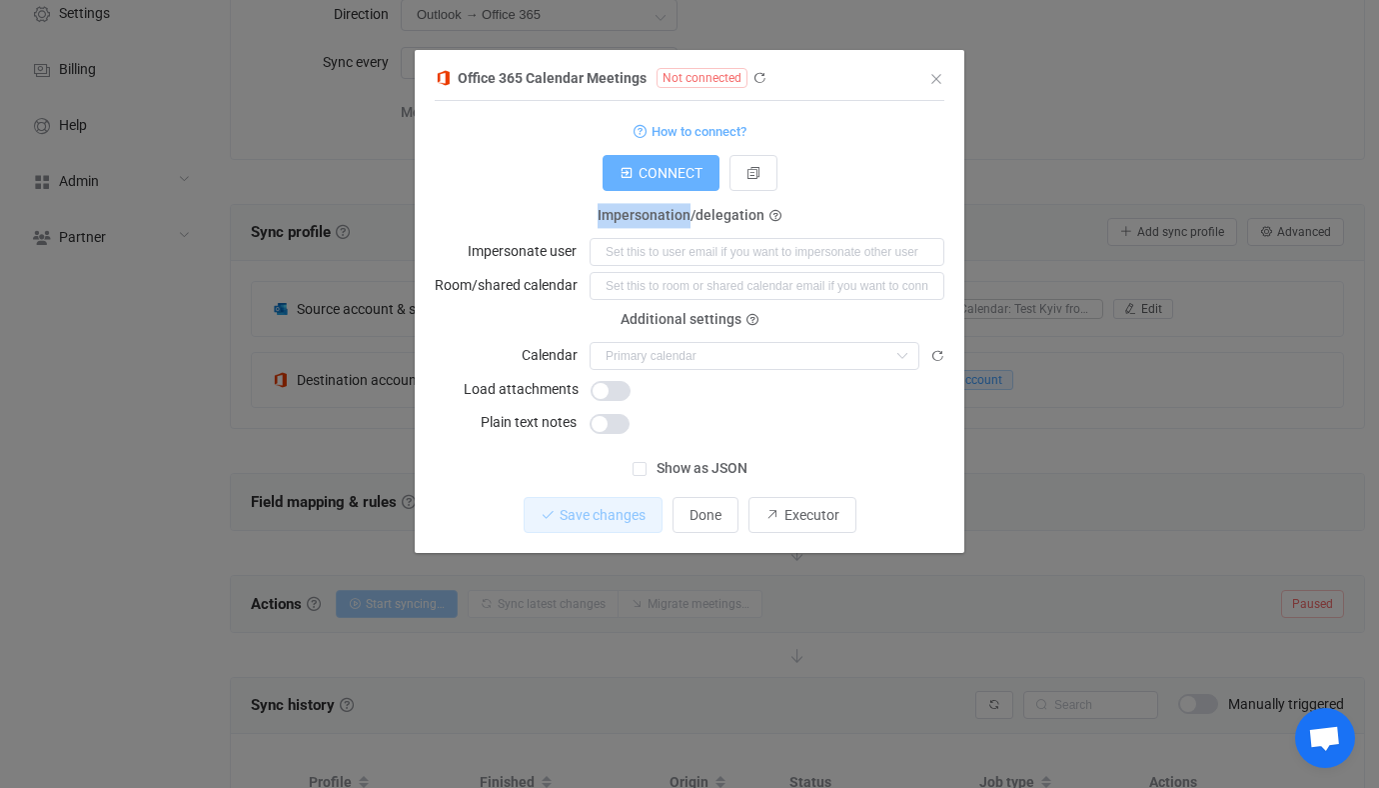
click at [641, 178] on span "CONNECT" at bounding box center [671, 173] width 64 height 16
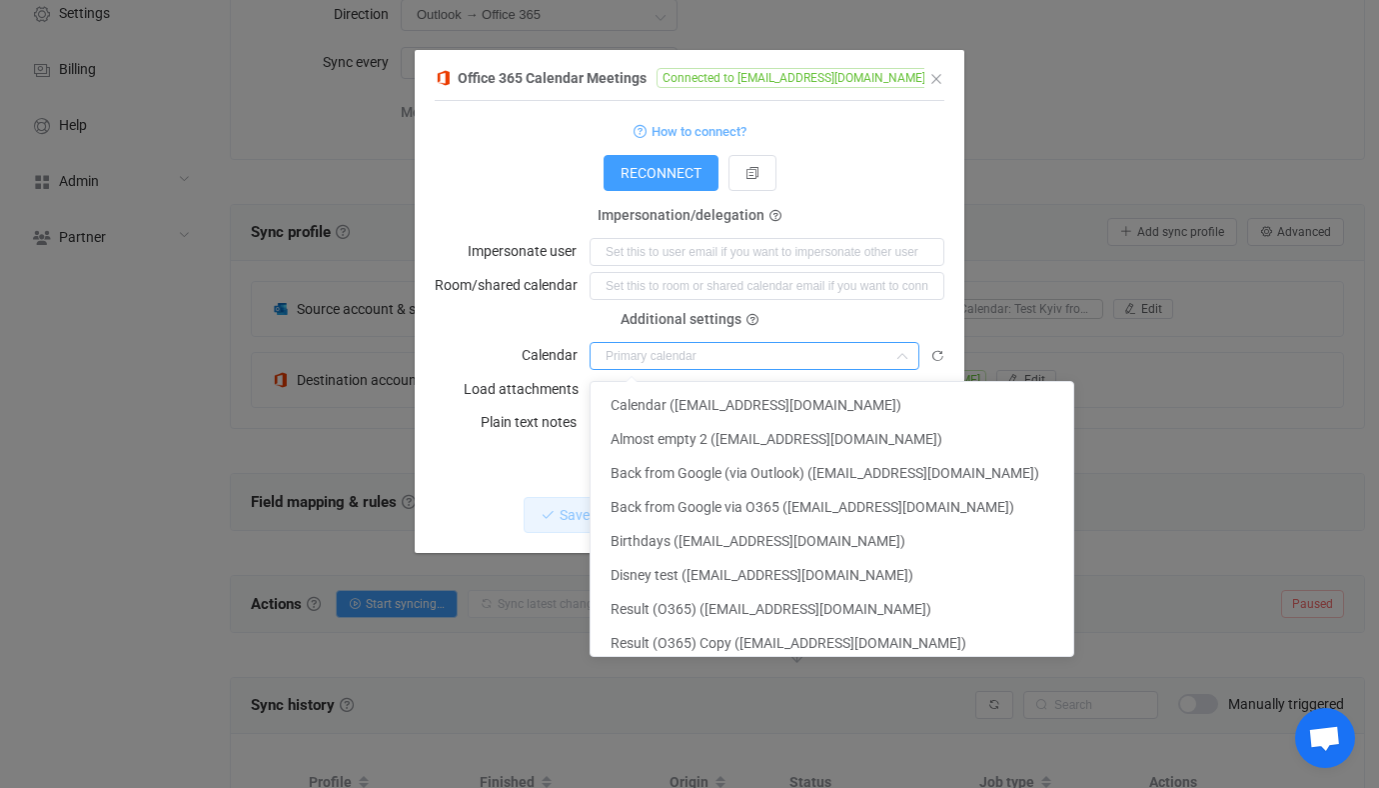
click at [691, 362] on input "dialog" at bounding box center [755, 356] width 330 height 28
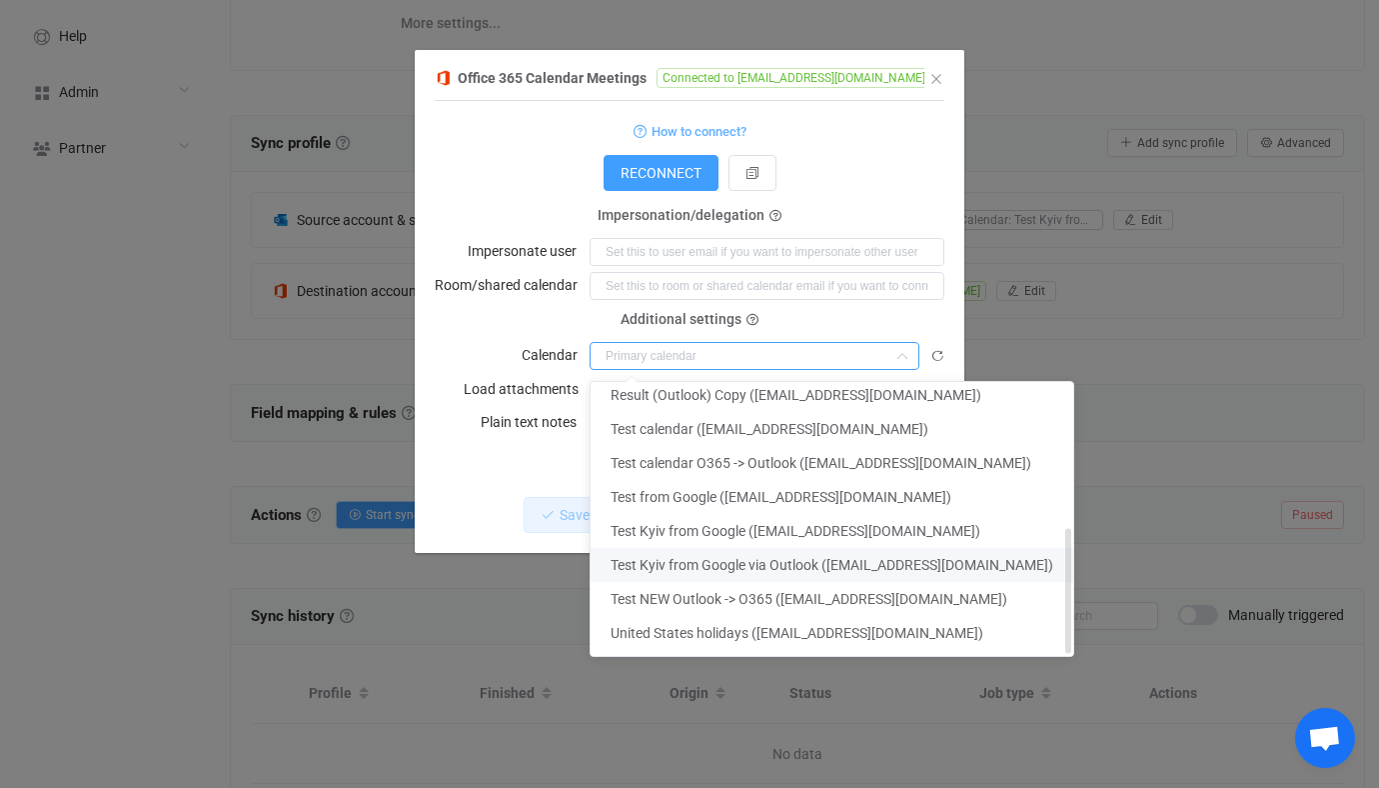
scroll to position [377, 0]
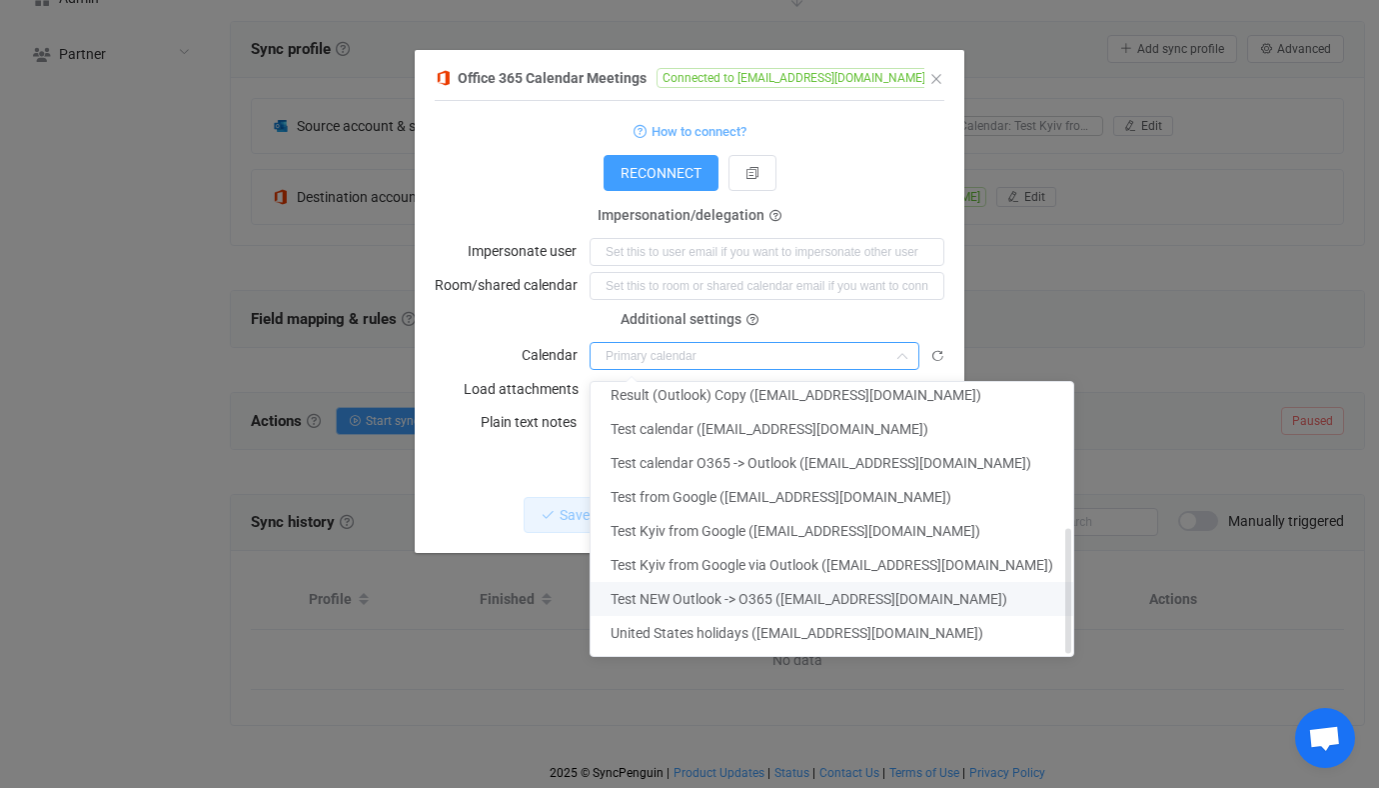
click at [742, 599] on span "Test NEW Outlook -> O365 (vitaliiherasymiv@syncpenguinua.onmicrosoft.com)" at bounding box center [809, 599] width 397 height 16
type input "Test NEW Outlook -> O365 (vitaliiherasymiv@syncpenguinua.onmicrosoft.com)"
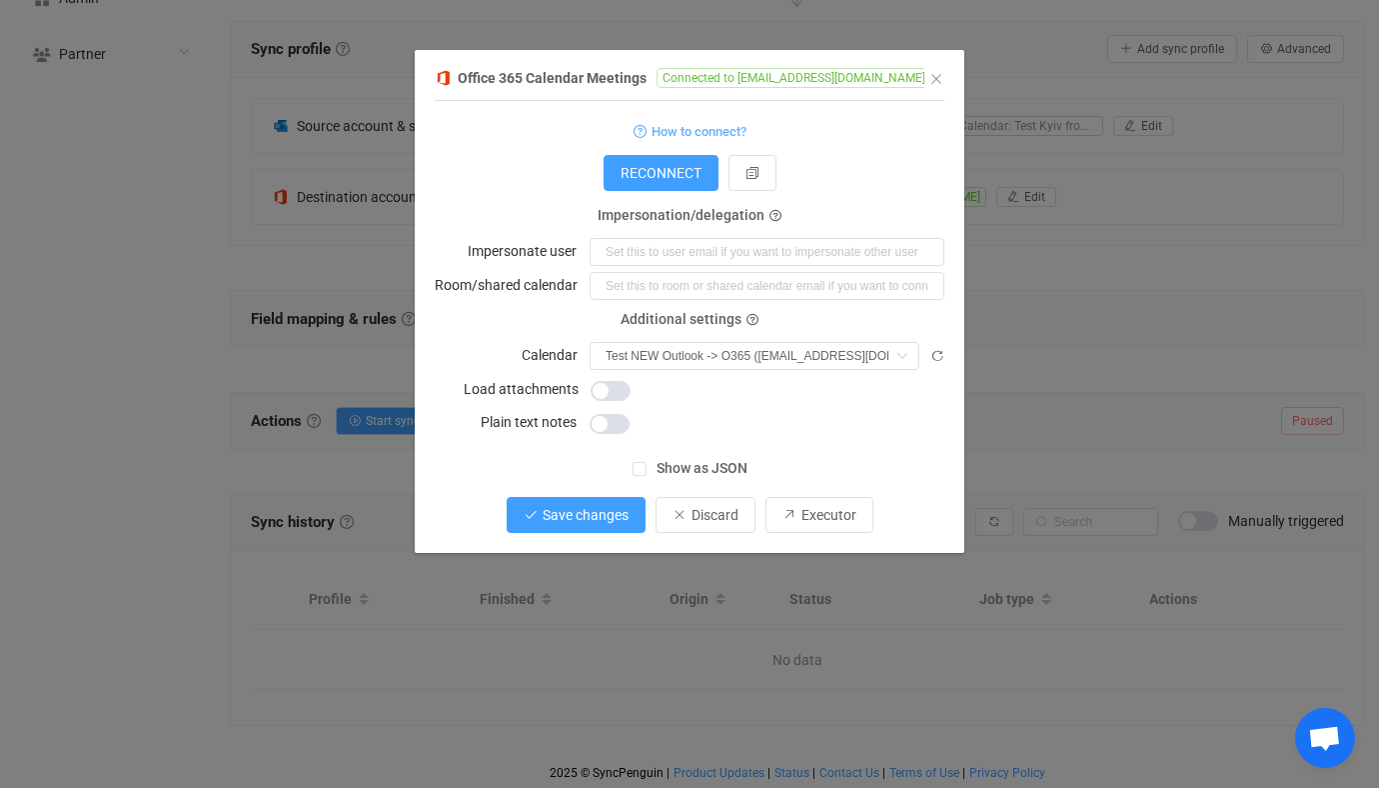
click at [608, 507] on span "Save changes" at bounding box center [586, 515] width 86 height 16
click at [716, 521] on span "Done" at bounding box center [706, 515] width 32 height 16
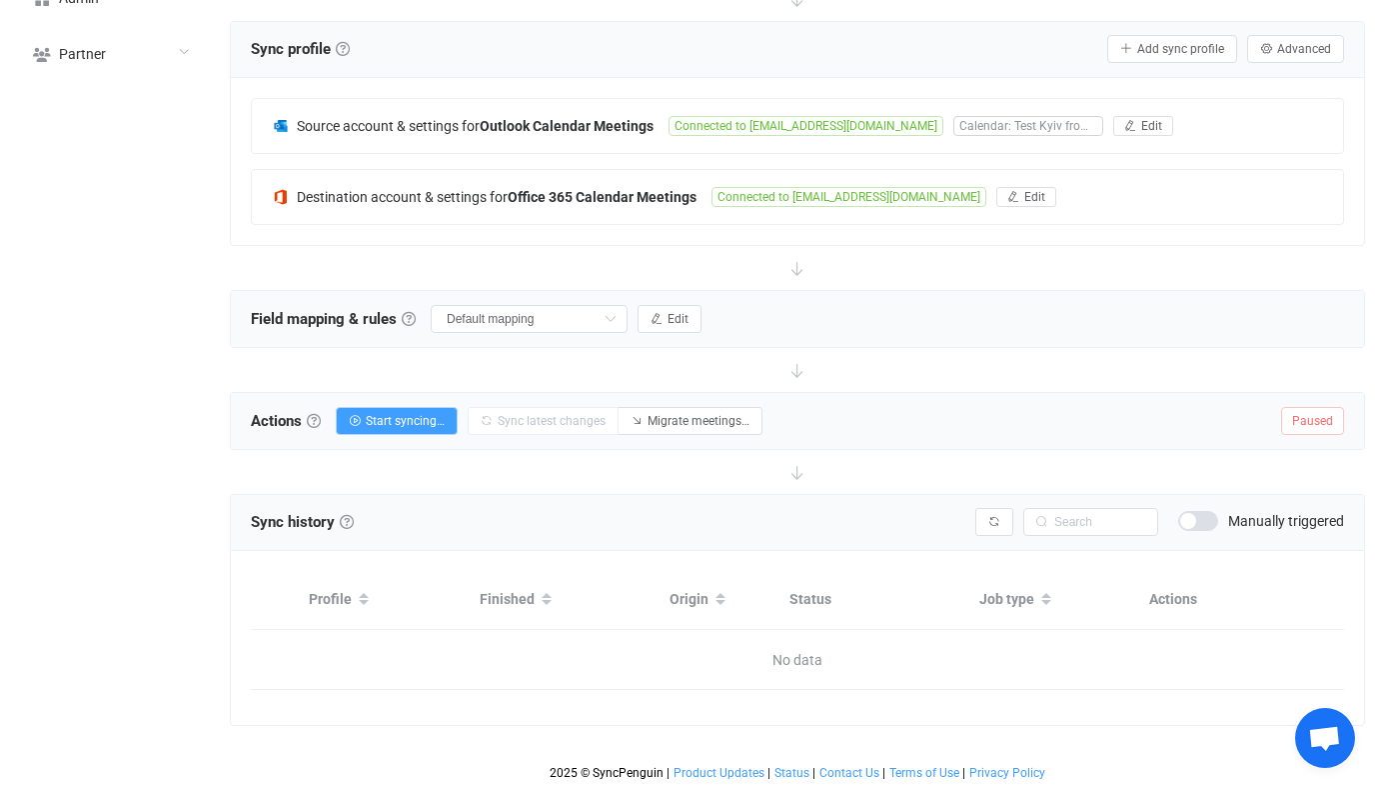
click at [442, 406] on div "Actions Actions To start syncing, click the Start syncing button. You'll be pro…" at bounding box center [507, 421] width 512 height 30
click at [431, 410] on button "Start syncing…" at bounding box center [397, 421] width 122 height 28
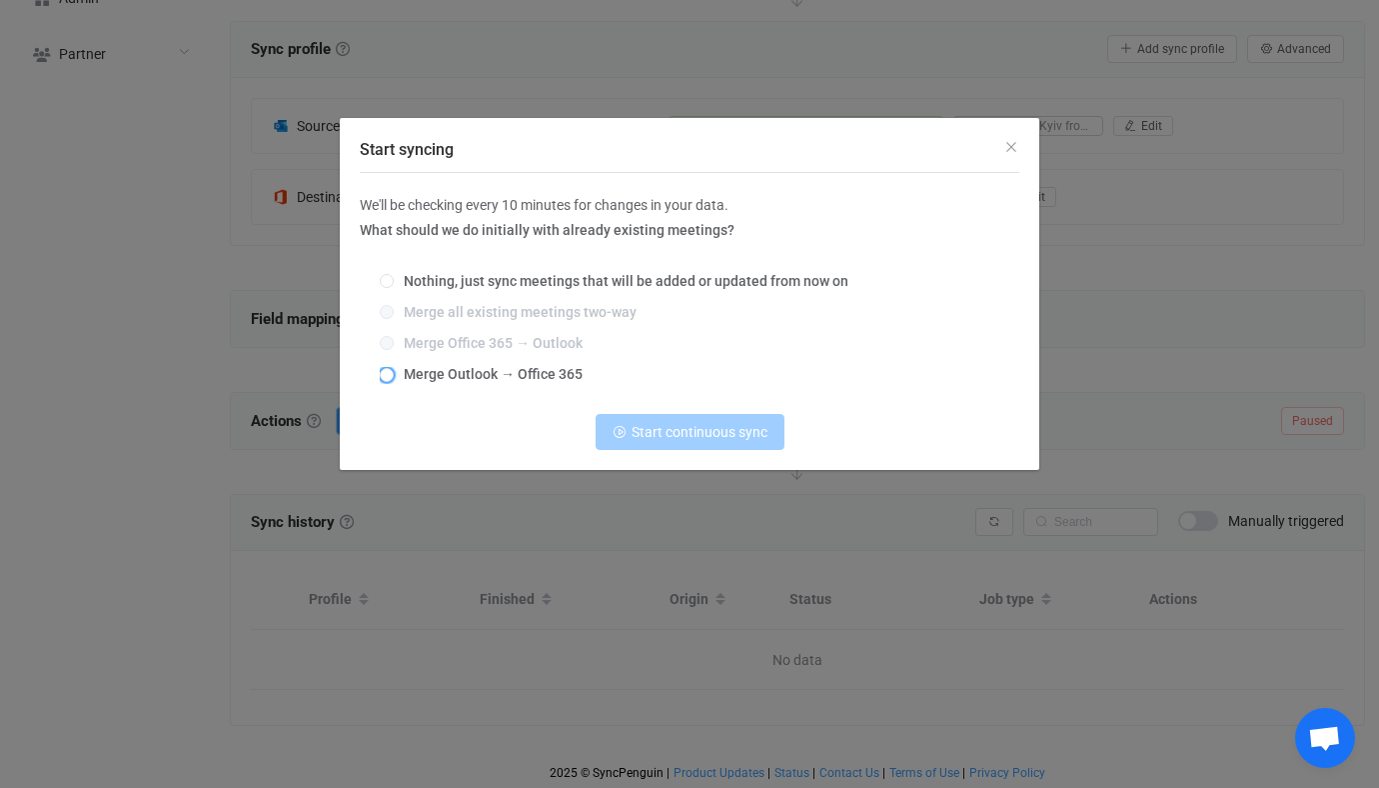
click at [503, 375] on span "Merge Outlook → Office 365" at bounding box center [488, 374] width 189 height 16
click at [394, 375] on input "Merge Outlook → Office 365" at bounding box center [387, 376] width 14 height 16
radio input "true"
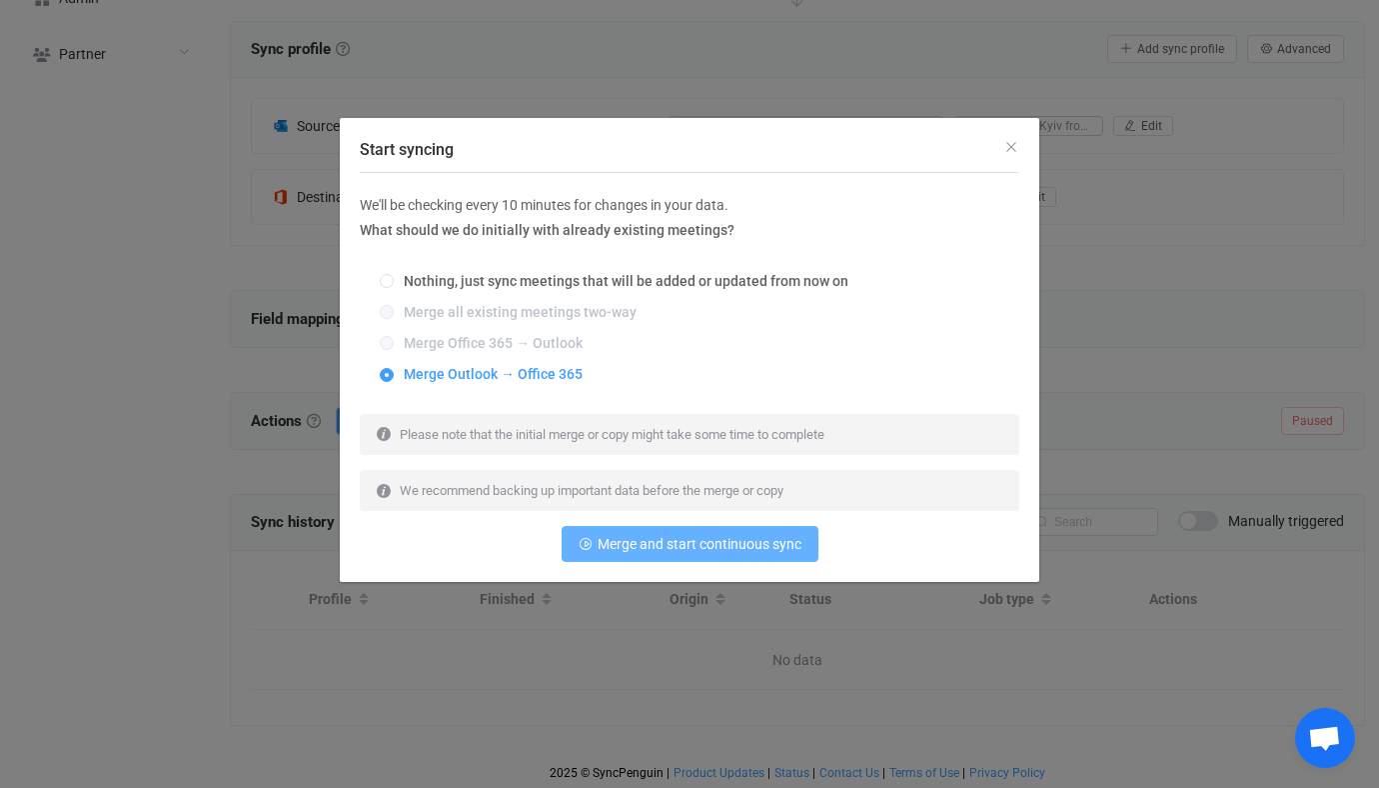
click at [657, 526] on button "Merge and start continuous sync" at bounding box center [690, 544] width 257 height 36
click at [657, 556] on div "Merge and start continuous sync" at bounding box center [690, 544] width 660 height 36
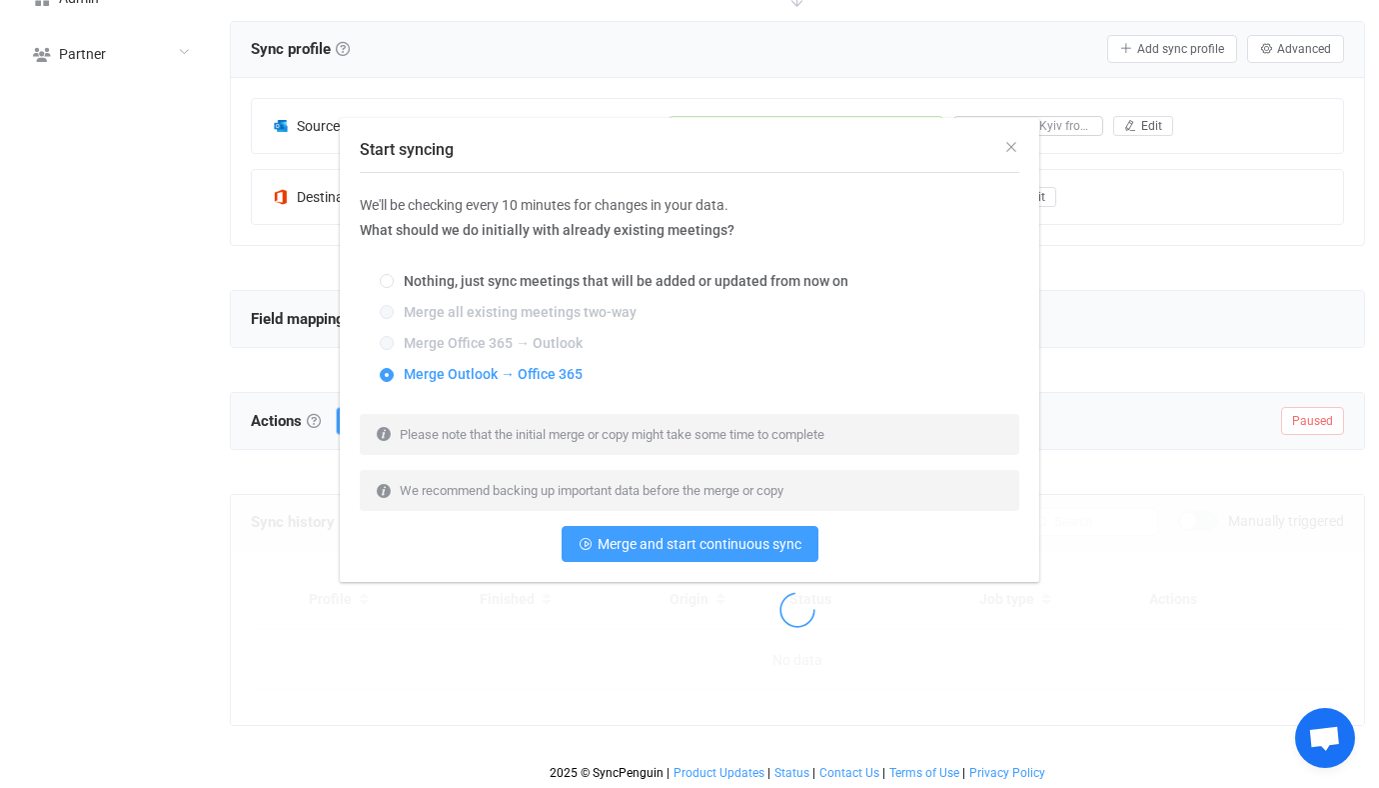
scroll to position [370, 0]
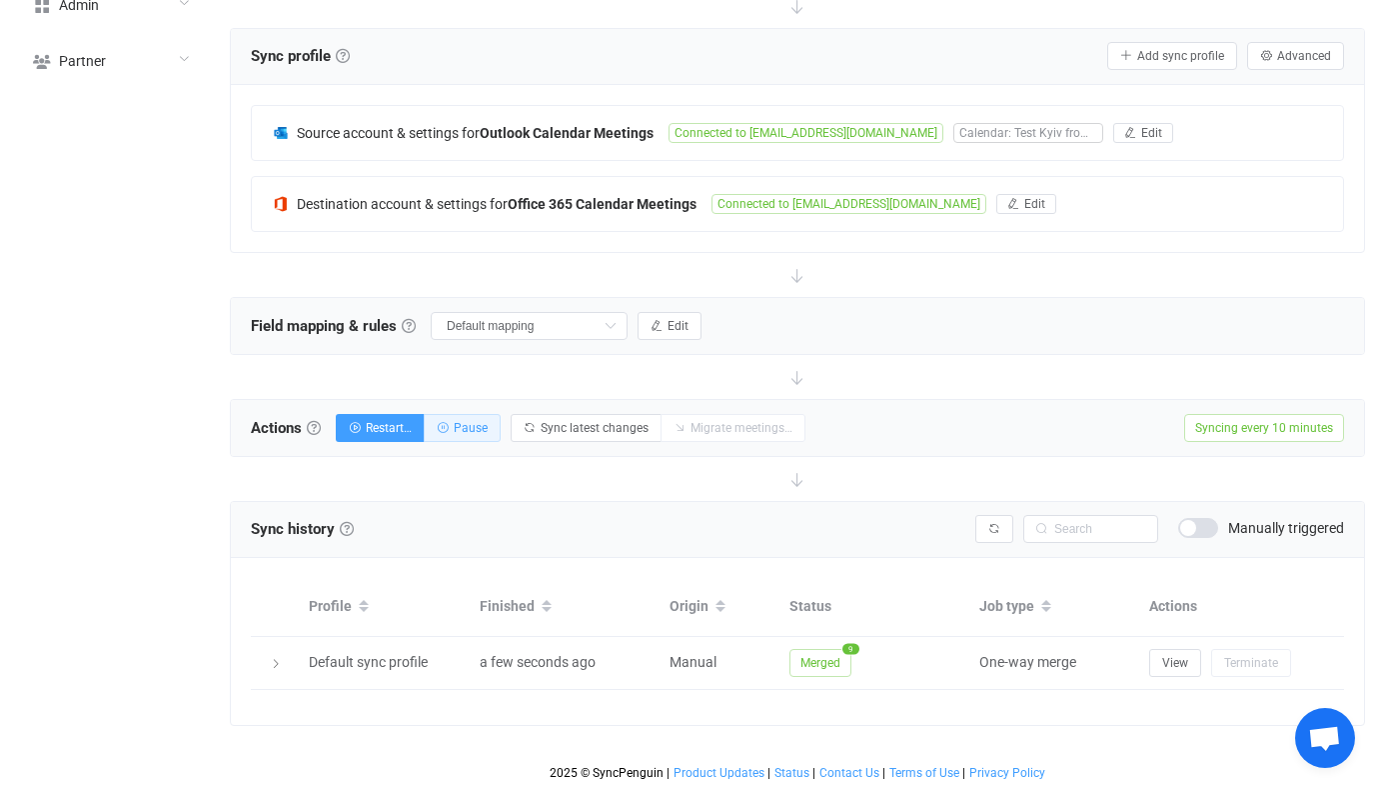
drag, startPoint x: 474, startPoint y: 435, endPoint x: 474, endPoint y: 422, distance: 13.0
click at [474, 435] on button "Pause" at bounding box center [462, 428] width 77 height 28
click at [474, 421] on div "Restart… Pause" at bounding box center [418, 428] width 165 height 28
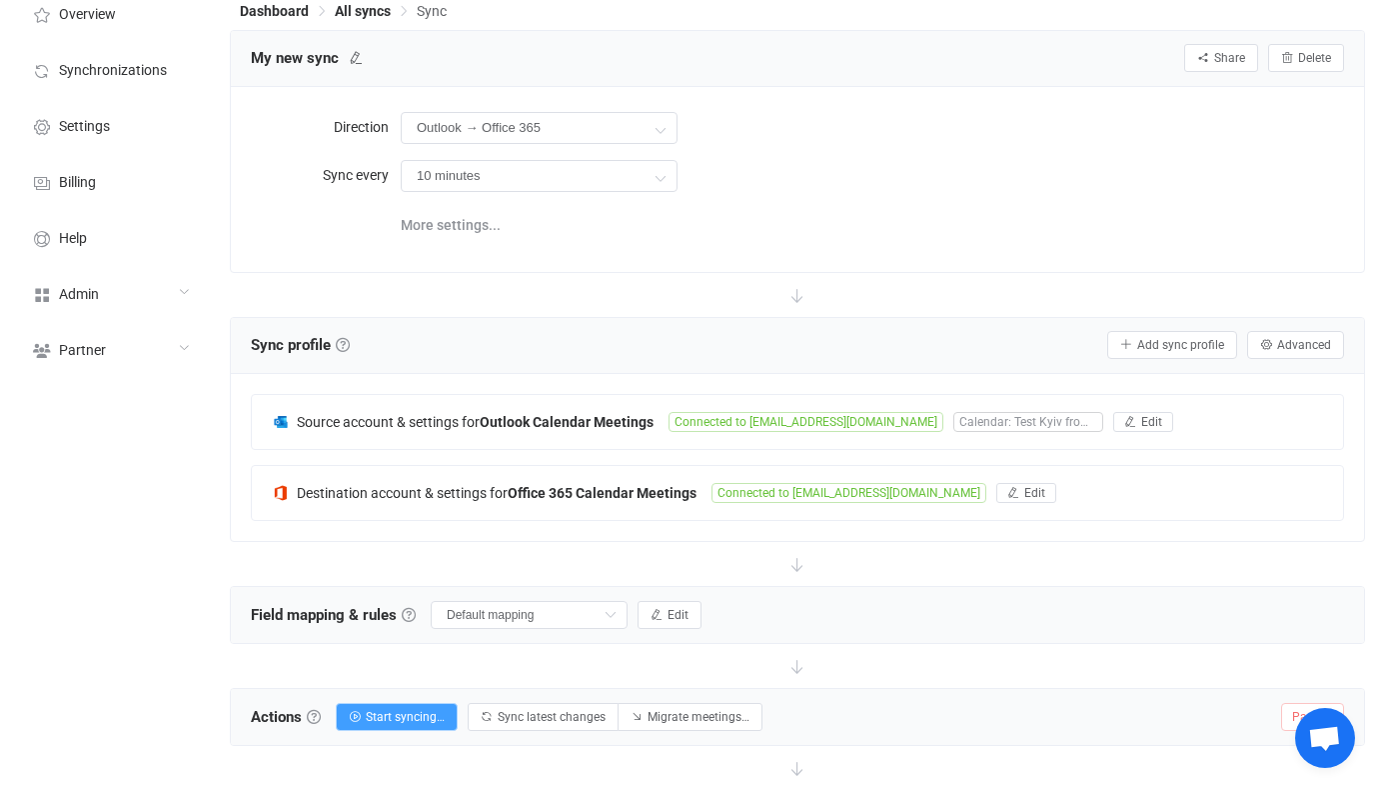
scroll to position [0, 0]
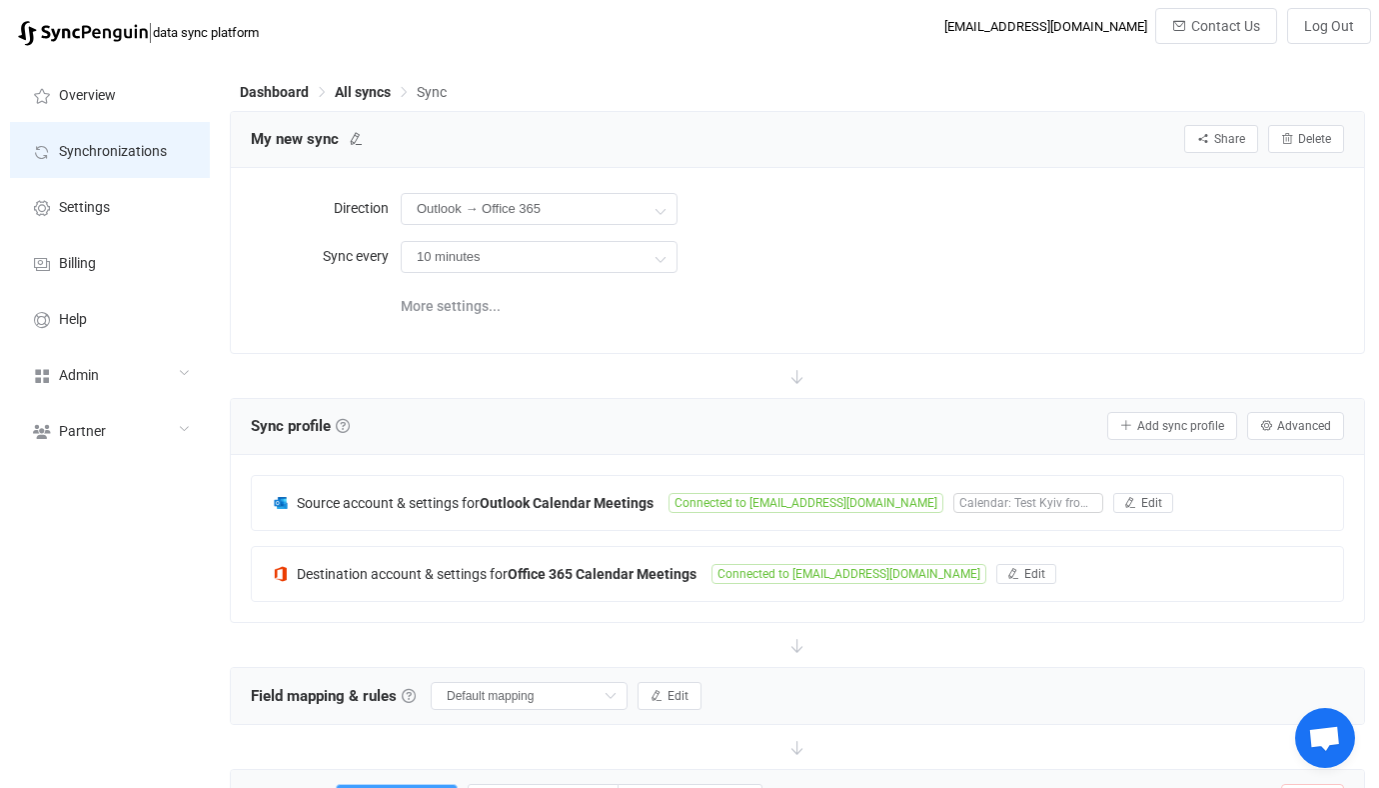
click at [151, 145] on span "Synchronizations" at bounding box center [113, 152] width 108 height 16
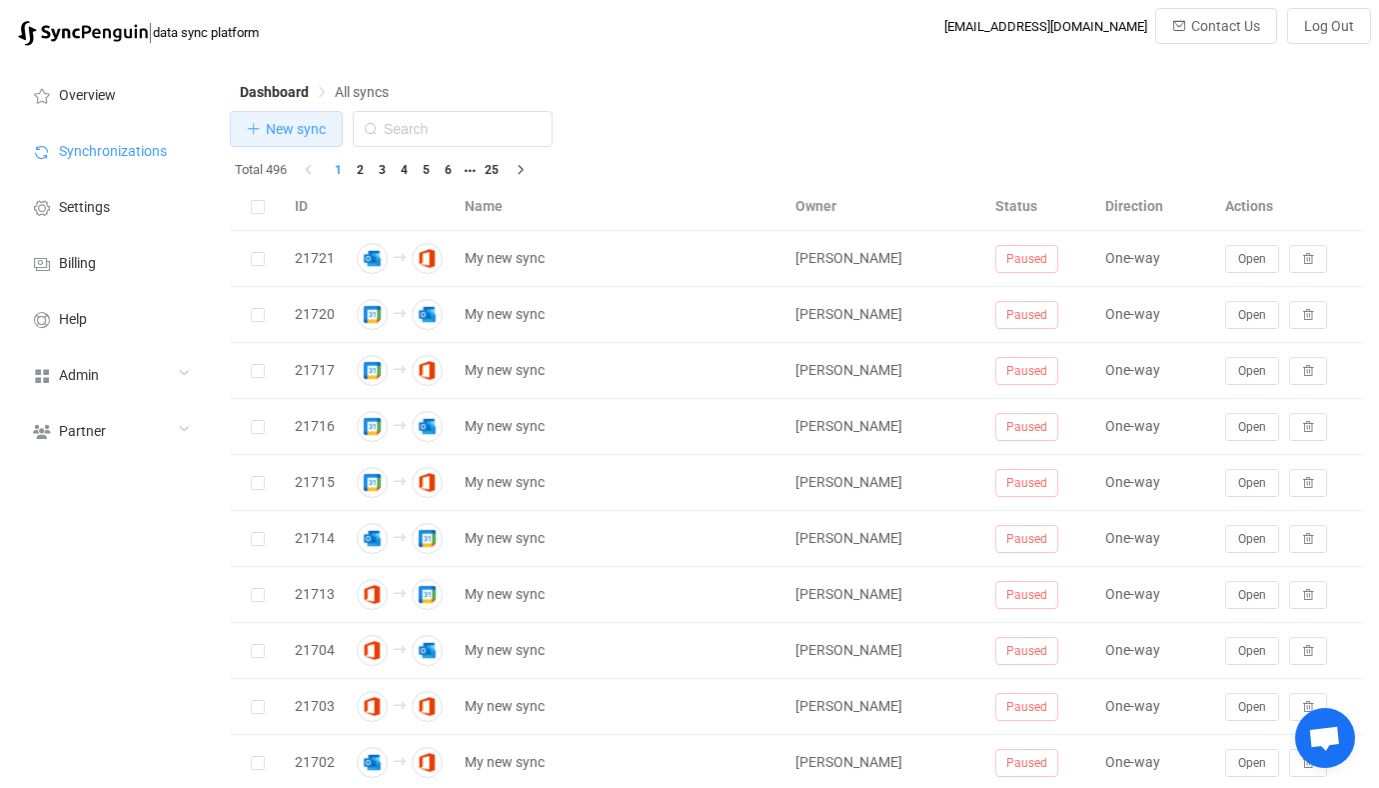
click at [319, 138] on button "New sync" at bounding box center [286, 129] width 113 height 36
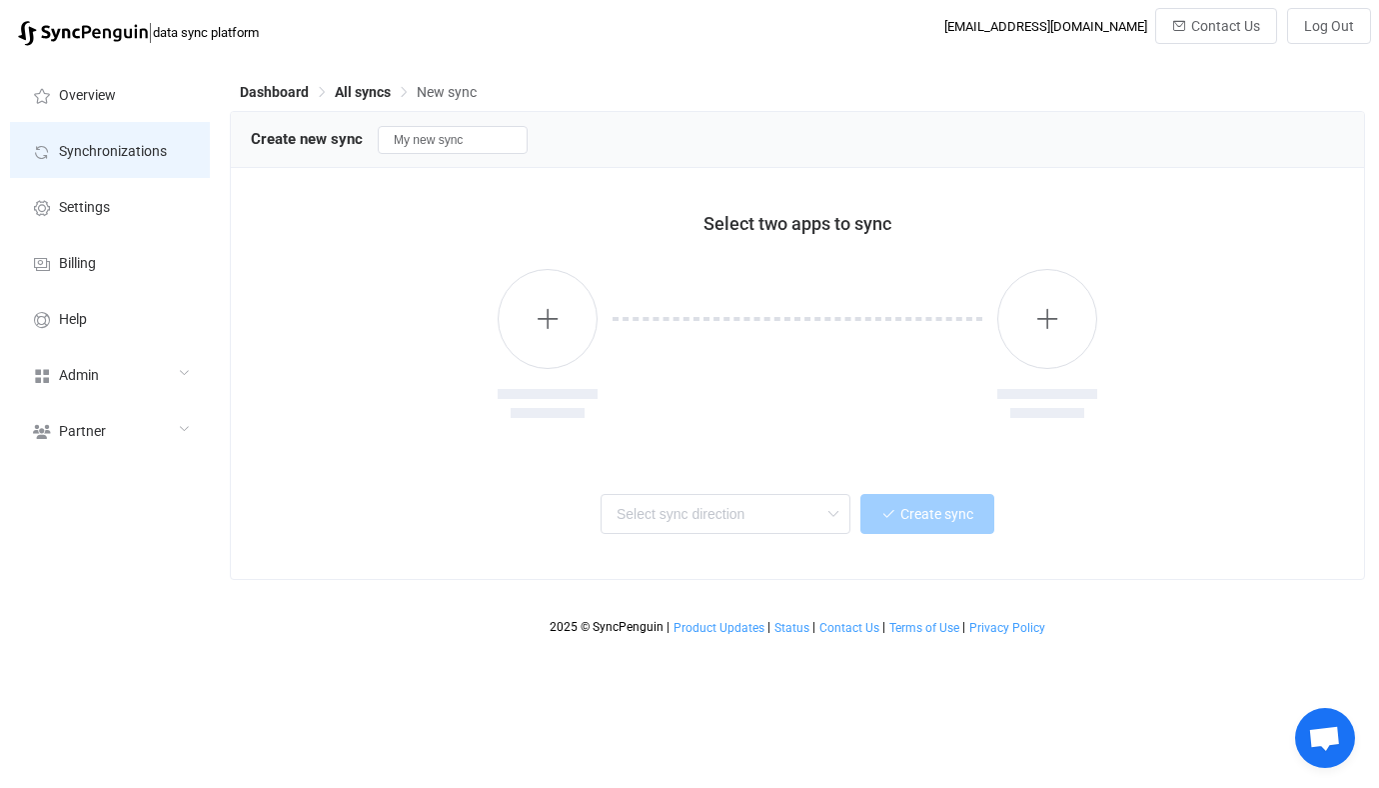
click at [129, 154] on span "Synchronizations" at bounding box center [113, 152] width 108 height 16
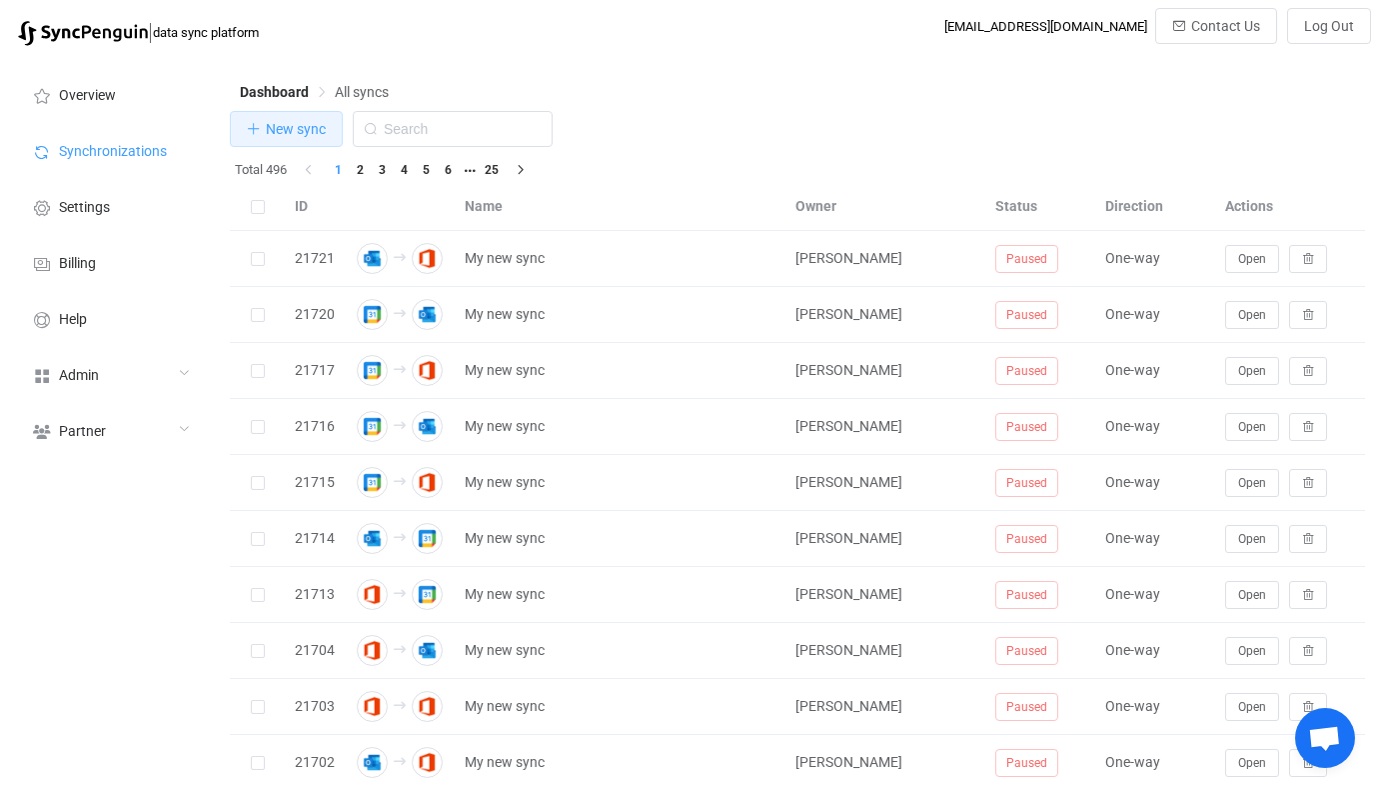
click at [317, 124] on span "New sync" at bounding box center [296, 129] width 60 height 16
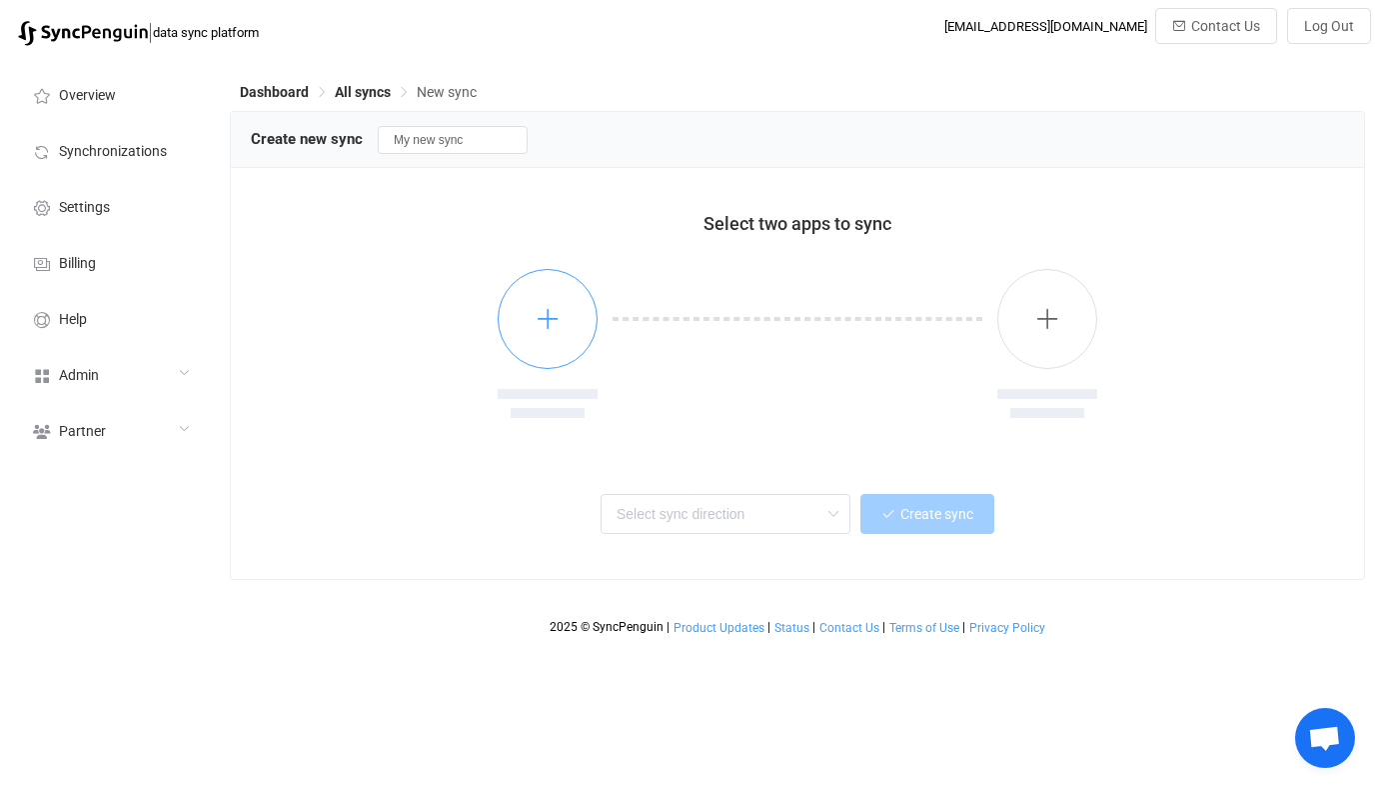
click at [567, 338] on button "button" at bounding box center [548, 319] width 100 height 100
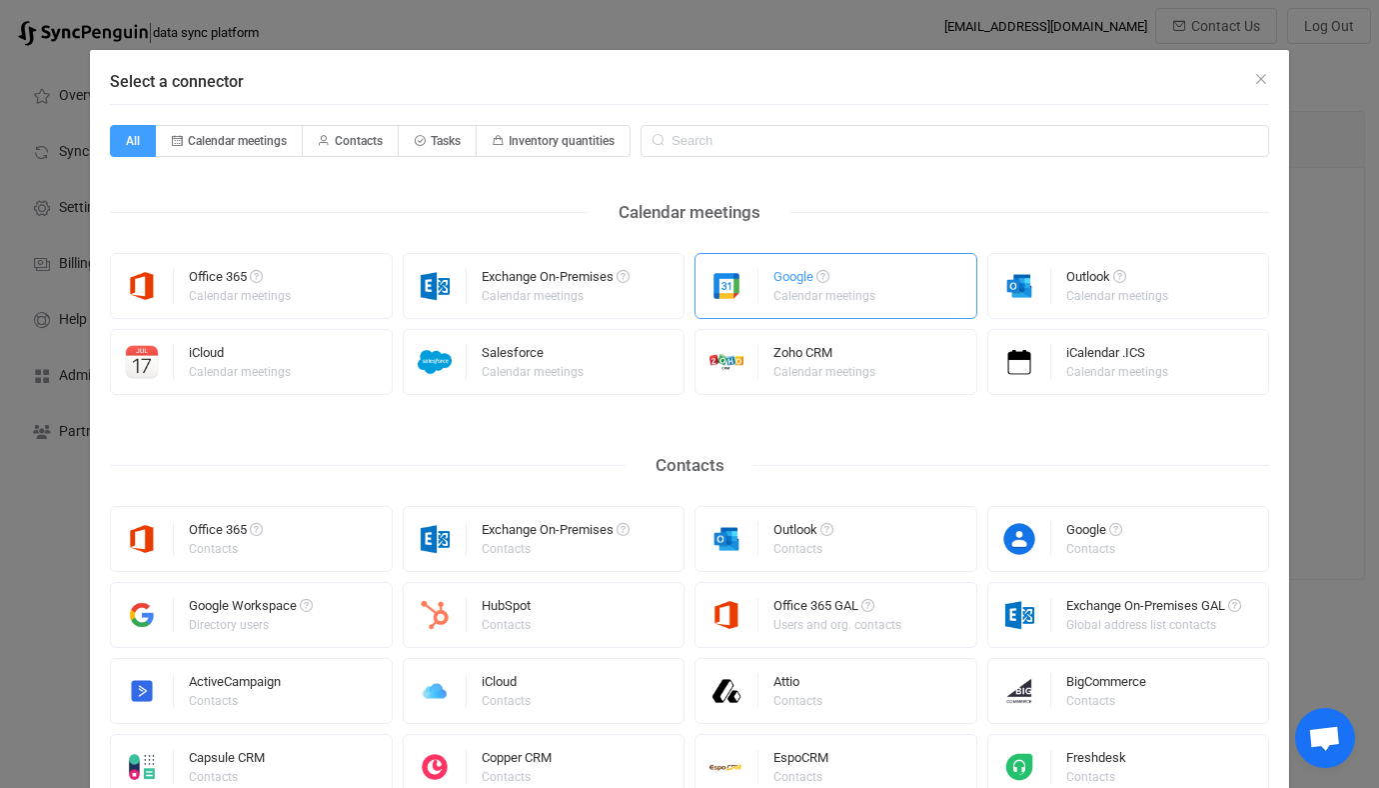
click at [795, 293] on div "Calendar meetings" at bounding box center [825, 296] width 102 height 12
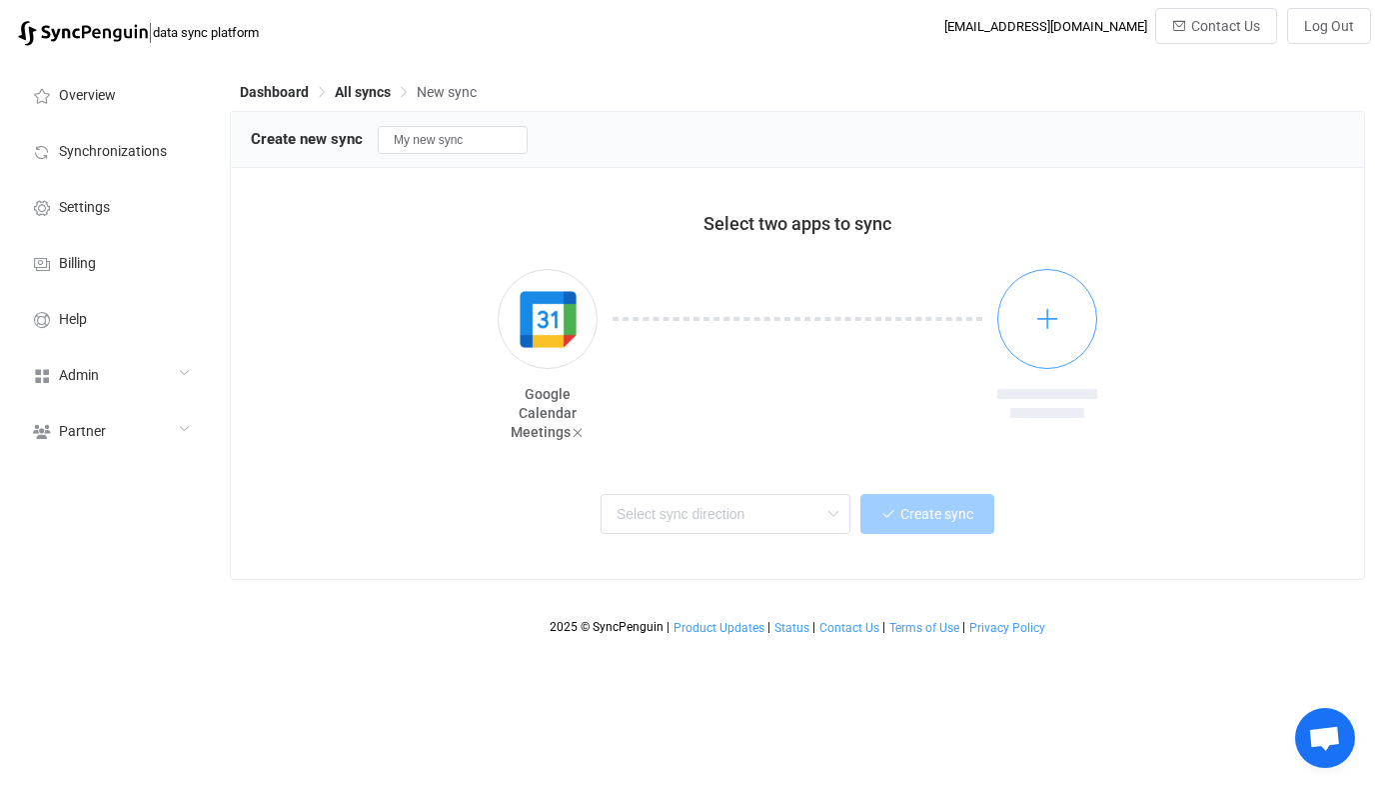
click at [1042, 307] on icon "button" at bounding box center [1047, 318] width 25 height 25
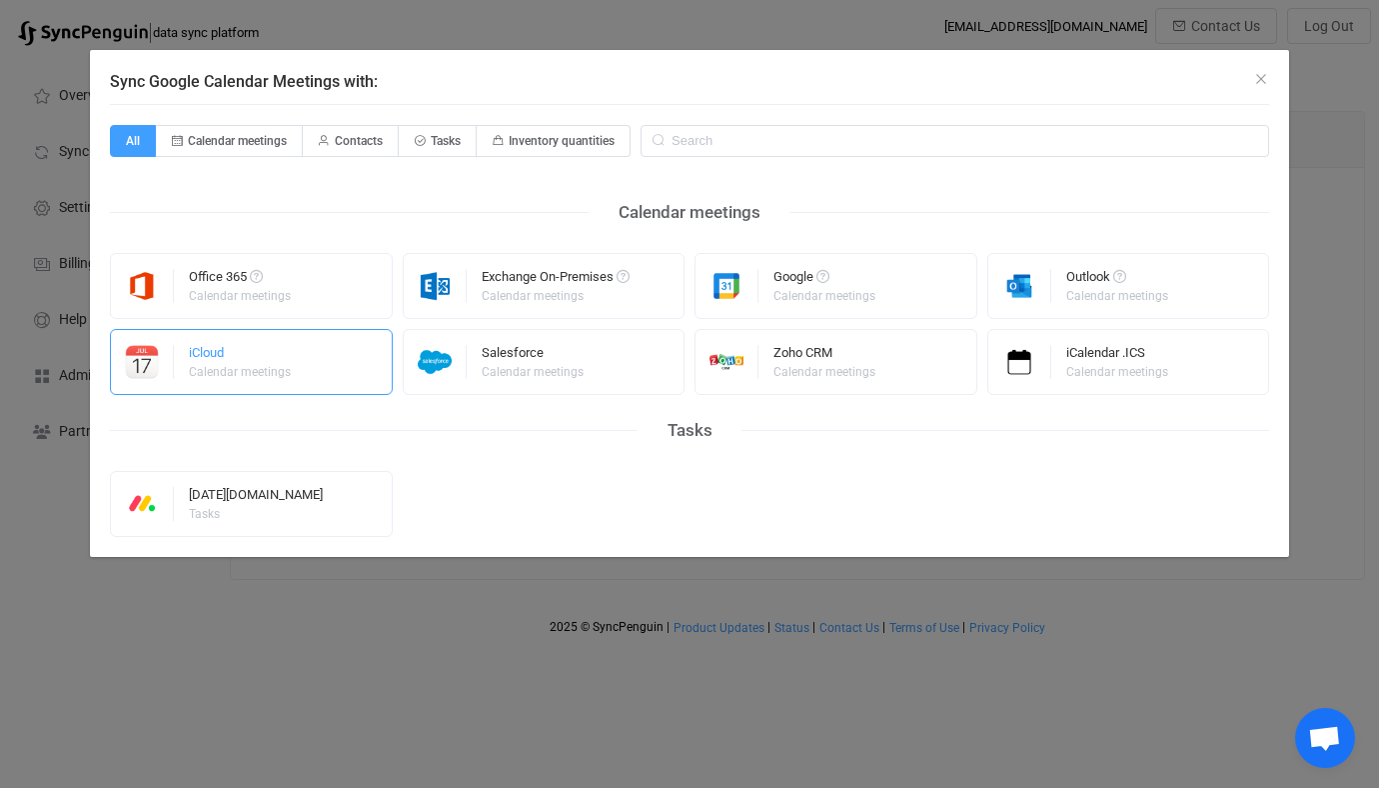
click at [334, 347] on div "iCloud Calendar meetings" at bounding box center [251, 362] width 283 height 66
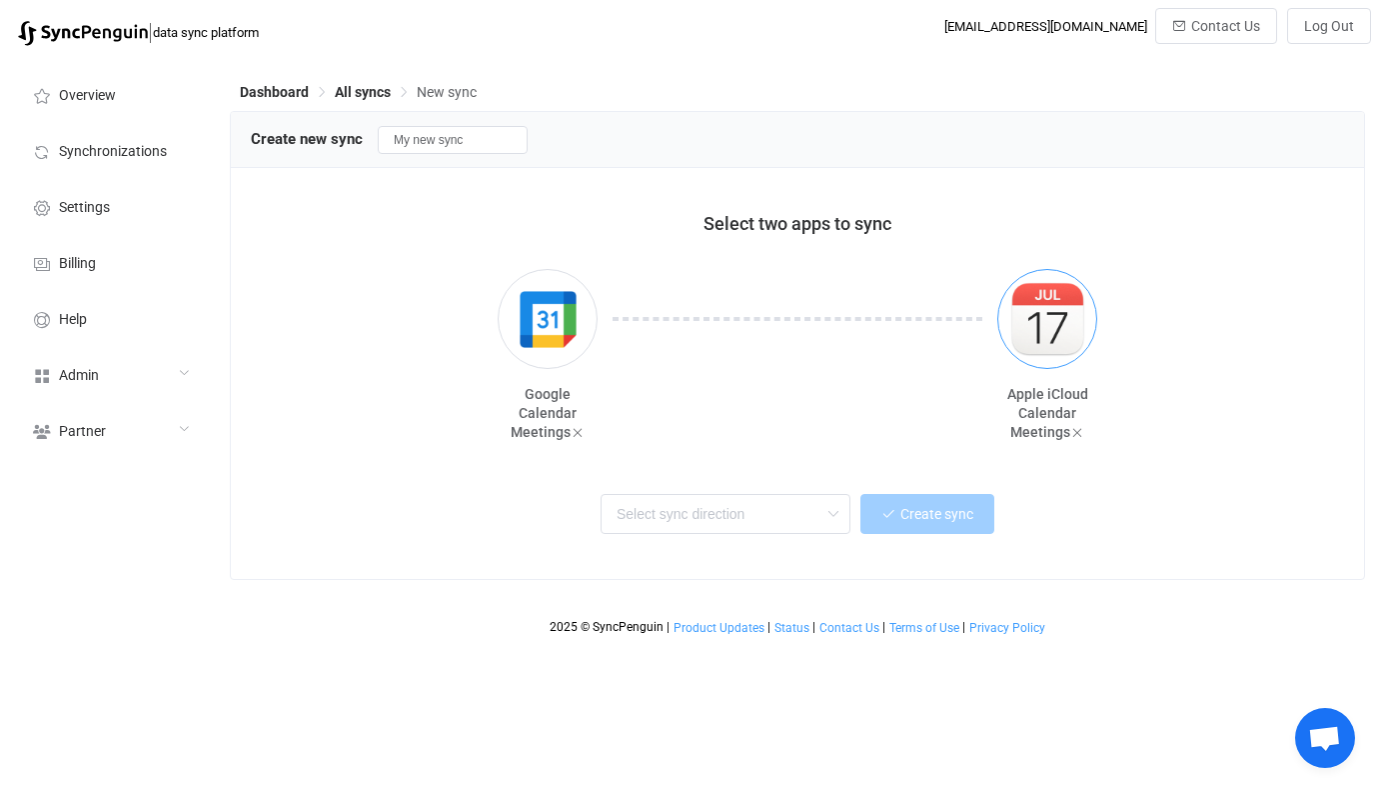
click at [1093, 326] on button "button" at bounding box center [1047, 319] width 100 height 100
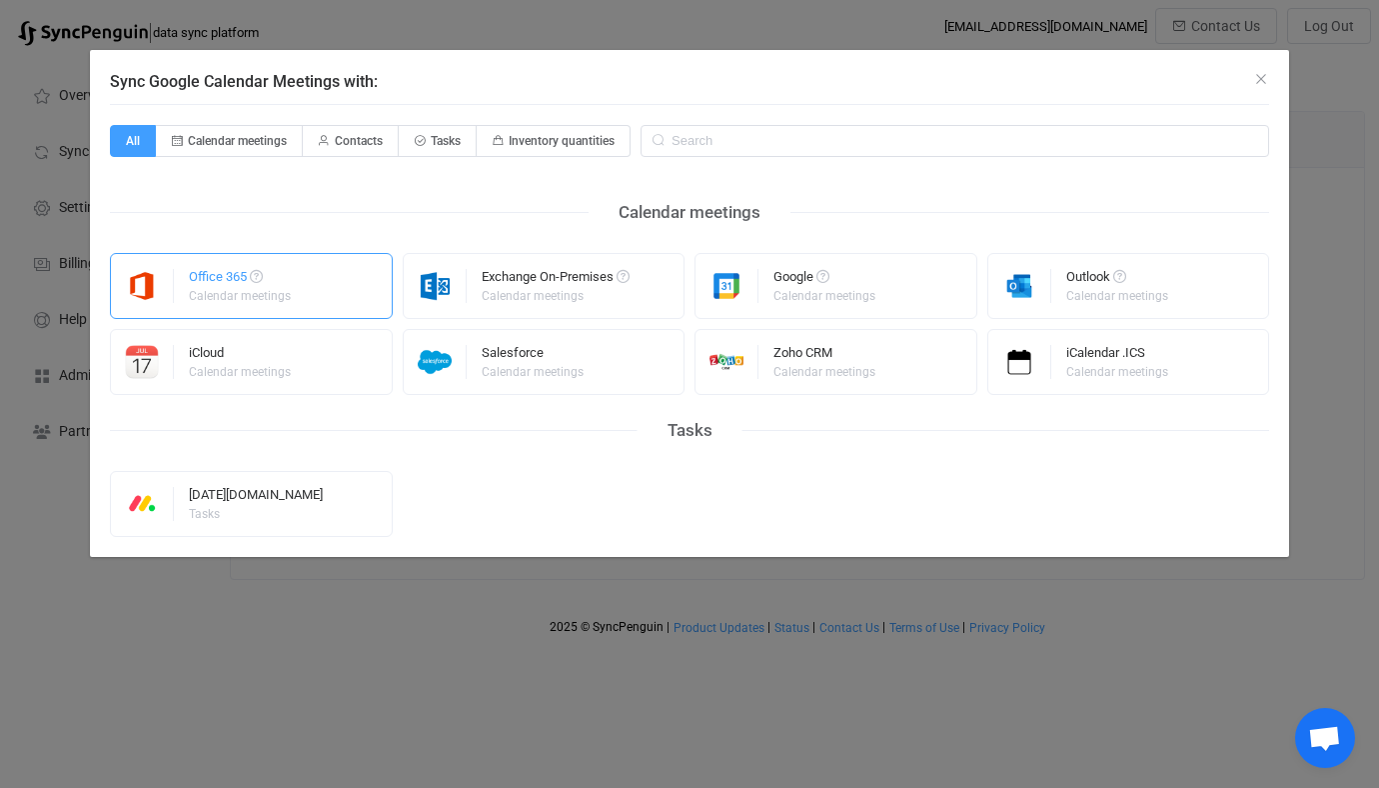
click at [308, 282] on div "Office 365 Calendar meetings" at bounding box center [251, 286] width 283 height 66
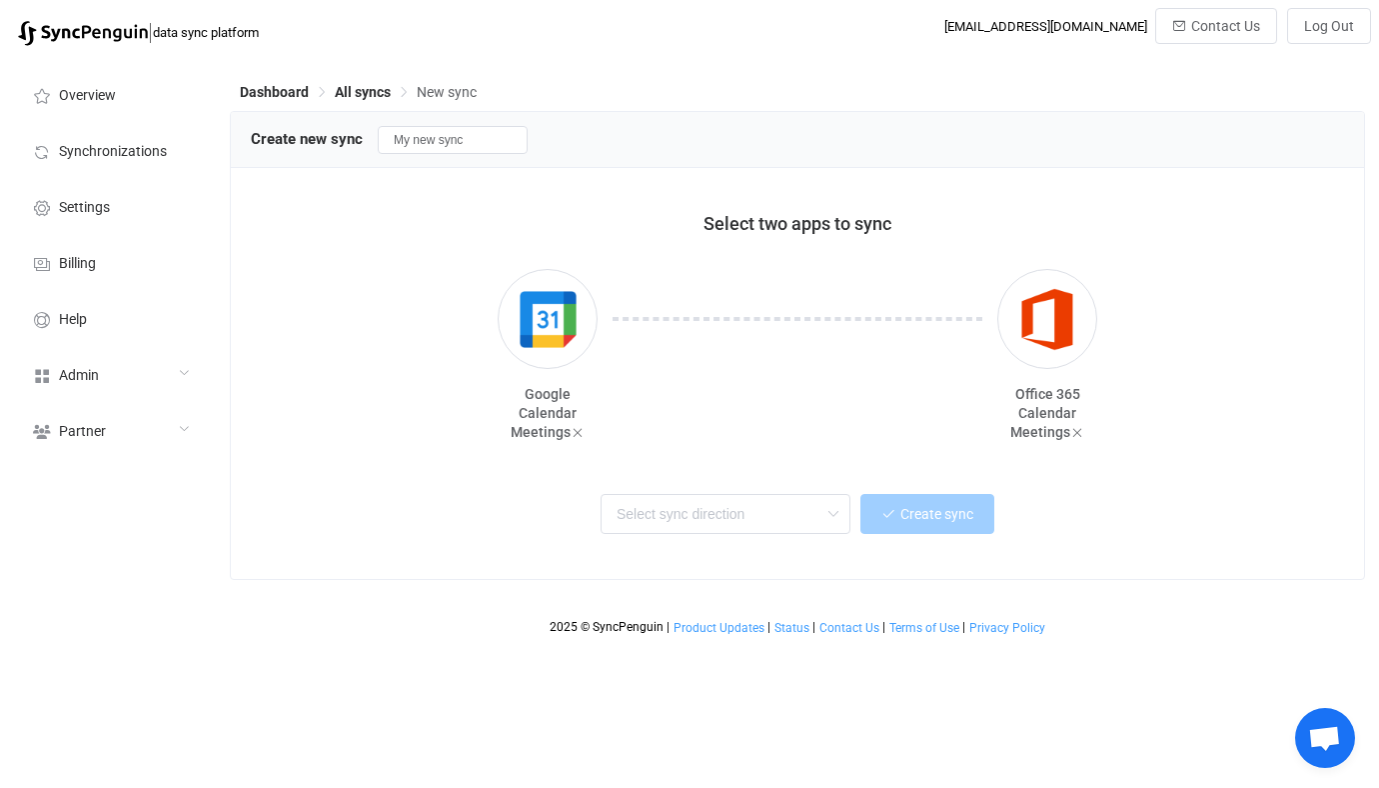
click at [735, 487] on div "Two-way One or multiple two-way syncs Google → Office 365 One or multiple one-w…" at bounding box center [797, 519] width 1093 height 80
click at [729, 511] on input "text" at bounding box center [726, 514] width 250 height 40
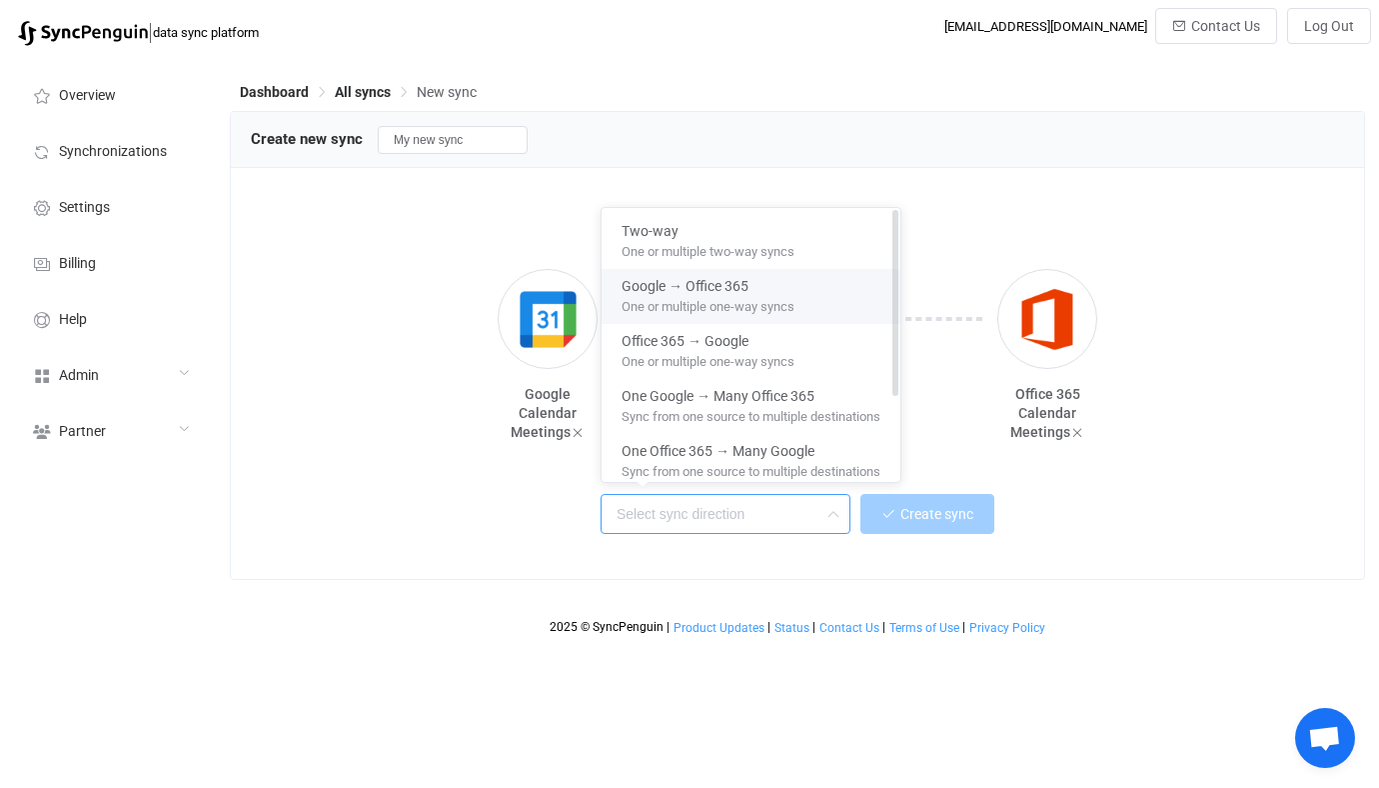
click at [751, 303] on span "One or multiple one-way syncs" at bounding box center [708, 303] width 173 height 22
type input "Google → Office 365"
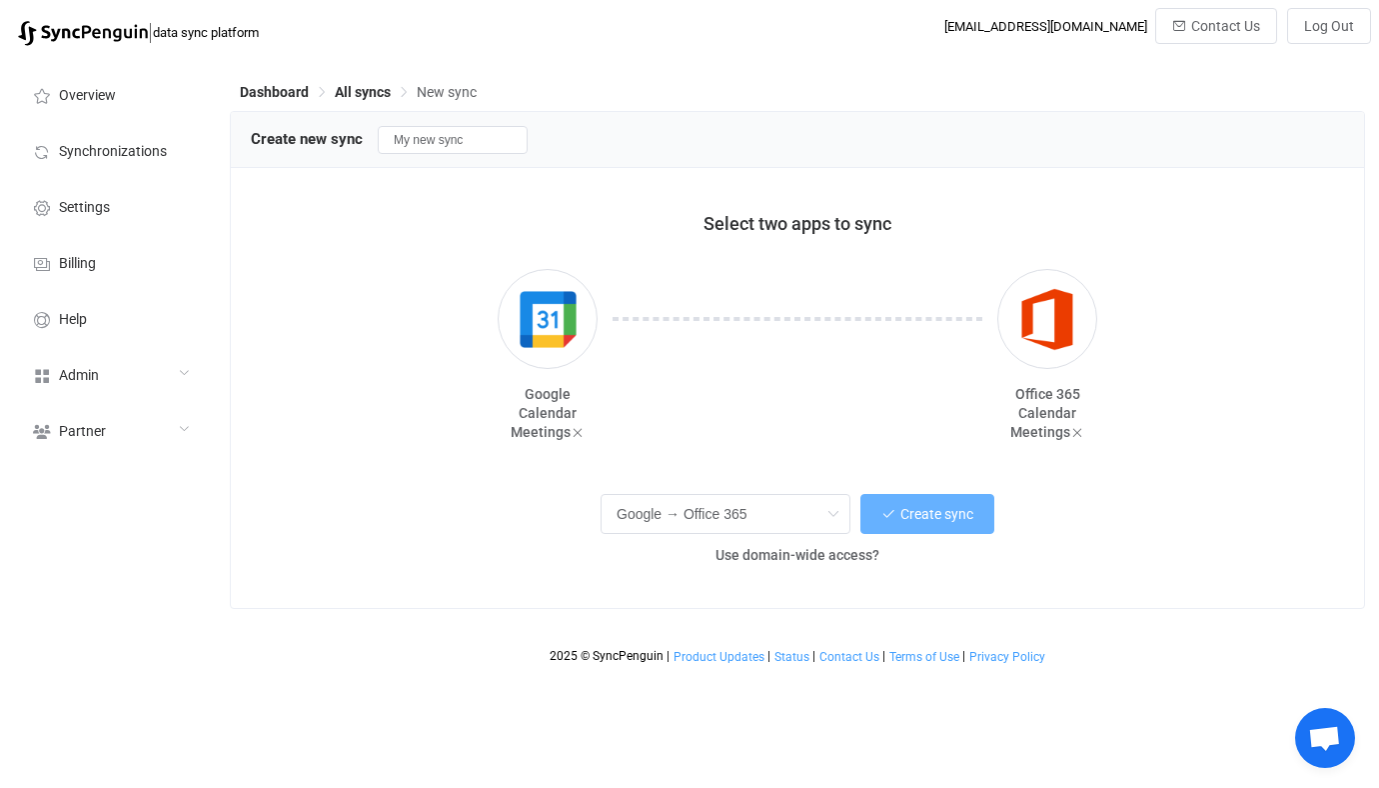
click at [886, 516] on icon "button" at bounding box center [888, 514] width 14 height 14
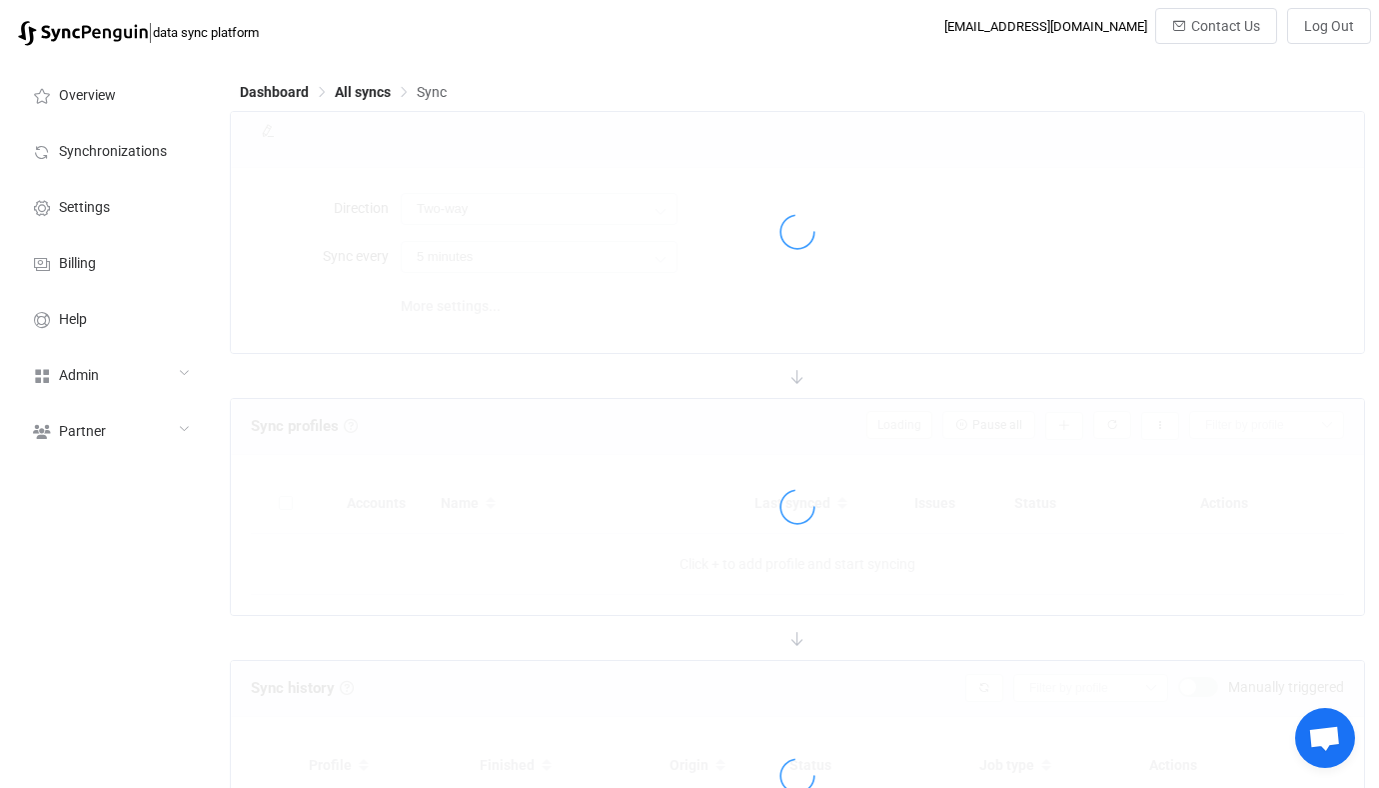
type input "Google → Office 365"
type input "10 minutes"
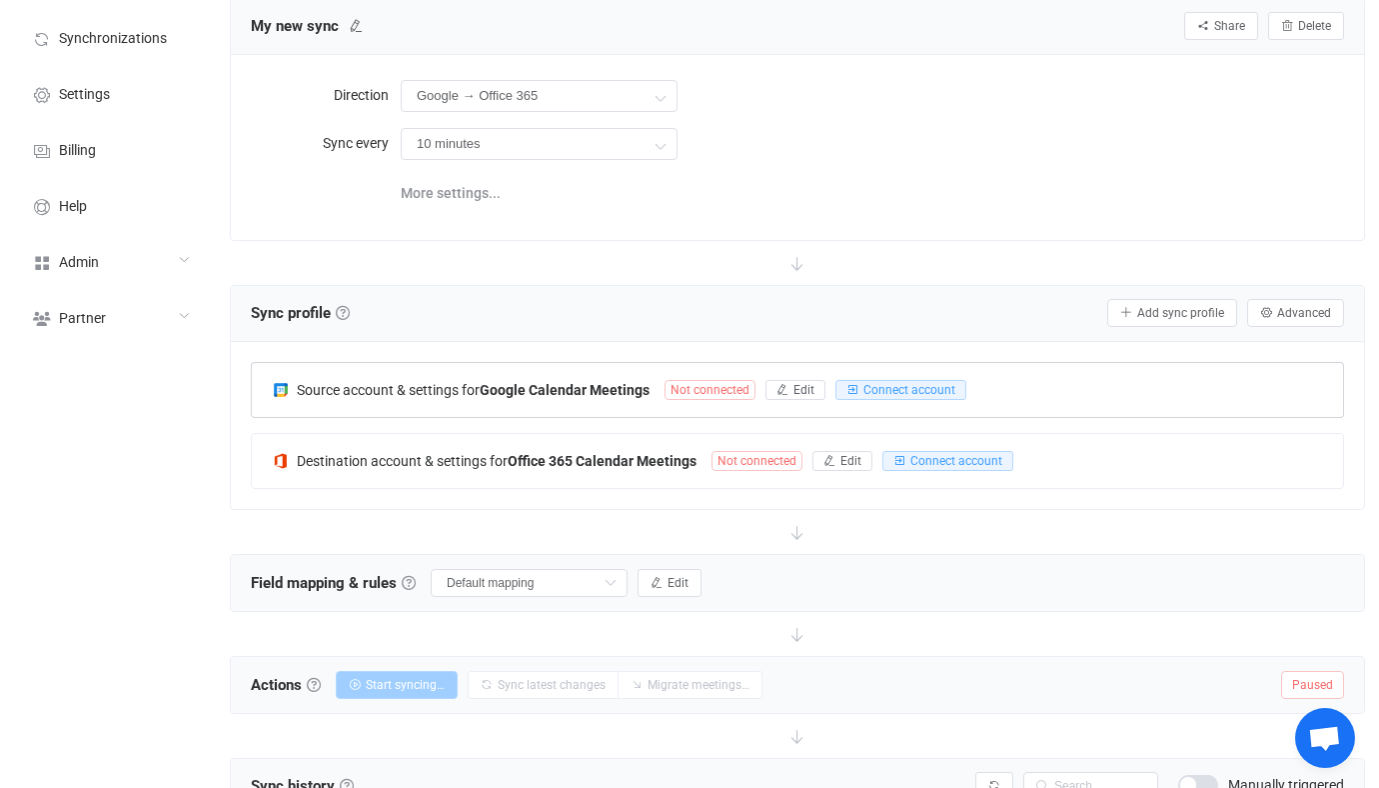
scroll to position [115, 0]
click at [602, 383] on b "Google Calendar Meetings" at bounding box center [565, 388] width 170 height 16
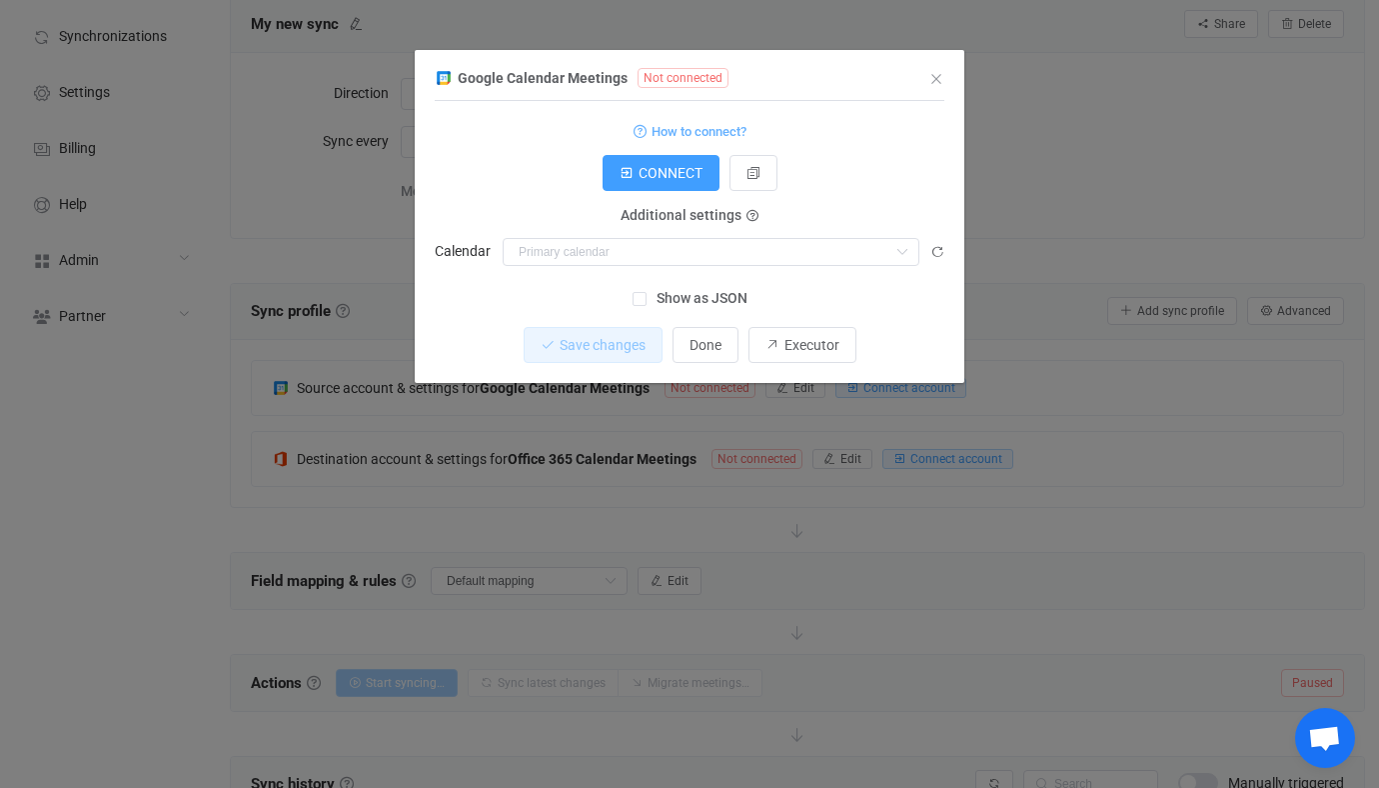
click at [767, 154] on form "How to connect? CONNECT Service account Service account JSON Service account Ad…" at bounding box center [690, 192] width 510 height 148
click at [748, 174] on icon "dialog" at bounding box center [754, 173] width 14 height 14
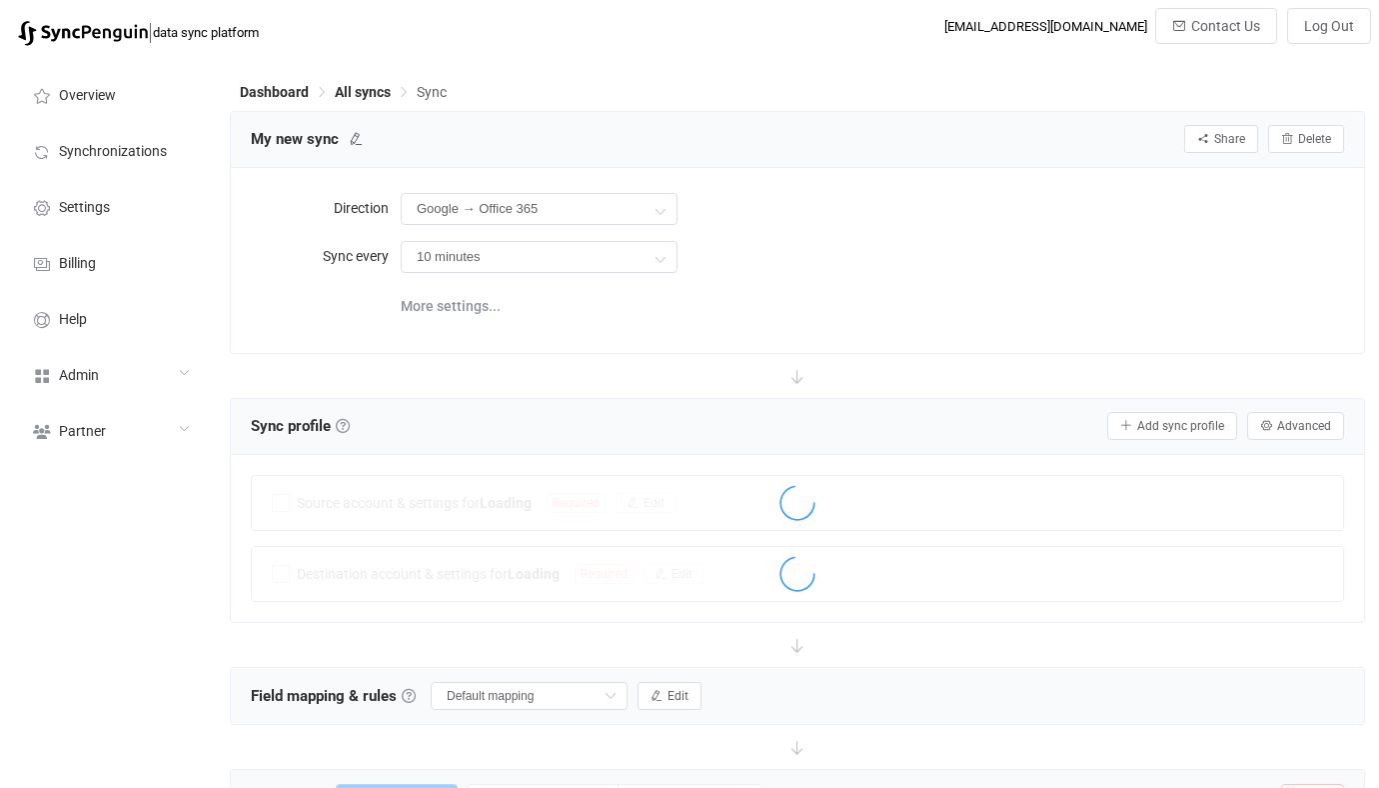
scroll to position [115, 0]
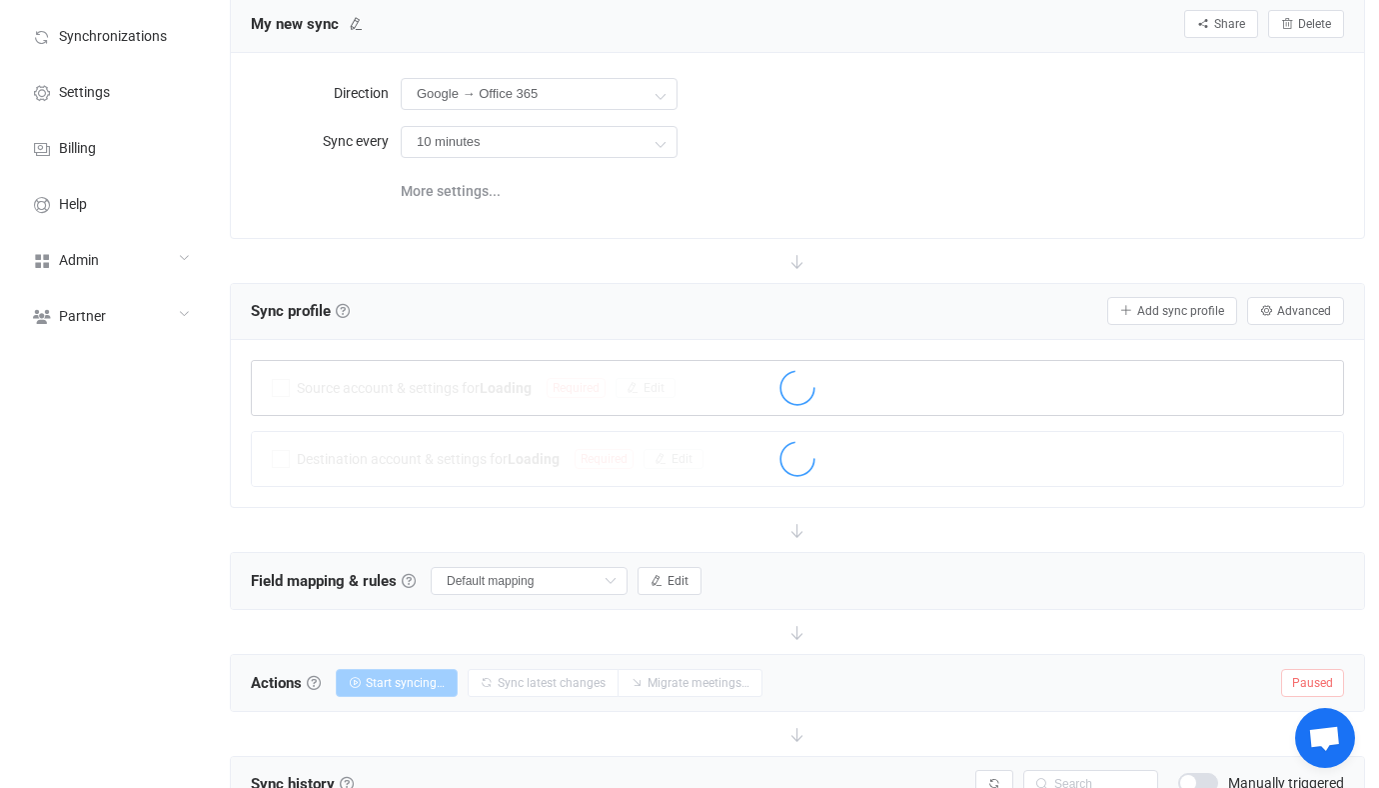
click at [479, 370] on div at bounding box center [797, 390] width 1091 height 46
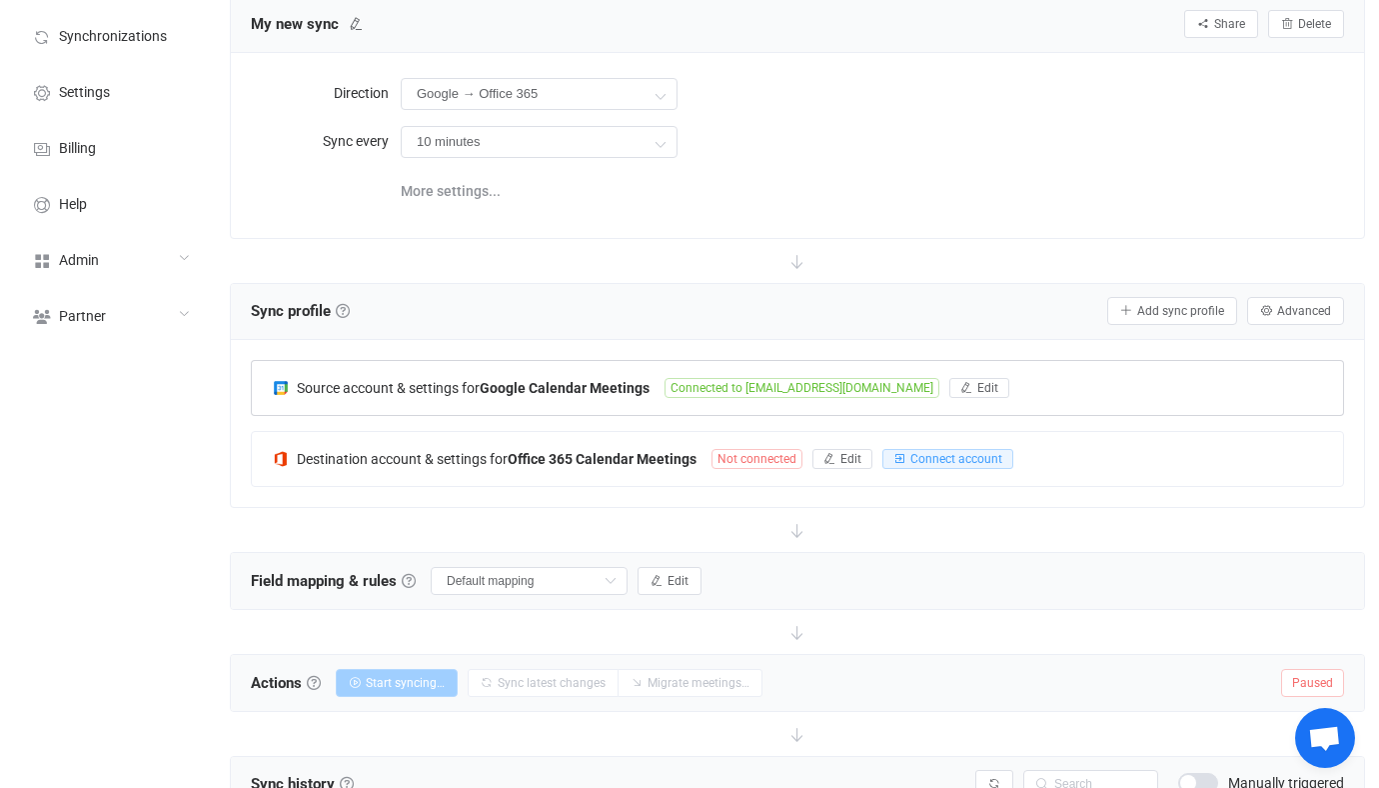
click at [479, 370] on div "Source account & settings for Google Calendar Meetings Connected to [EMAIL_ADDR…" at bounding box center [797, 388] width 1091 height 54
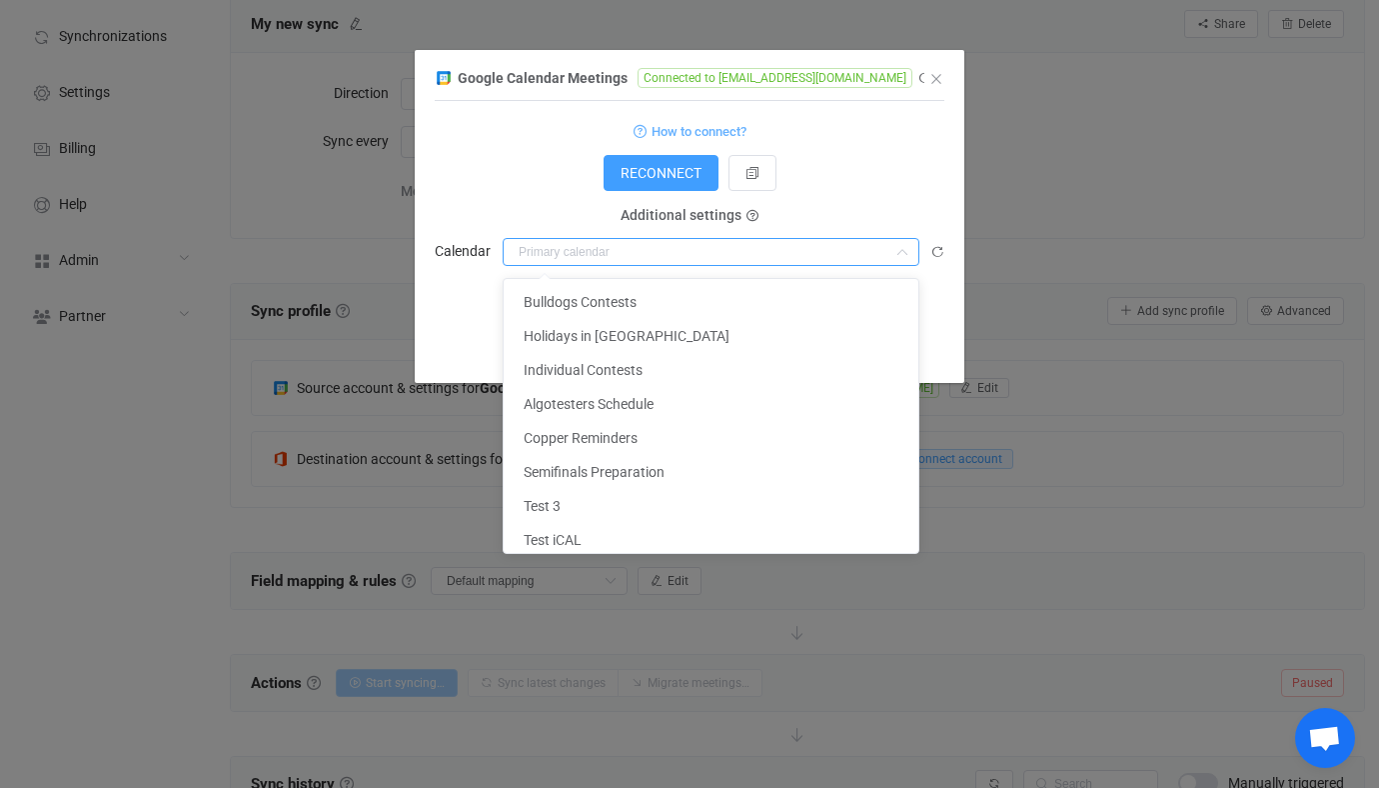
click at [647, 243] on input "dialog" at bounding box center [711, 252] width 417 height 28
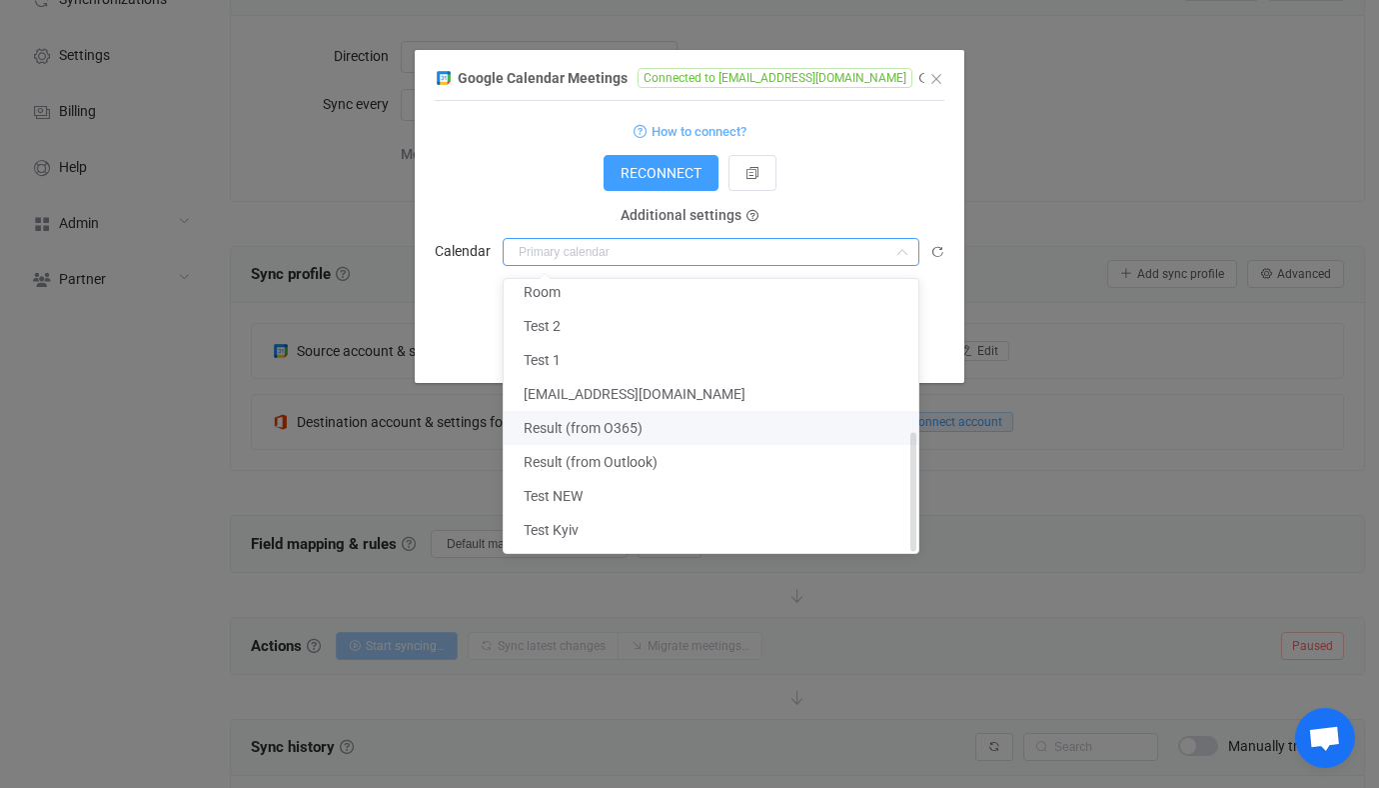
scroll to position [341, 0]
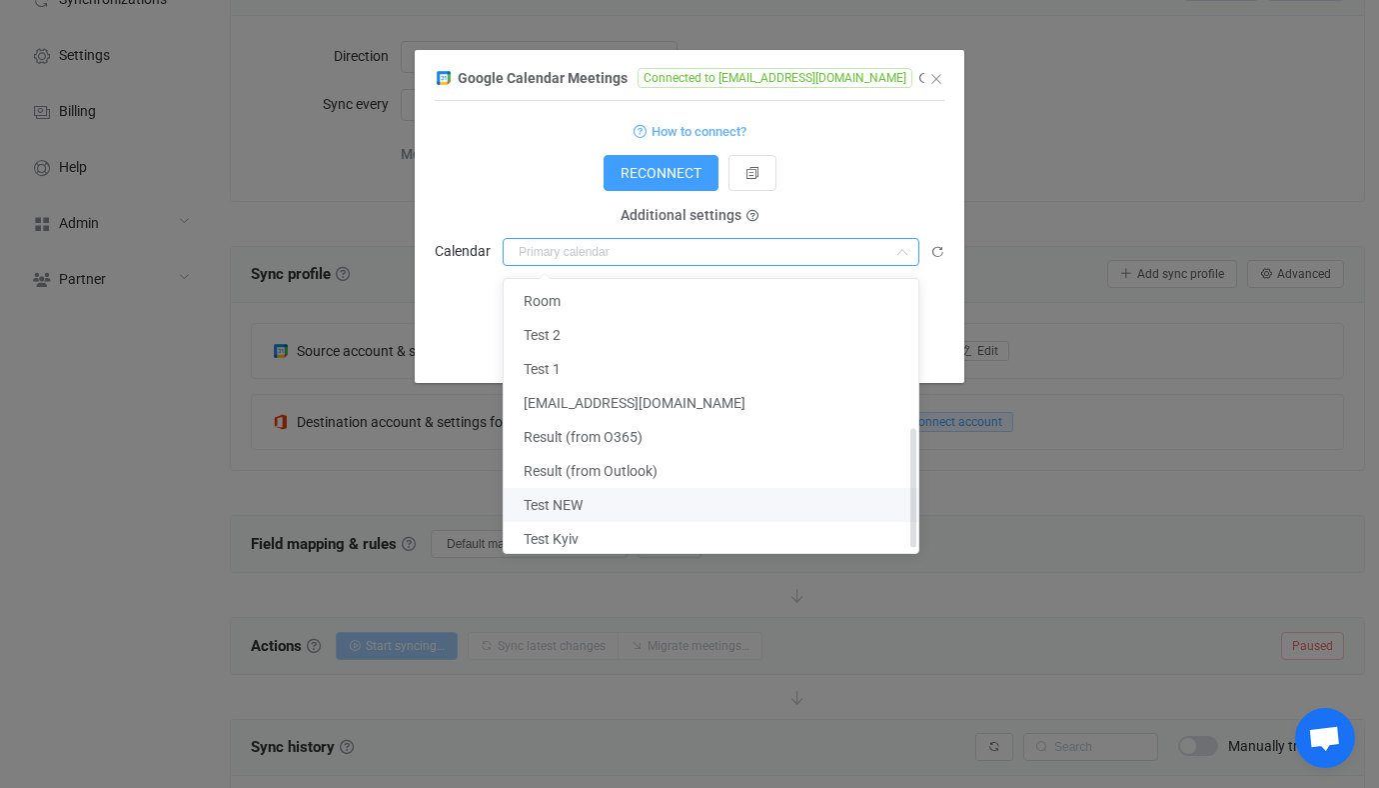
click at [582, 508] on span "Test NEW" at bounding box center [553, 505] width 59 height 16
type input "Test NEW"
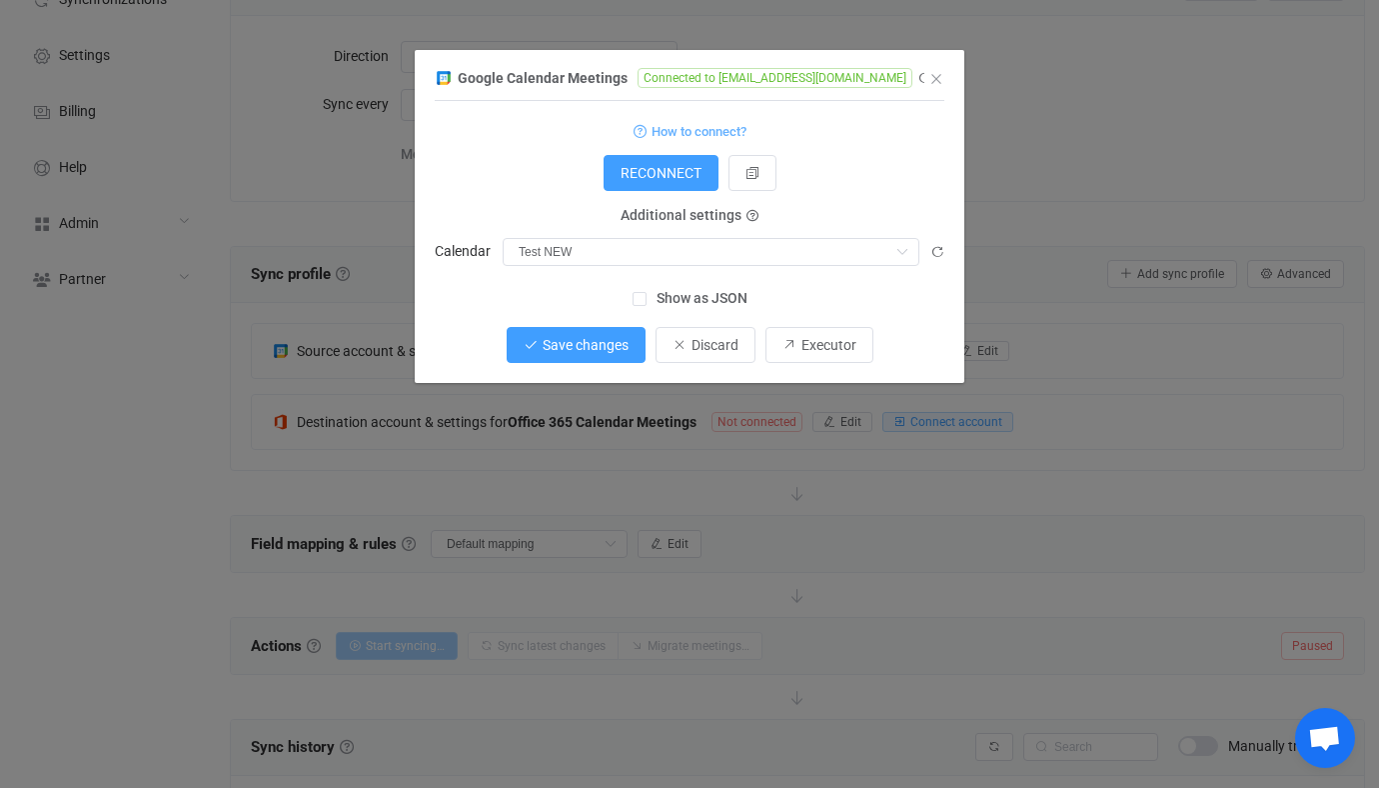
click at [628, 349] on button "Save changes" at bounding box center [576, 345] width 139 height 36
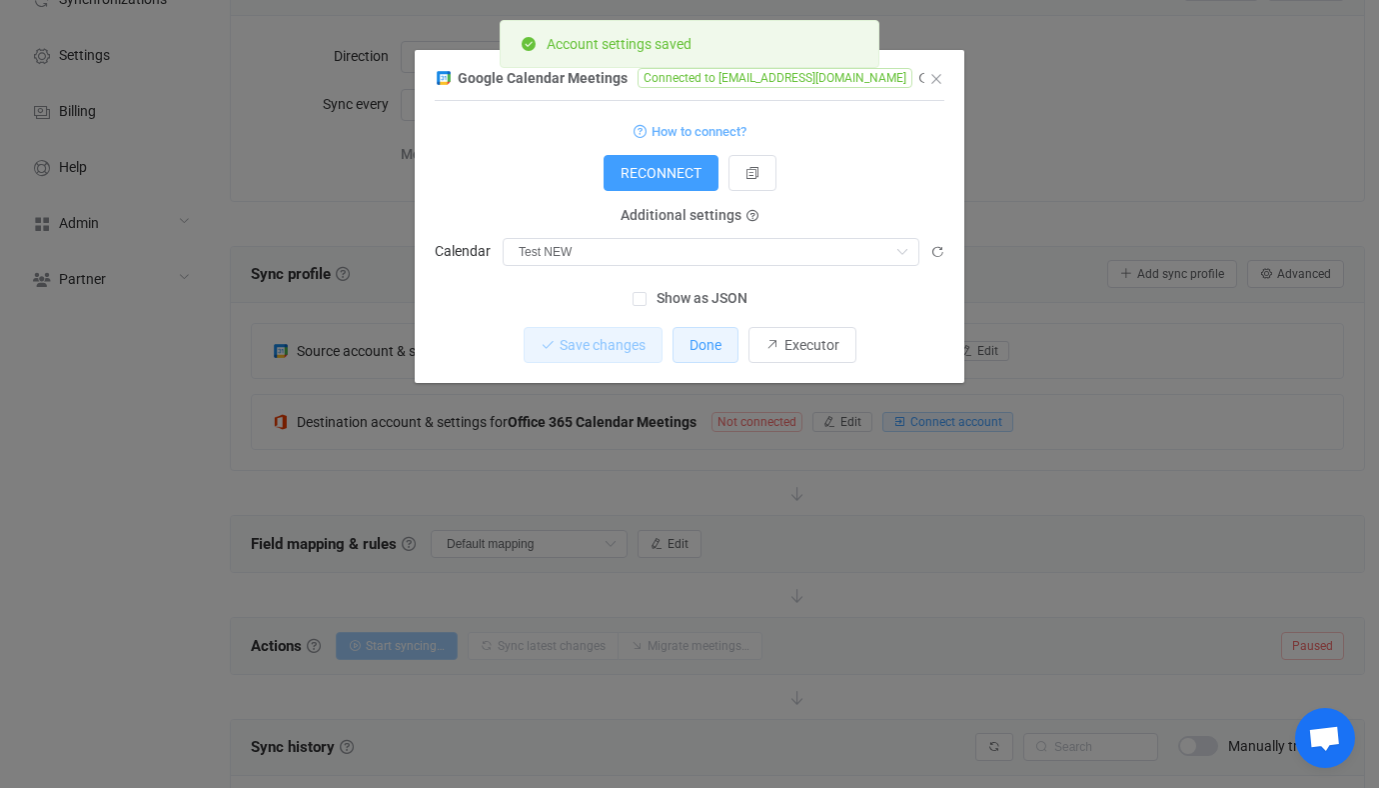
click at [708, 333] on button "Done" at bounding box center [706, 345] width 66 height 36
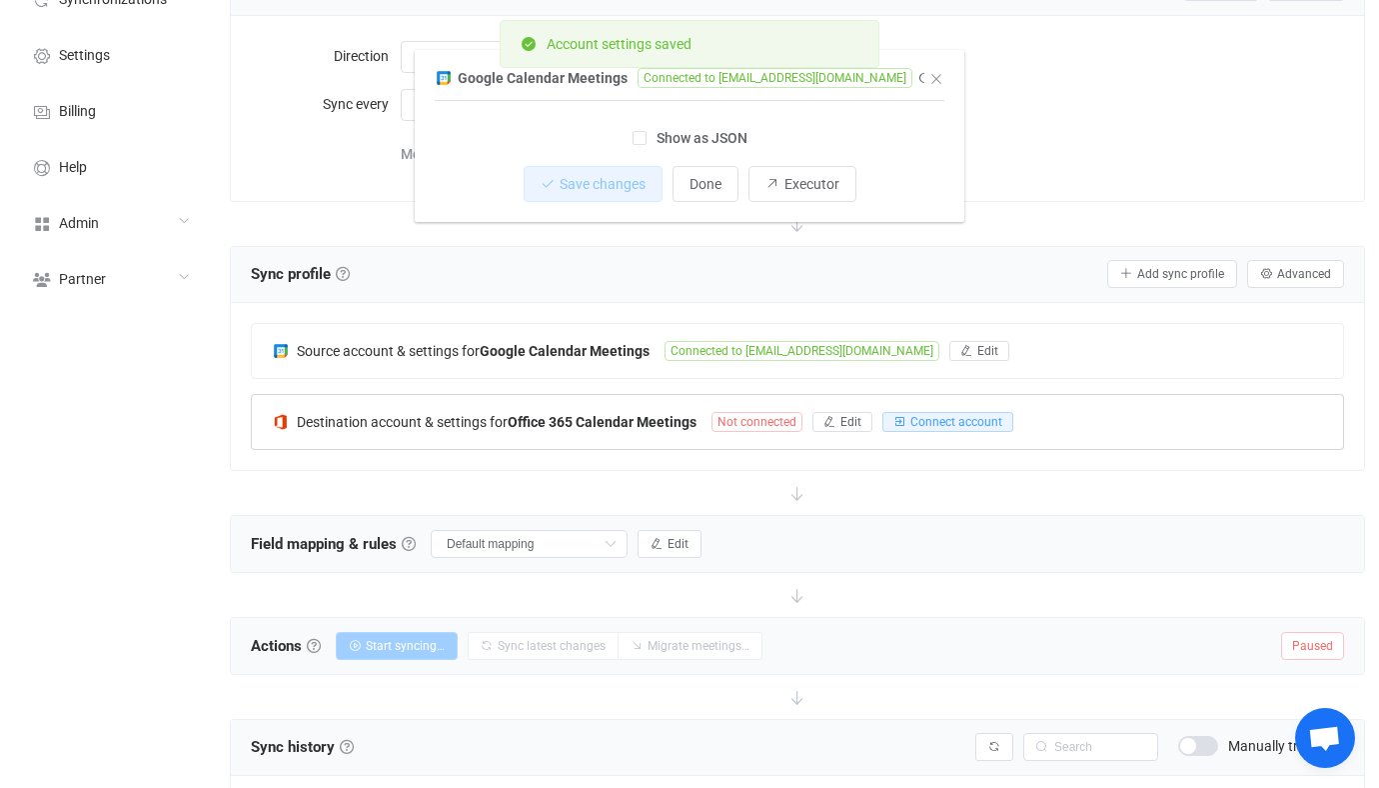
click at [627, 408] on div "Destination account & settings for Office 365 Calendar Meetings Not connected E…" at bounding box center [797, 422] width 1091 height 54
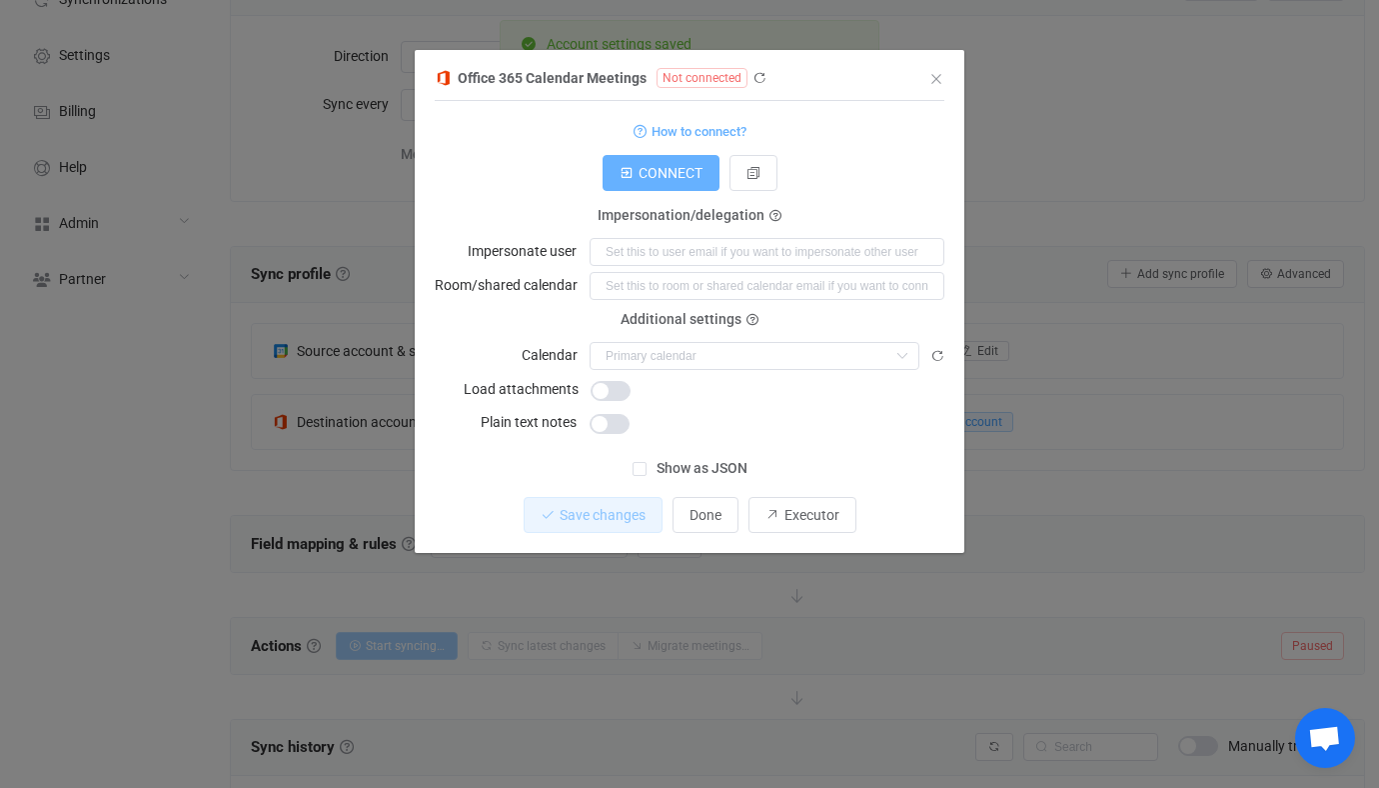
click at [678, 187] on button "CONNECT" at bounding box center [661, 173] width 117 height 36
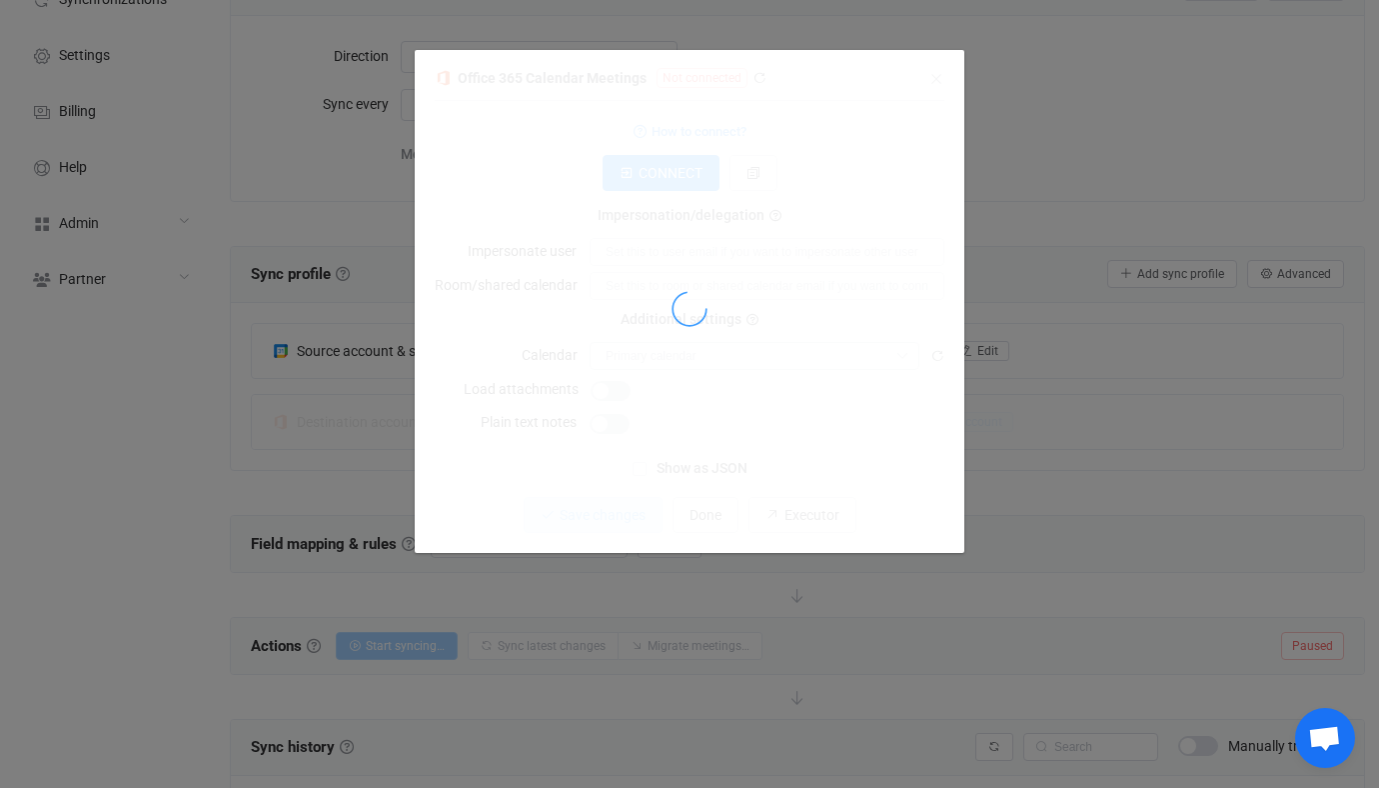
click at [667, 401] on div "dialog" at bounding box center [690, 309] width 510 height 488
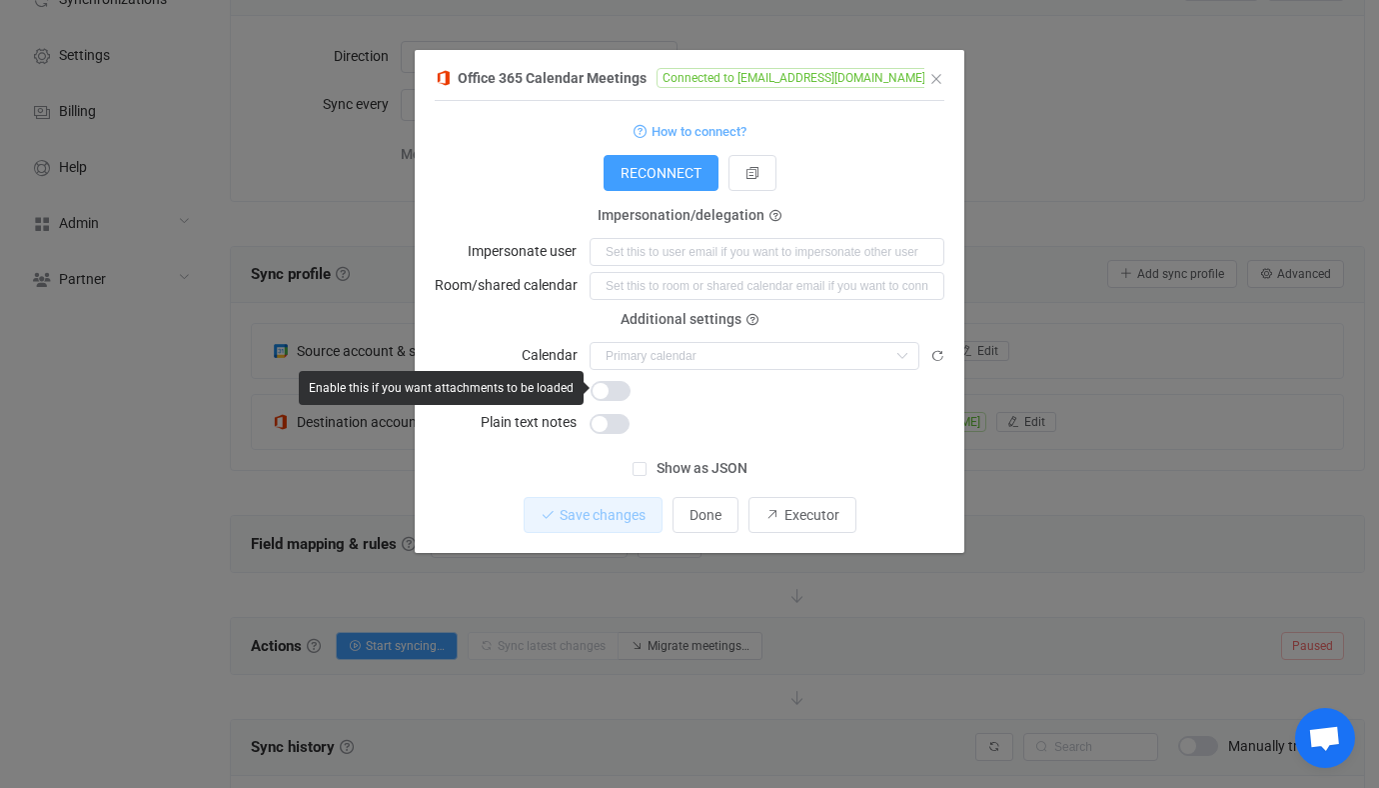
click at [628, 369] on form "How to connect? Connection type Connection type As an application Using an impe…" at bounding box center [690, 277] width 510 height 318
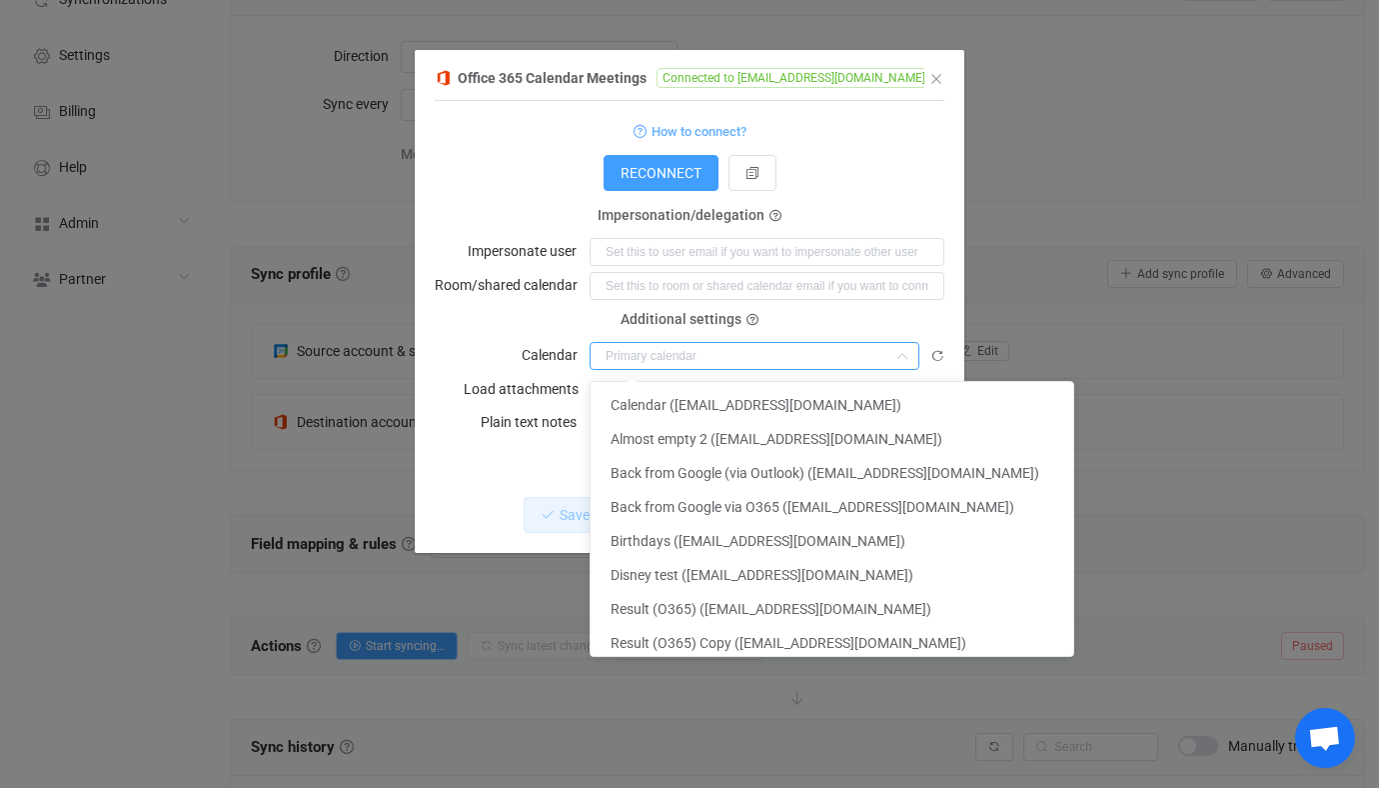
click at [642, 367] on input "dialog" at bounding box center [755, 356] width 330 height 28
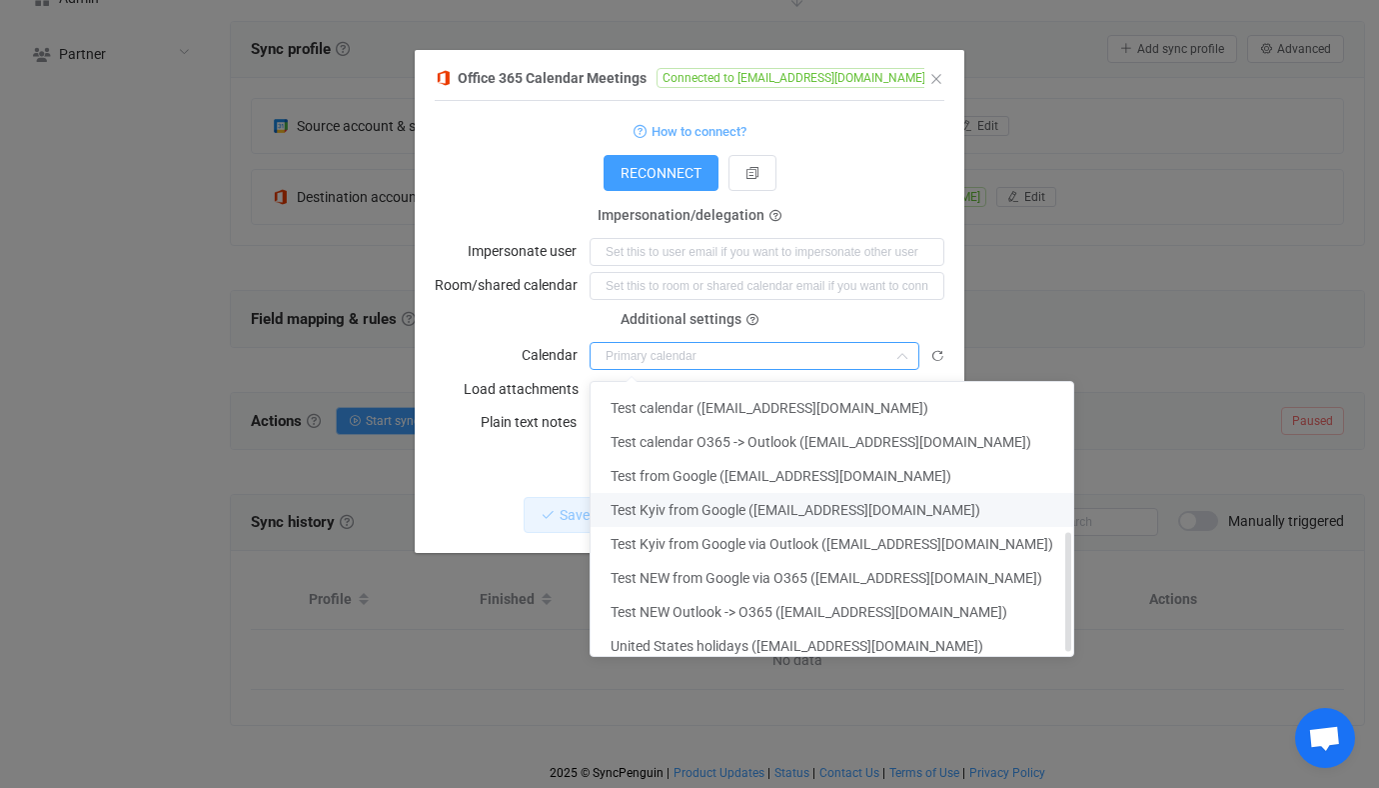
scroll to position [350, 0]
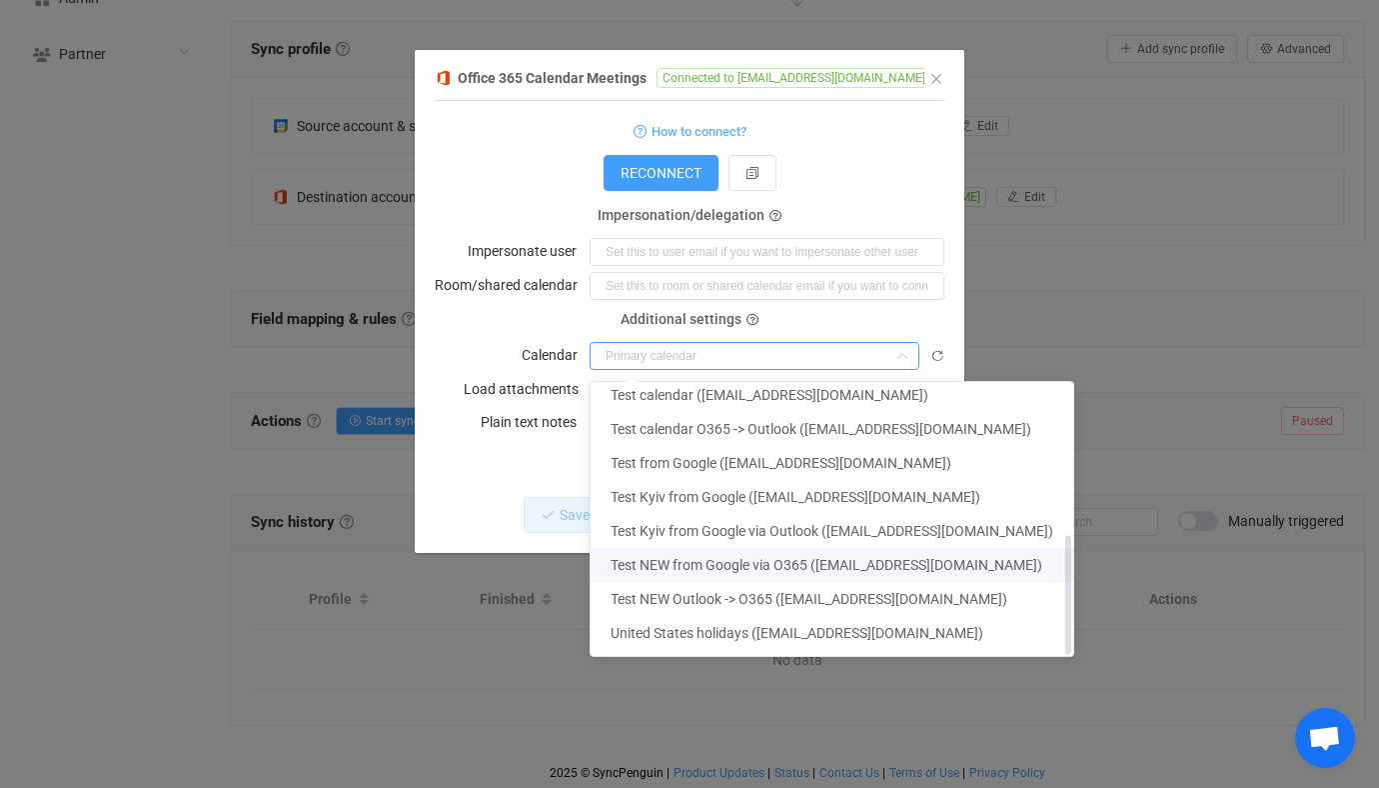
click at [747, 568] on span "Test NEW from Google via O365 (vitaliiherasymiv@syncpenguinua.onmicrosoft.com)" at bounding box center [827, 565] width 432 height 16
type input "Test NEW from Google via O365 (vitaliiherasymiv@syncpenguinua.onmicrosoft.com)"
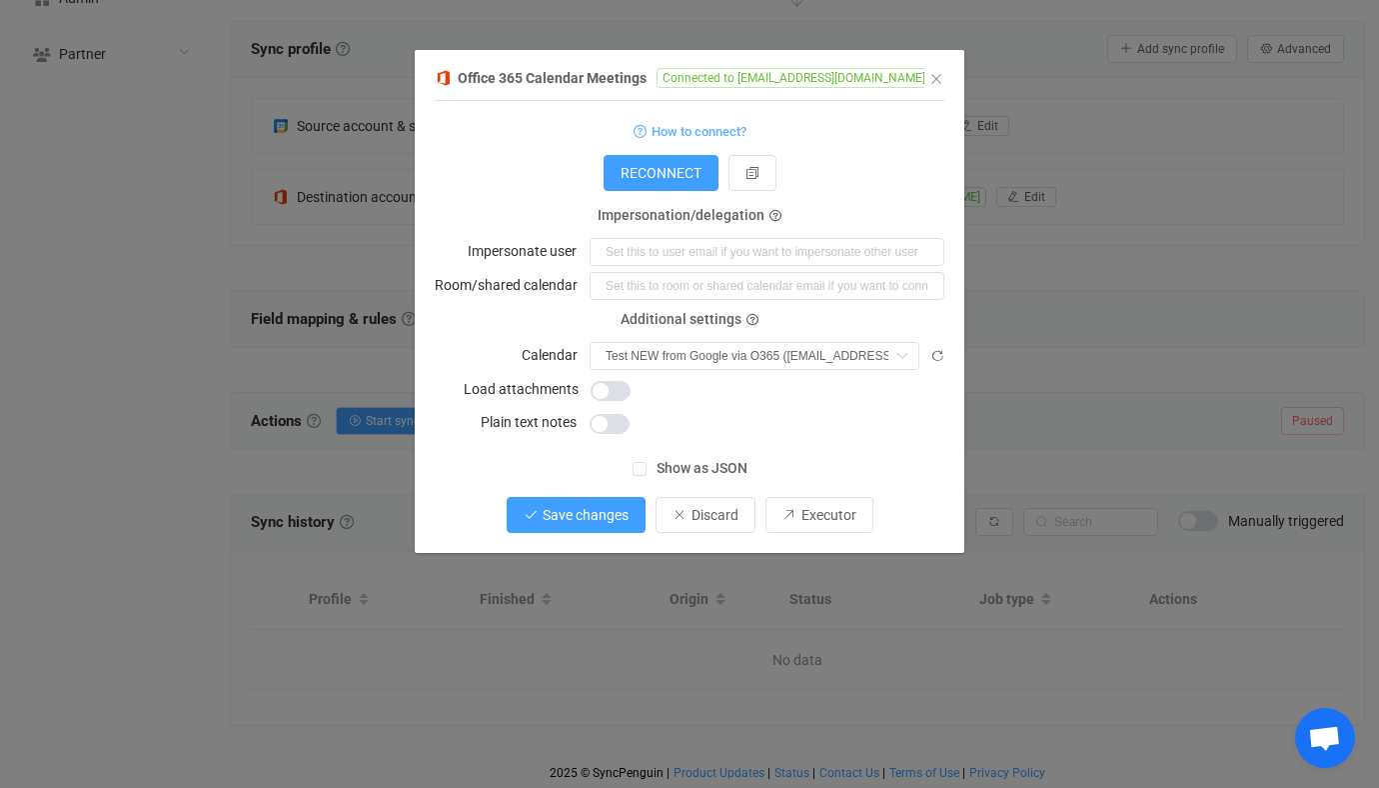
click at [618, 507] on span "Save changes" at bounding box center [586, 515] width 86 height 16
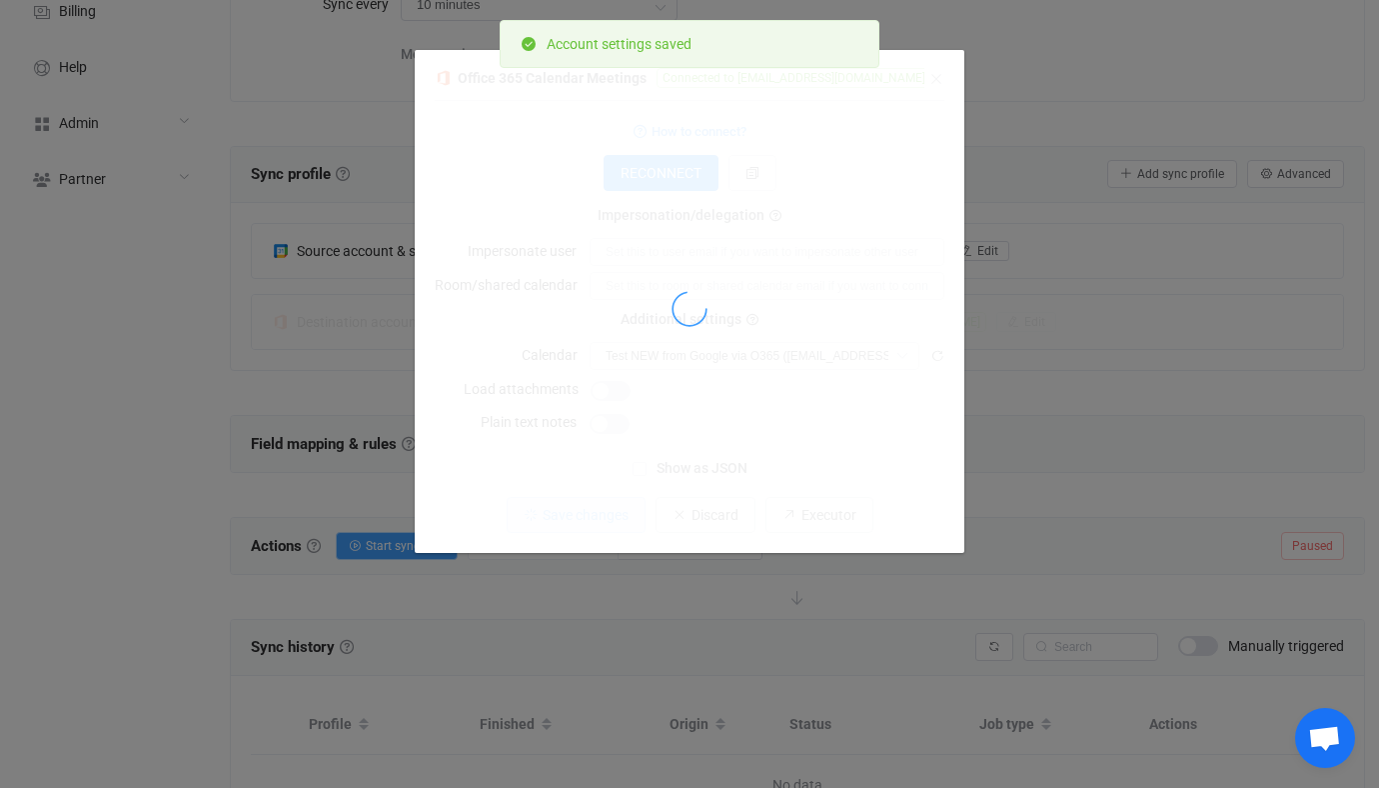
scroll to position [233, 0]
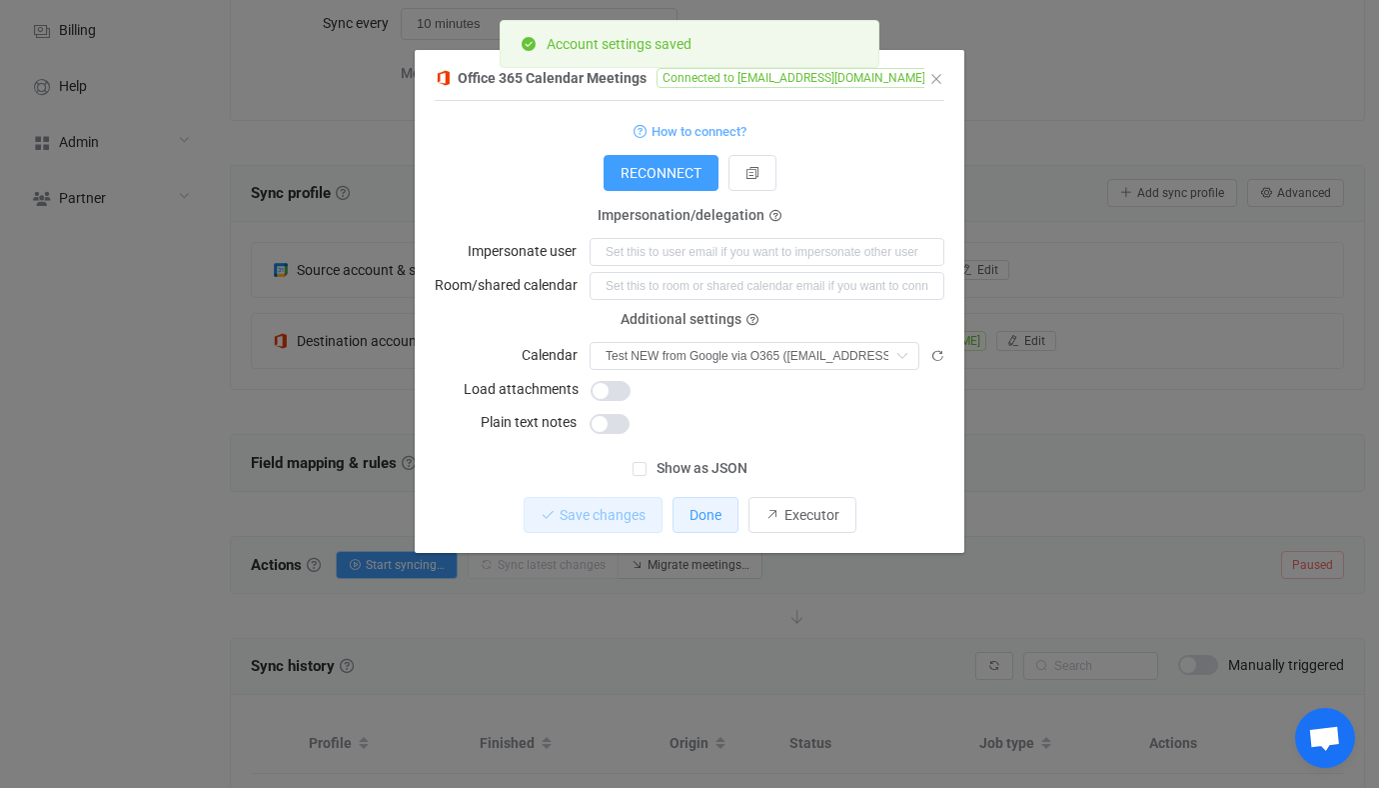
click at [685, 508] on button "Done" at bounding box center [706, 515] width 66 height 36
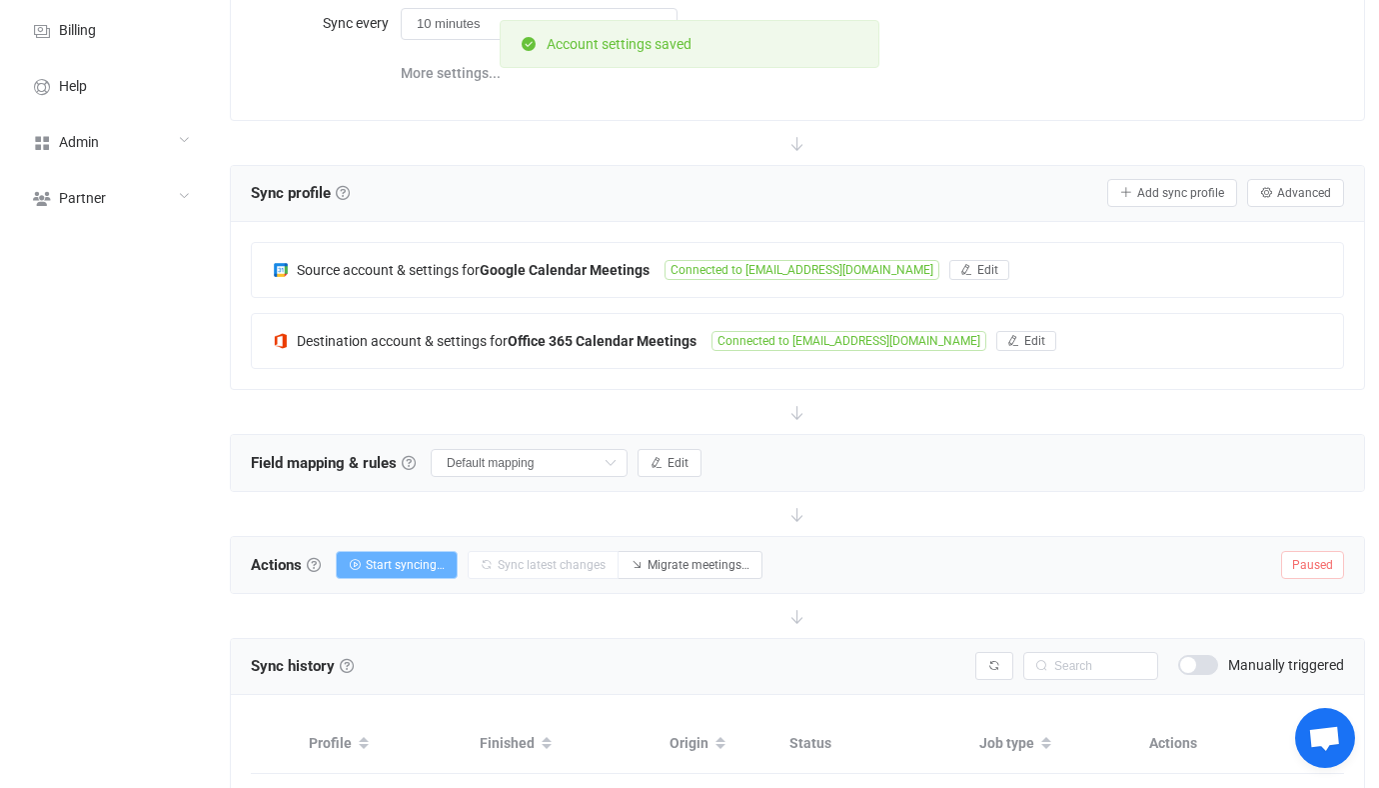
click at [435, 563] on span "Start syncing…" at bounding box center [405, 565] width 79 height 14
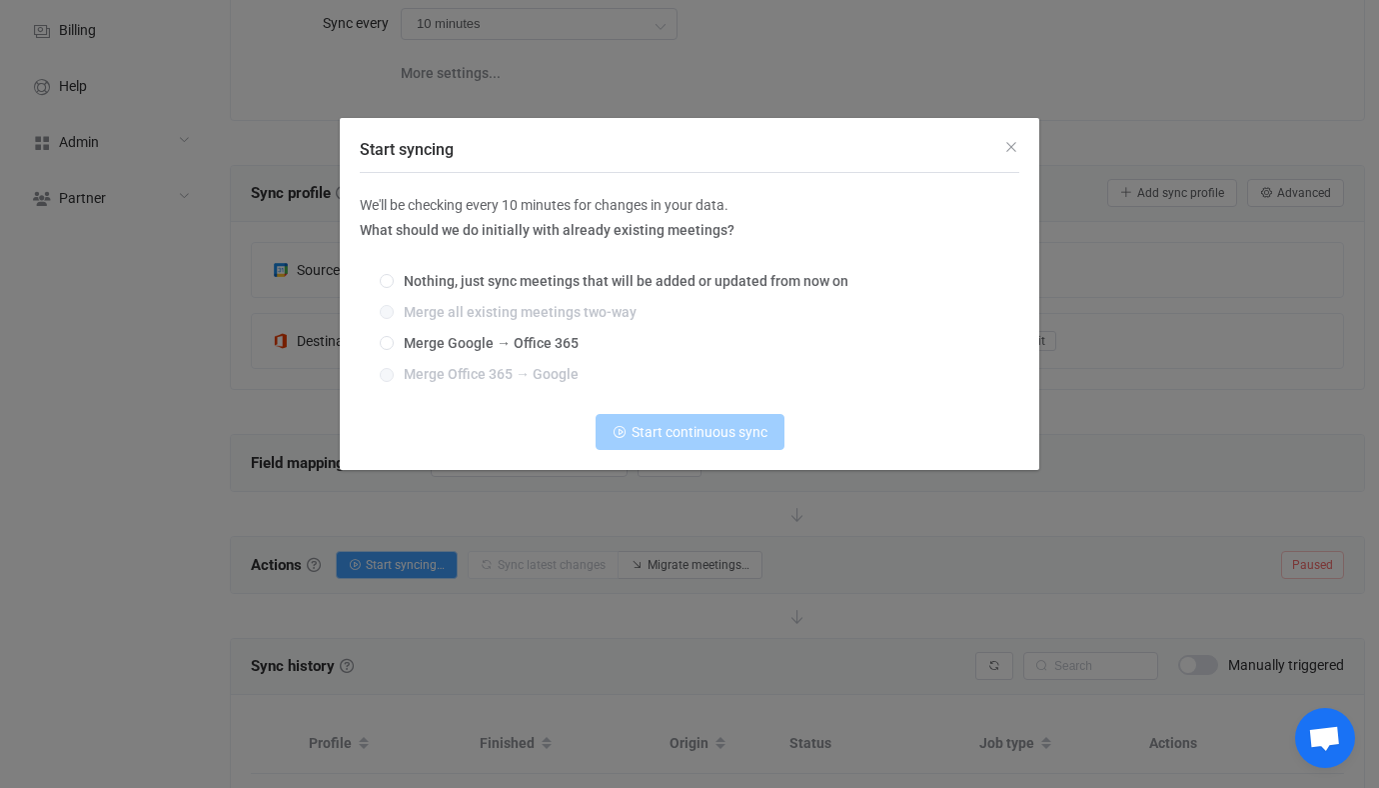
click at [545, 353] on div "Nothing, just sync meetings that will be added or updated from now on Merge all…" at bounding box center [690, 329] width 660 height 140
click at [533, 342] on span "Merge Google → Office 365" at bounding box center [486, 343] width 185 height 16
click at [394, 342] on input "Merge Google → Office 365" at bounding box center [387, 344] width 14 height 16
radio input "true"
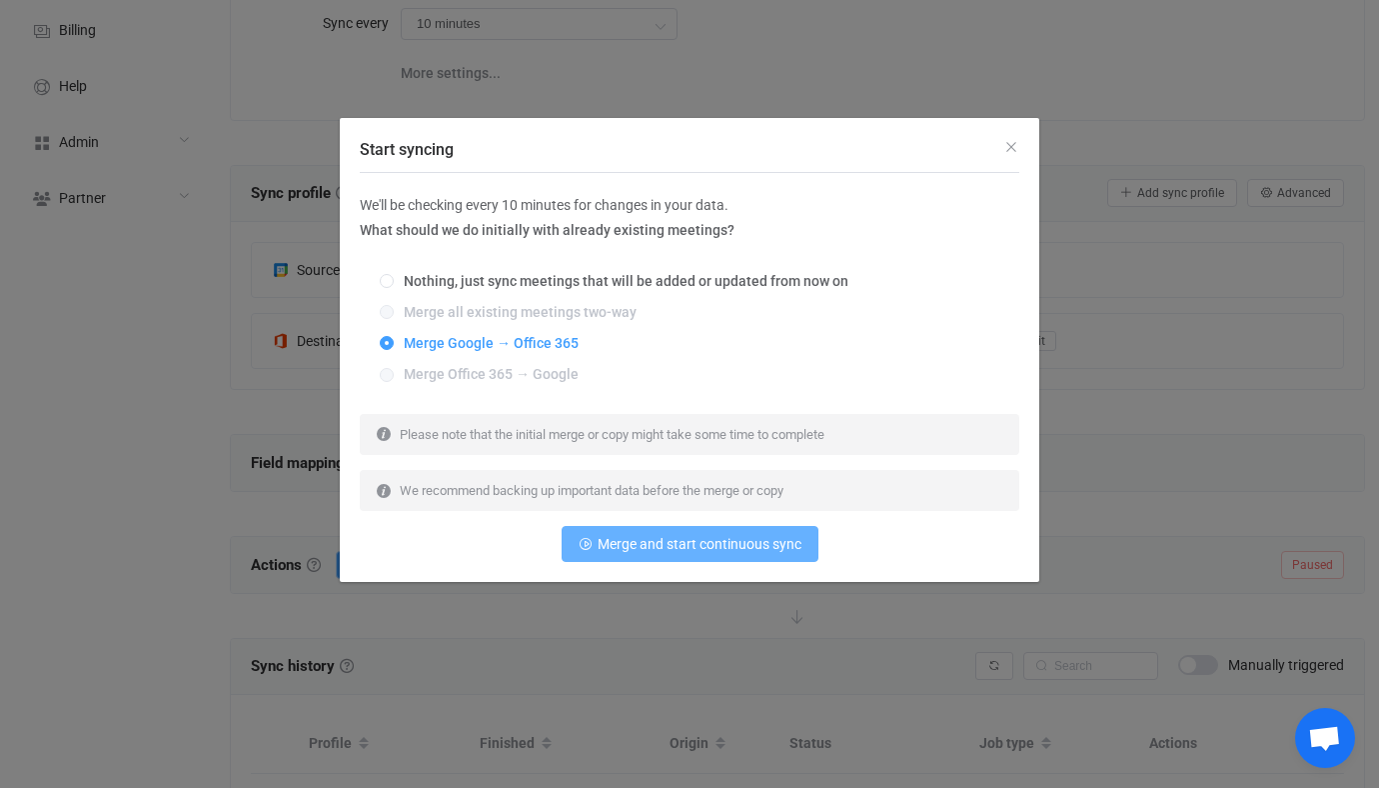
click at [609, 531] on button "Merge and start continuous sync" at bounding box center [690, 544] width 257 height 36
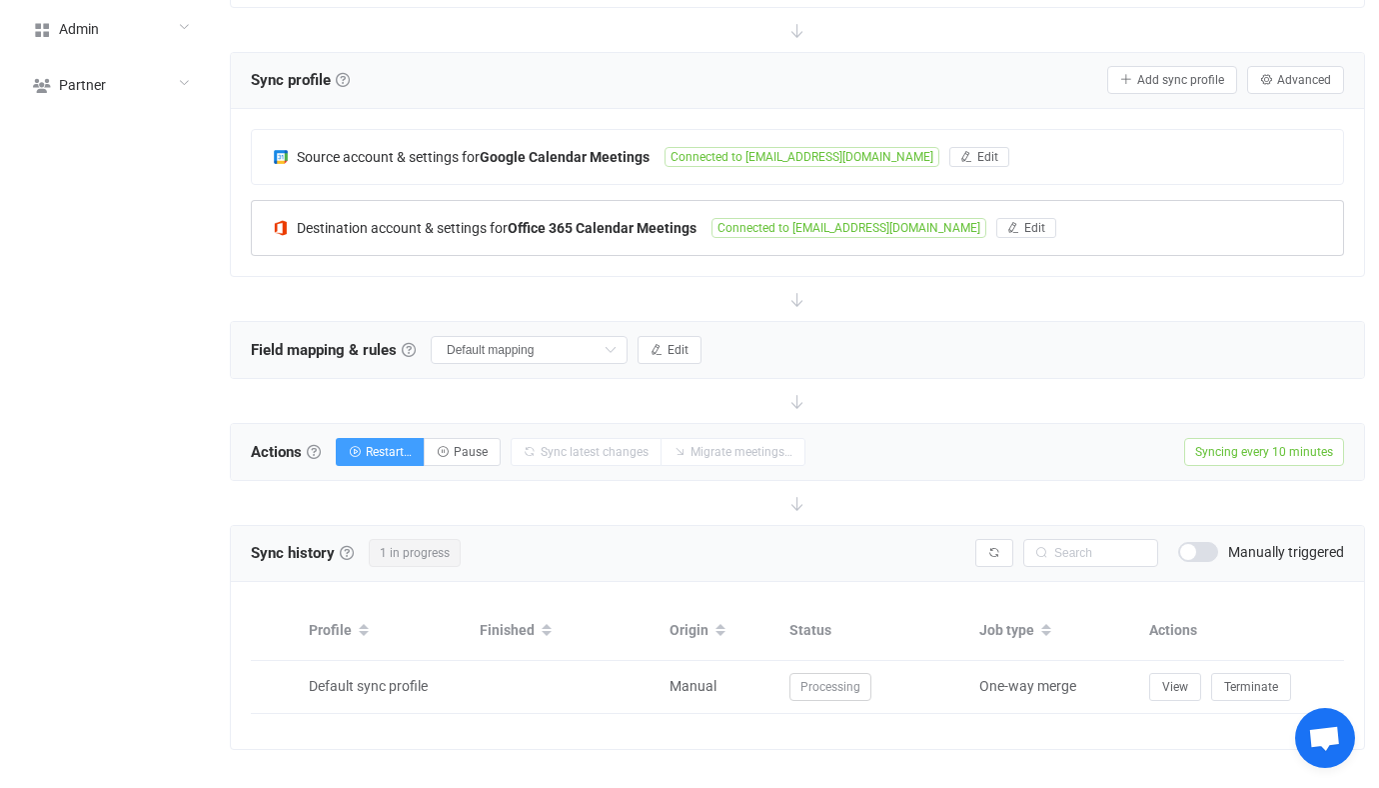
scroll to position [370, 0]
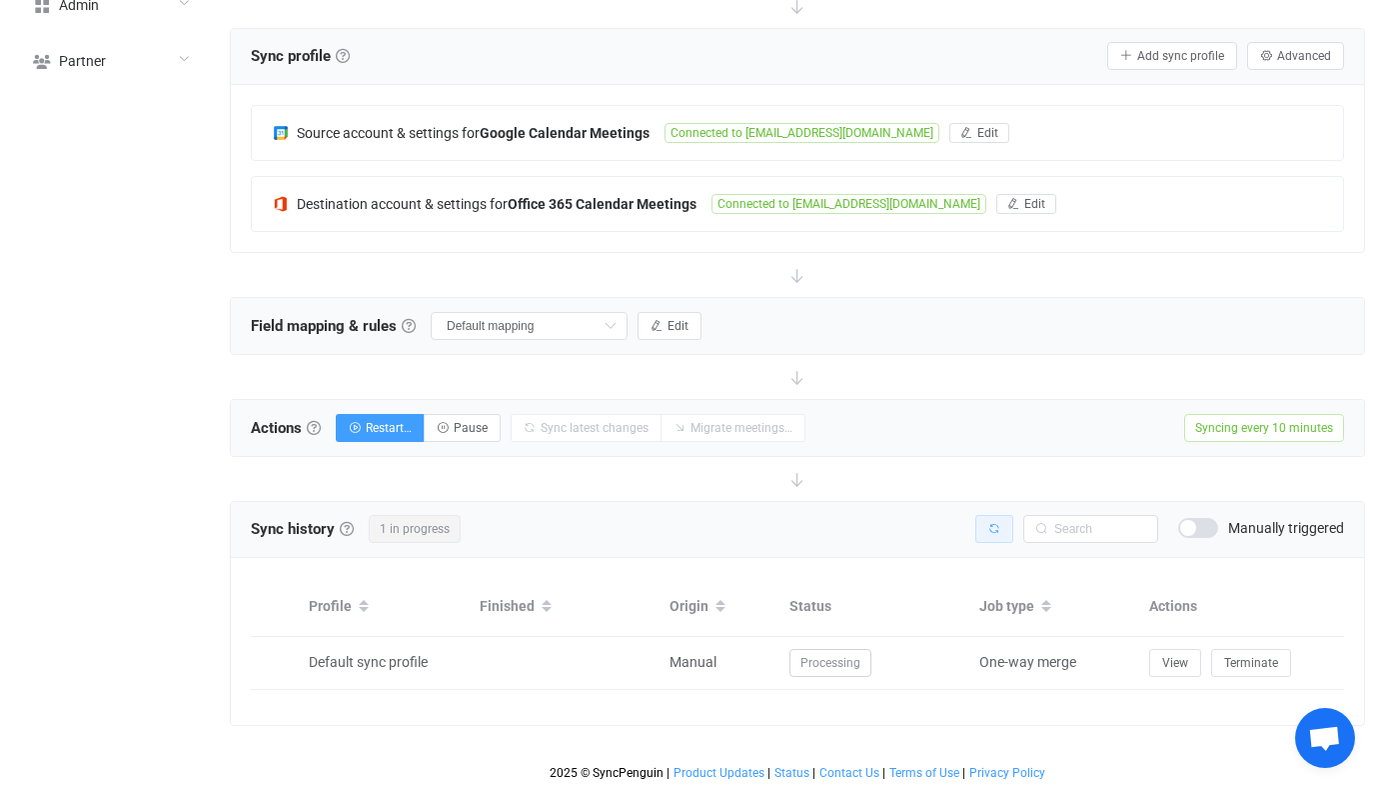
click at [1004, 527] on button "button" at bounding box center [994, 529] width 38 height 28
click at [958, 490] on div at bounding box center [797, 479] width 1135 height 44
click at [994, 545] on div "Sync history History Sync history All sync executions are recorded in the sync …" at bounding box center [797, 530] width 1133 height 56
click at [994, 530] on icon "button" at bounding box center [994, 529] width 12 height 12
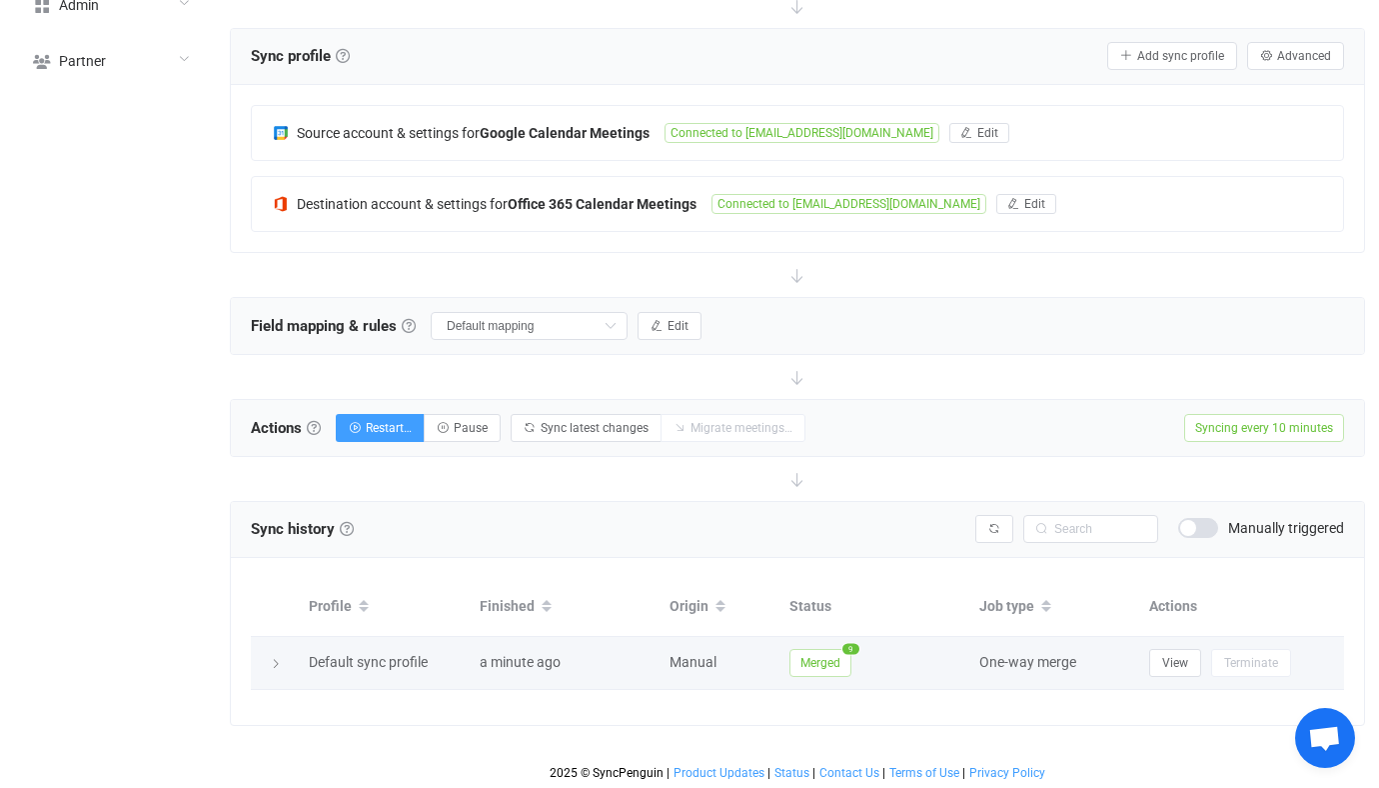
click at [826, 667] on span "Merged" at bounding box center [821, 663] width 62 height 28
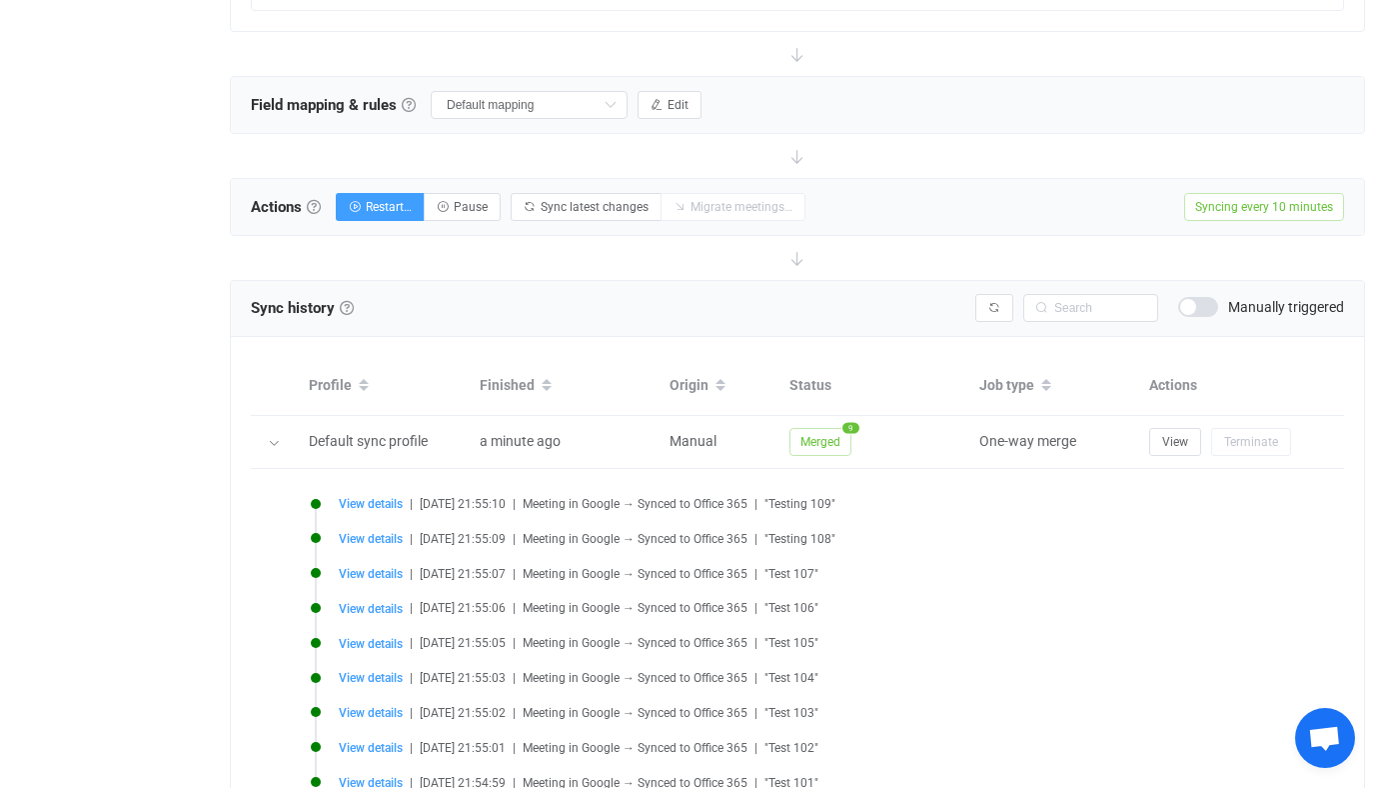
scroll to position [735, 0]
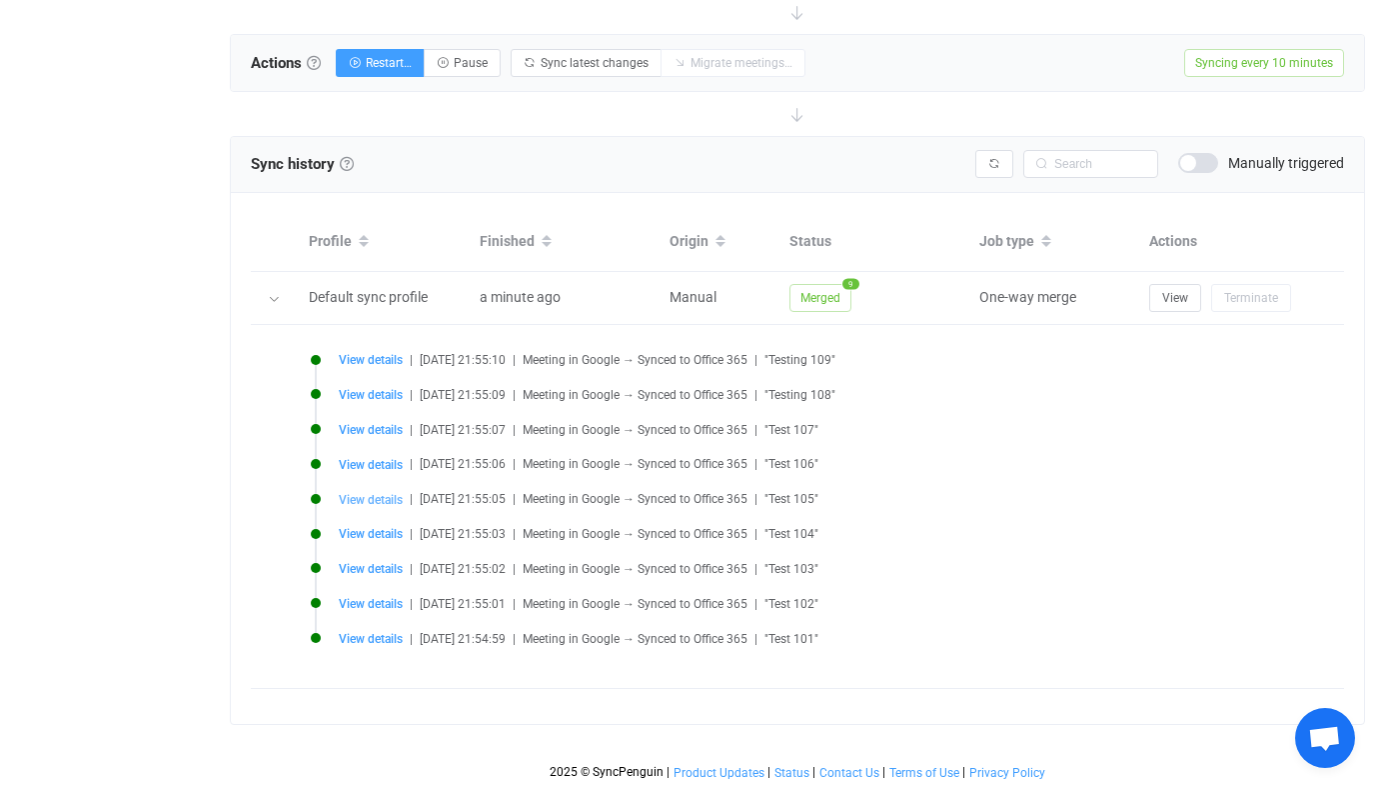
click at [386, 494] on span "View details" at bounding box center [371, 500] width 64 height 14
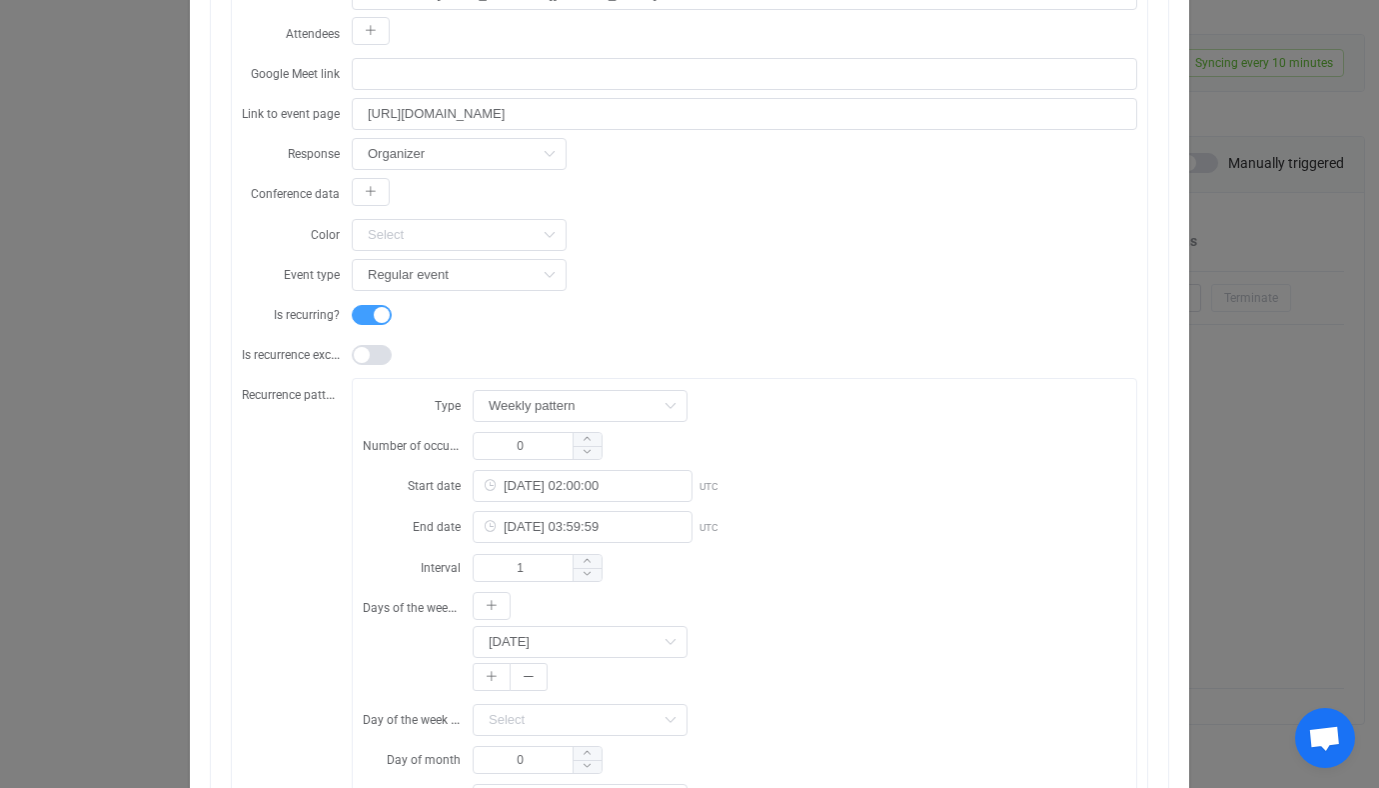
scroll to position [673, 0]
click at [51, 382] on div "Resync Show JSON Source Mapped value Destination Subject Test 105 Start 2025-10…" at bounding box center [689, 394] width 1379 height 788
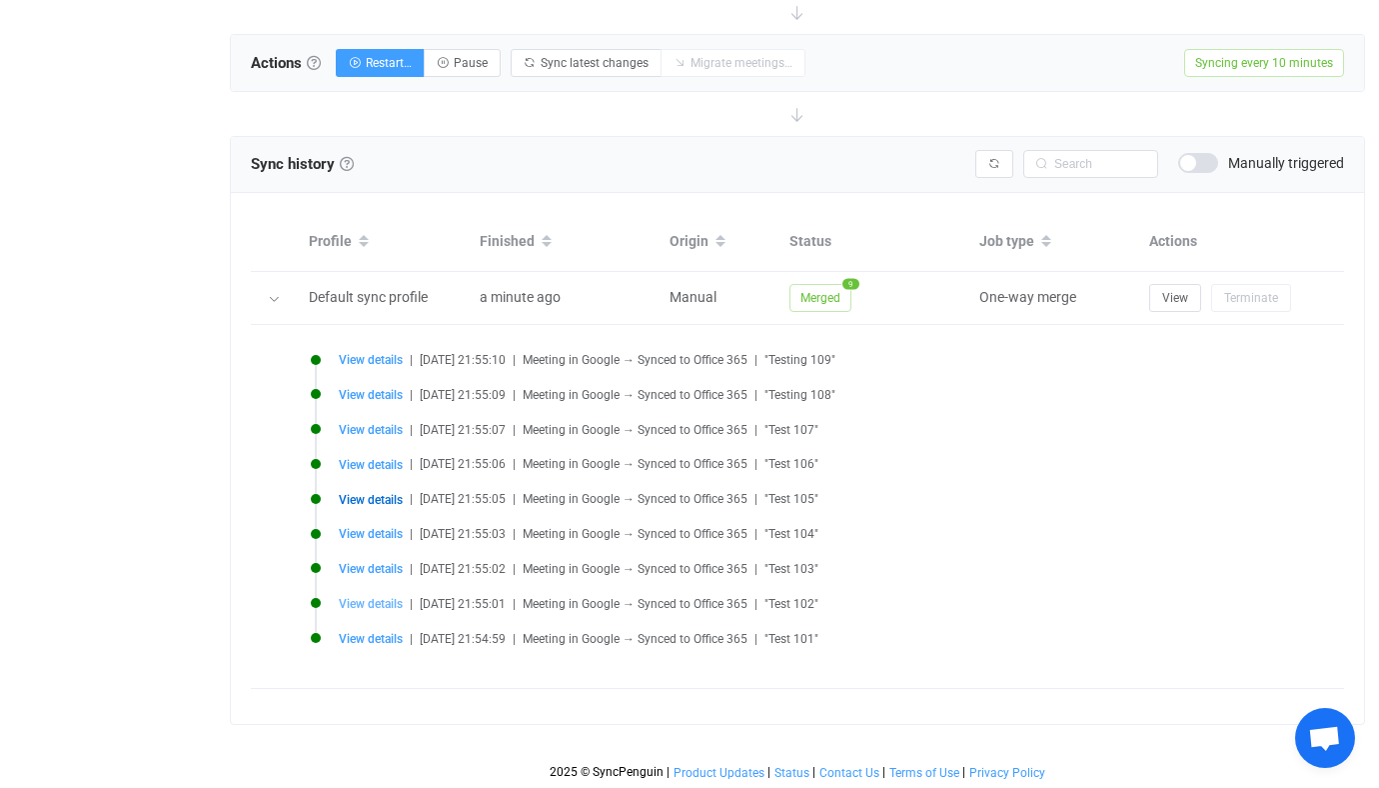
click at [374, 608] on span "View details" at bounding box center [371, 604] width 64 height 14
type input "Test 102"
type input "2025-10-08 13:30:00"
type input "2025-10-08 14:30:00"
type input "https://www.google.com/calendar/event?eid=MXZibWJkbnVkc3FvaDNnazdkNWhqMTFmanRfM…"
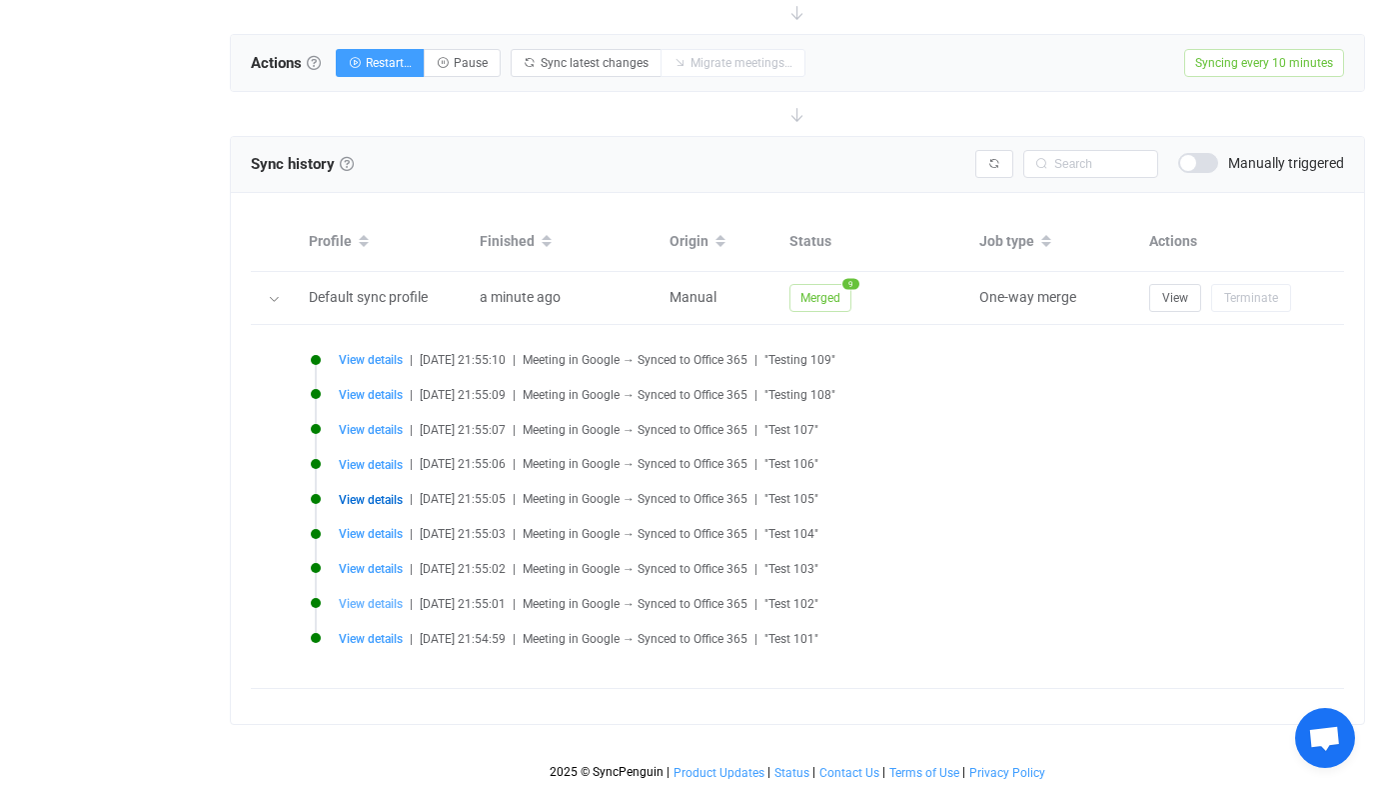
type input "2025-10-08 13:30:00"
type input "1vbmbdnudsqoh3gk7d5hj11fjt@google.com"
type input "1vbmbdnudsqoh3gk7d5hj11fjt"
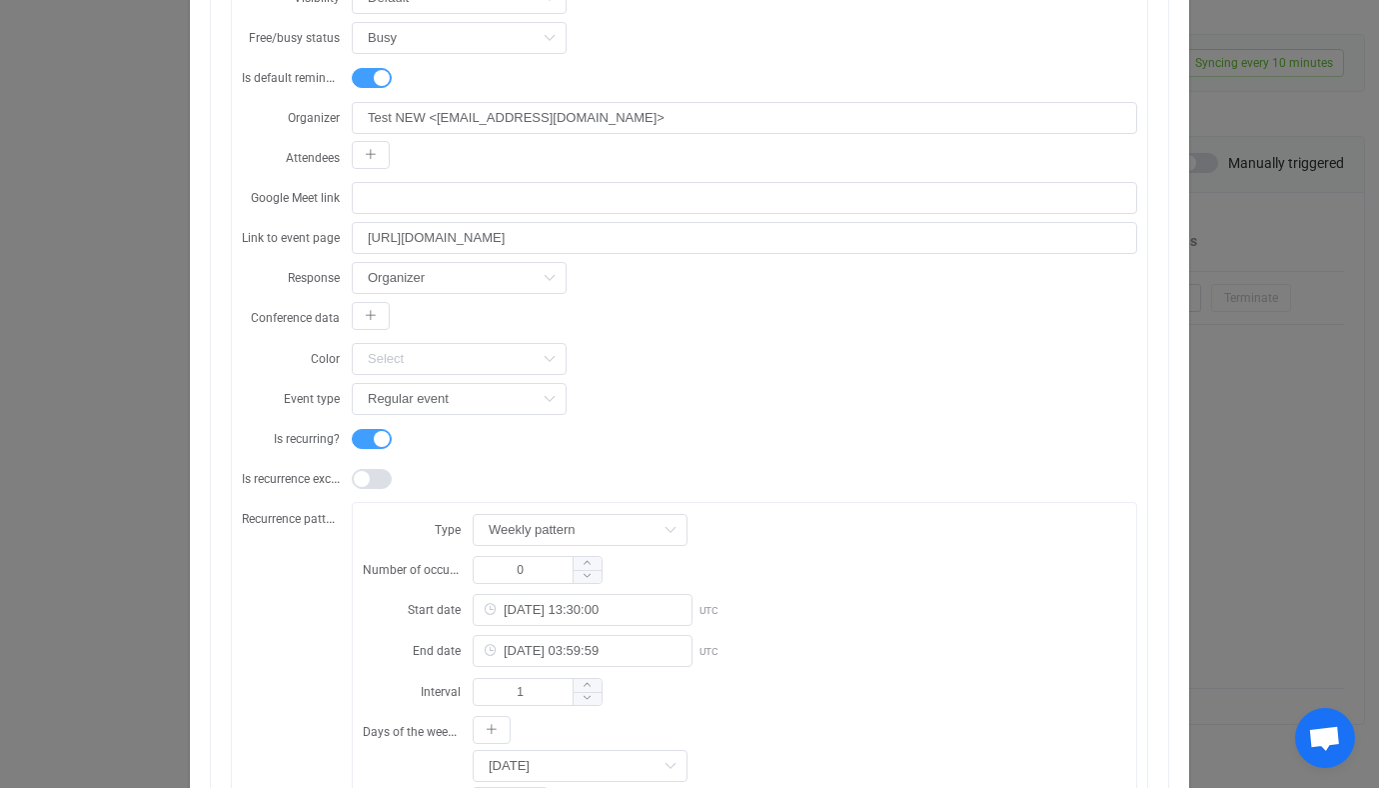
scroll to position [679, 0]
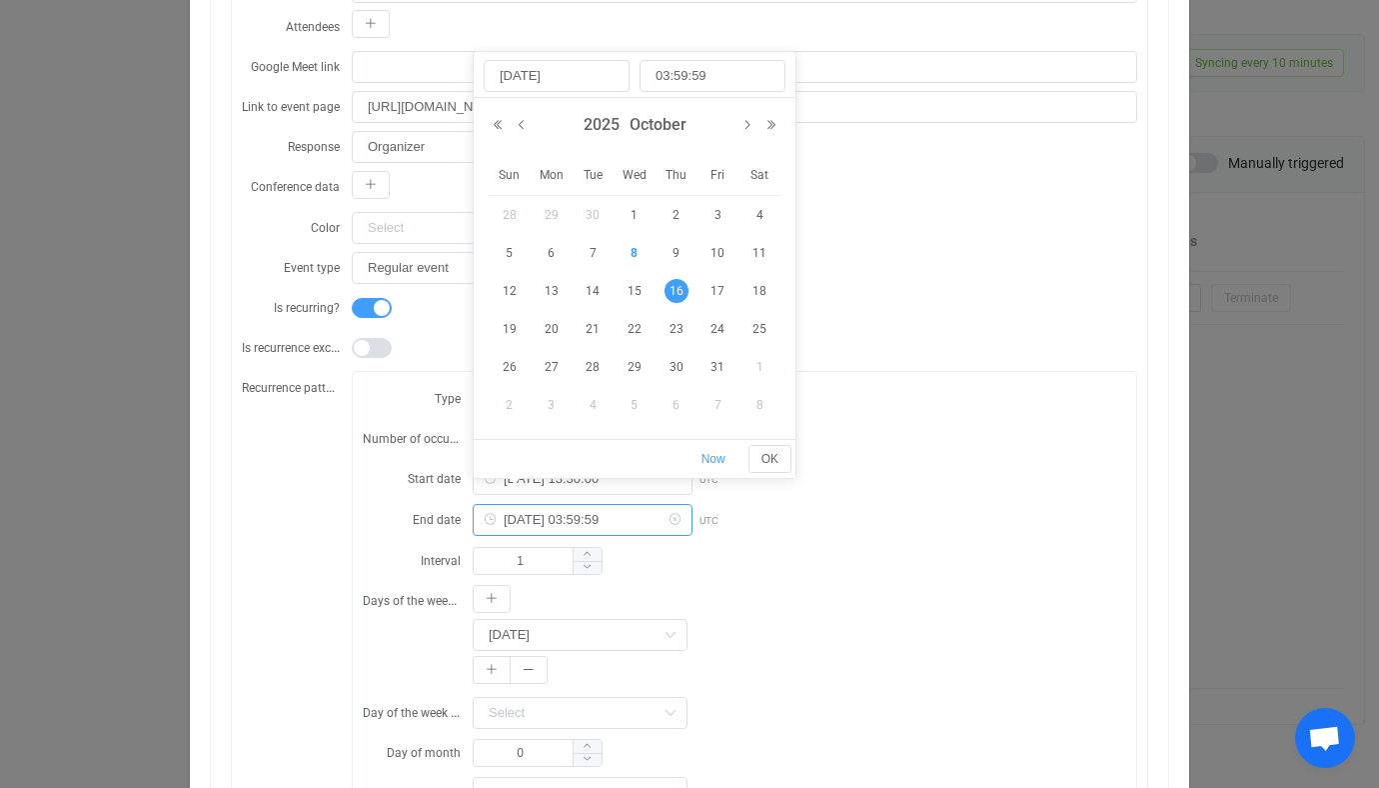
drag, startPoint x: 638, startPoint y: 501, endPoint x: 442, endPoint y: 500, distance: 195.9
click at [442, 503] on div "End date 2025-10-16 03:59:59 UTC" at bounding box center [745, 520] width 764 height 34
click at [964, 530] on form "Type Weekly pattern Daily pattern Weekly pattern Monthly pattern Yearly pattern…" at bounding box center [745, 615] width 764 height 467
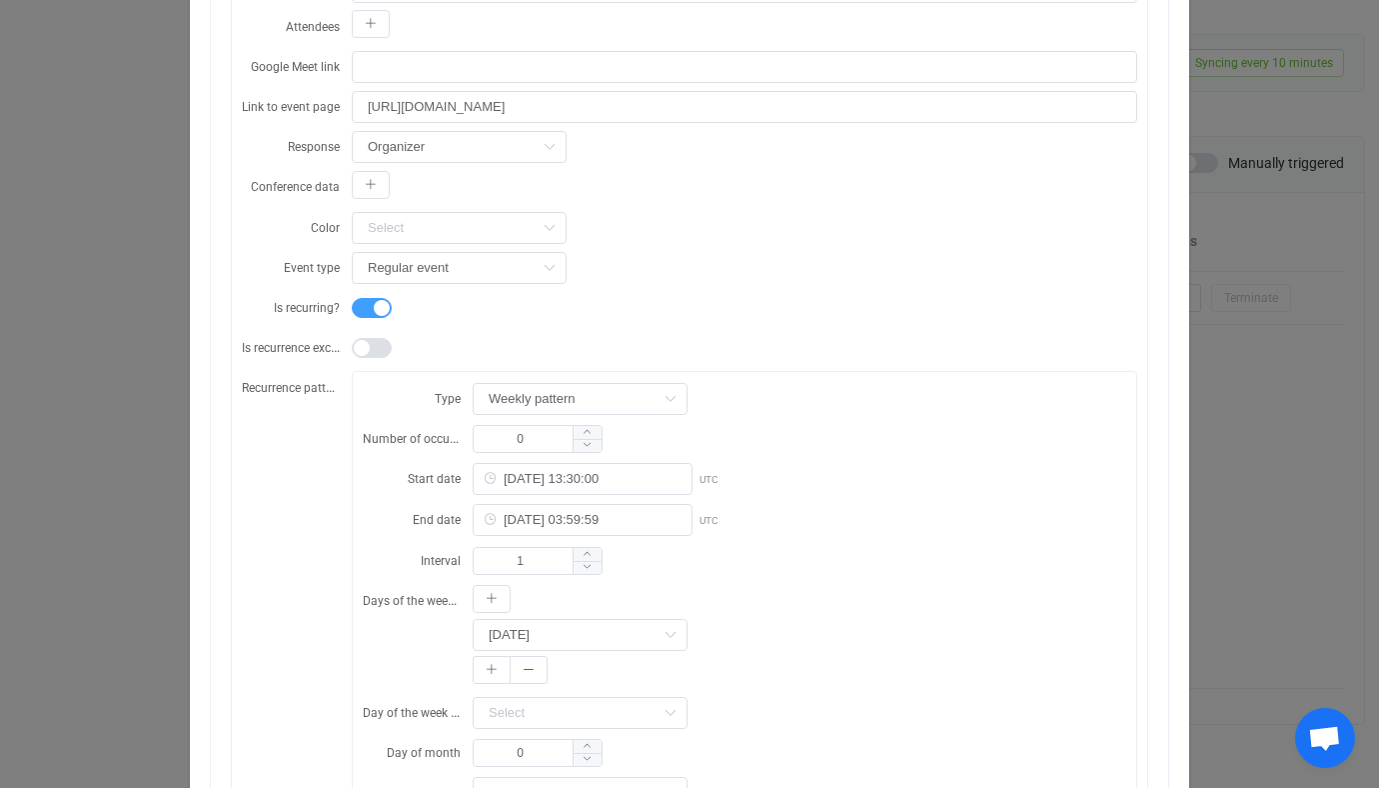
click at [1230, 480] on div "Resync Show JSON Source Mapped value Destination Subject Test 102 Start 2025-10…" at bounding box center [689, 394] width 1379 height 788
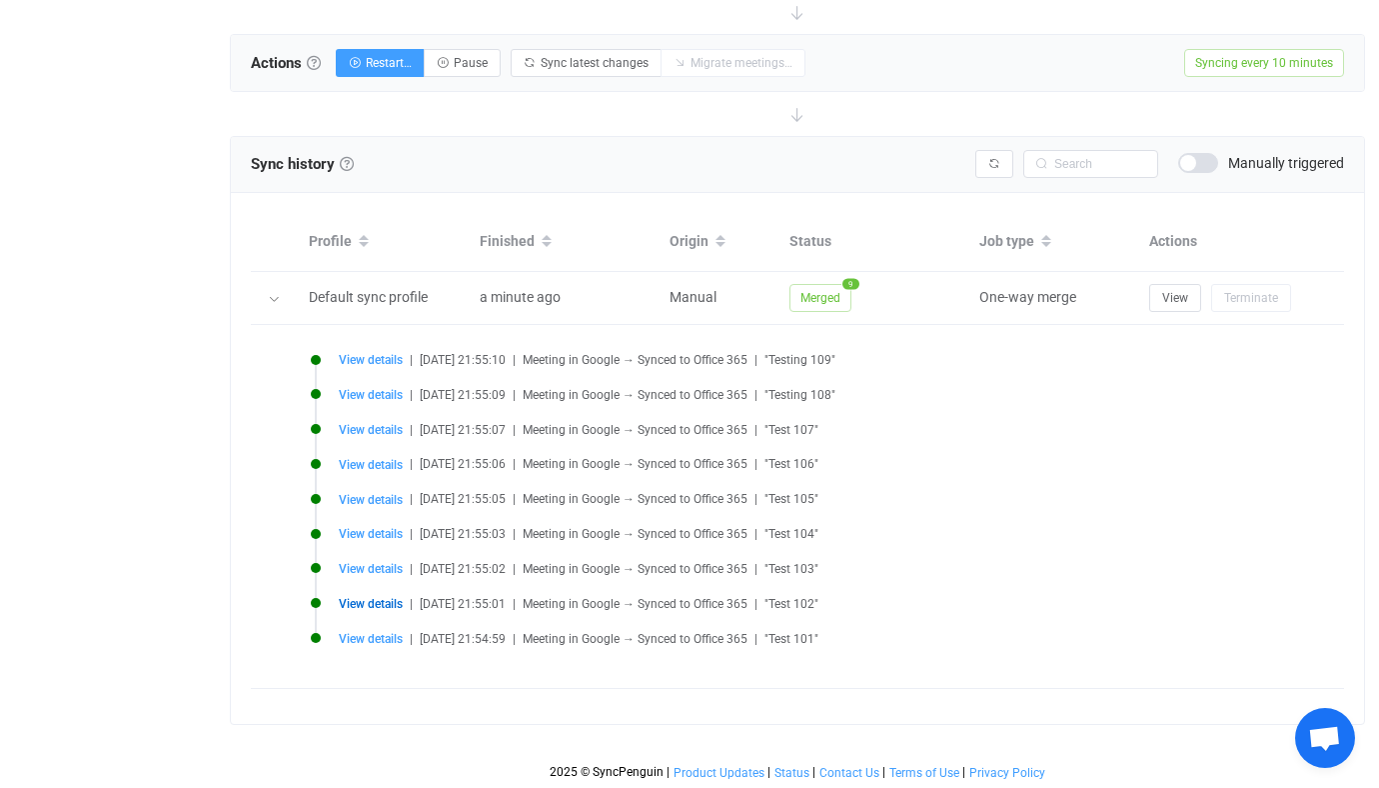
click at [357, 632] on span "View details" at bounding box center [371, 639] width 64 height 14
type input "Test 101"
type input "2025-10-08 12:30:00"
type input "2025-10-08 13:30:00"
type input "https://www.google.com/calendar/event?eid=MWE4bHNobjcyaXZmOWVvbWgwbW05NnIwczdfM…"
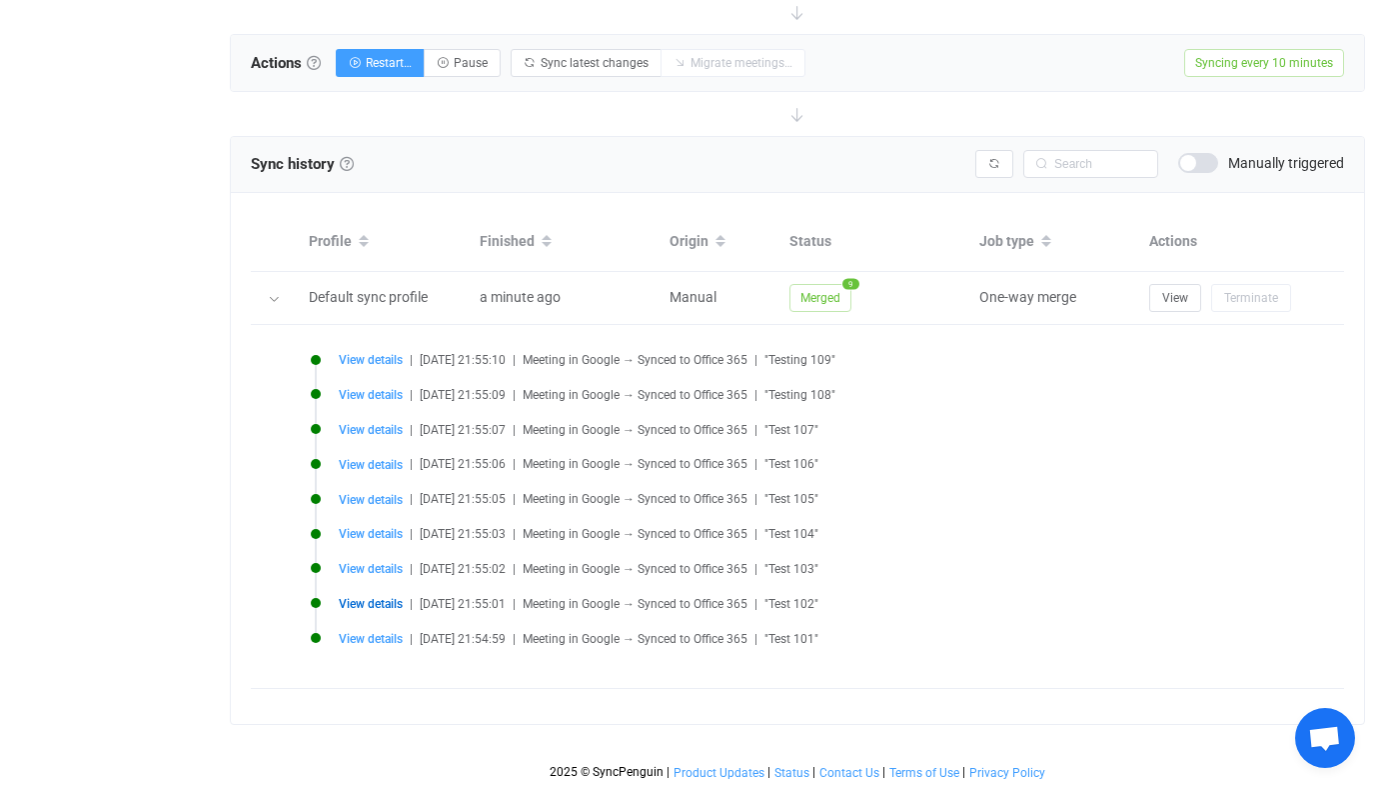
type input "2025-10-08 12:30:00"
type input "2025-10-15 03:59:59"
type input "1a8lshn72ivf9eomh0mm96r0s7@google.com"
type input "1a8lshn72ivf9eomh0mm96r0s7"
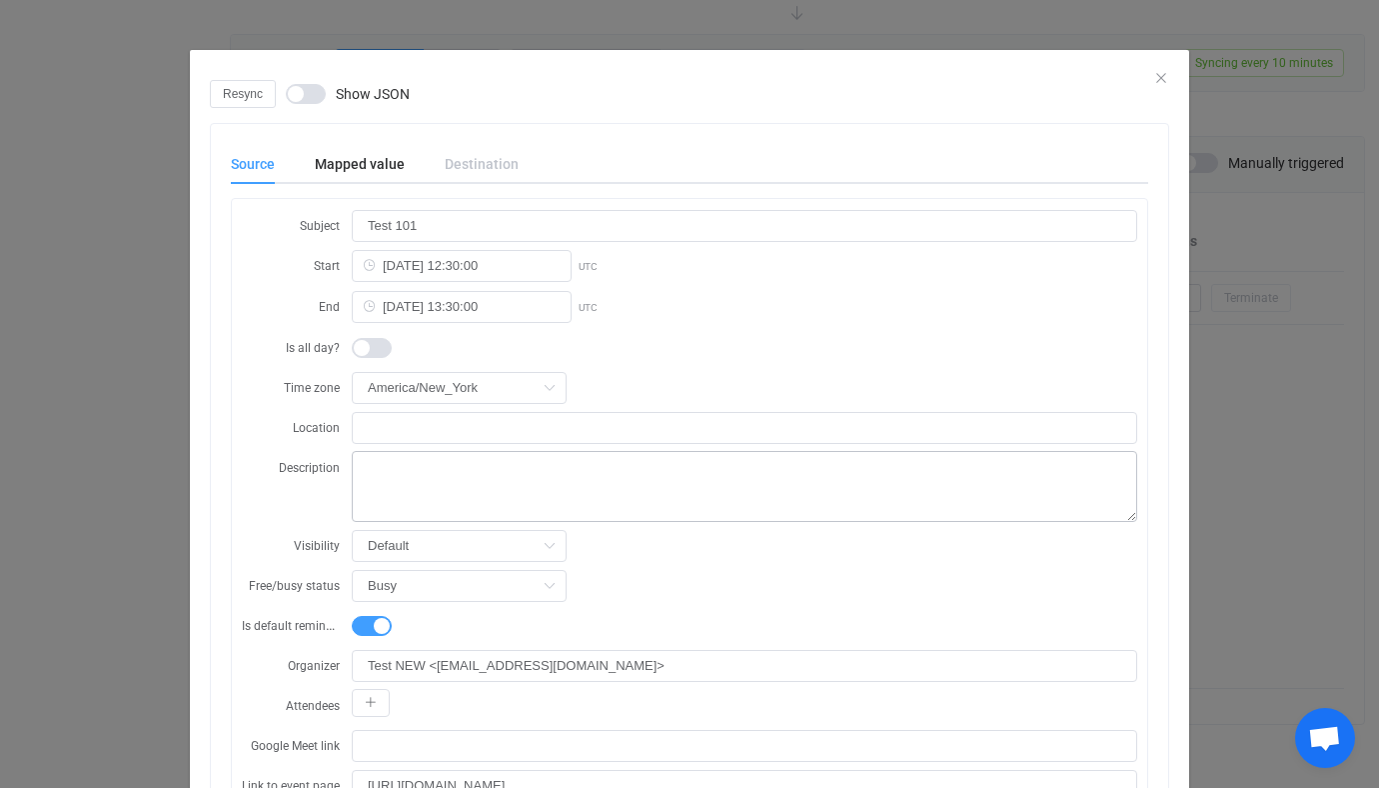
scroll to position [655, 0]
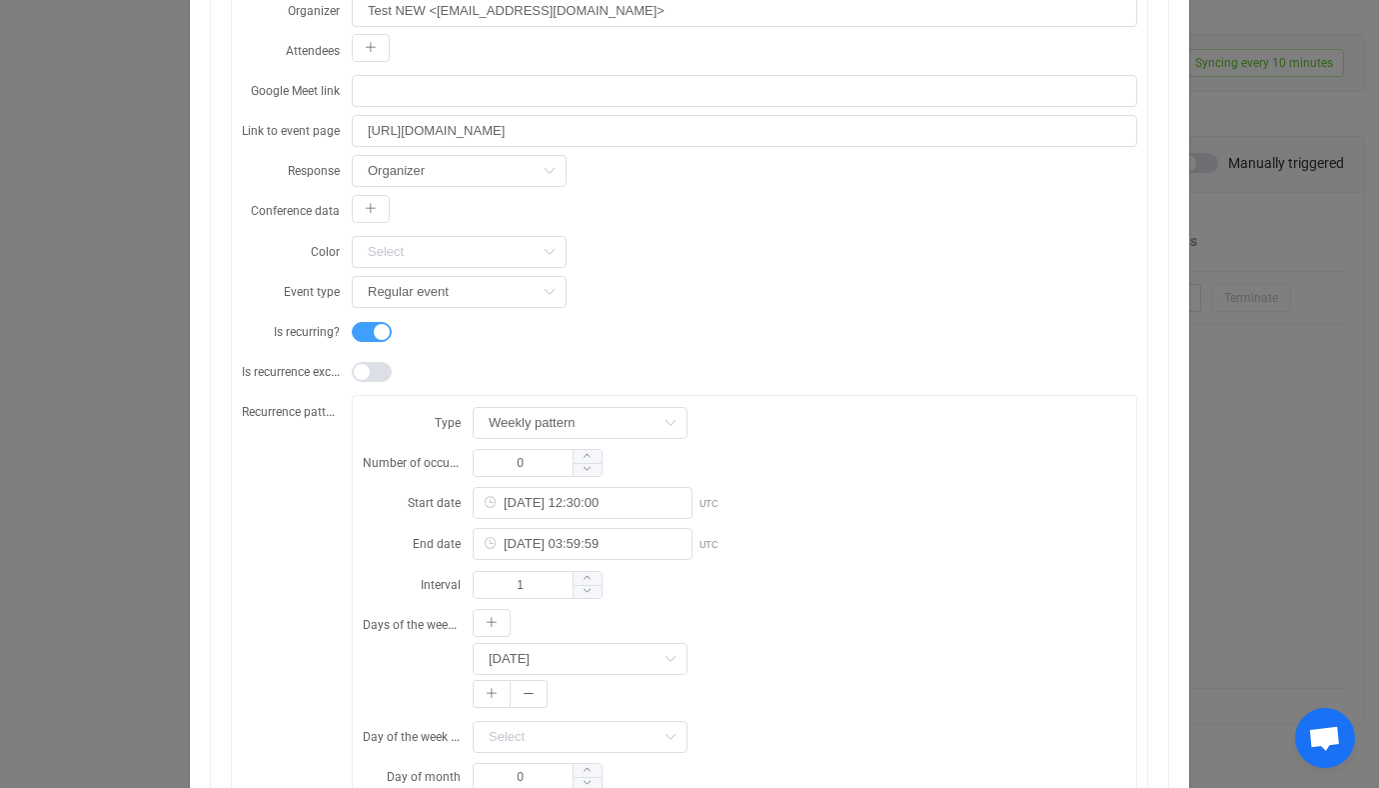
click at [105, 426] on div "Resync Show JSON Source Mapped value Destination Subject Test 101 Start 2025-10…" at bounding box center [689, 394] width 1379 height 788
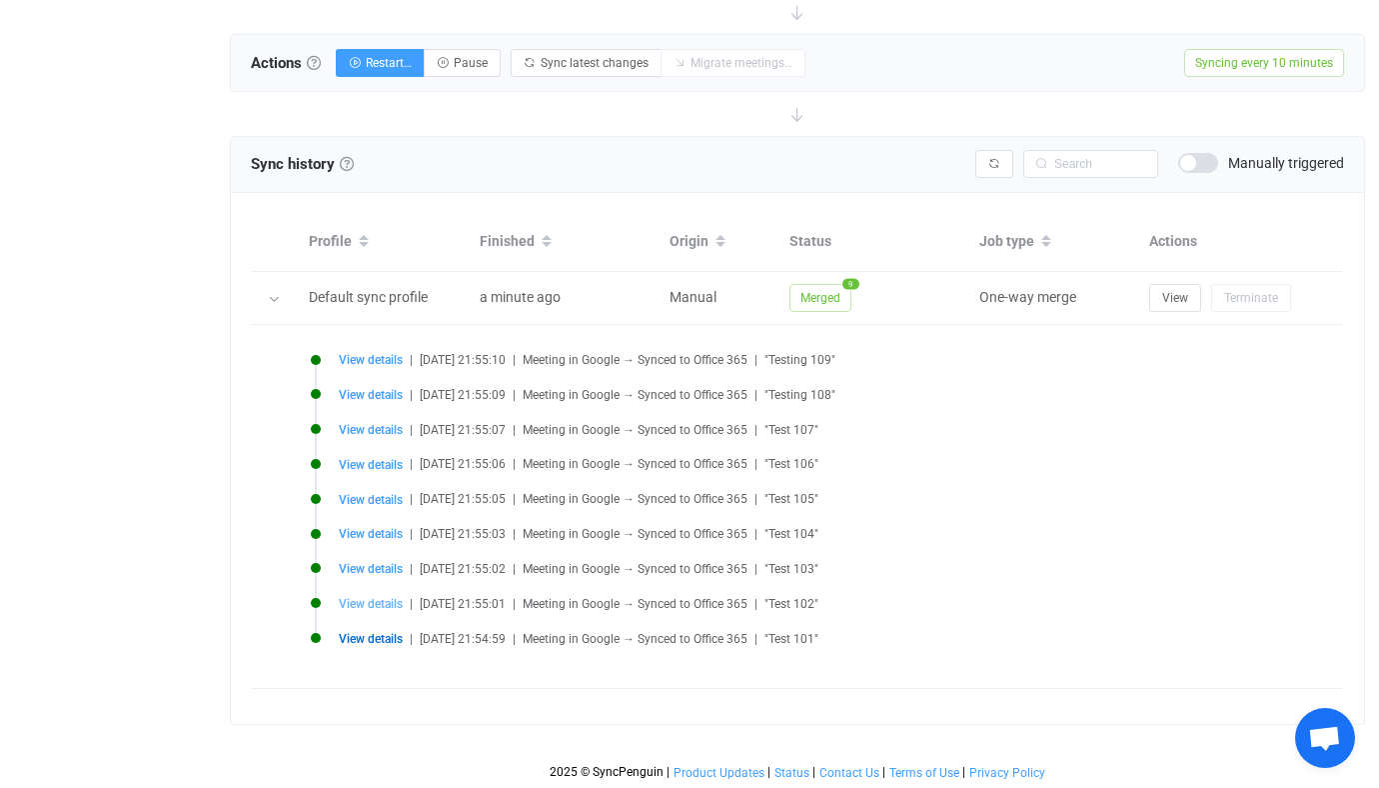
click at [362, 601] on span "View details" at bounding box center [371, 604] width 64 height 14
type input "Test 102"
type input "2025-10-08 13:30:00"
type input "2025-10-08 14:30:00"
type input "https://www.google.com/calendar/event?eid=MXZibWJkbnVkc3FvaDNnazdkNWhqMTFmanRfM…"
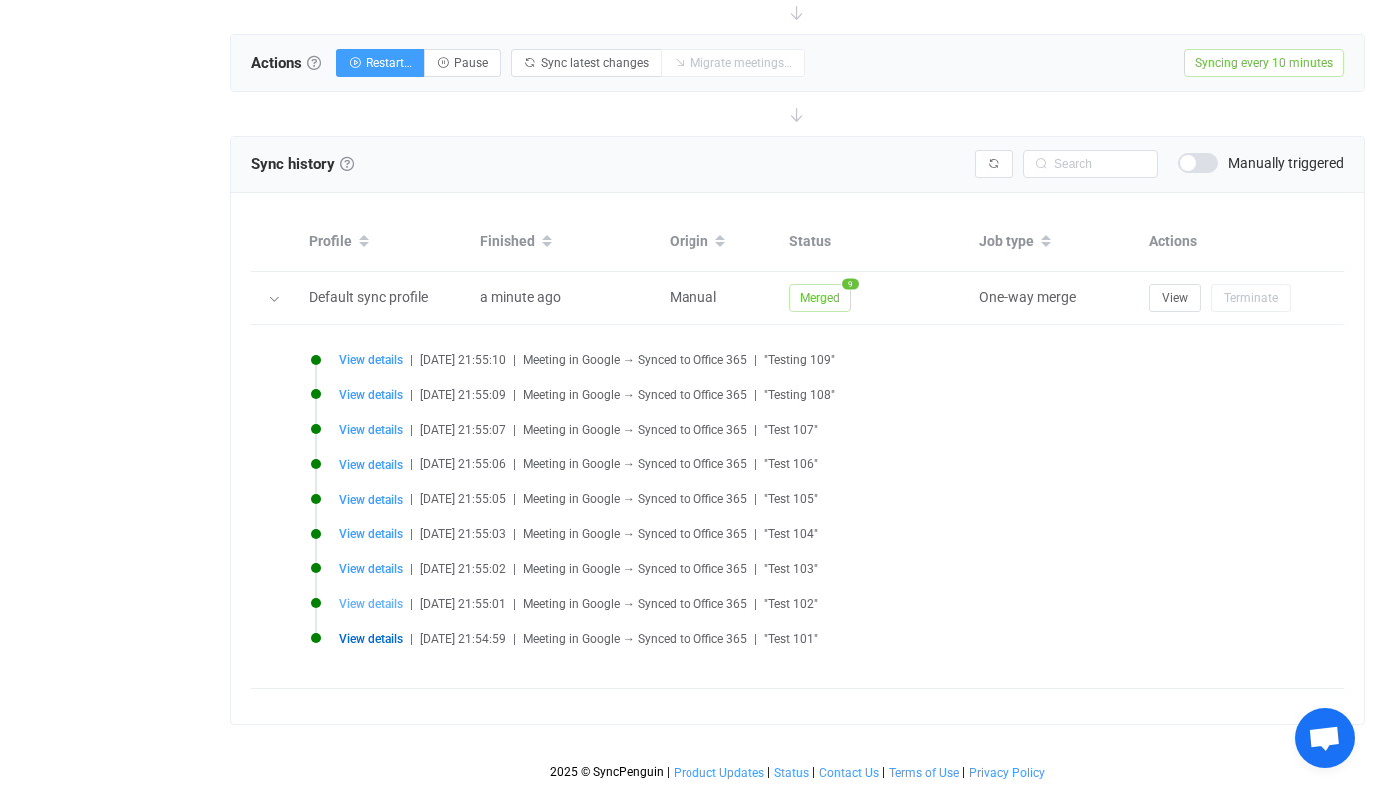
type input "2025-10-08 13:30:00"
type input "2025-10-16 03:59:59"
type input "1vbmbdnudsqoh3gk7d5hj11fjt@google.com"
type input "1vbmbdnudsqoh3gk7d5hj11fjt"
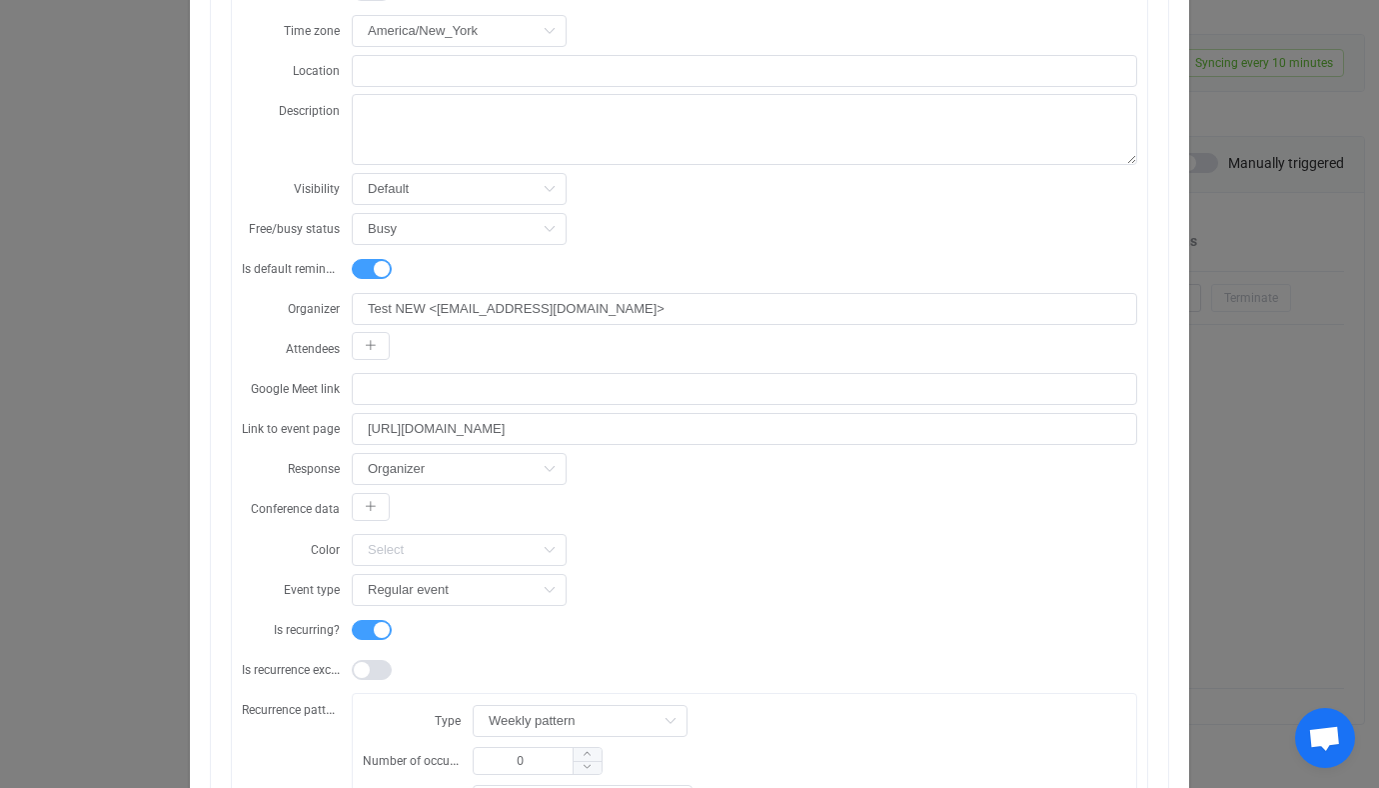
scroll to position [0, 0]
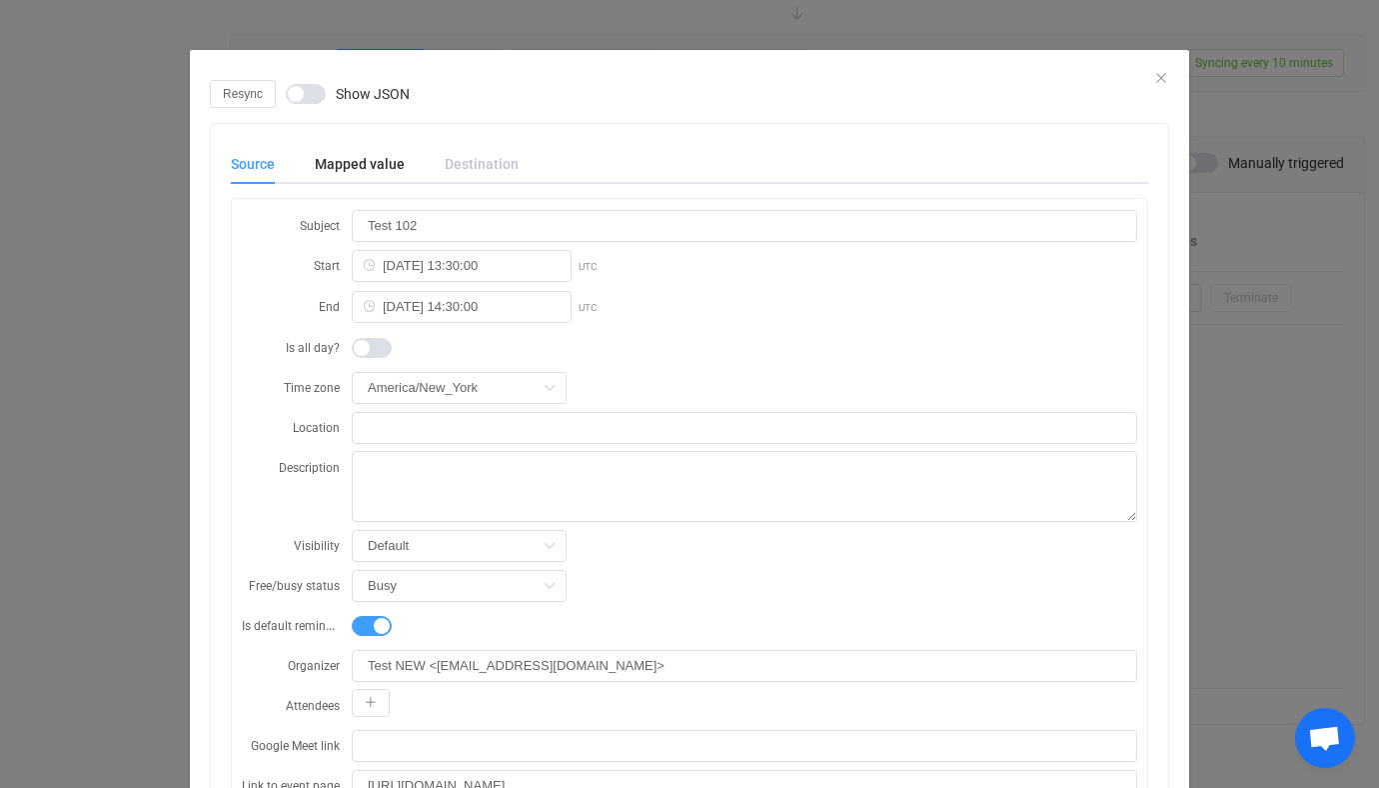
click at [1201, 408] on div "Resync Show JSON Source Mapped value Destination Subject Test 102 Start 2025-10…" at bounding box center [689, 394] width 1379 height 788
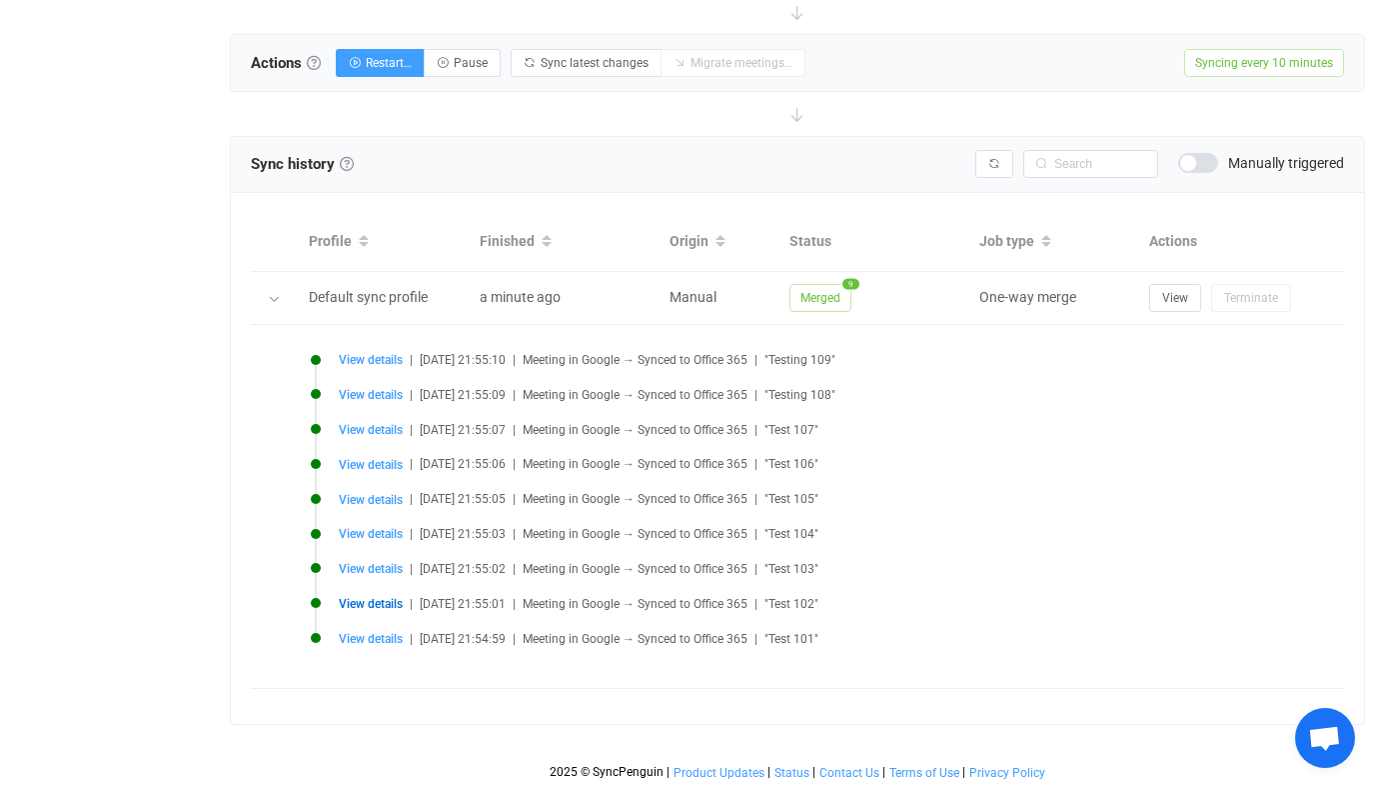
click at [392, 597] on span "View details" at bounding box center [371, 604] width 64 height 14
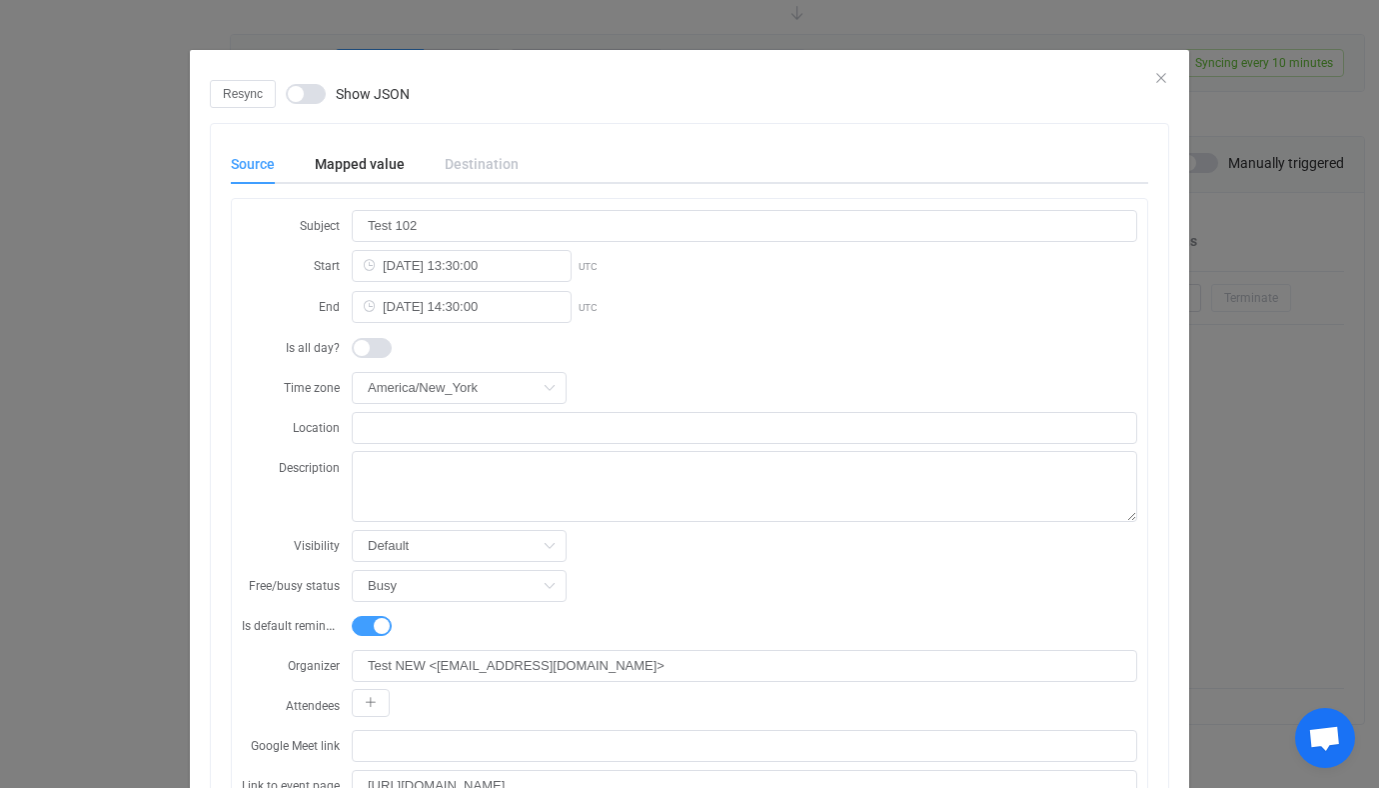
click at [1235, 351] on div "Resync Show JSON Source Mapped value Destination Subject Test 102 Start 2025-10…" at bounding box center [689, 394] width 1379 height 788
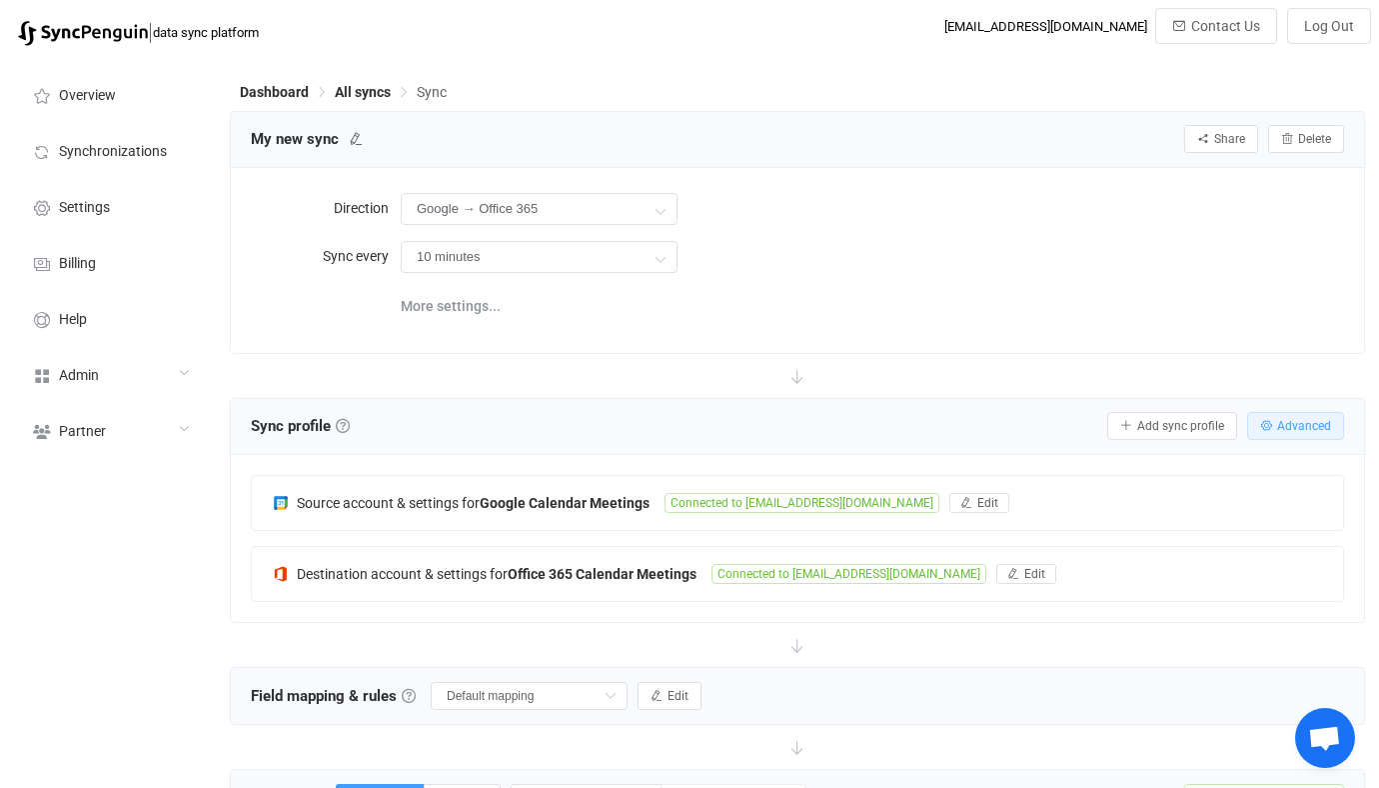
click at [1287, 416] on button "Advanced" at bounding box center [1295, 426] width 97 height 28
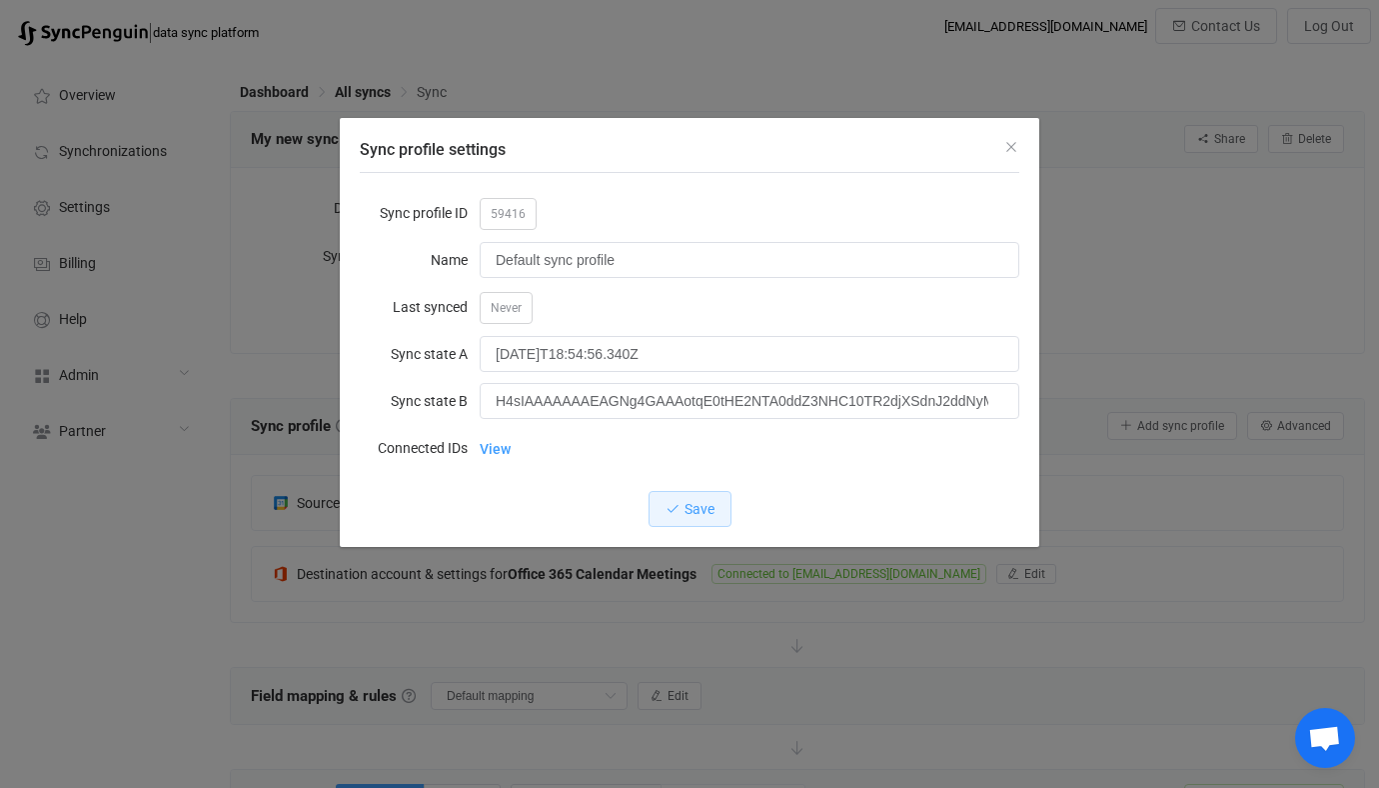
click at [506, 205] on span "59416" at bounding box center [508, 214] width 57 height 32
copy span "59416"
click at [253, 361] on div "Sync profile settings Sync profile ID 59416 Name Default sync profile Last sync…" at bounding box center [689, 394] width 1379 height 788
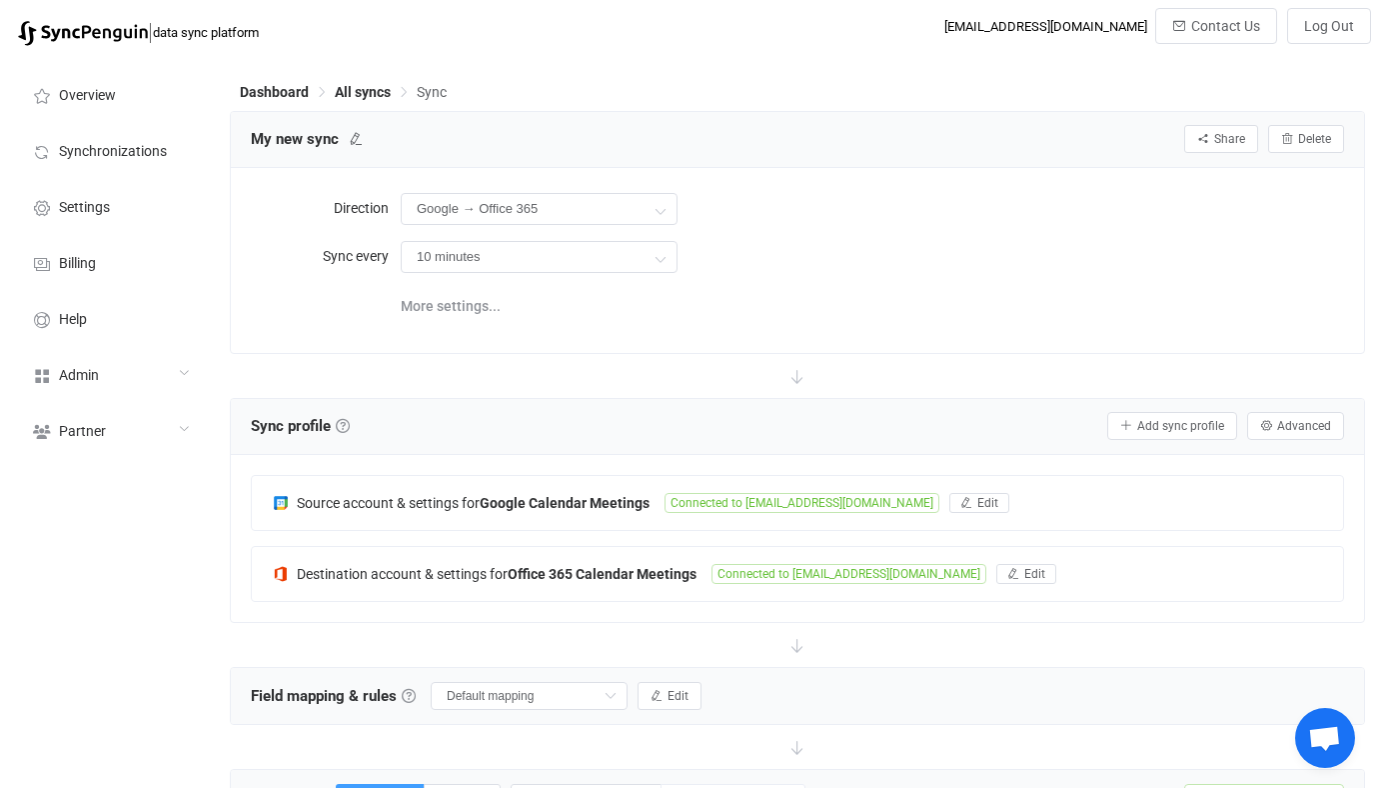
scroll to position [194, 0]
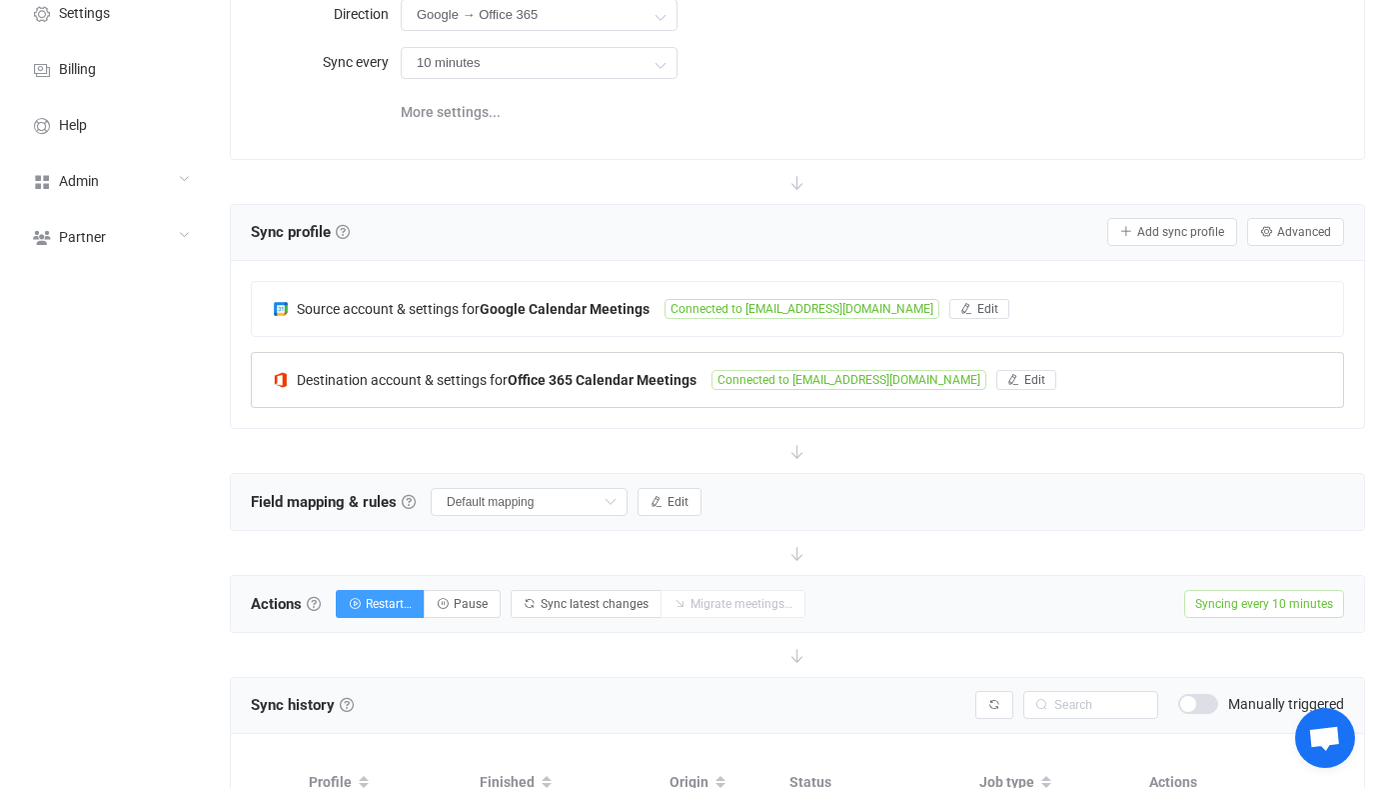
click at [660, 398] on div "Destination account & settings for Office 365 Calendar Meetings Connected to vi…" at bounding box center [797, 380] width 1091 height 54
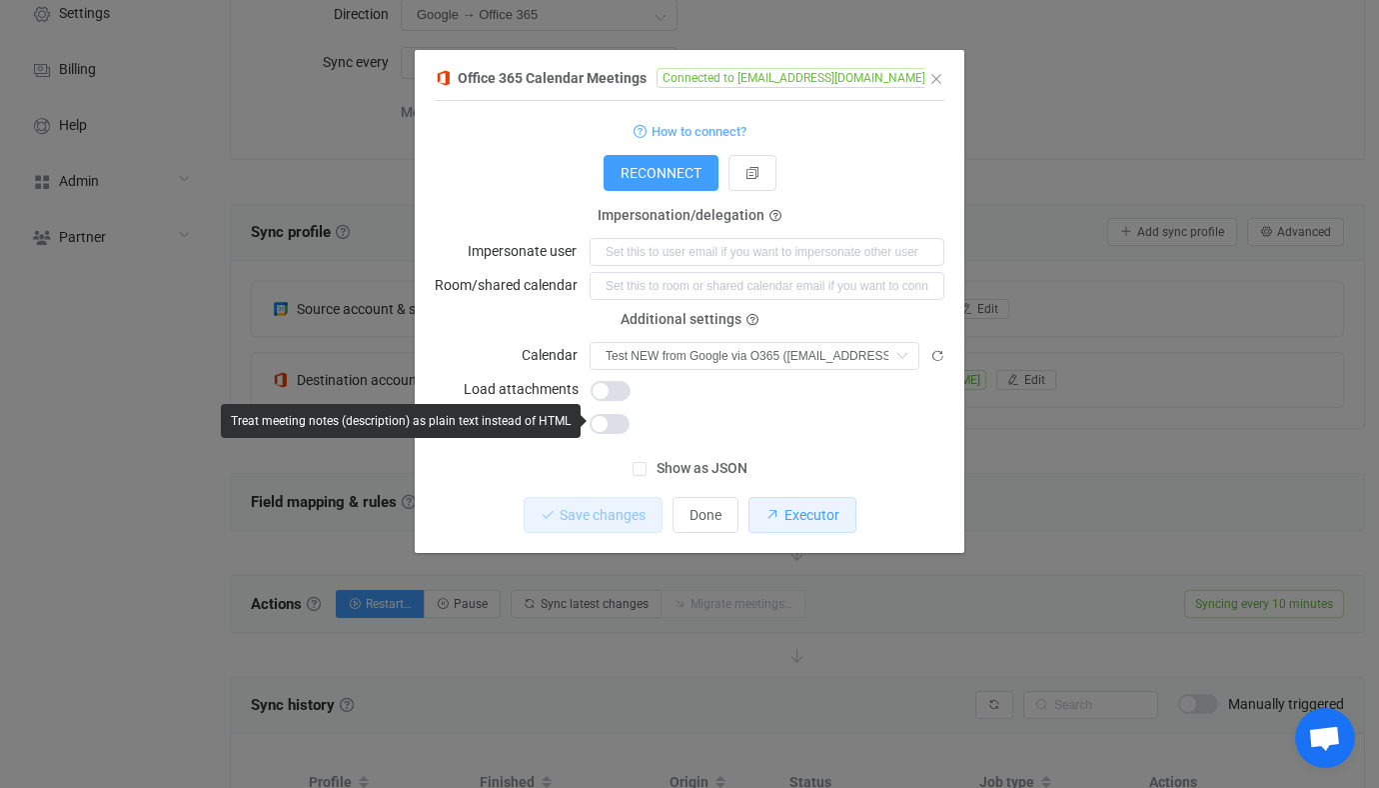
click at [775, 512] on icon "dialog" at bounding box center [773, 515] width 14 height 14
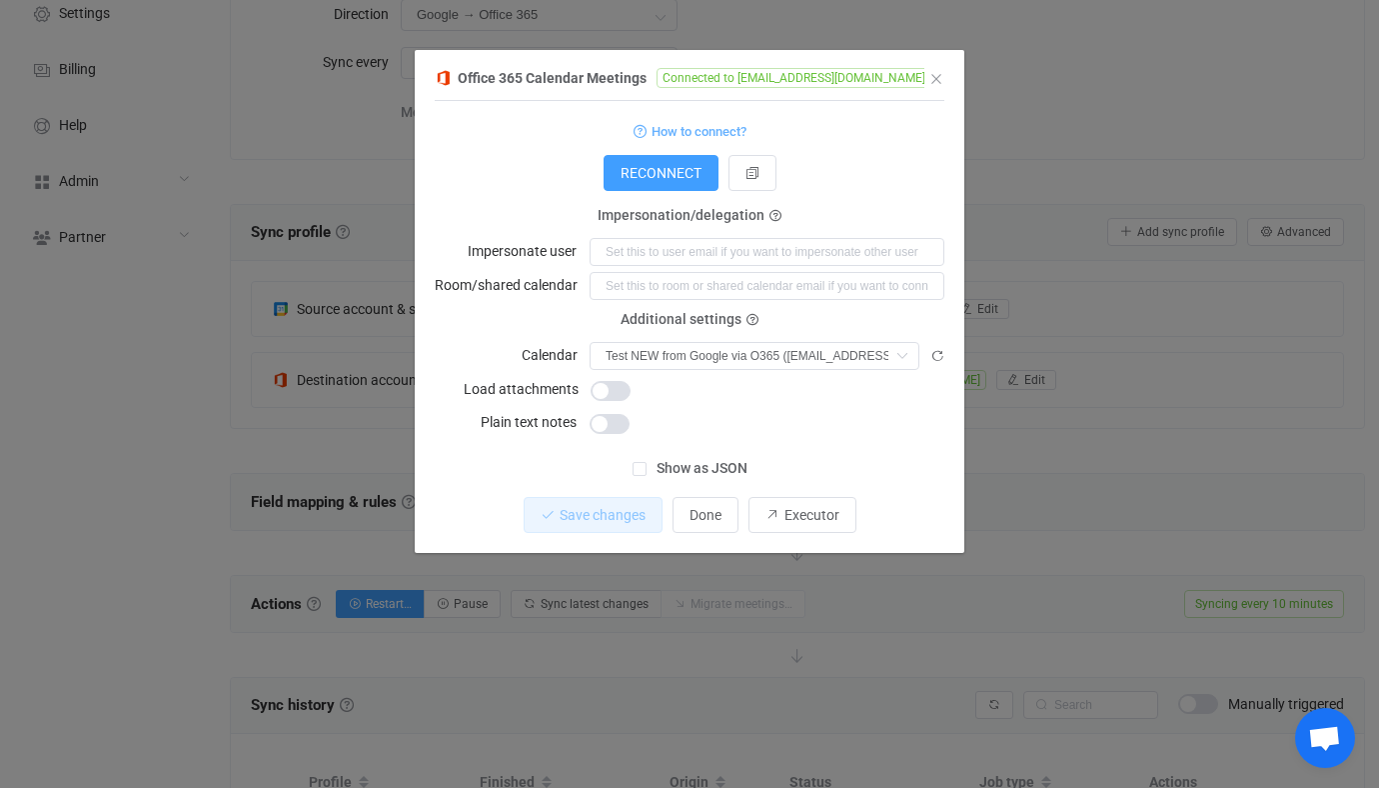
click at [350, 479] on div "Office 365 Calendar Meetings Connected to vitaliiherasymiv@syncpenguinua.onmicr…" at bounding box center [689, 394] width 1379 height 788
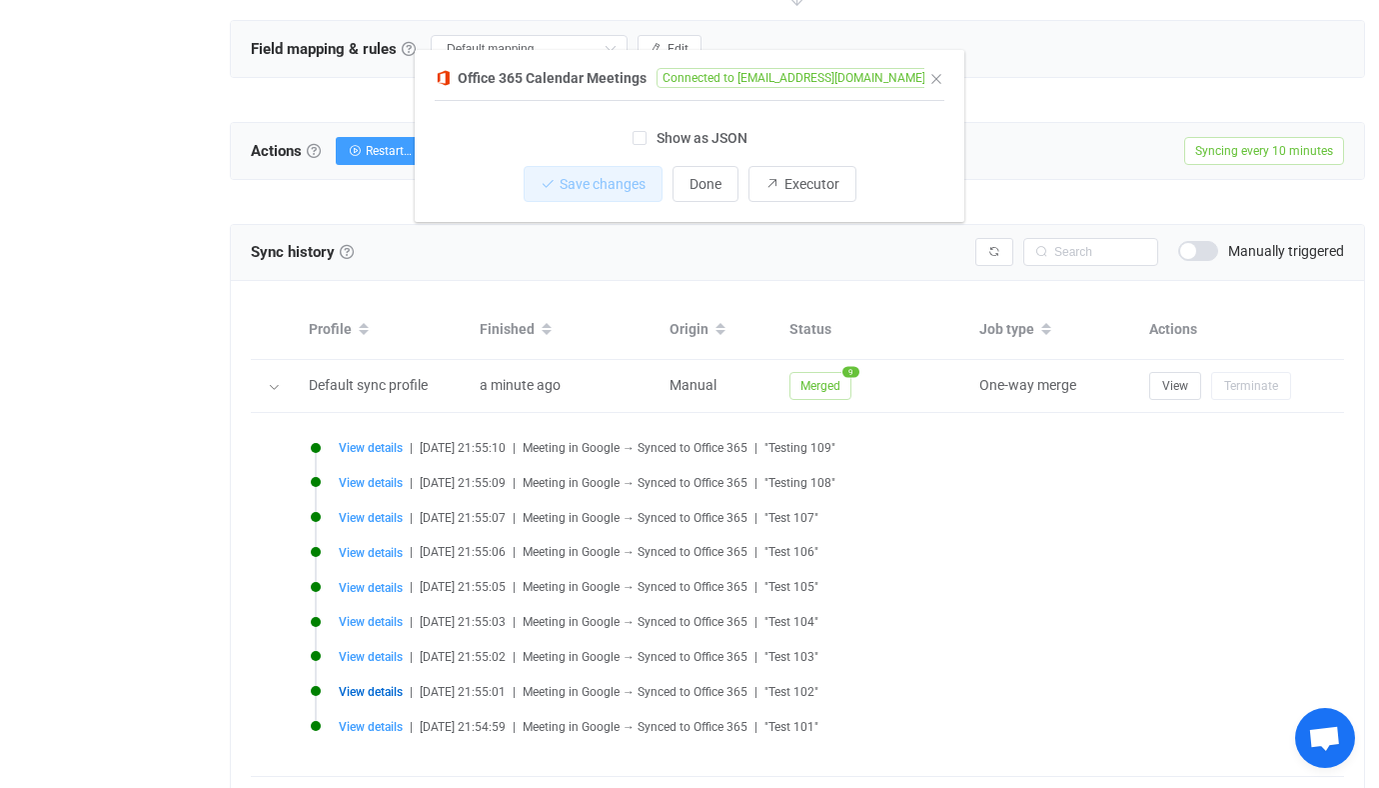
scroll to position [735, 0]
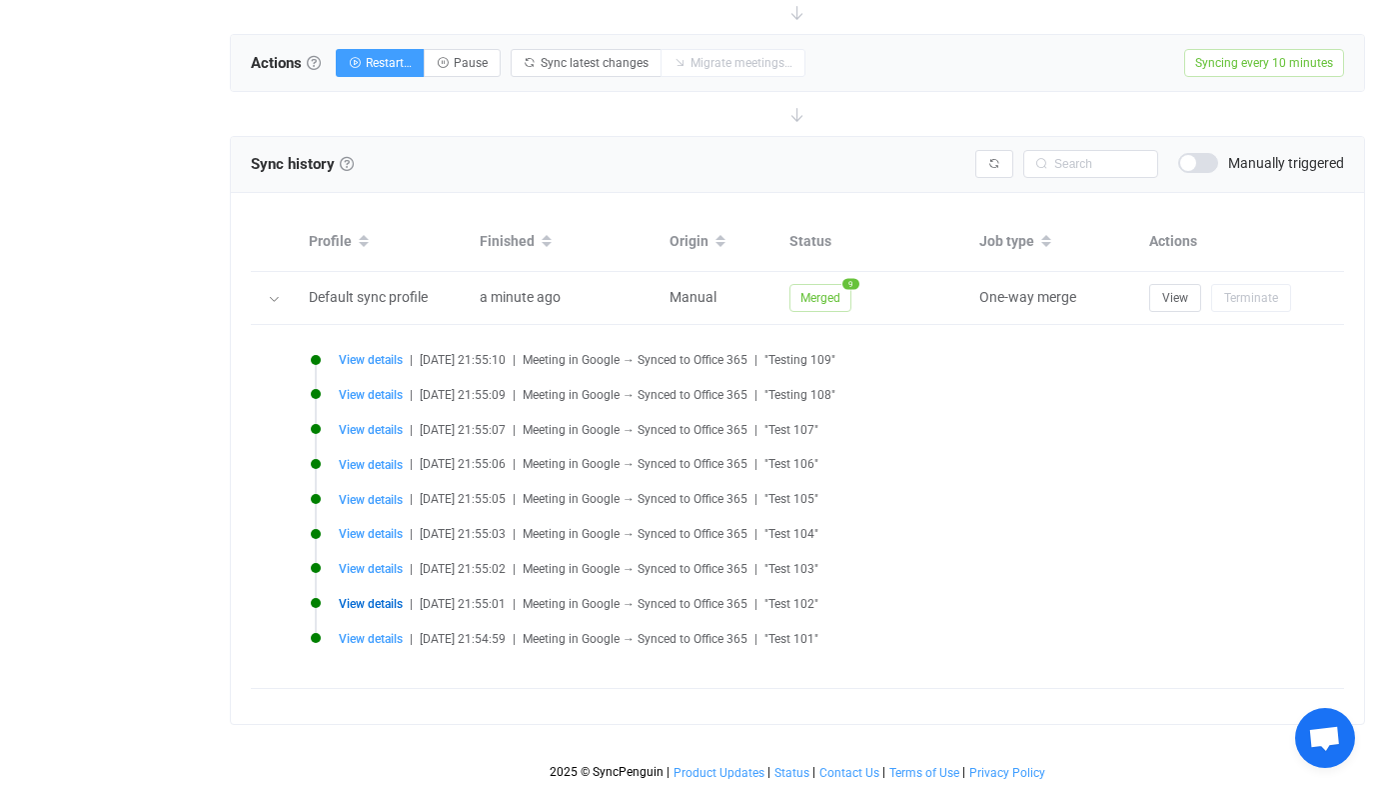
click at [346, 605] on span "View details" at bounding box center [371, 604] width 64 height 14
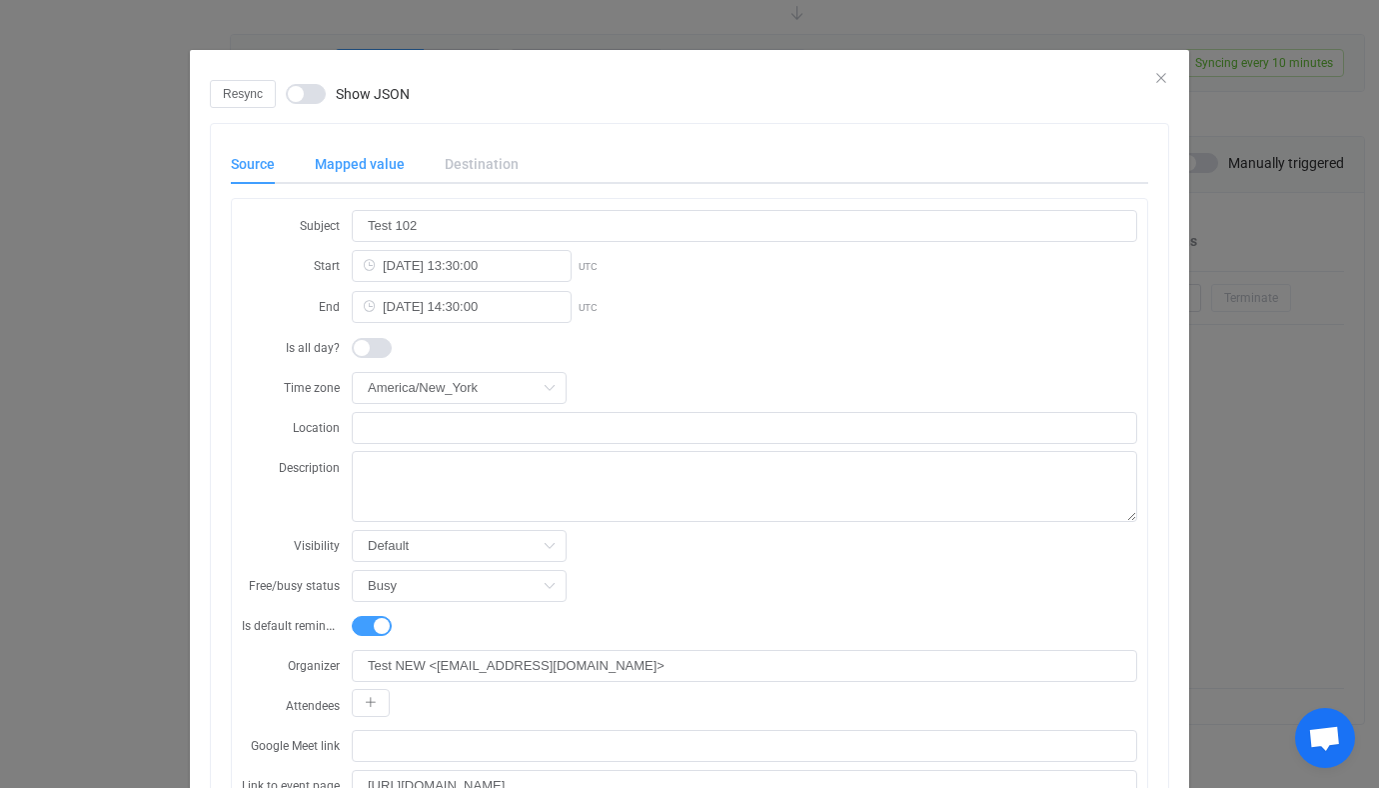
click at [377, 162] on div "Mapped value" at bounding box center [360, 164] width 130 height 40
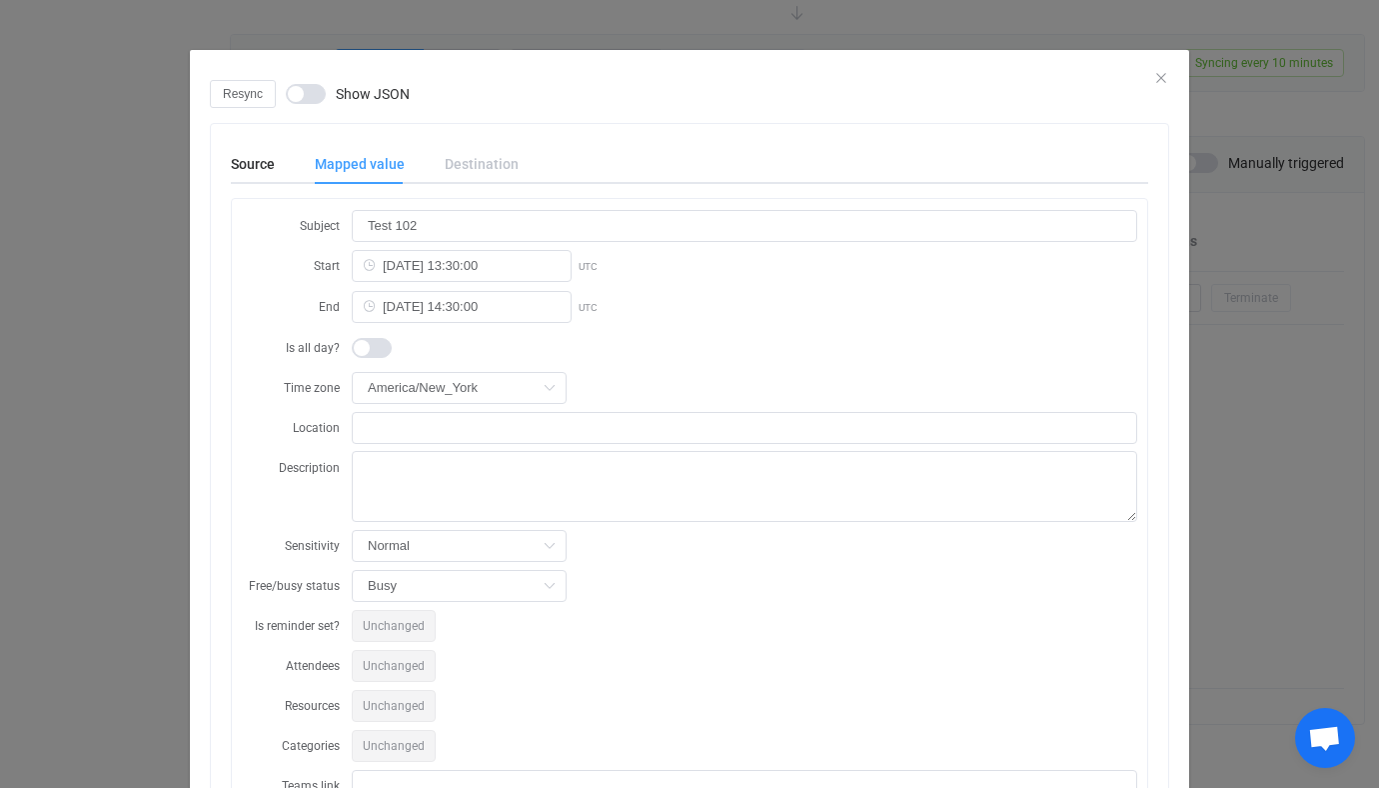
click at [355, 89] on span "Show JSON" at bounding box center [373, 94] width 74 height 14
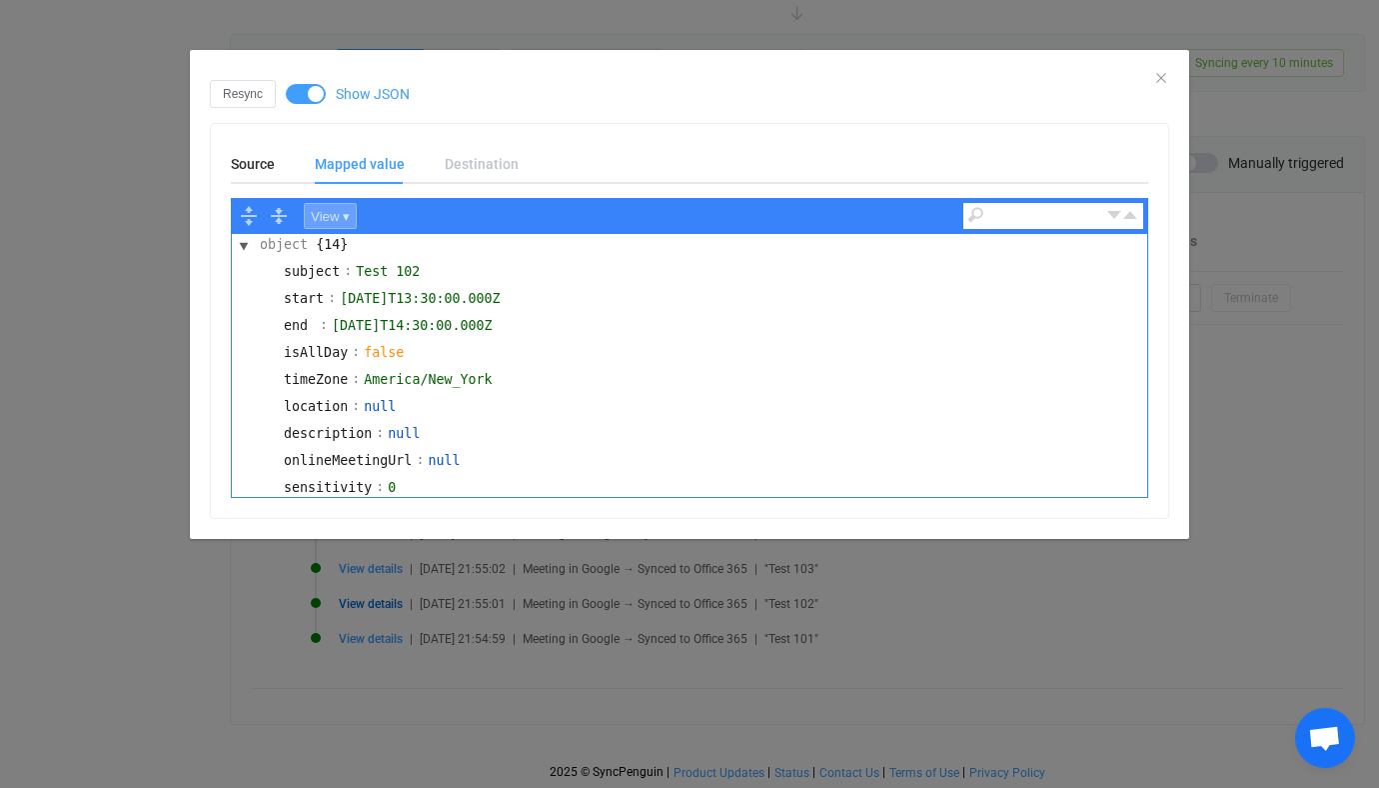
click at [341, 228] on button "View ▾" at bounding box center [330, 216] width 53 height 26
click at [350, 247] on div "Code" at bounding box center [367, 243] width 124 height 23
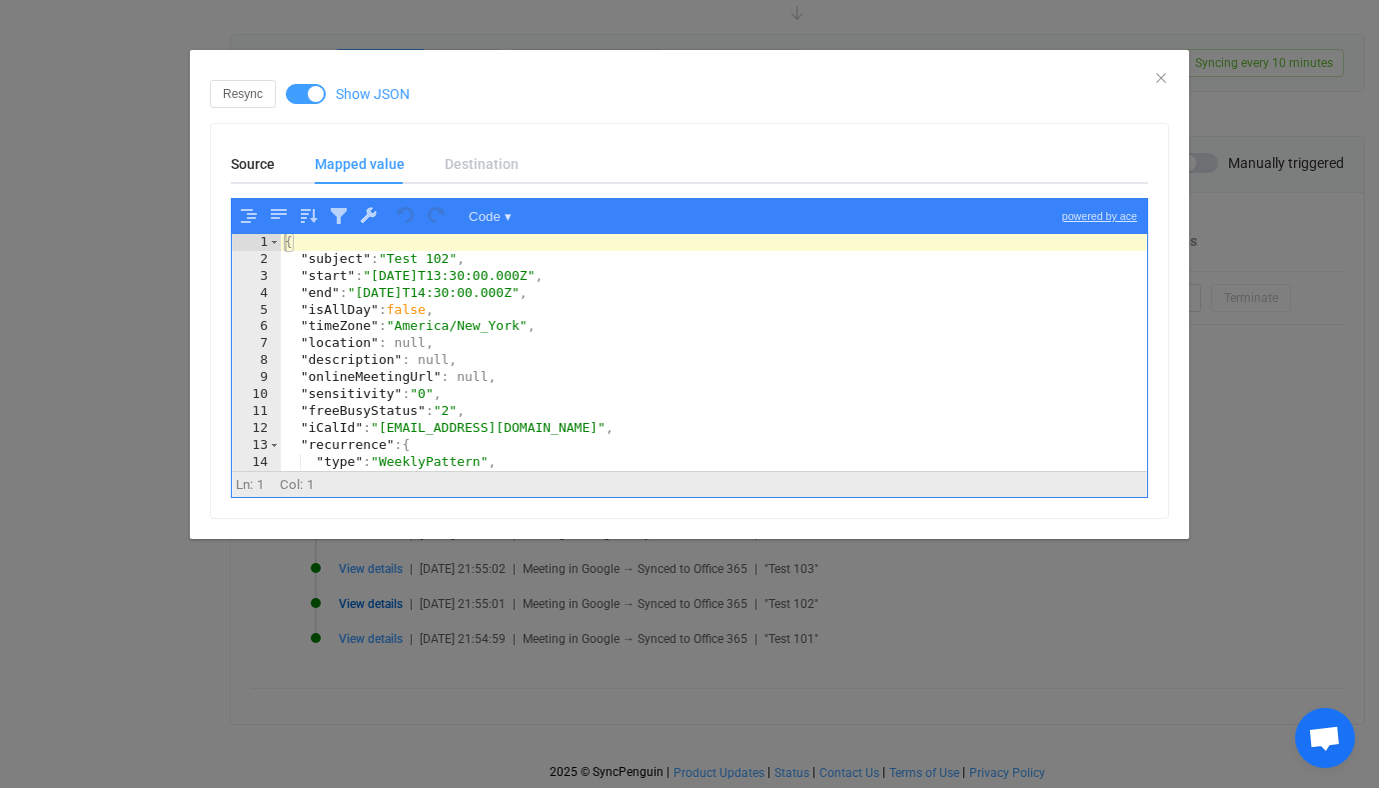
click at [466, 334] on div "{ "subject" : "Test 102" , "start" : "2025-10-08T13:30:00.000Z" , "end" : "2025…" at bounding box center [714, 369] width 866 height 271
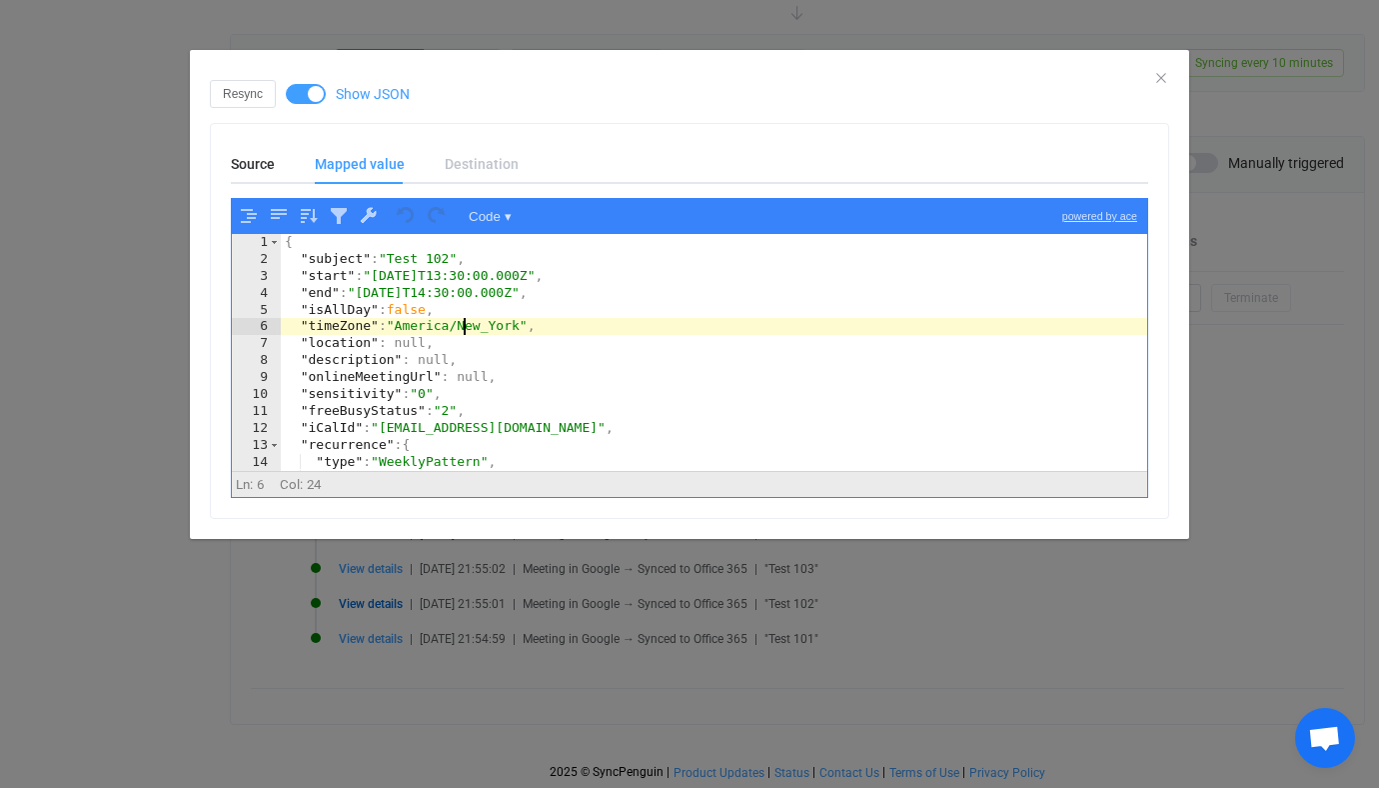
type textarea ""deletedOccurrences": [] }"
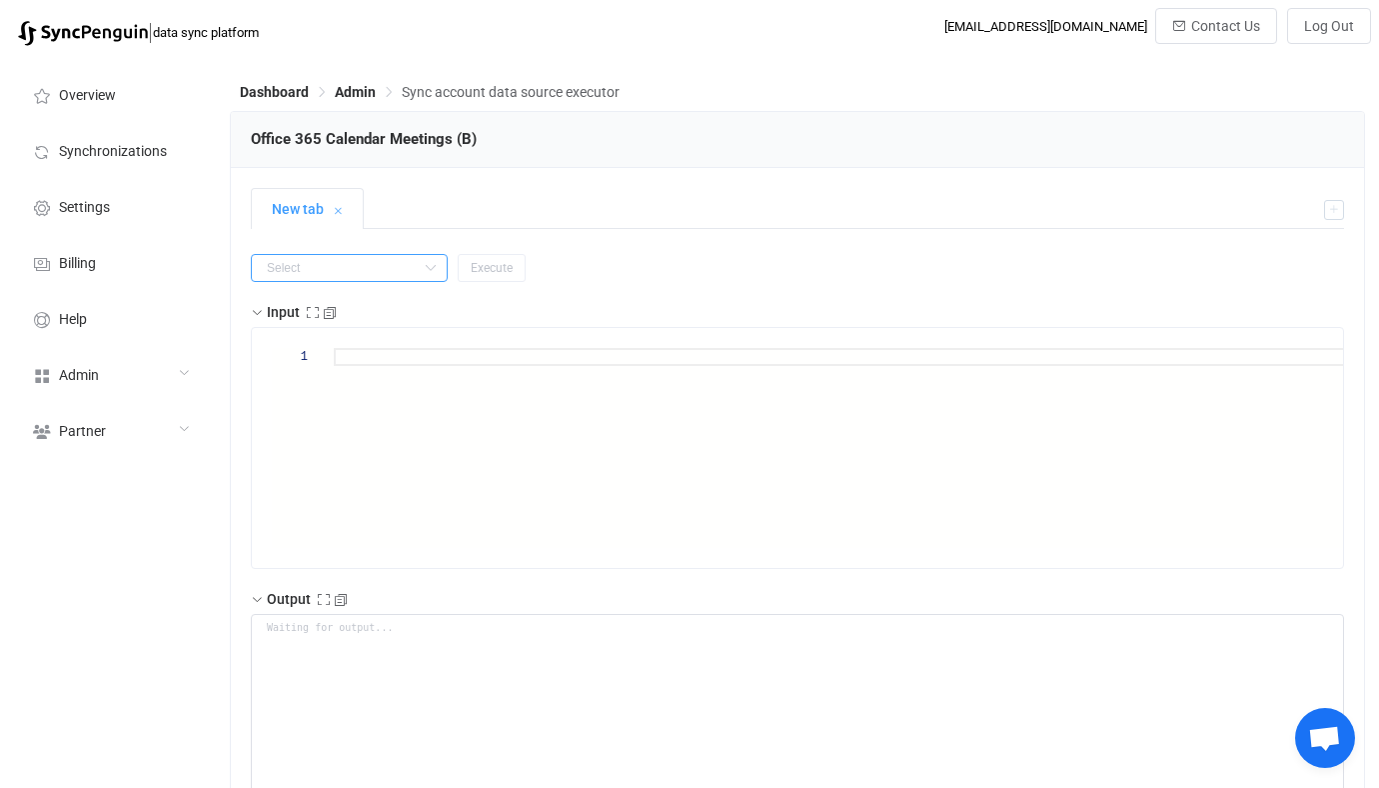
click at [356, 260] on input "text" at bounding box center [349, 268] width 197 height 28
click at [357, 379] on li "getAll" at bounding box center [337, 386] width 170 height 34
type input "getAll"
click at [460, 258] on button "Execute" at bounding box center [492, 268] width 68 height 28
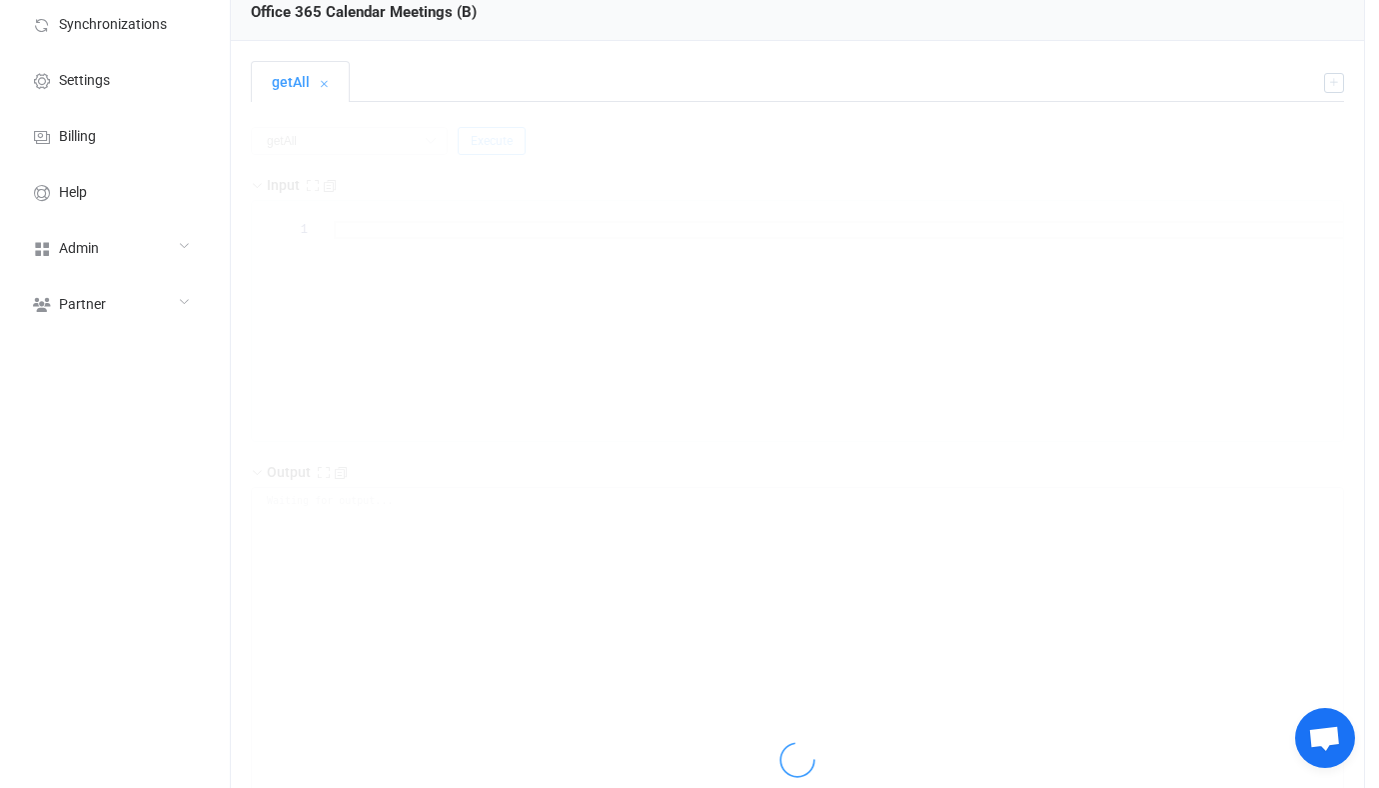
scroll to position [129, 0]
type textarea "{ "nextSync": null, "entries": [ { "type": "upsert", "id": "AAMkADFhMmU2ODEwLTc…"
type textarea "Output saved to the file"
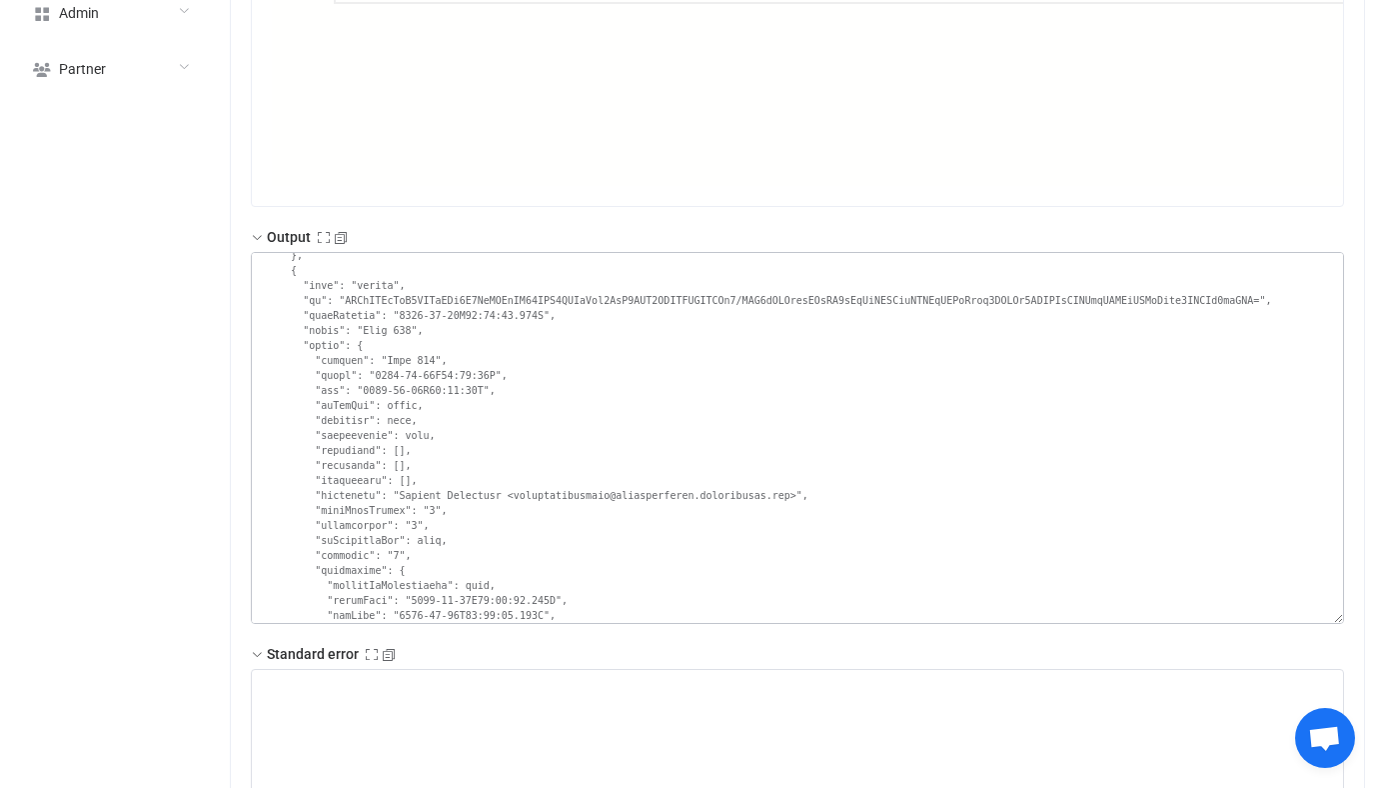
scroll to position [4898, 0]
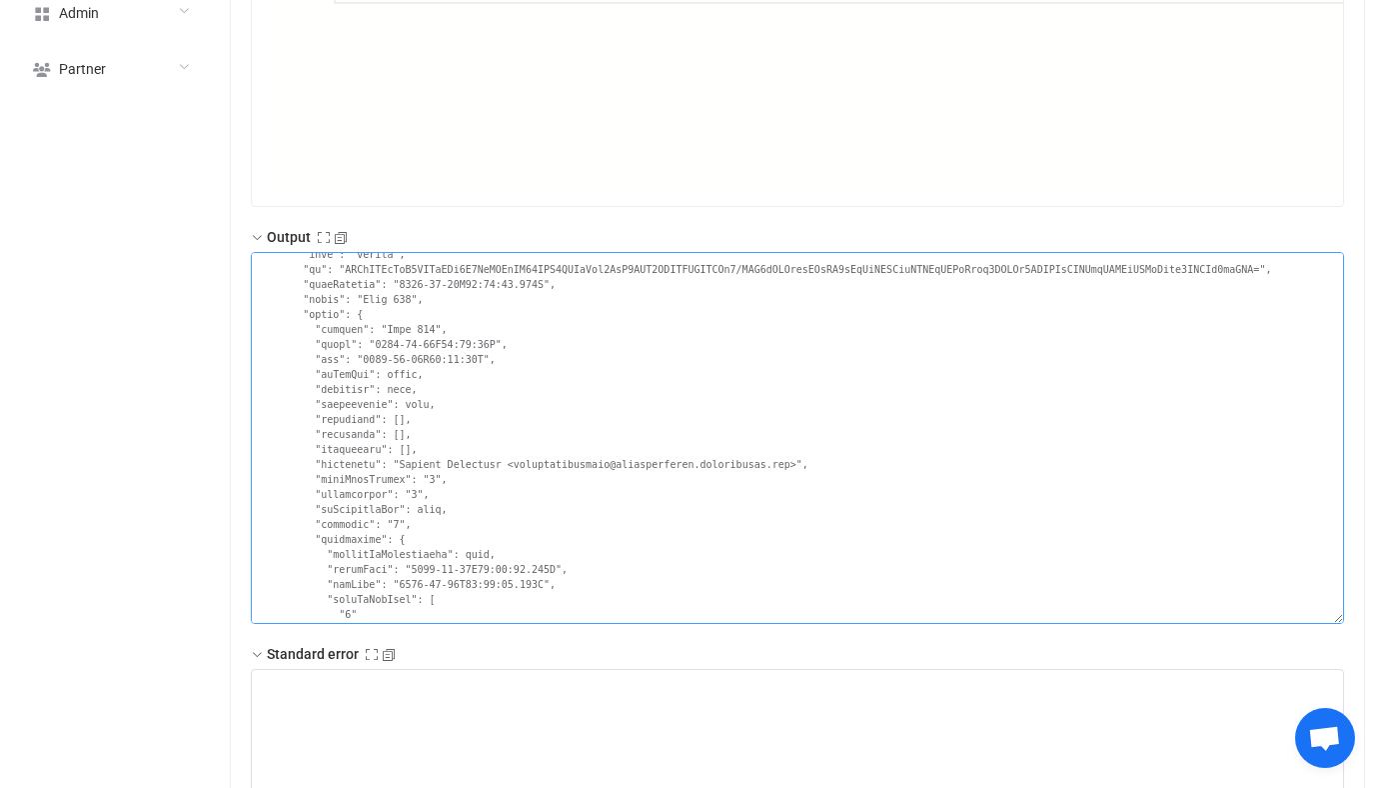
click at [399, 304] on textarea at bounding box center [797, 438] width 1093 height 372
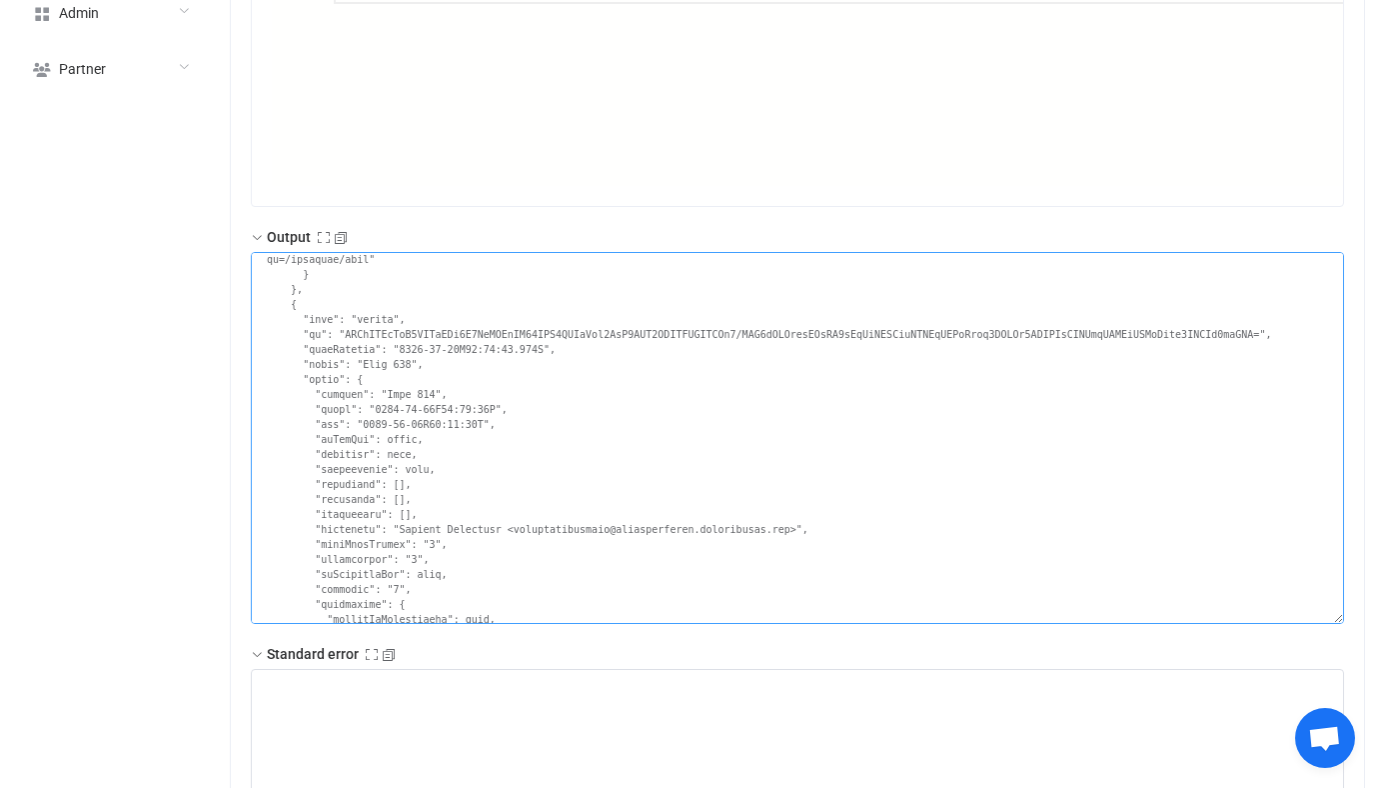
click at [360, 337] on textarea at bounding box center [797, 438] width 1093 height 372
click at [376, 333] on textarea at bounding box center [797, 438] width 1093 height 372
drag, startPoint x: 376, startPoint y: 333, endPoint x: 1270, endPoint y: 325, distance: 894.5
click at [1270, 325] on textarea at bounding box center [797, 438] width 1093 height 372
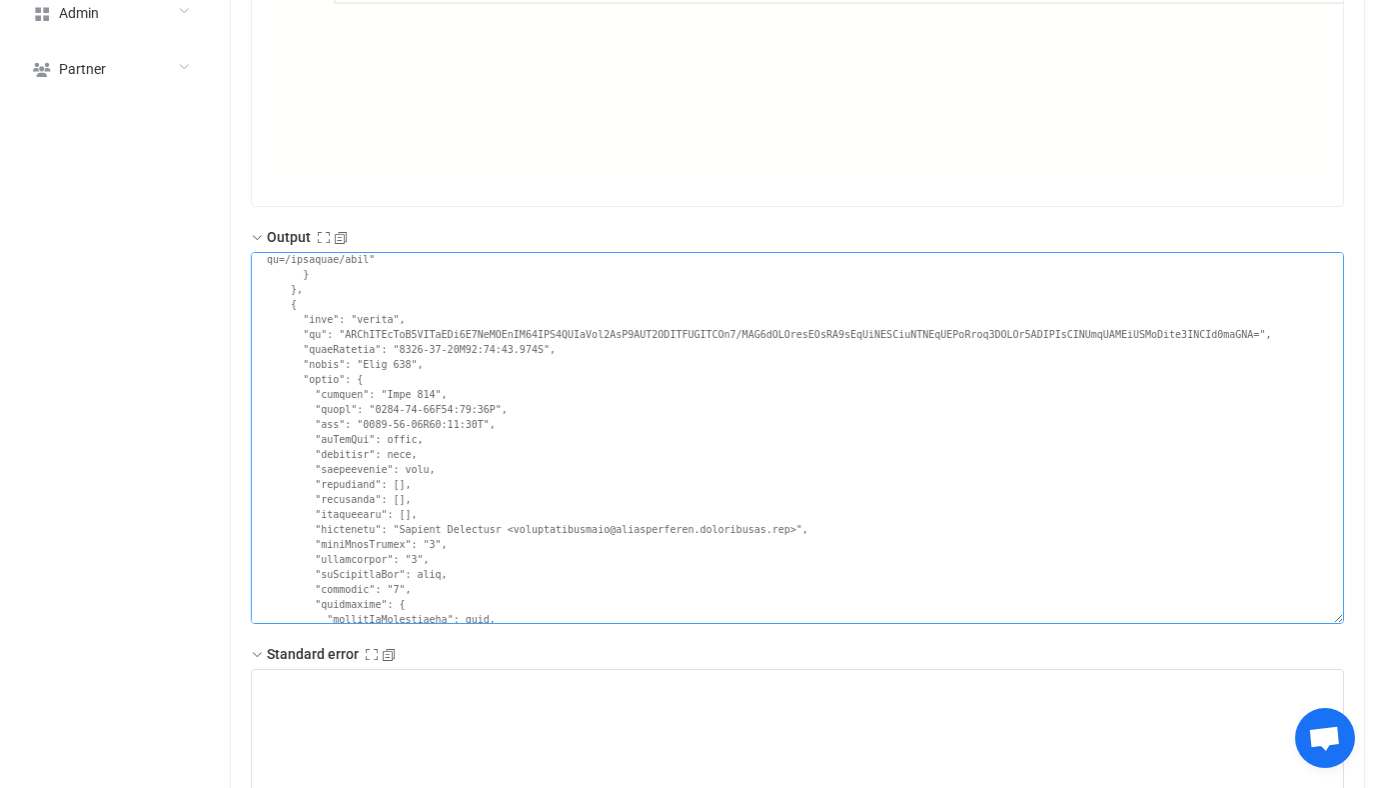
click at [1248, 347] on textarea at bounding box center [797, 438] width 1093 height 372
click at [1261, 335] on textarea at bounding box center [797, 438] width 1093 height 372
click at [347, 329] on textarea at bounding box center [797, 438] width 1093 height 372
